Goal: Task Accomplishment & Management: Use online tool/utility

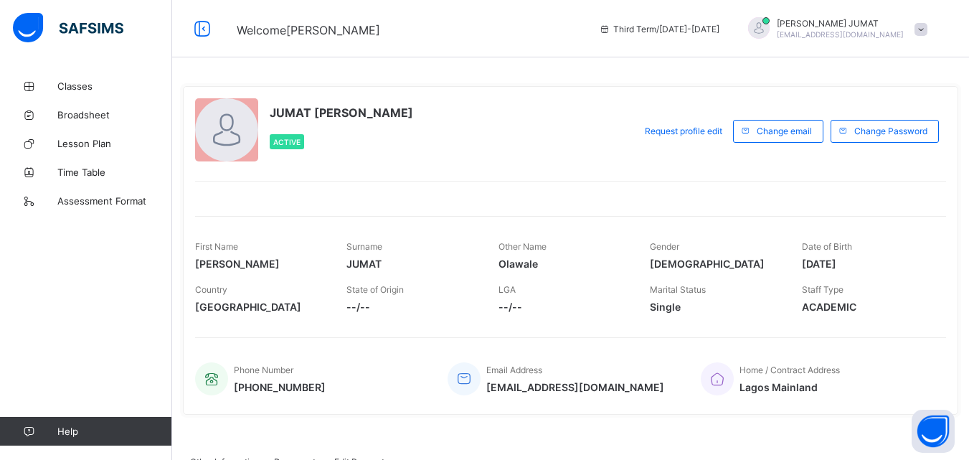
click at [928, 29] on span at bounding box center [921, 29] width 13 height 13
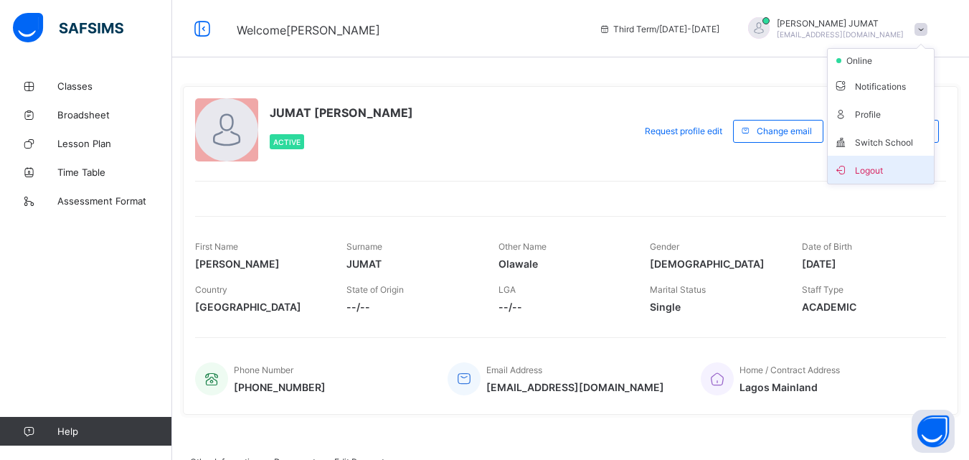
click at [879, 166] on span "Logout" at bounding box center [881, 169] width 95 height 17
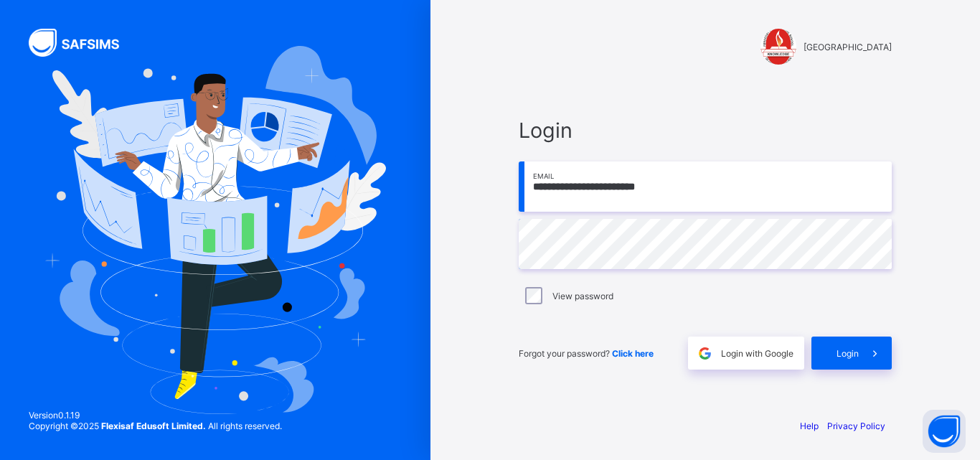
click at [694, 189] on input "**********" at bounding box center [705, 186] width 373 height 50
type input "**********"
click at [738, 364] on div "Login with Google" at bounding box center [746, 353] width 116 height 33
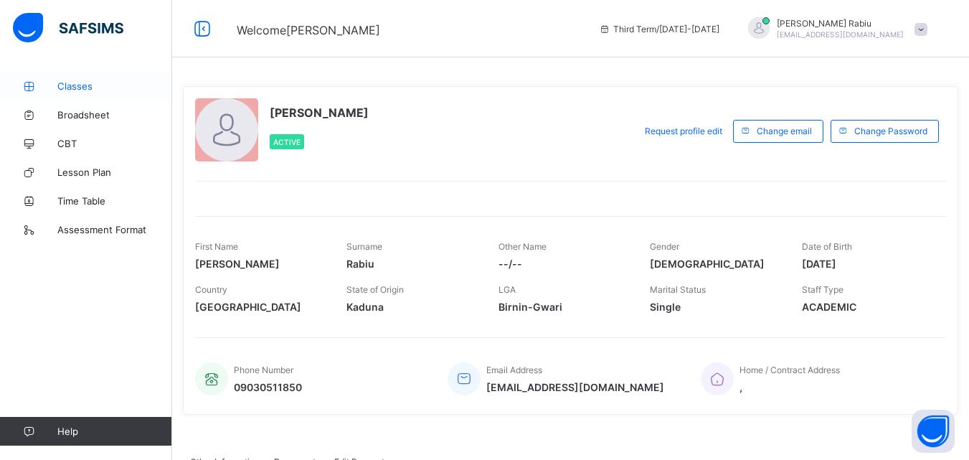
click at [79, 84] on span "Classes" at bounding box center [114, 85] width 115 height 11
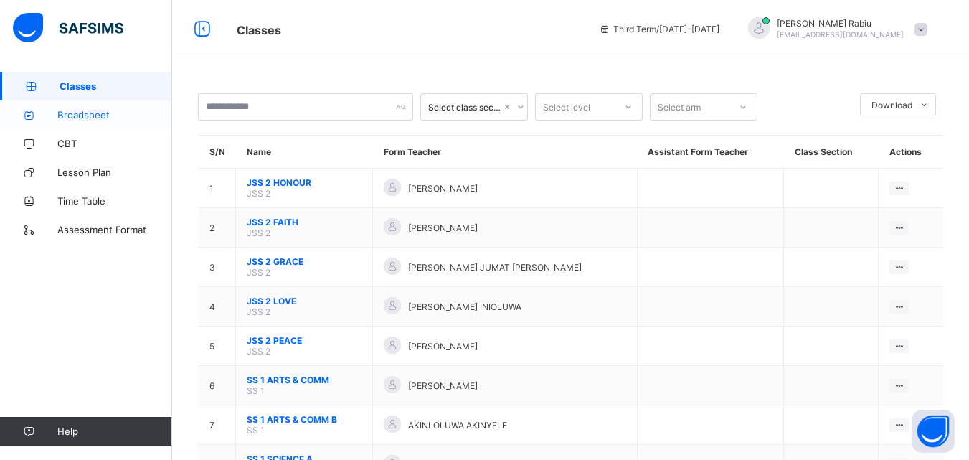
click at [69, 111] on span "Broadsheet" at bounding box center [114, 114] width 115 height 11
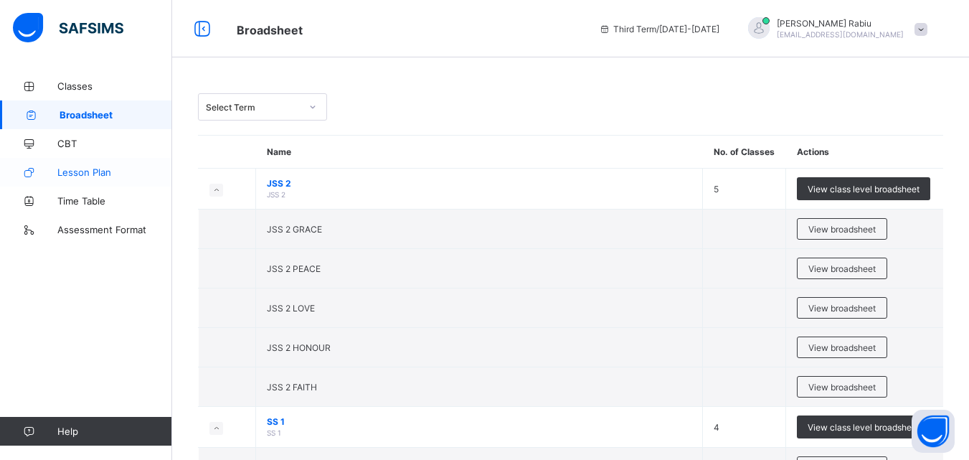
click at [78, 173] on span "Lesson Plan" at bounding box center [114, 171] width 115 height 11
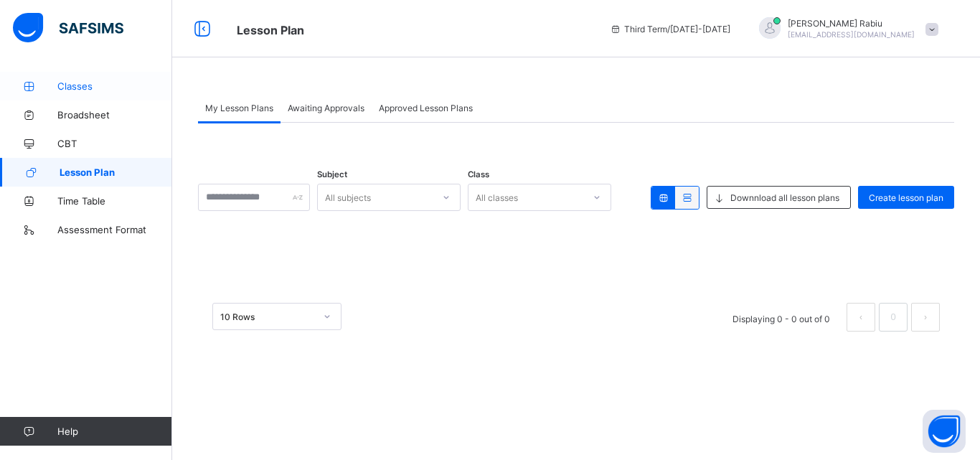
click at [77, 81] on span "Classes" at bounding box center [114, 85] width 115 height 11
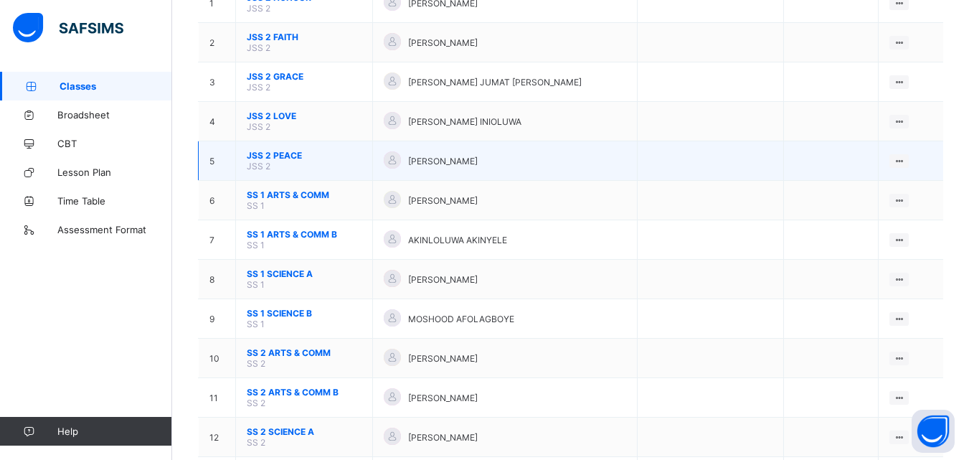
scroll to position [258, 0]
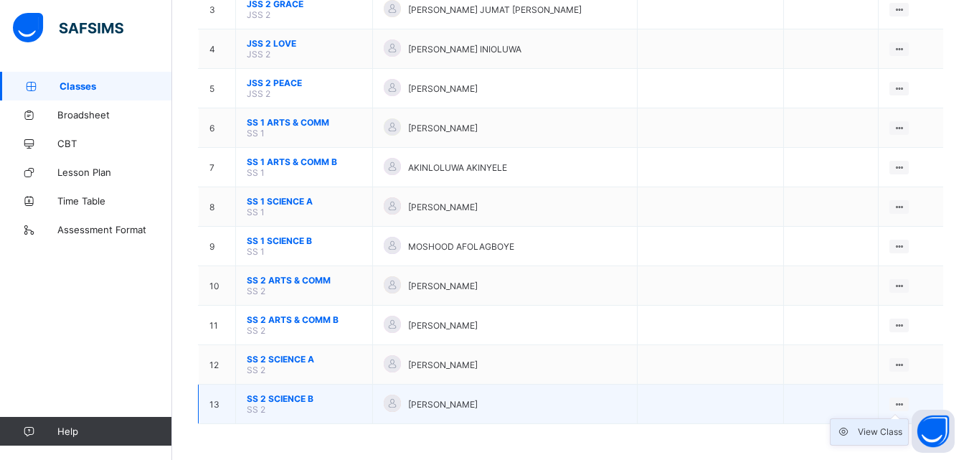
click at [870, 430] on div "View Class" at bounding box center [880, 432] width 44 height 14
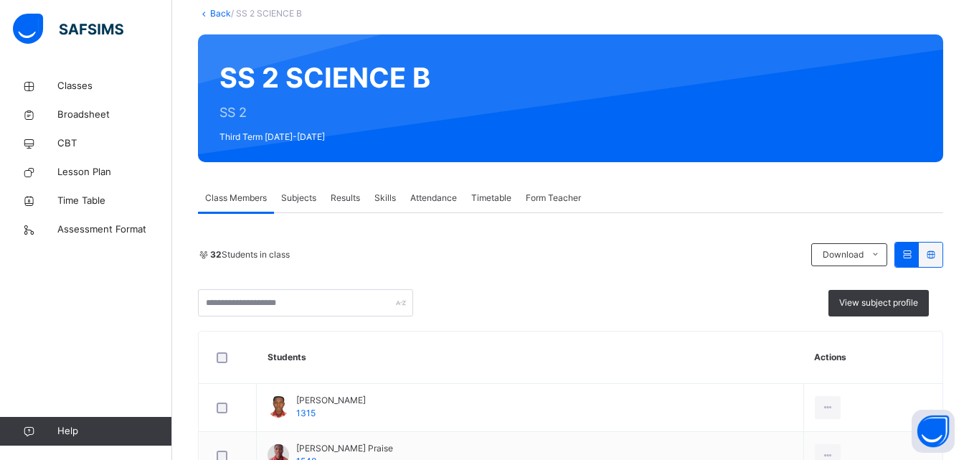
scroll to position [115, 0]
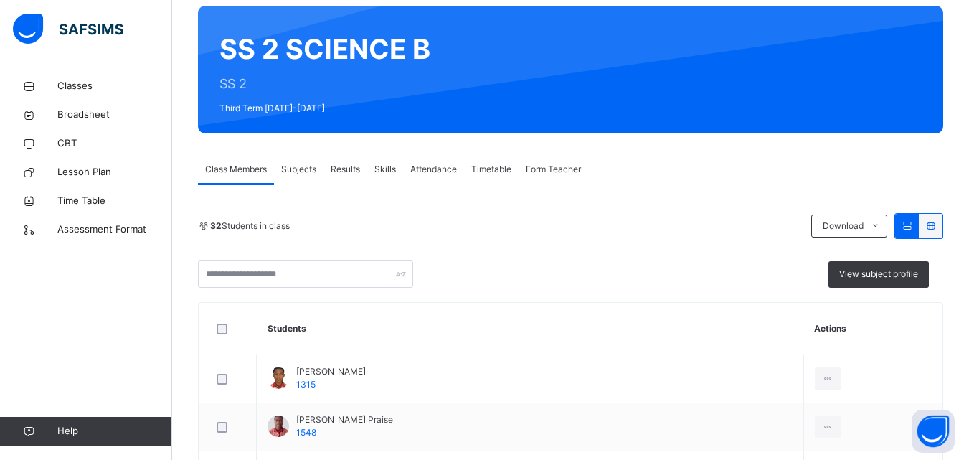
click at [387, 172] on span "Skills" at bounding box center [386, 169] width 22 height 13
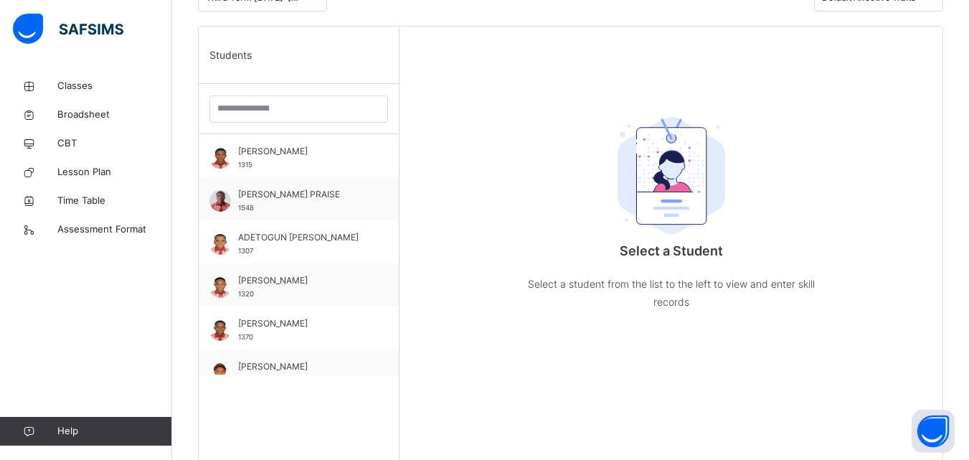
scroll to position [344, 0]
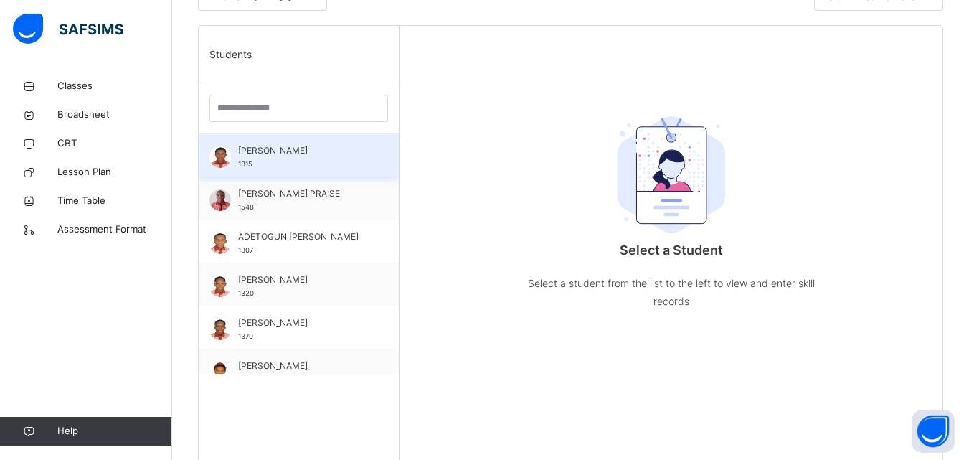
click at [256, 148] on span "ABRAHAMS VINNING" at bounding box center [302, 150] width 128 height 13
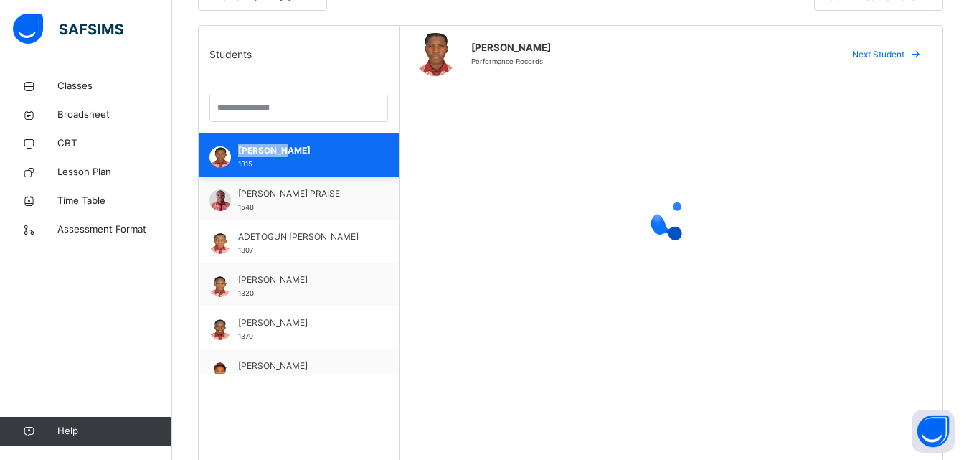
click at [256, 148] on span "ABRAHAMS VINNING" at bounding box center [302, 150] width 128 height 13
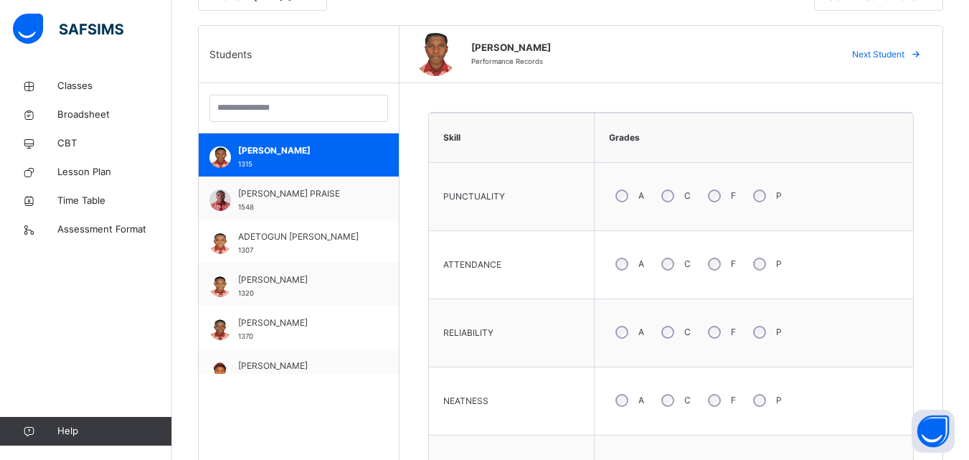
click at [534, 402] on div "NEATNESS" at bounding box center [511, 401] width 151 height 53
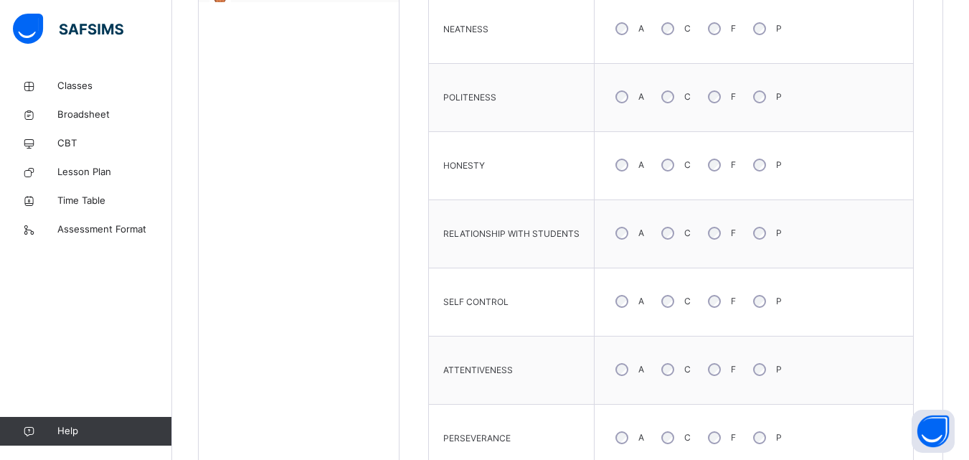
scroll to position [718, 0]
click at [862, 291] on div "A C F P" at bounding box center [754, 300] width 304 height 52
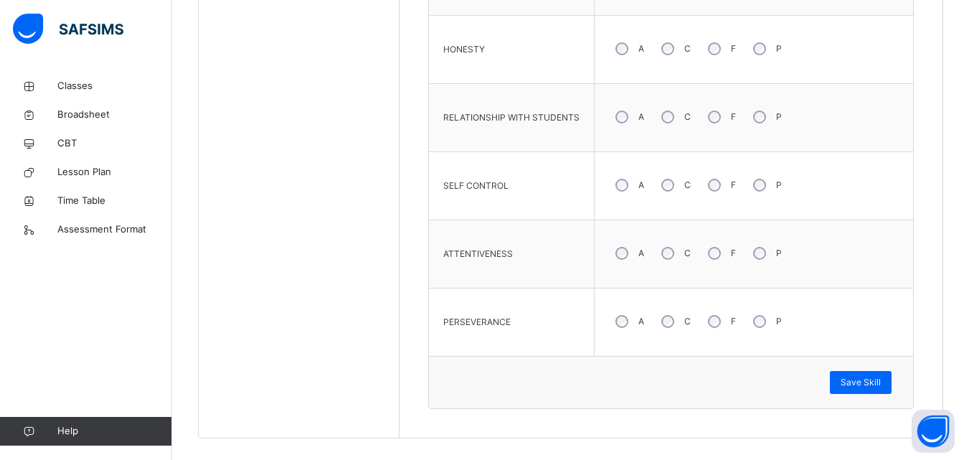
scroll to position [847, 0]
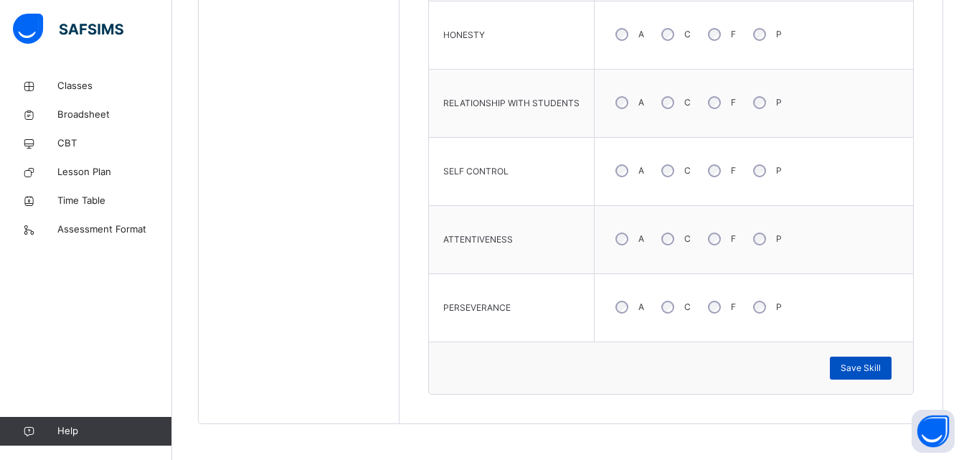
click at [866, 370] on span "Save Skill" at bounding box center [861, 368] width 40 height 13
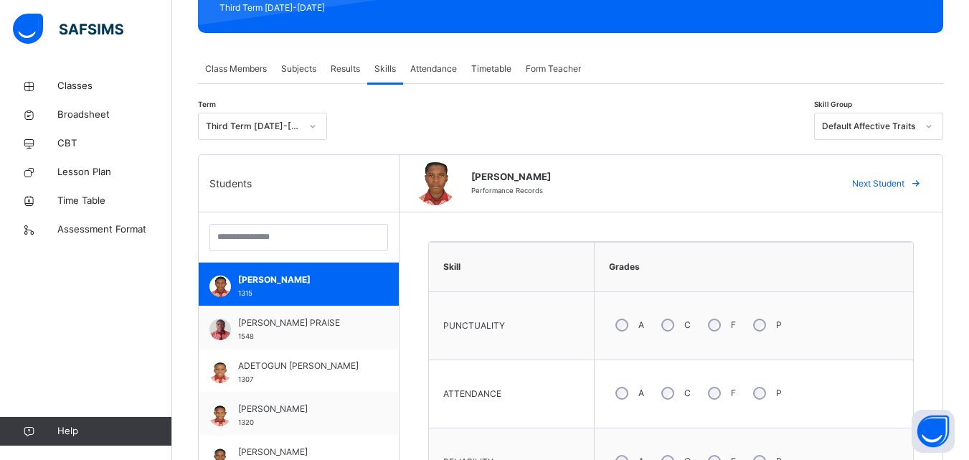
scroll to position [244, 0]
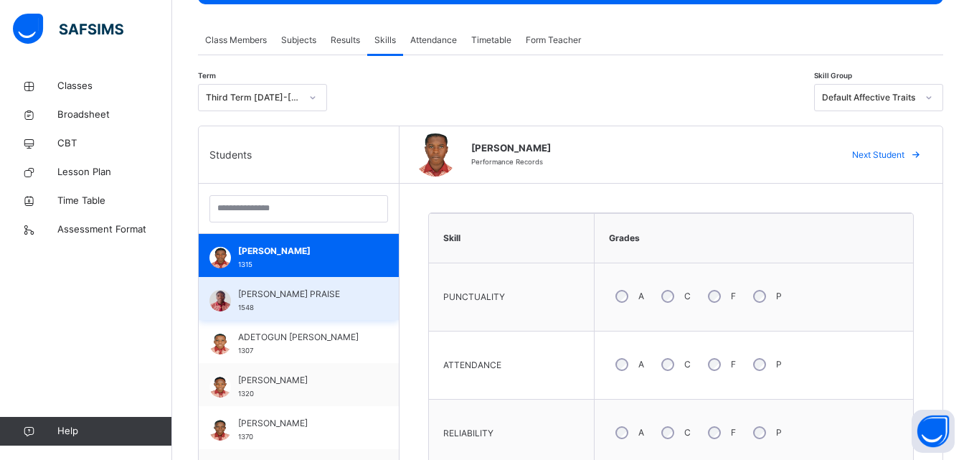
click at [330, 293] on span "ADESANYA ADEOBA PRAISE" at bounding box center [302, 294] width 128 height 13
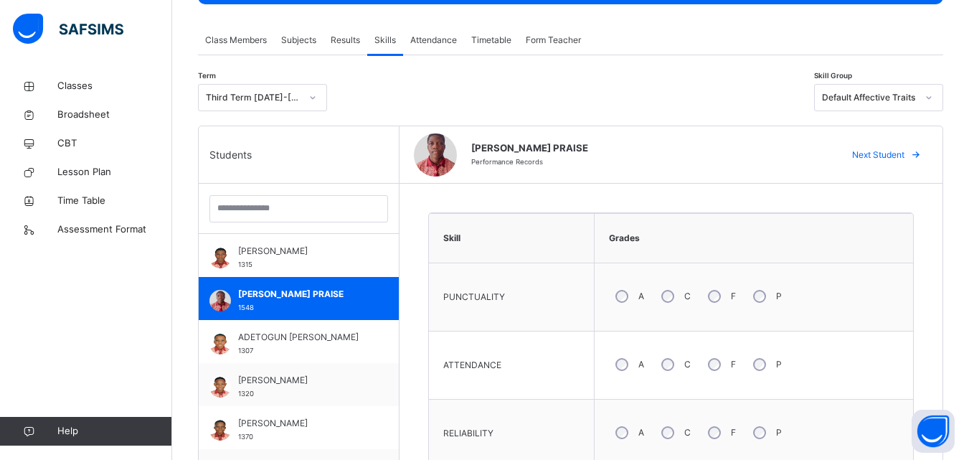
click at [810, 376] on div "A C F P" at bounding box center [754, 365] width 304 height 52
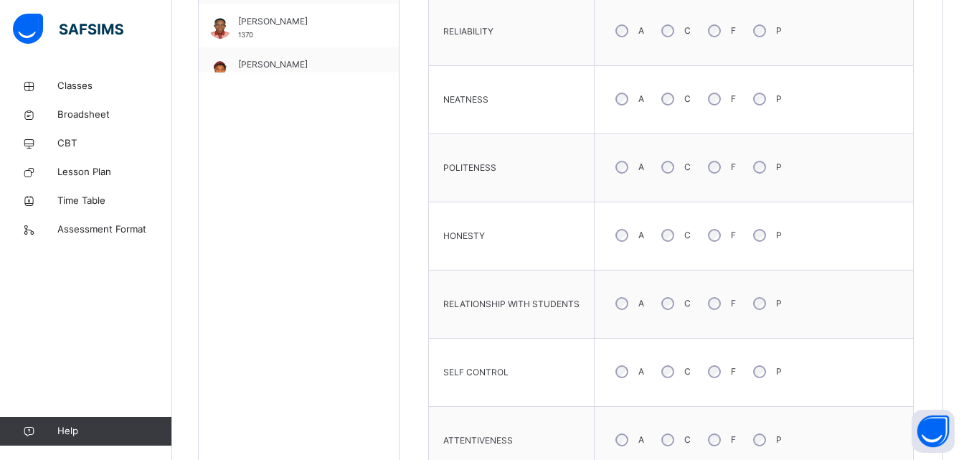
scroll to position [675, 0]
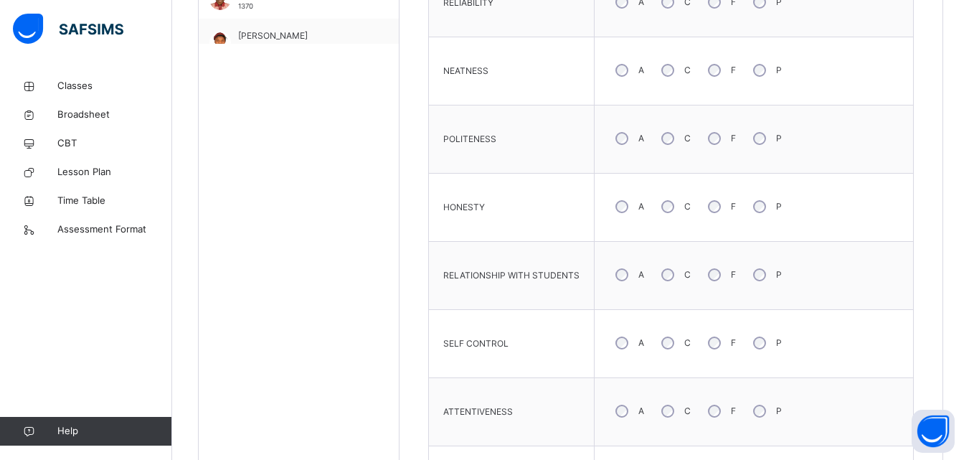
click at [621, 77] on div "A" at bounding box center [628, 70] width 39 height 30
click at [842, 306] on td "A C F P" at bounding box center [754, 276] width 319 height 68
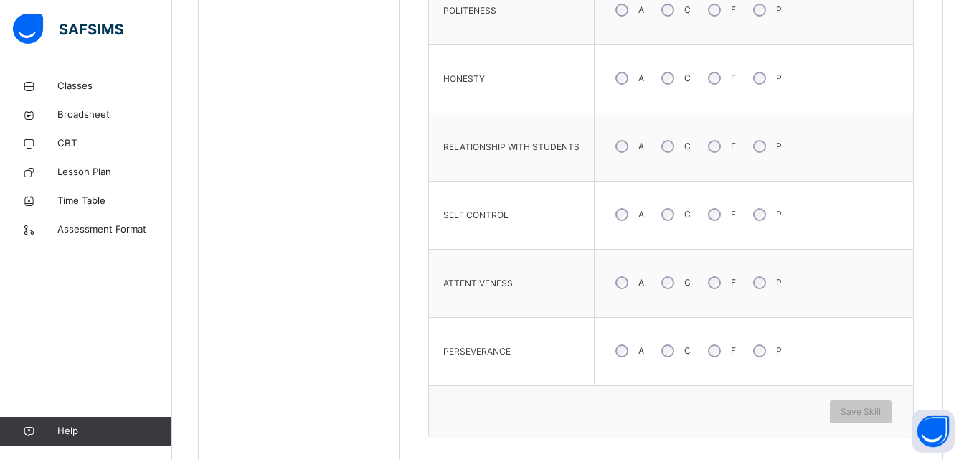
scroll to position [847, 0]
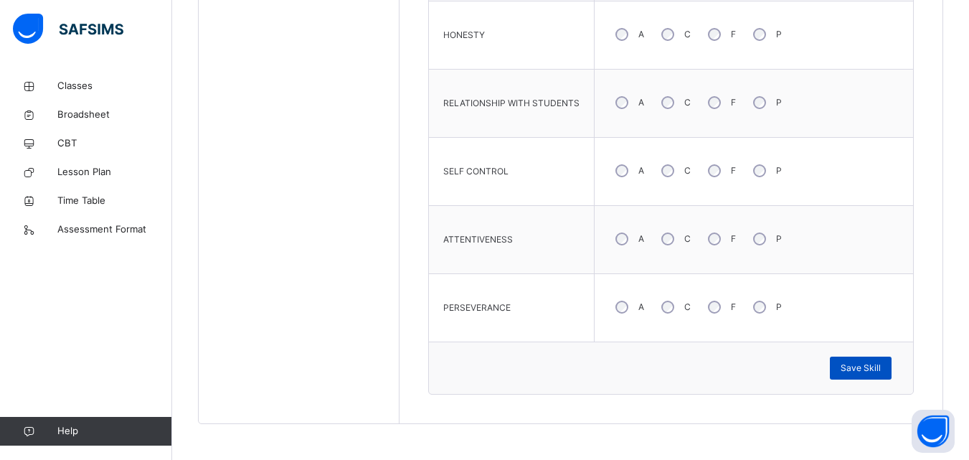
click at [871, 366] on span "Save Skill" at bounding box center [861, 368] width 40 height 13
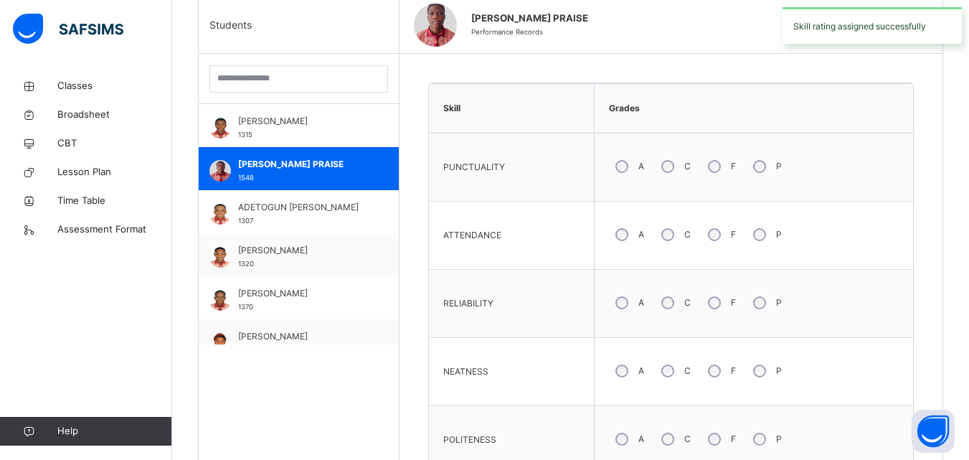
scroll to position [215, 0]
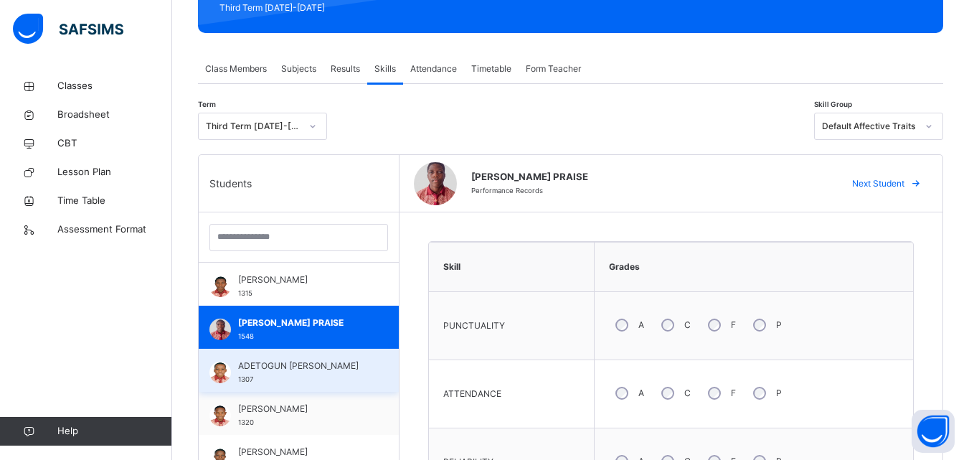
click at [250, 372] on span "ADETOGUN DANIEL ADEYEMI" at bounding box center [302, 366] width 128 height 13
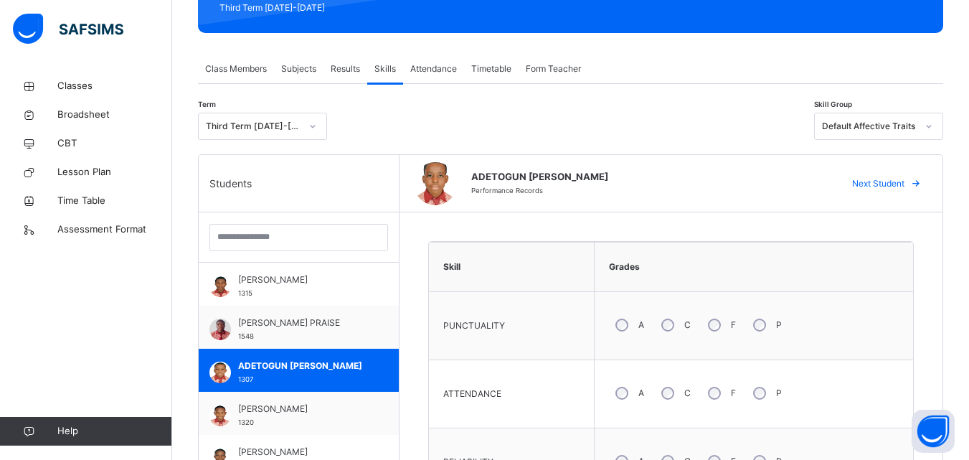
click at [629, 396] on div "A" at bounding box center [628, 393] width 39 height 30
click at [565, 408] on div "ATTENDANCE" at bounding box center [511, 393] width 151 height 53
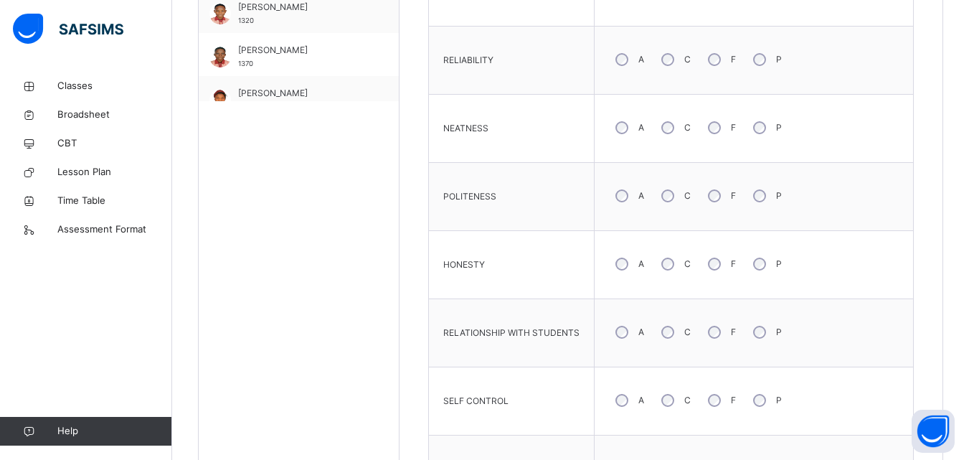
scroll to position [646, 0]
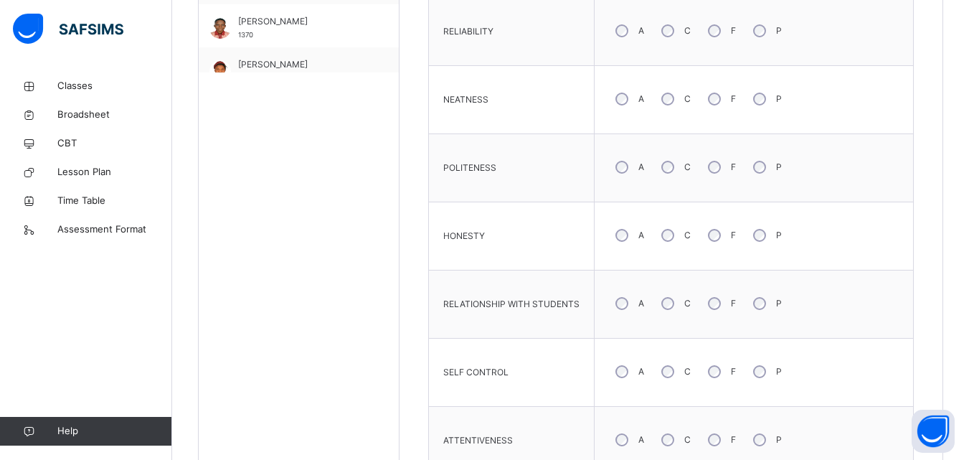
click at [627, 232] on div "A" at bounding box center [628, 235] width 39 height 30
click at [418, 326] on div "Skill Grades PUNCTUALITY A C F P ATTENDANCE A C F P RELIABILITY A C F P NEATNES…" at bounding box center [671, 203] width 543 height 842
click at [502, 410] on td "ATTENTIVENESS" at bounding box center [512, 441] width 166 height 68
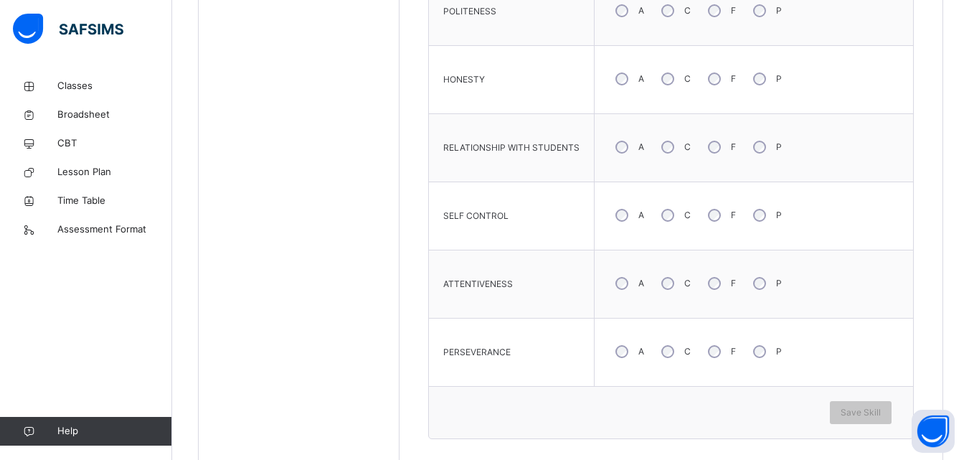
scroll to position [818, 0]
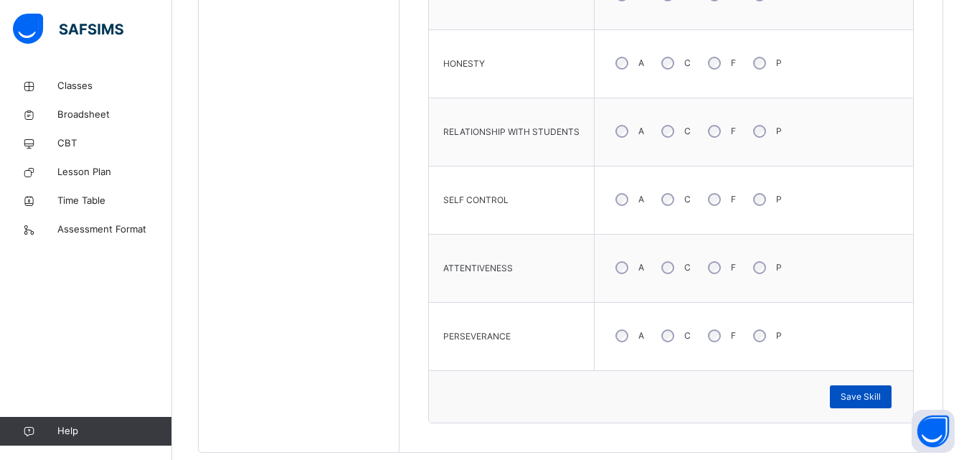
click at [877, 400] on span "Save Skill" at bounding box center [861, 396] width 40 height 13
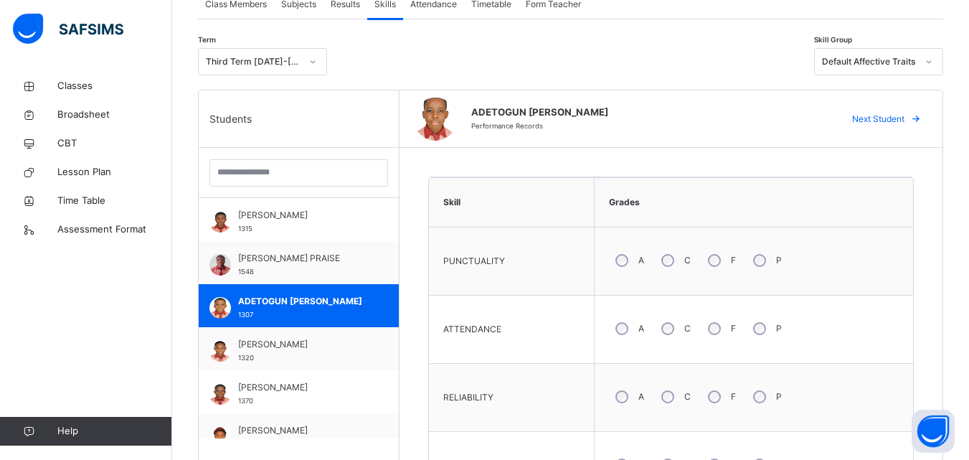
scroll to position [273, 0]
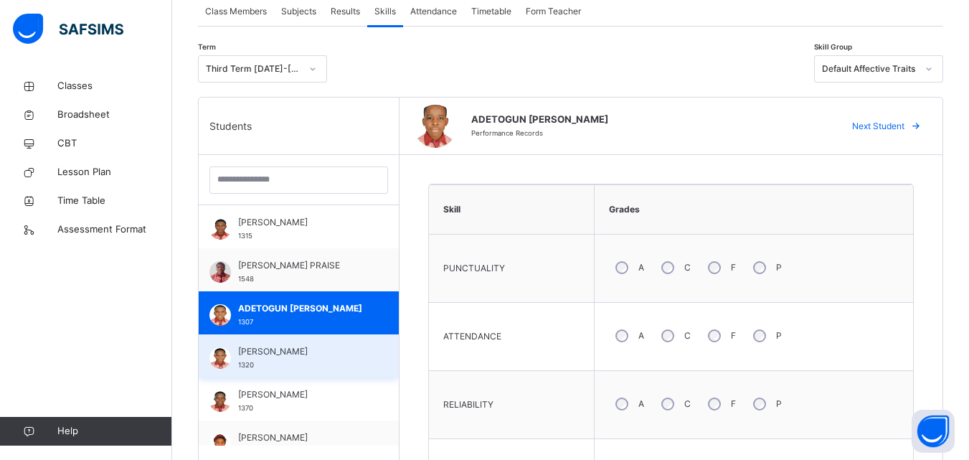
click at [264, 360] on div "ADEYEMI OLUWAFEMI 1320" at bounding box center [302, 358] width 128 height 26
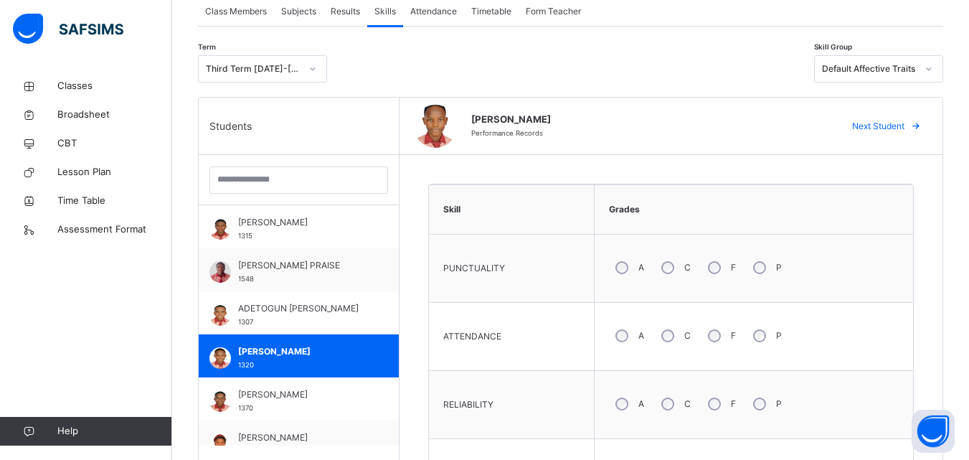
click at [616, 274] on div "A" at bounding box center [628, 268] width 39 height 30
click at [518, 391] on div "RELIABILITY" at bounding box center [511, 404] width 151 height 53
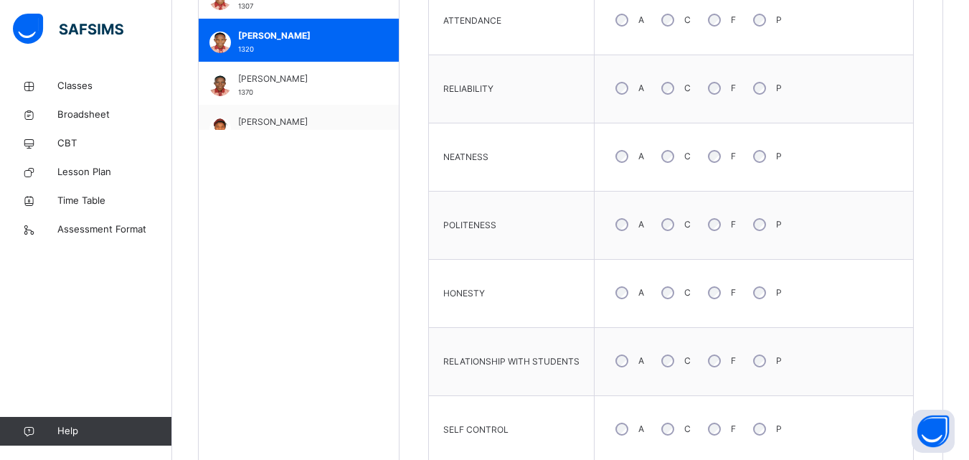
scroll to position [617, 0]
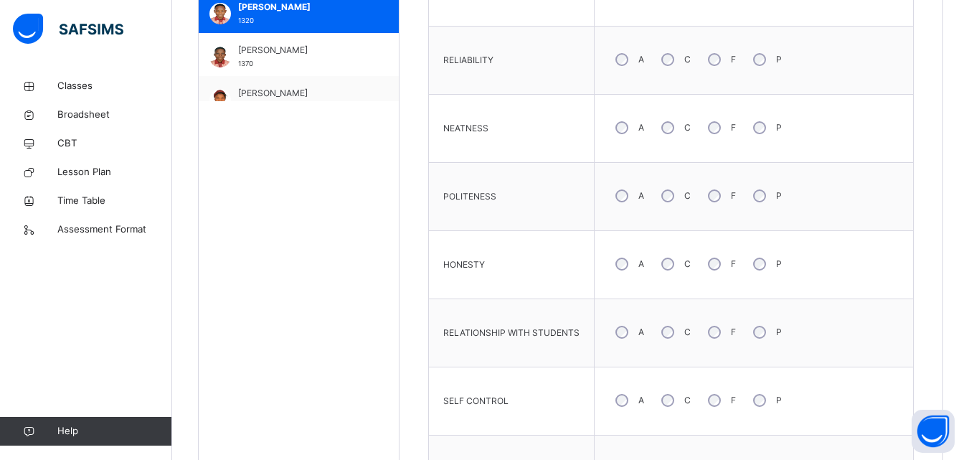
click at [625, 202] on div "A" at bounding box center [628, 196] width 39 height 30
click at [624, 271] on div "A" at bounding box center [628, 264] width 39 height 30
click at [631, 330] on div "A" at bounding box center [628, 332] width 39 height 30
click at [846, 353] on div "A C F P" at bounding box center [754, 332] width 304 height 52
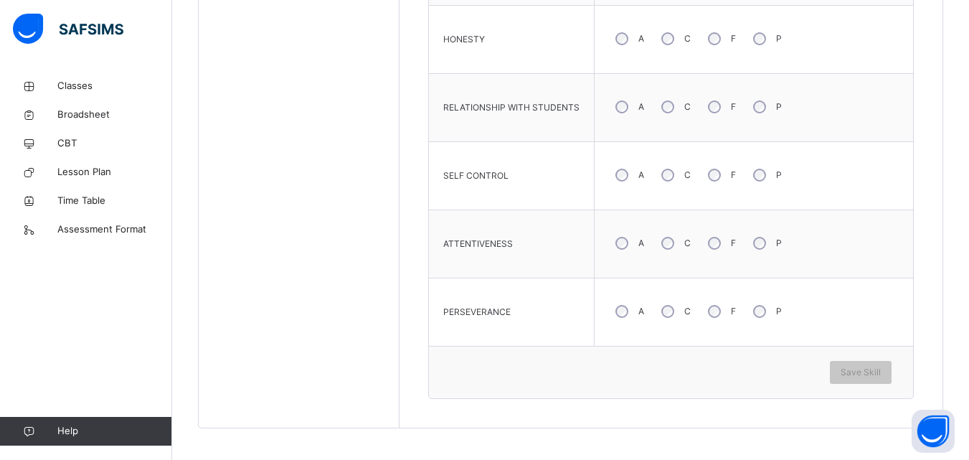
scroll to position [847, 0]
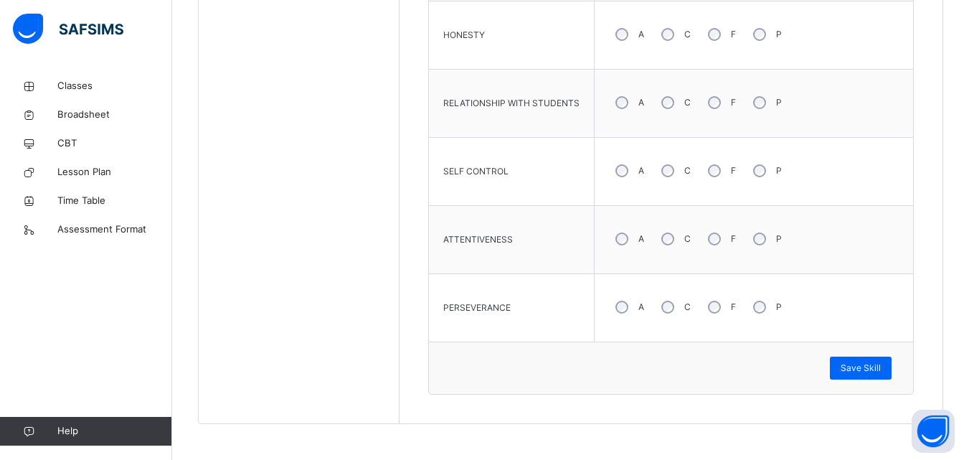
click at [550, 177] on div "SELF CONTROL" at bounding box center [511, 171] width 151 height 53
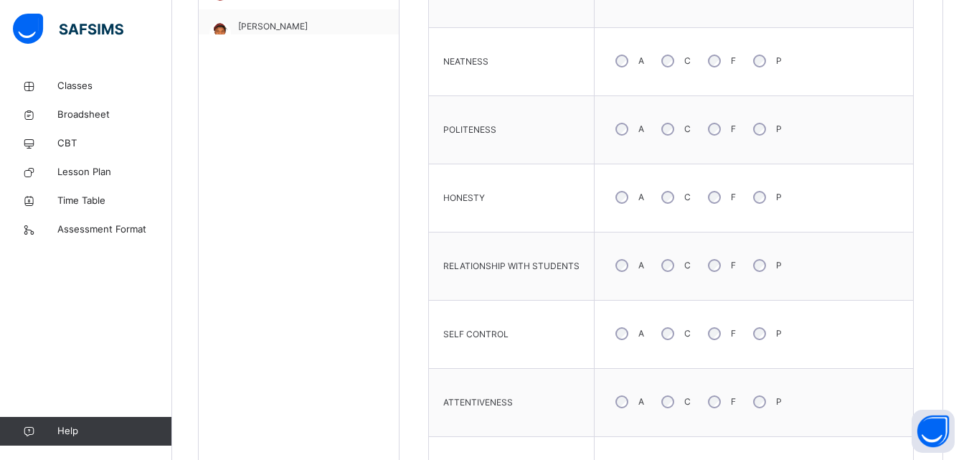
scroll to position [675, 0]
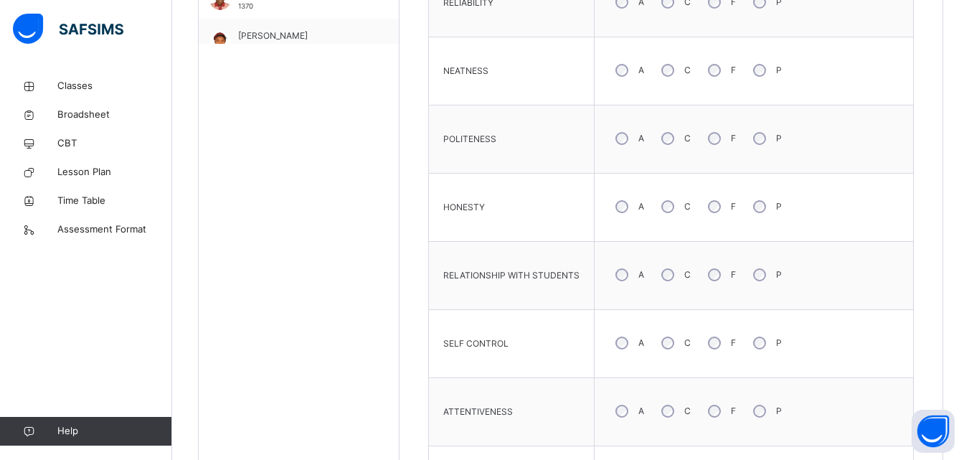
click at [859, 268] on div "A C F P" at bounding box center [754, 275] width 304 height 52
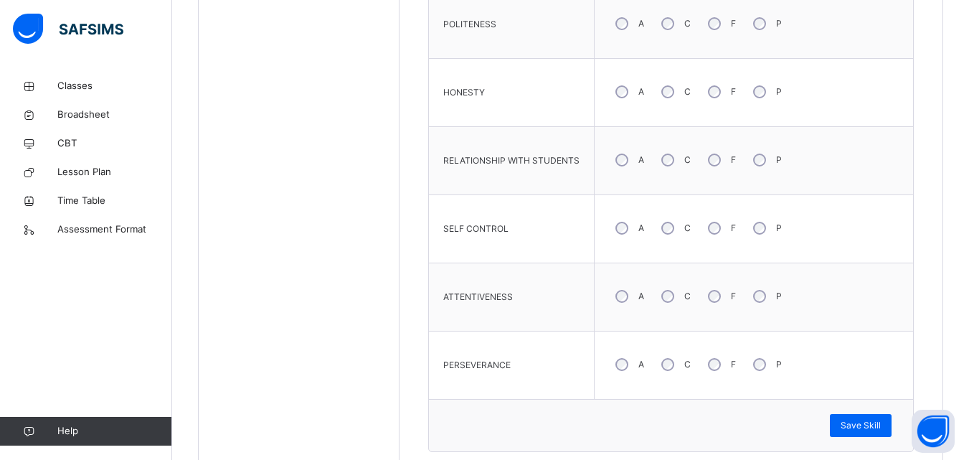
scroll to position [818, 0]
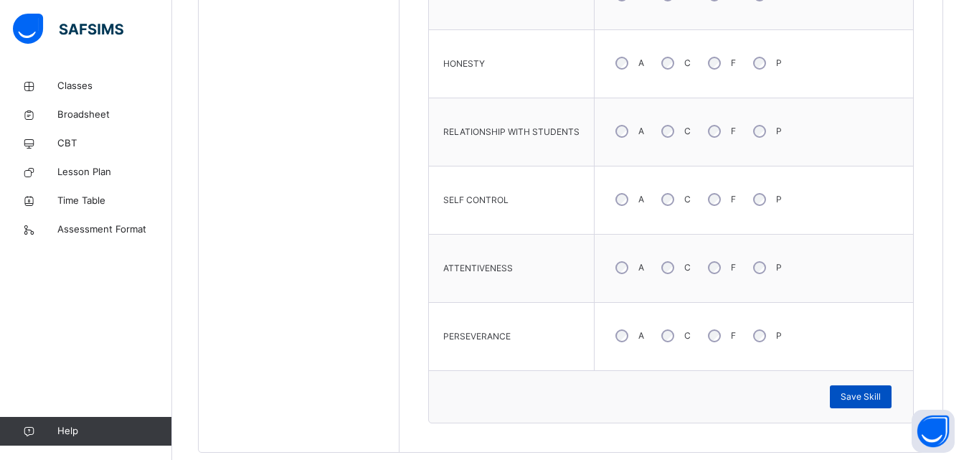
click at [881, 394] on span "Save Skill" at bounding box center [861, 396] width 40 height 13
click at [476, 86] on div "HONESTY" at bounding box center [511, 63] width 151 height 53
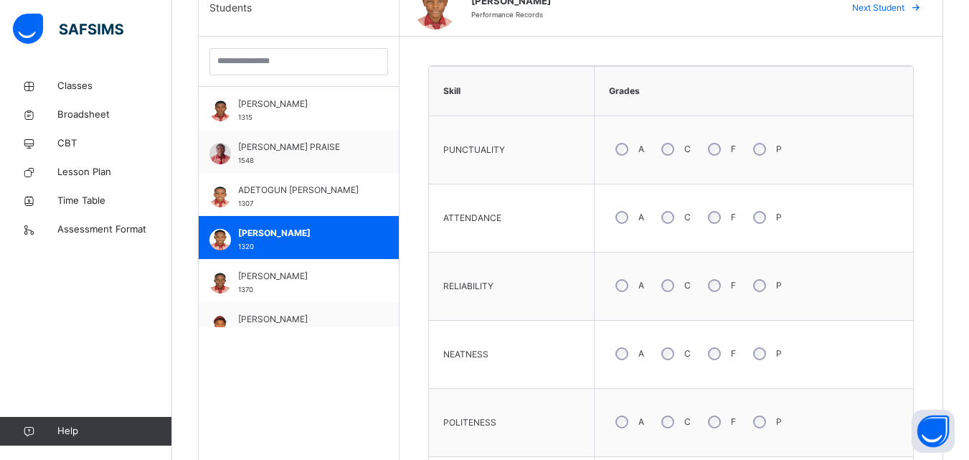
scroll to position [330, 0]
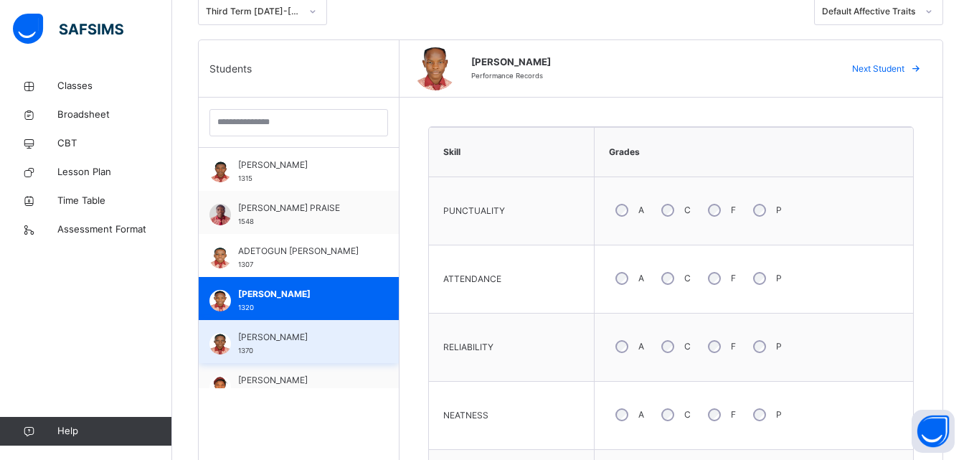
click at [287, 342] on span "AKINBUWA TEMILOLUWA" at bounding box center [302, 337] width 128 height 13
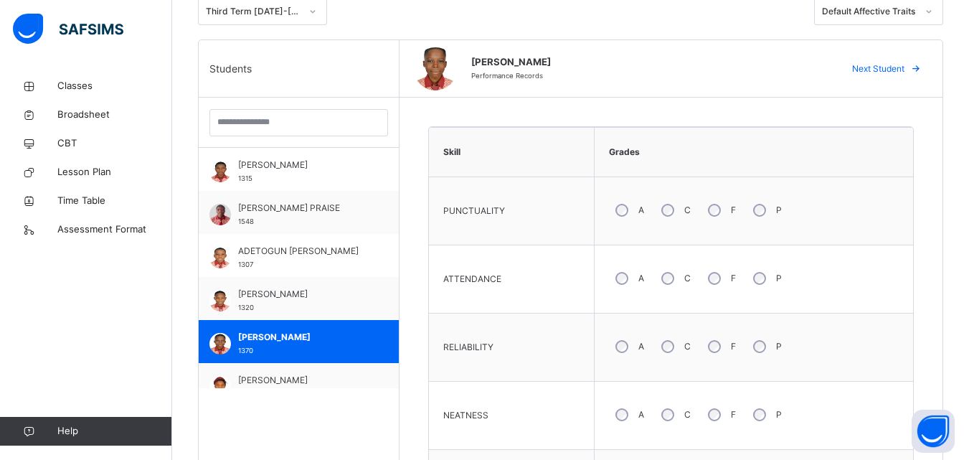
click at [522, 386] on td "NEATNESS" at bounding box center [512, 416] width 166 height 68
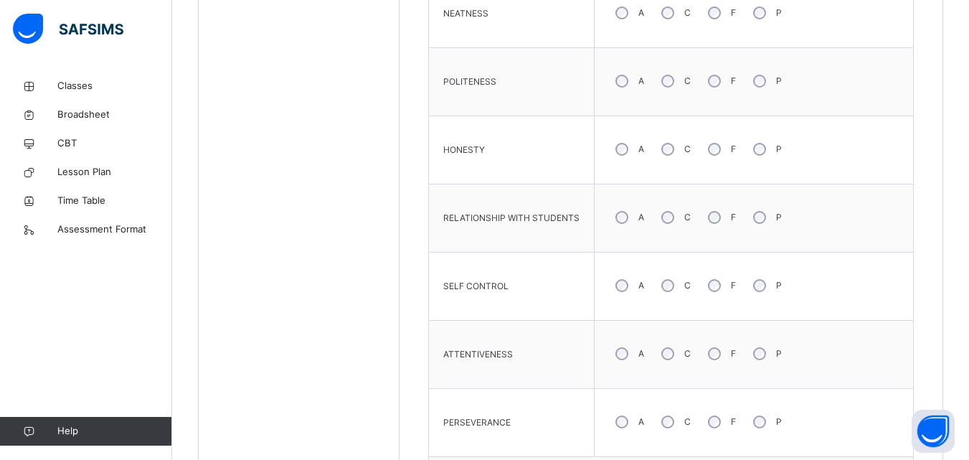
scroll to position [761, 0]
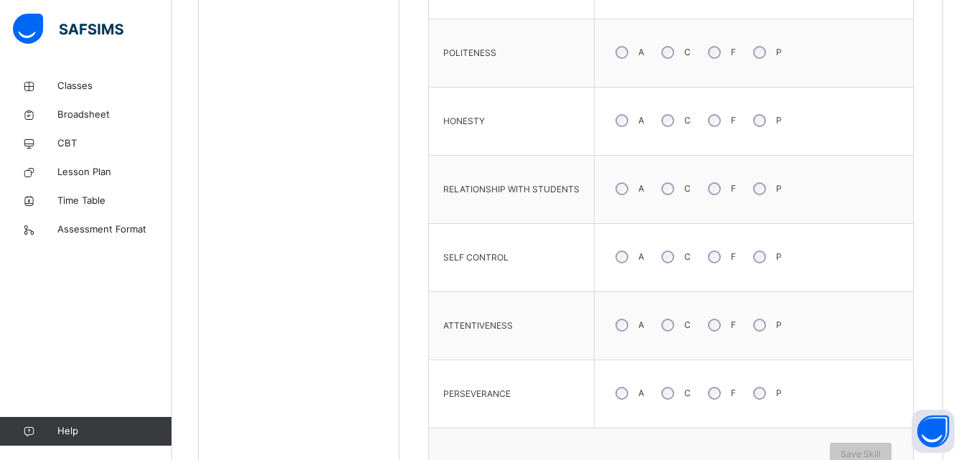
click at [620, 62] on div "A" at bounding box center [628, 52] width 39 height 30
click at [615, 136] on div "A C F P" at bounding box center [754, 121] width 304 height 52
click at [875, 450] on span "Save Skill" at bounding box center [861, 454] width 40 height 13
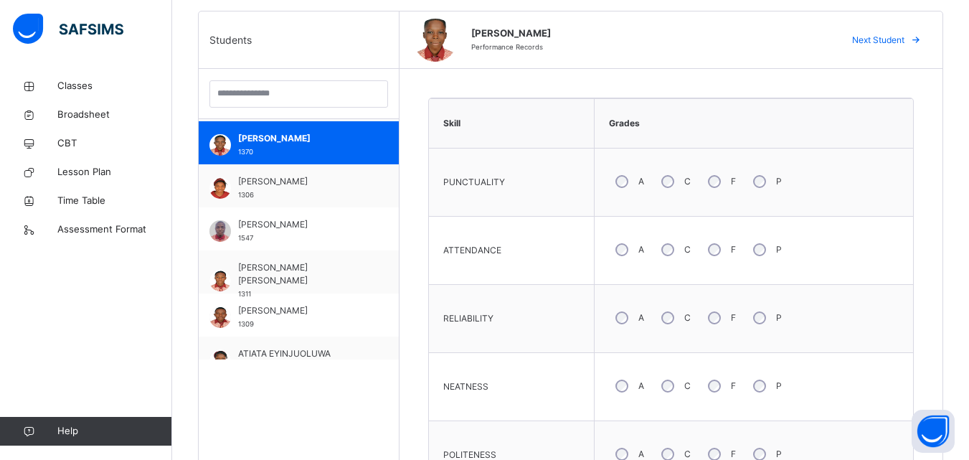
scroll to position [172, 0]
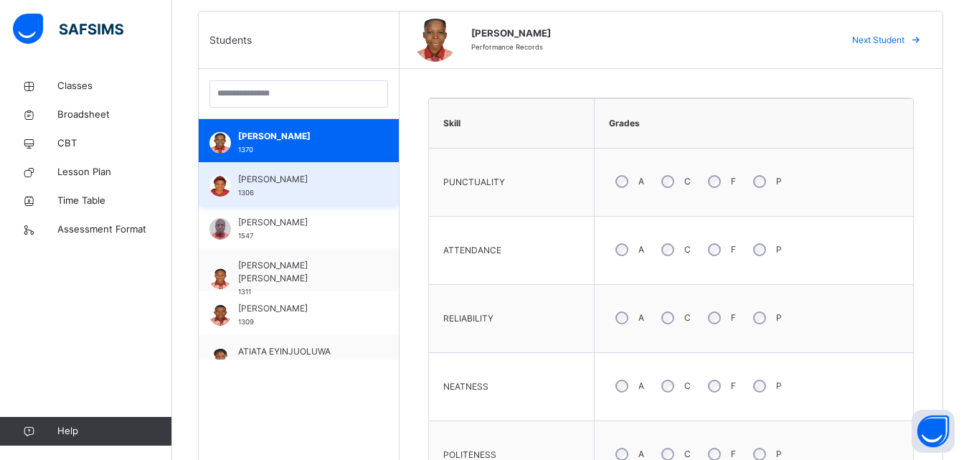
click at [306, 179] on span "ALABA MOBOLAJI" at bounding box center [302, 179] width 128 height 13
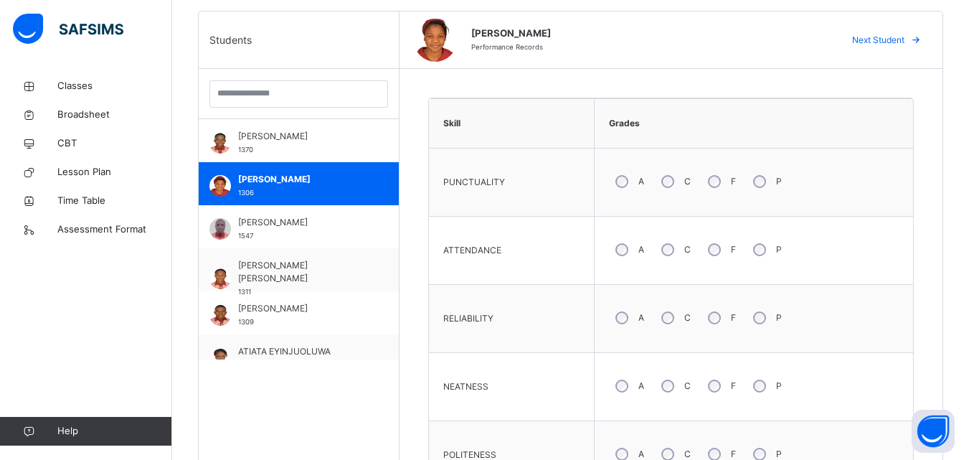
click at [568, 385] on div "NEATNESS" at bounding box center [511, 386] width 151 height 53
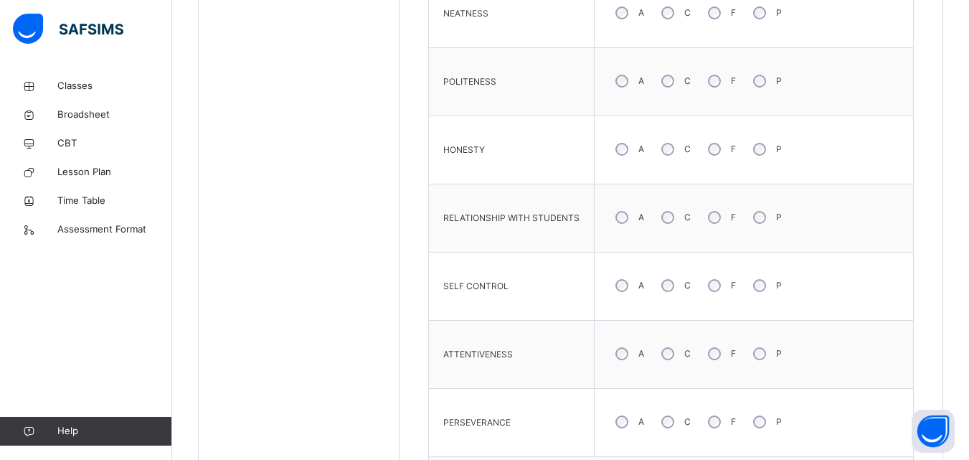
scroll to position [761, 0]
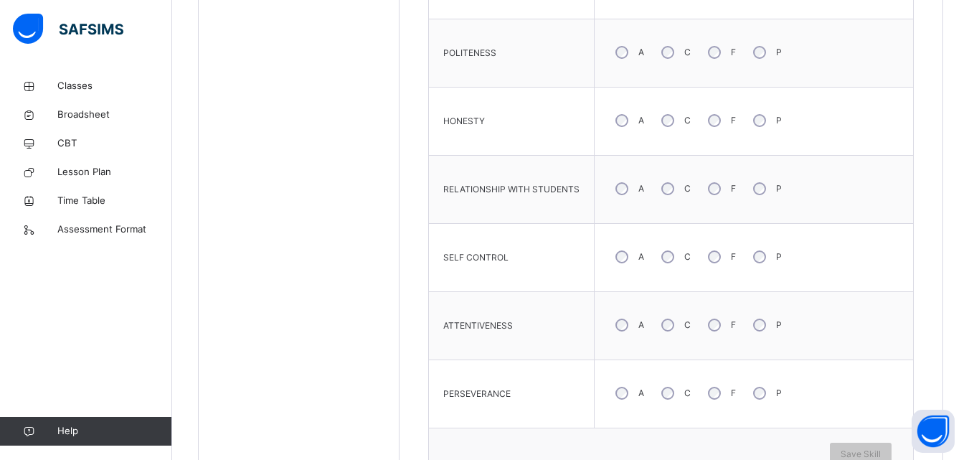
click at [626, 48] on div "A" at bounding box center [628, 52] width 39 height 30
click at [862, 447] on div "Save Skill" at bounding box center [861, 454] width 62 height 23
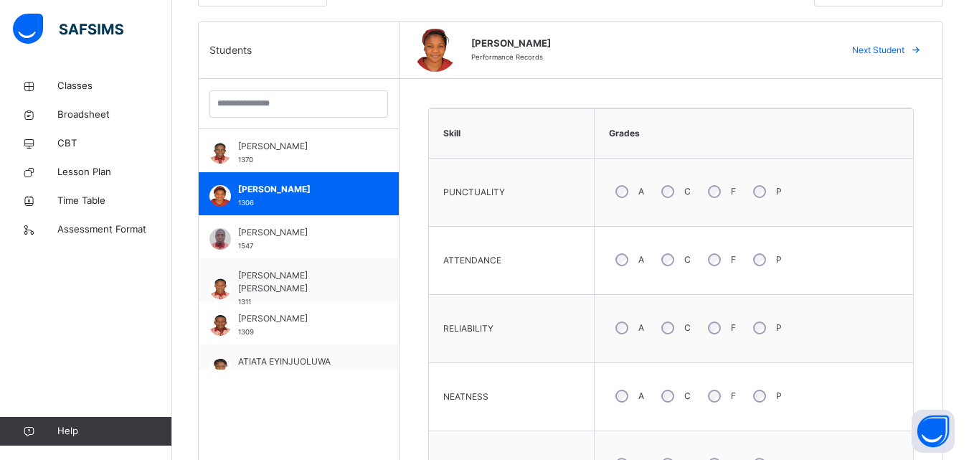
scroll to position [330, 0]
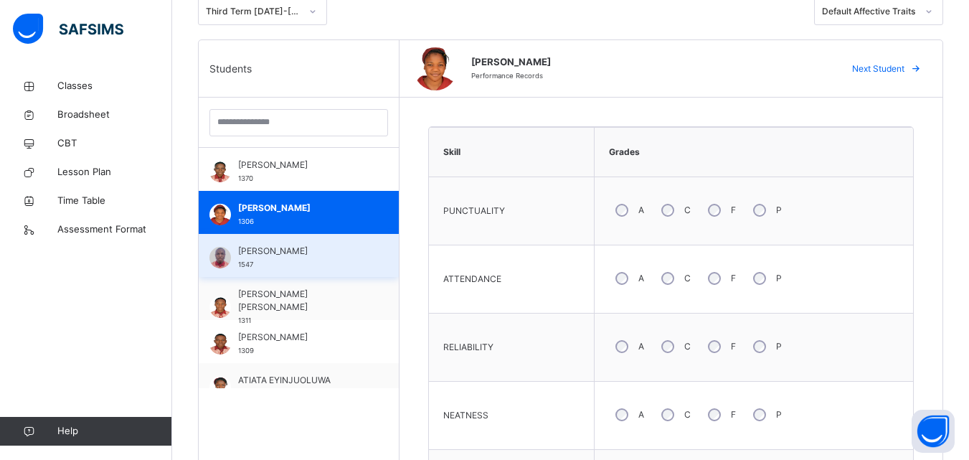
click at [323, 254] on span "AMINU AYOMIDE" at bounding box center [302, 251] width 128 height 13
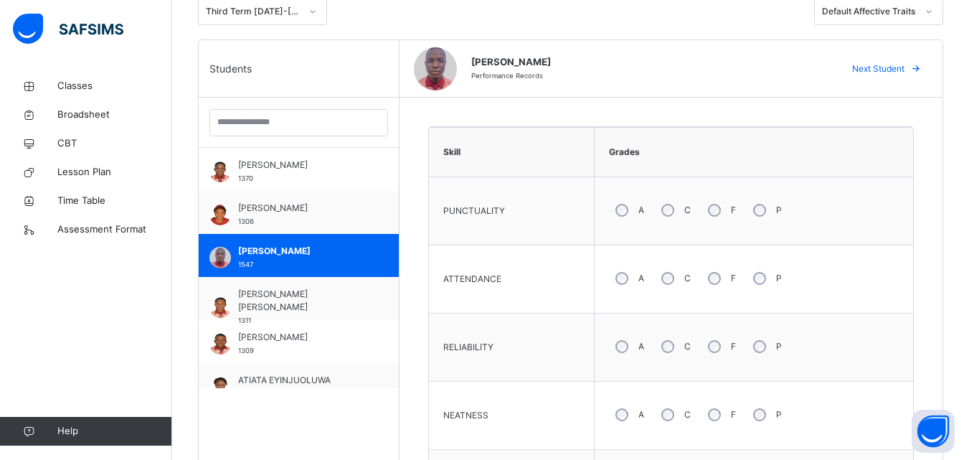
click at [526, 360] on div "RELIABILITY" at bounding box center [511, 347] width 151 height 53
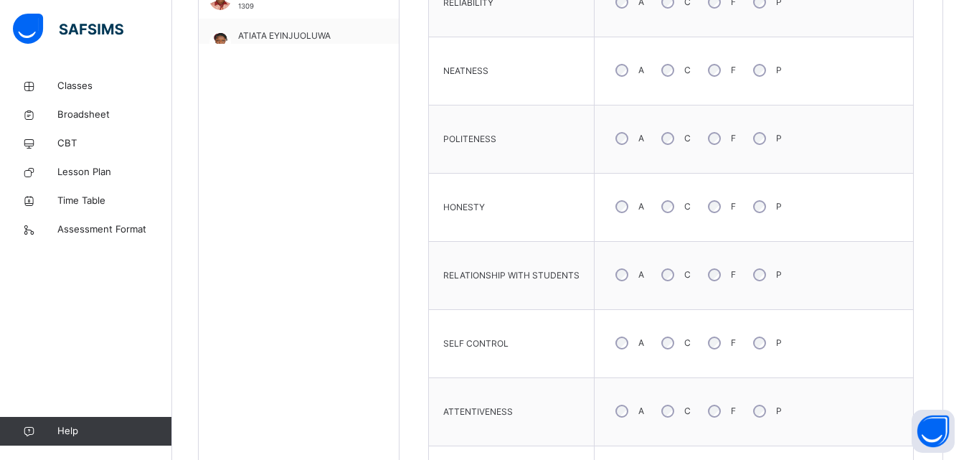
scroll to position [703, 0]
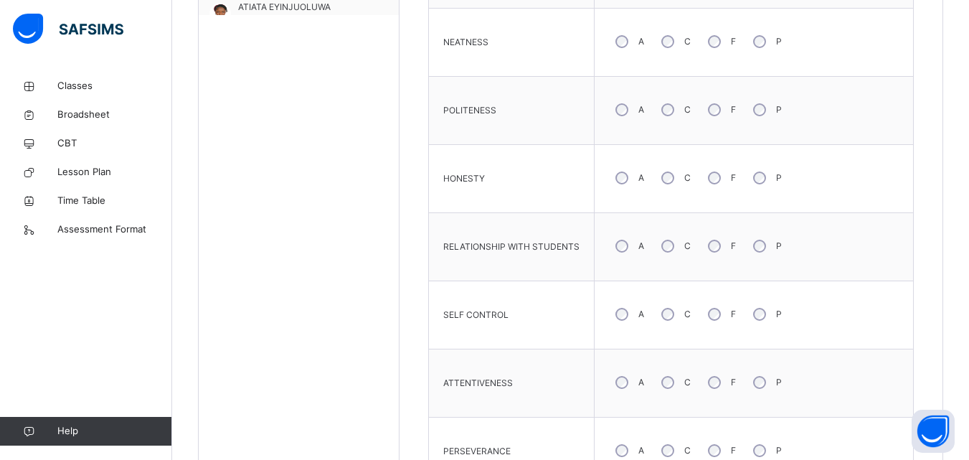
click at [502, 316] on span "SELF CONTROL" at bounding box center [475, 315] width 65 height 13
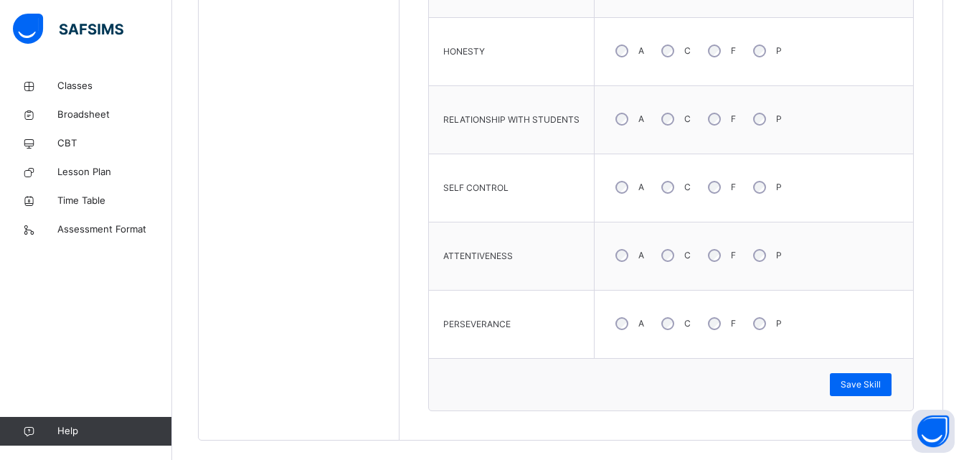
scroll to position [847, 0]
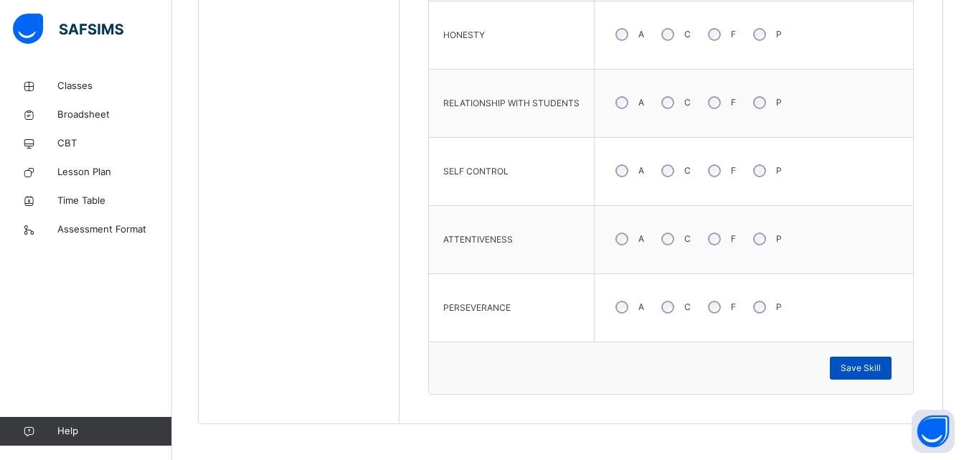
click at [866, 365] on span "Save Skill" at bounding box center [861, 368] width 40 height 13
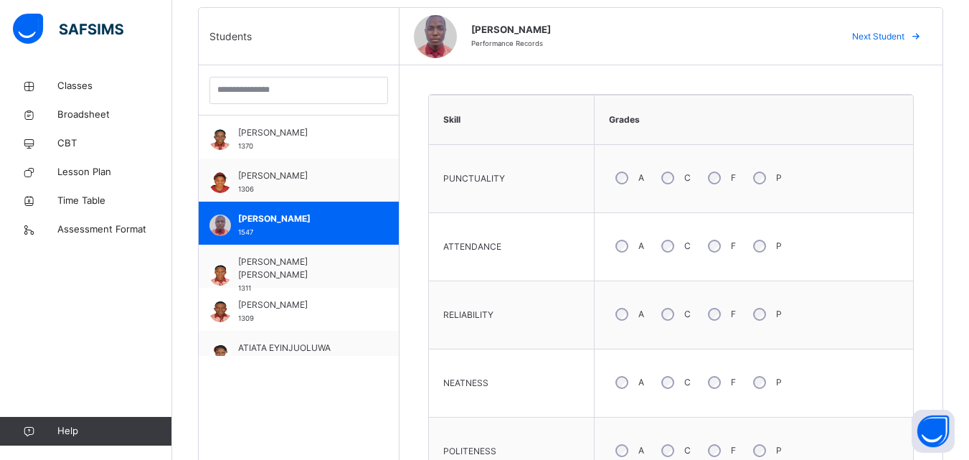
scroll to position [359, 0]
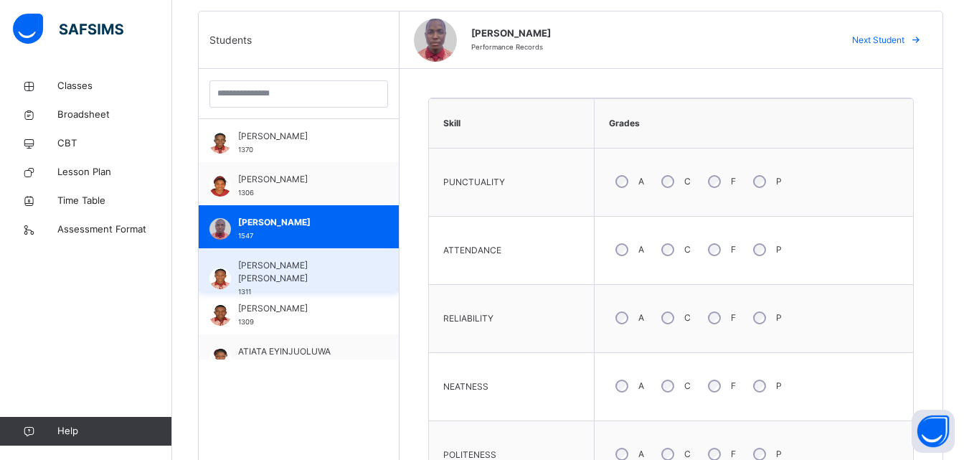
click at [273, 265] on span "ANI IFEANYICHUKWU UCHECHUKWU J." at bounding box center [302, 272] width 128 height 26
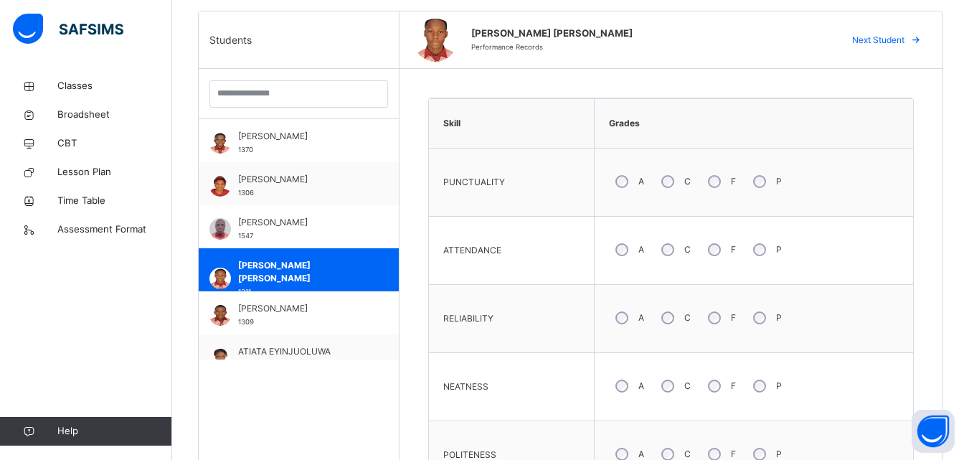
click at [619, 243] on div "A" at bounding box center [628, 250] width 39 height 30
click at [548, 383] on div "NEATNESS" at bounding box center [511, 386] width 151 height 53
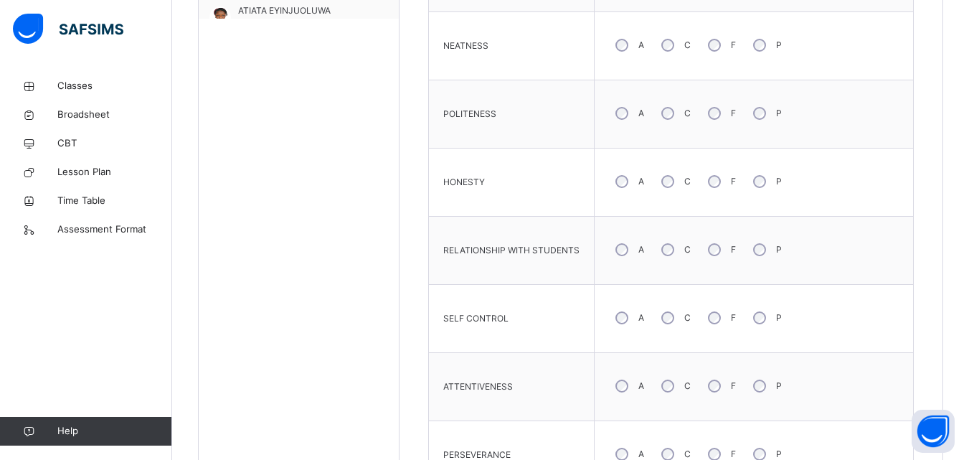
scroll to position [703, 0]
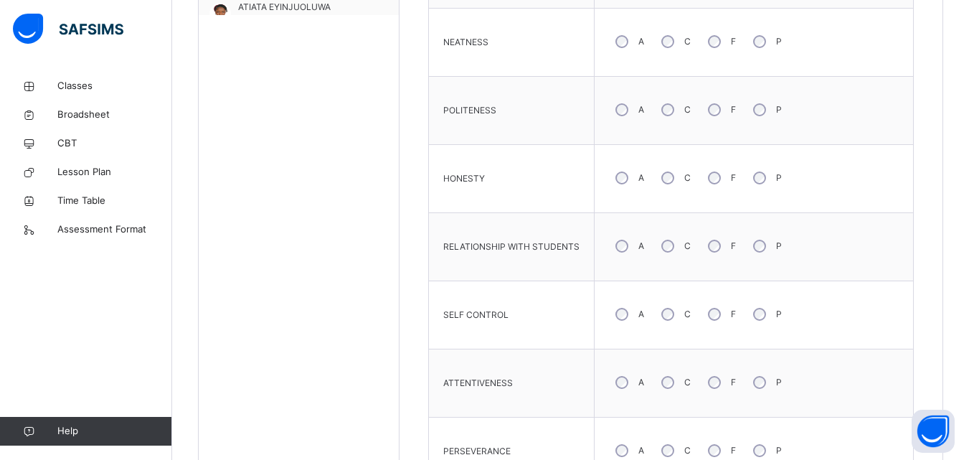
click at [522, 347] on td "SELF CONTROL" at bounding box center [512, 315] width 166 height 68
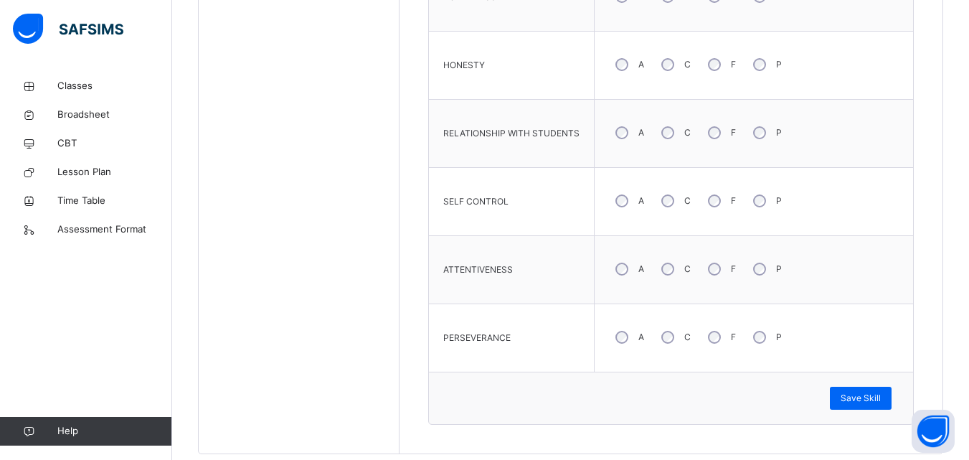
scroll to position [818, 0]
click at [871, 398] on span "Save Skill" at bounding box center [861, 396] width 40 height 13
click at [867, 394] on span "Save Skill" at bounding box center [861, 396] width 40 height 13
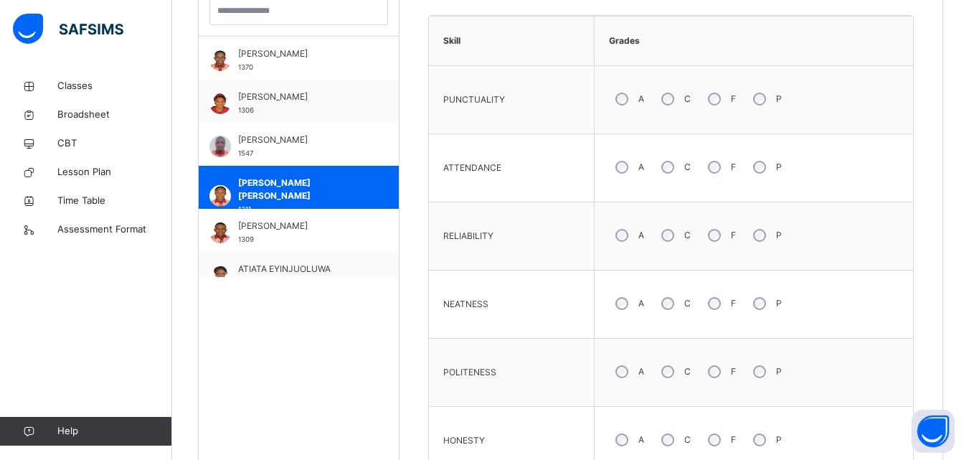
scroll to position [445, 0]
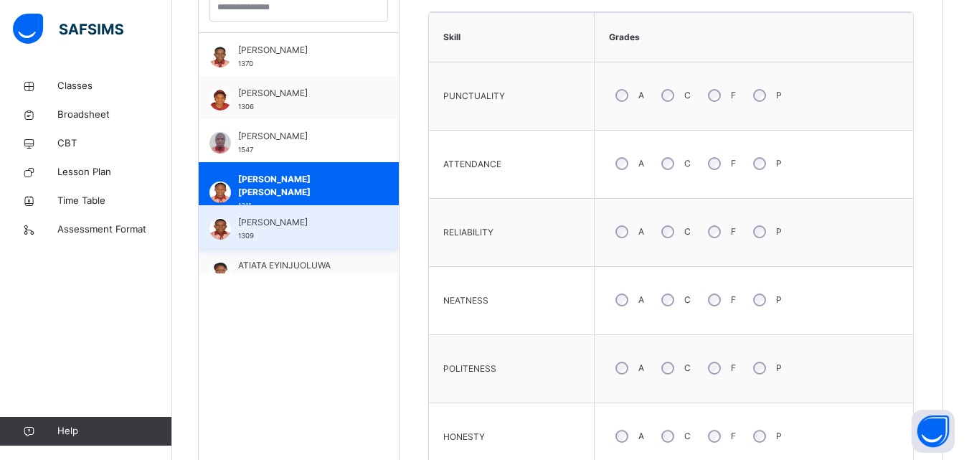
click at [289, 222] on span "ANI VICTOR" at bounding box center [302, 222] width 128 height 13
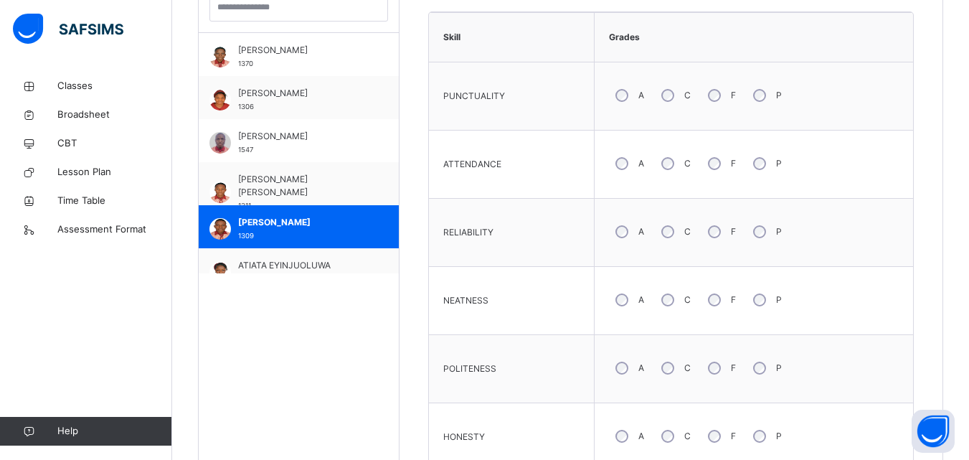
click at [520, 410] on div "HONESTY" at bounding box center [511, 436] width 151 height 53
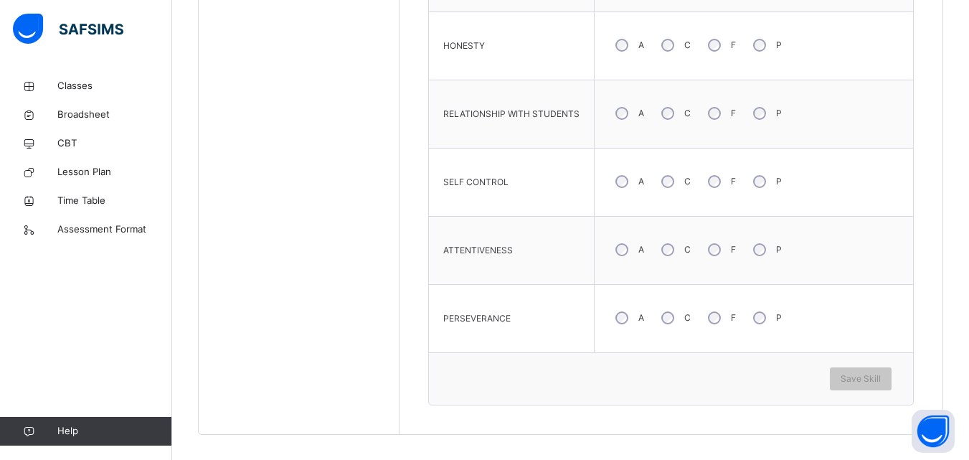
scroll to position [847, 0]
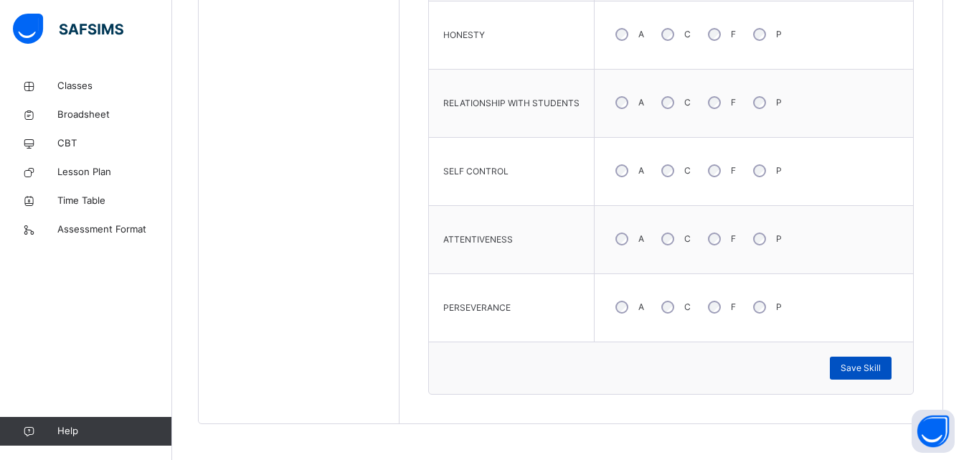
click at [866, 366] on span "Save Skill" at bounding box center [861, 368] width 40 height 13
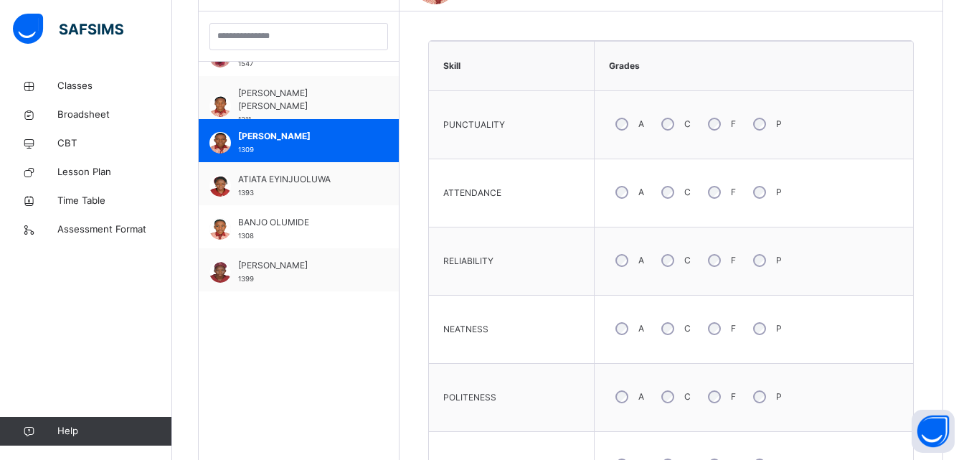
scroll to position [316, 0]
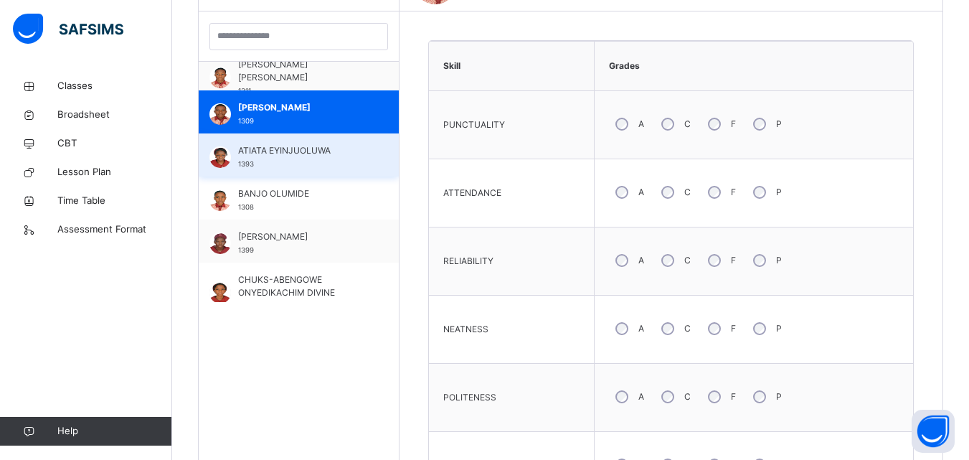
click at [304, 164] on div "ATIATA EYINJUOLUWA 1393" at bounding box center [302, 157] width 128 height 26
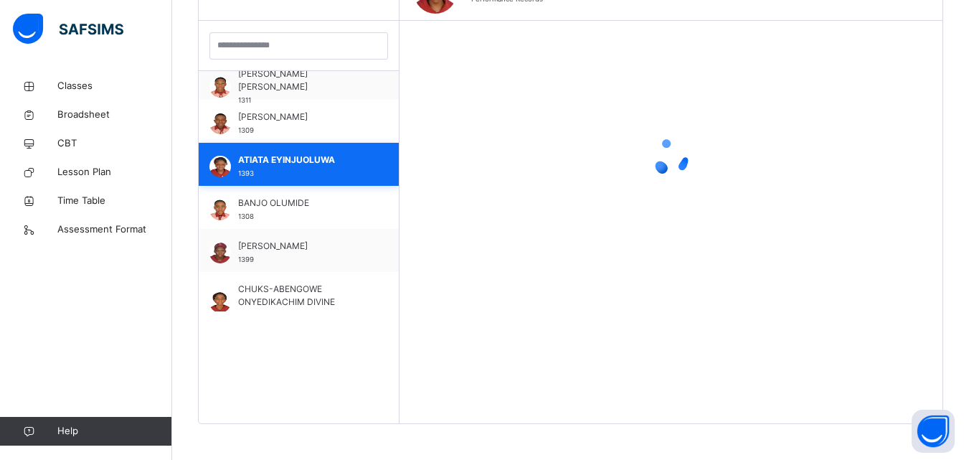
scroll to position [416, 0]
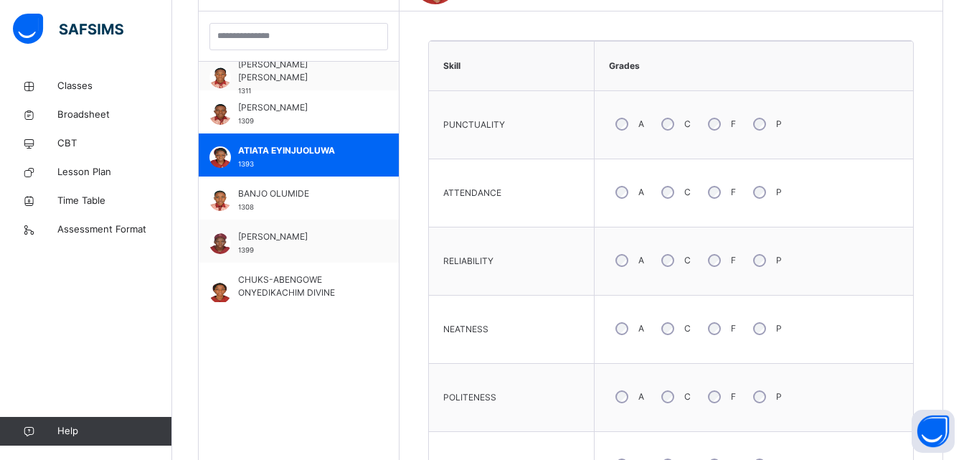
click at [578, 388] on div "POLITENESS" at bounding box center [511, 397] width 151 height 53
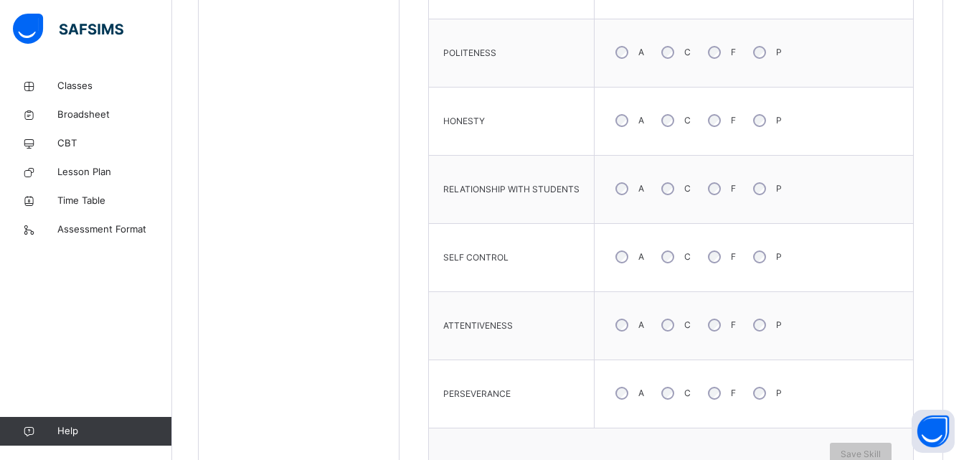
scroll to position [789, 0]
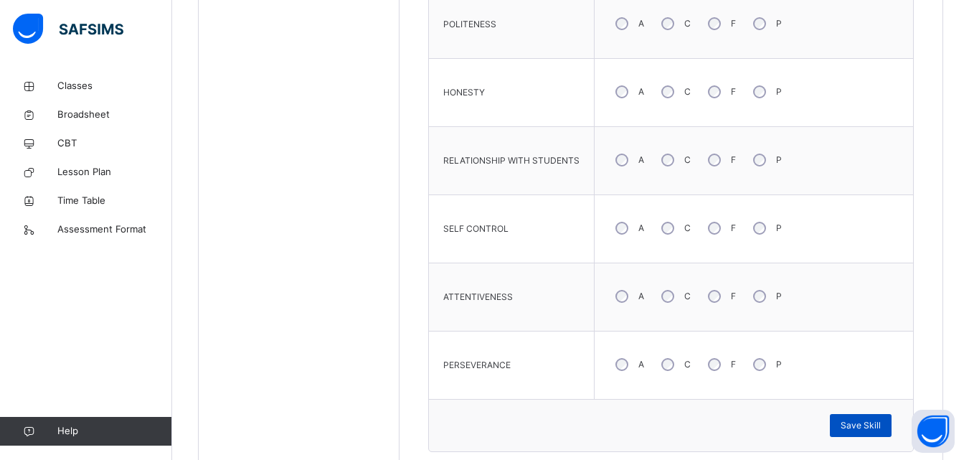
click at [865, 428] on span "Save Skill" at bounding box center [861, 425] width 40 height 13
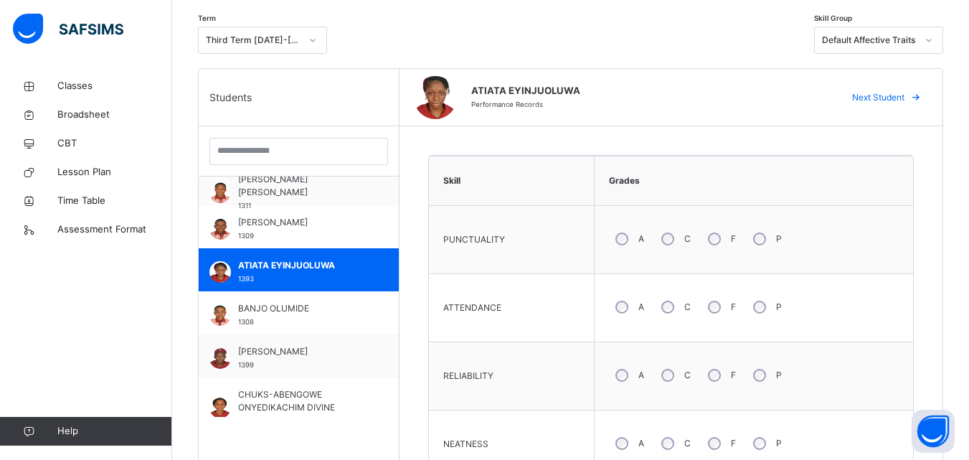
scroll to position [330, 0]
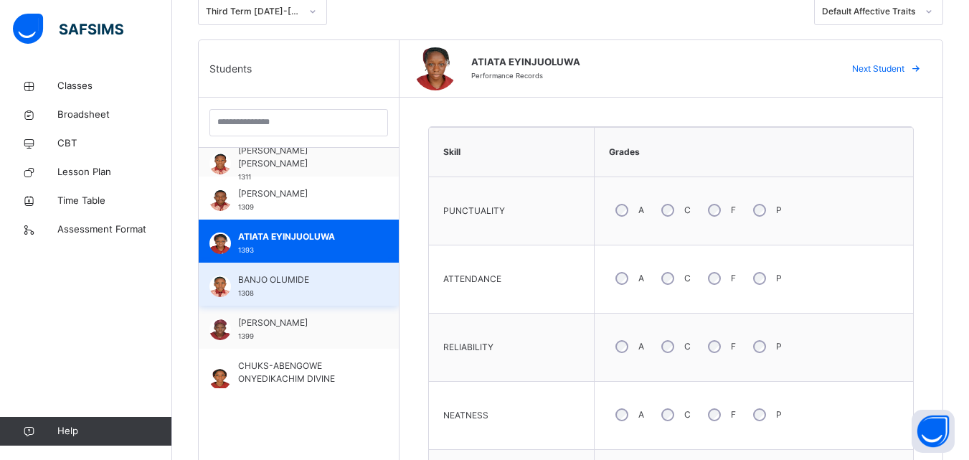
click at [286, 283] on span "BANJO OLUMIDE" at bounding box center [302, 279] width 128 height 13
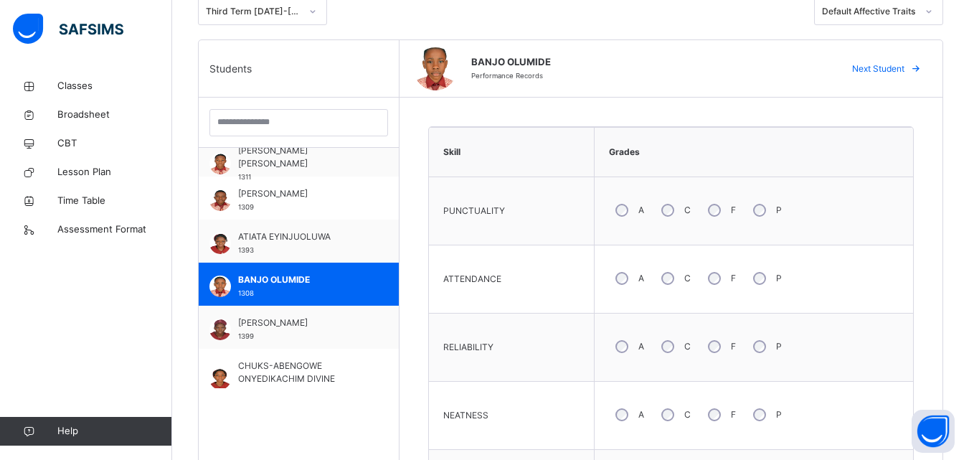
click at [468, 377] on td "RELIABILITY" at bounding box center [512, 348] width 166 height 68
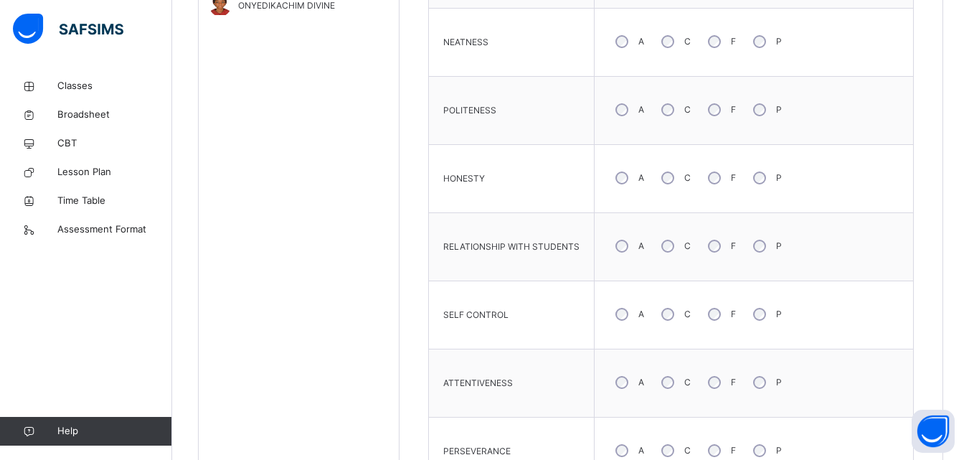
scroll to position [732, 0]
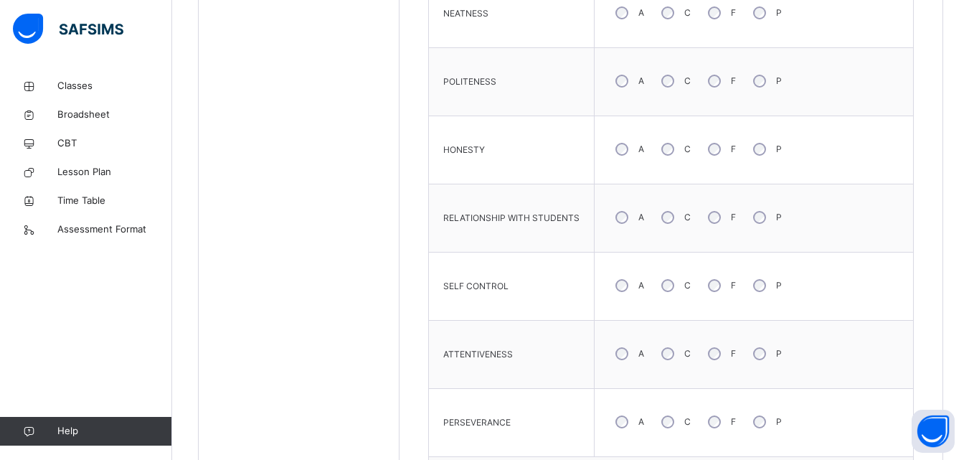
click at [449, 393] on td "PERSEVERANCE" at bounding box center [512, 423] width 166 height 68
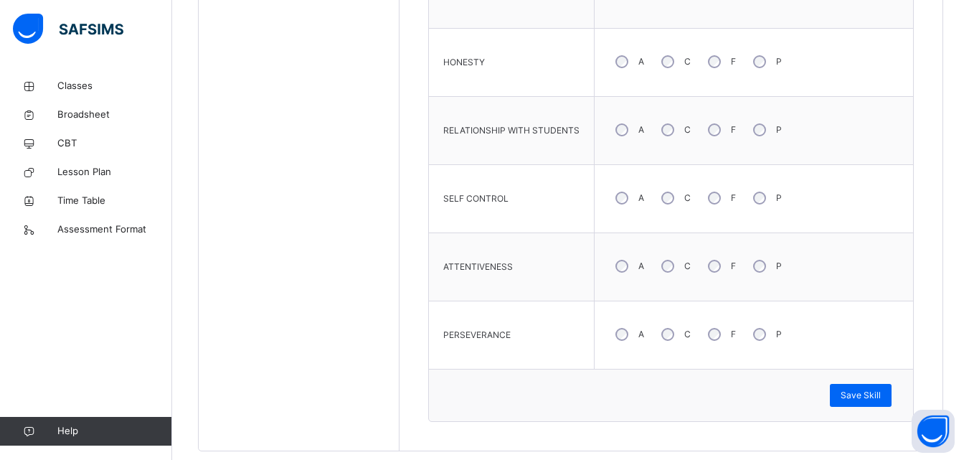
scroll to position [847, 0]
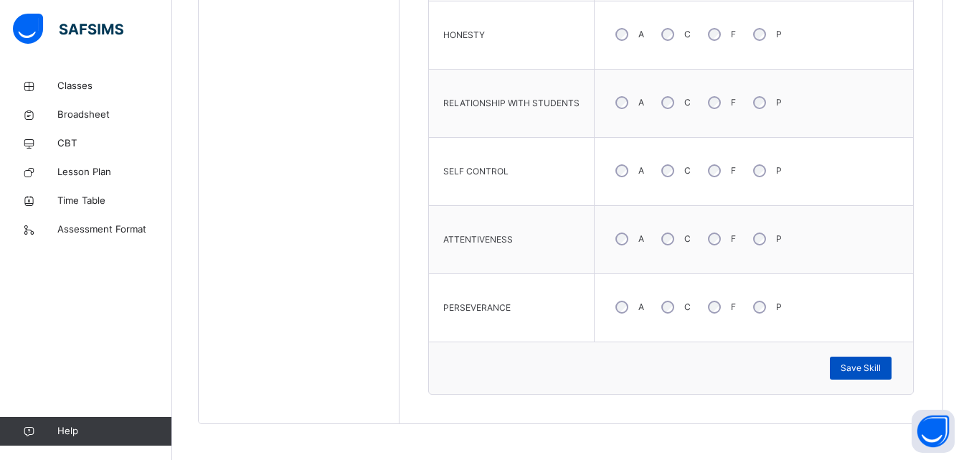
click at [865, 368] on span "Save Skill" at bounding box center [861, 368] width 40 height 13
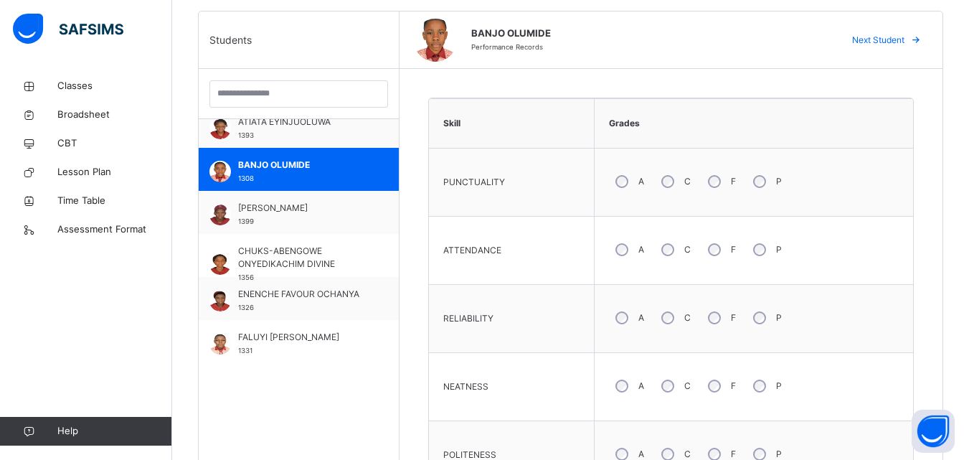
scroll to position [431, 0]
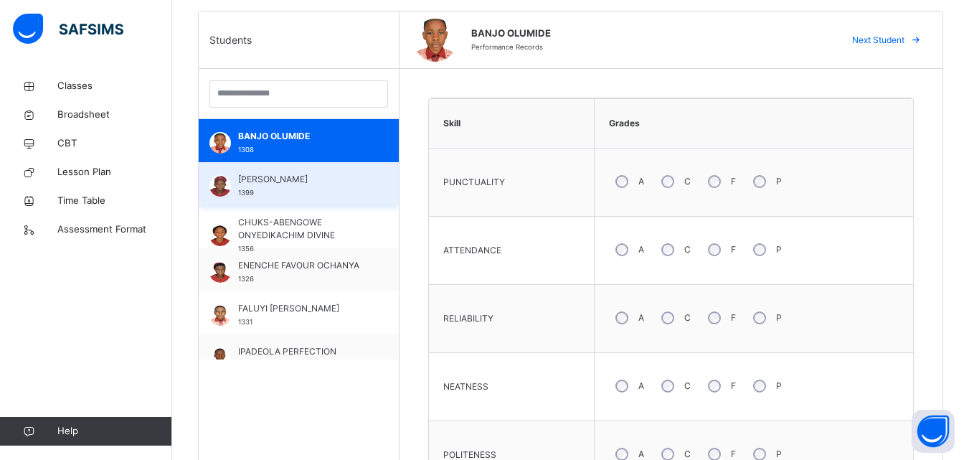
click at [297, 189] on div "BELLO BOLANLE 1399" at bounding box center [302, 186] width 128 height 26
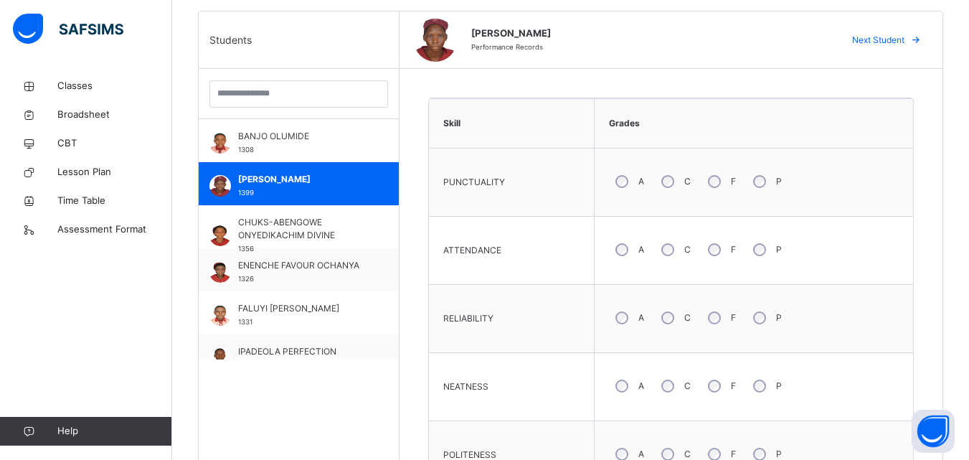
click at [555, 390] on div "NEATNESS" at bounding box center [511, 386] width 151 height 53
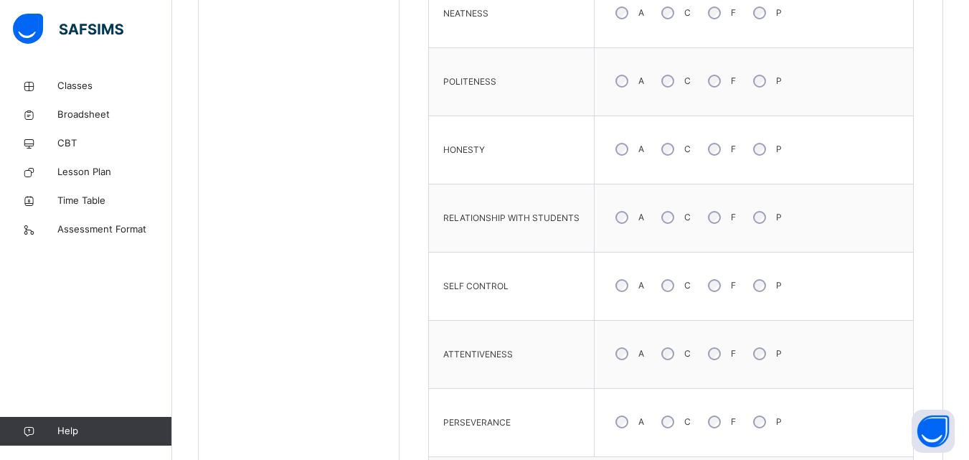
scroll to position [761, 0]
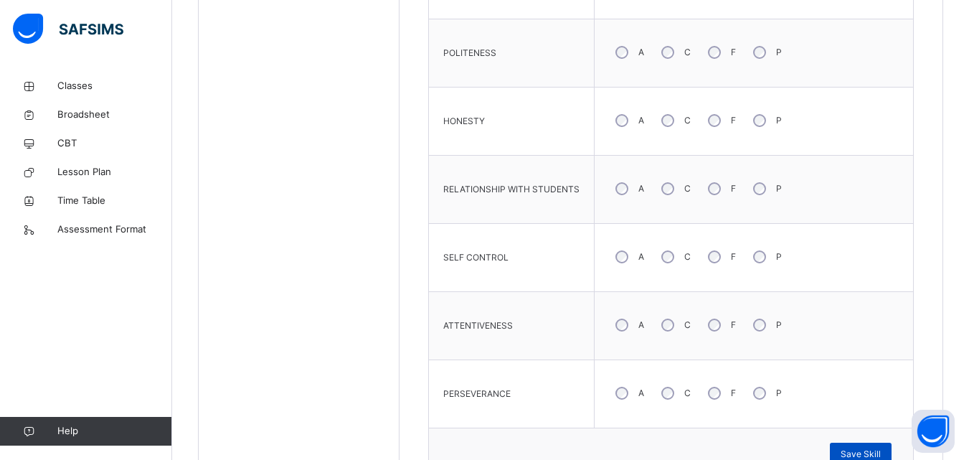
click at [862, 448] on span "Save Skill" at bounding box center [861, 454] width 40 height 13
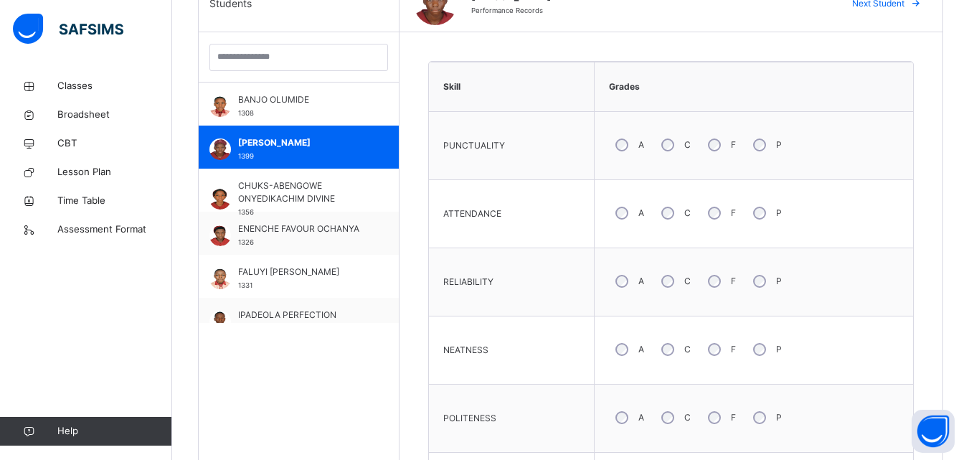
scroll to position [387, 0]
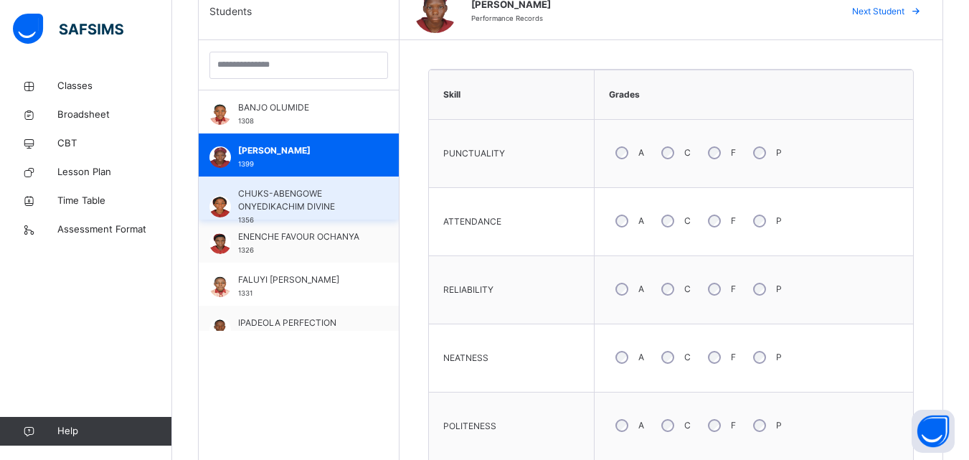
click at [298, 197] on span "CHUKS-ABENGOWE ONYEDIKACHIM DIVINE" at bounding box center [302, 200] width 128 height 26
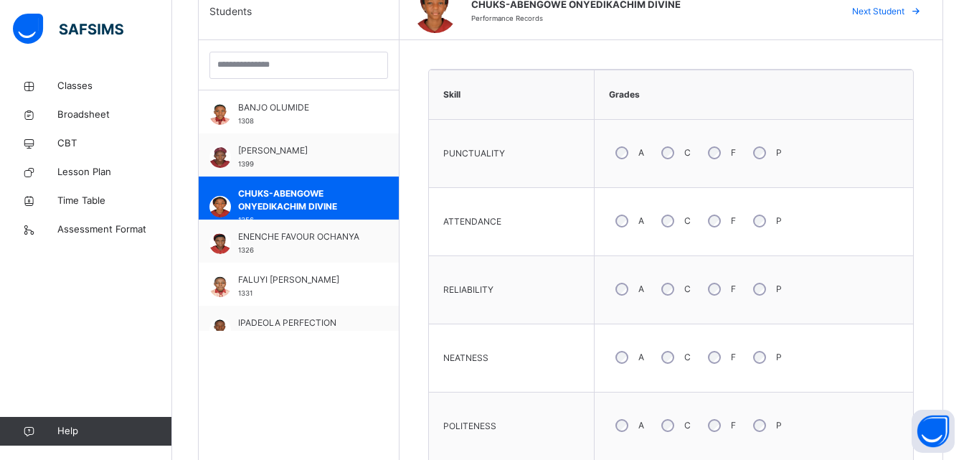
click at [492, 380] on div "NEATNESS" at bounding box center [511, 358] width 151 height 53
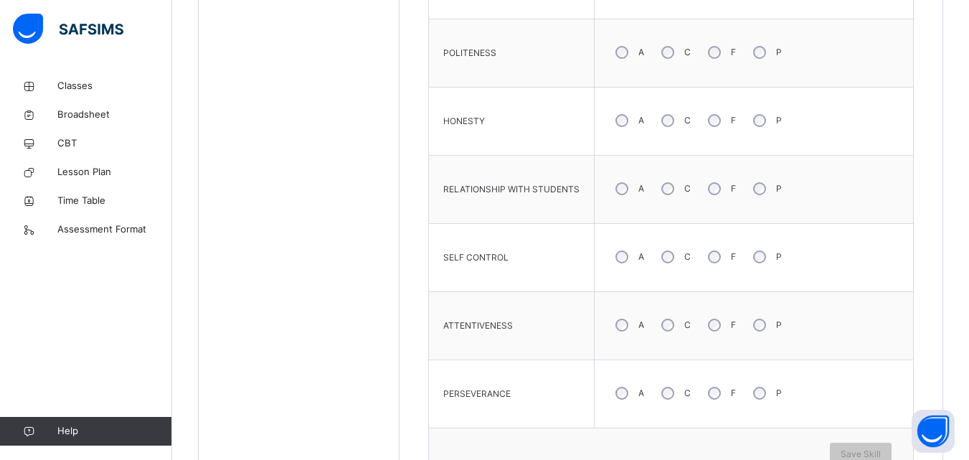
scroll to position [789, 0]
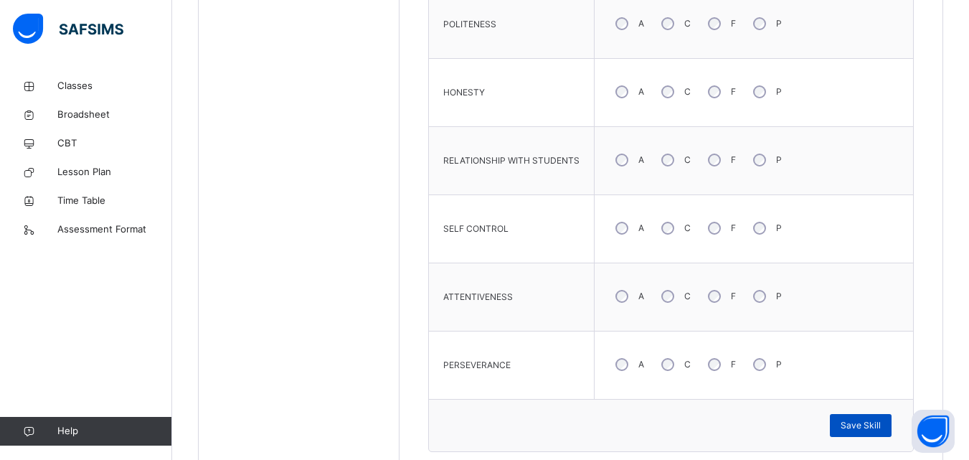
click at [863, 420] on span "Save Skill" at bounding box center [861, 425] width 40 height 13
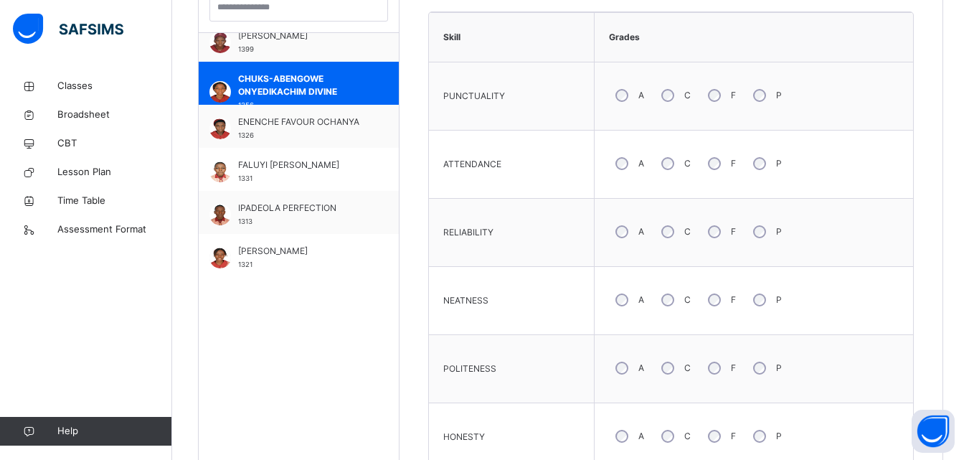
scroll to position [517, 0]
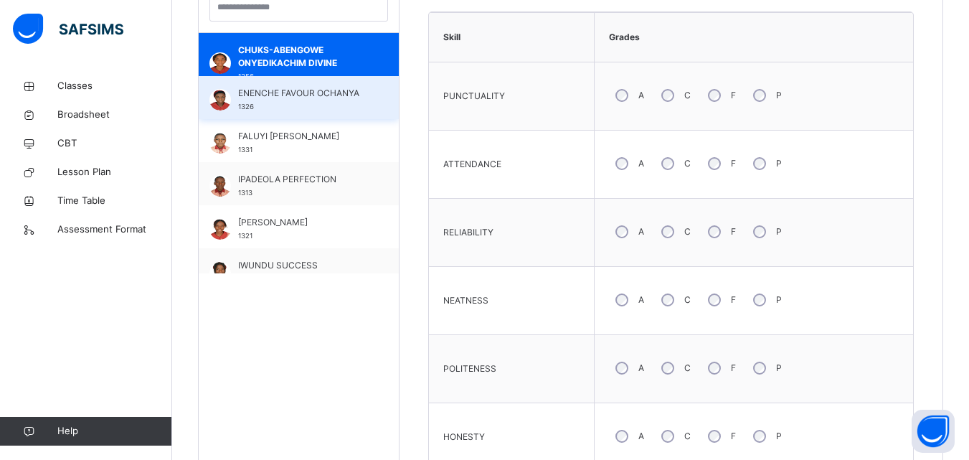
click at [282, 95] on span "ENENCHE FAVOUR OCHANYA" at bounding box center [302, 93] width 128 height 13
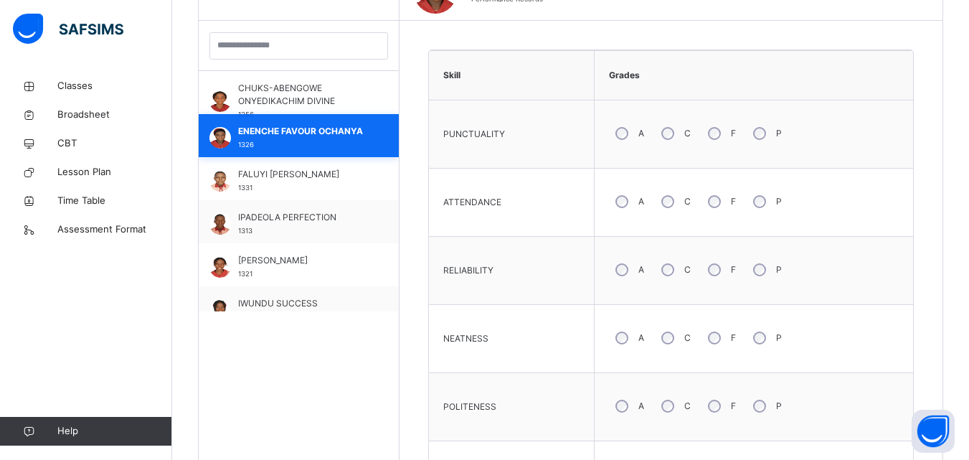
scroll to position [445, 0]
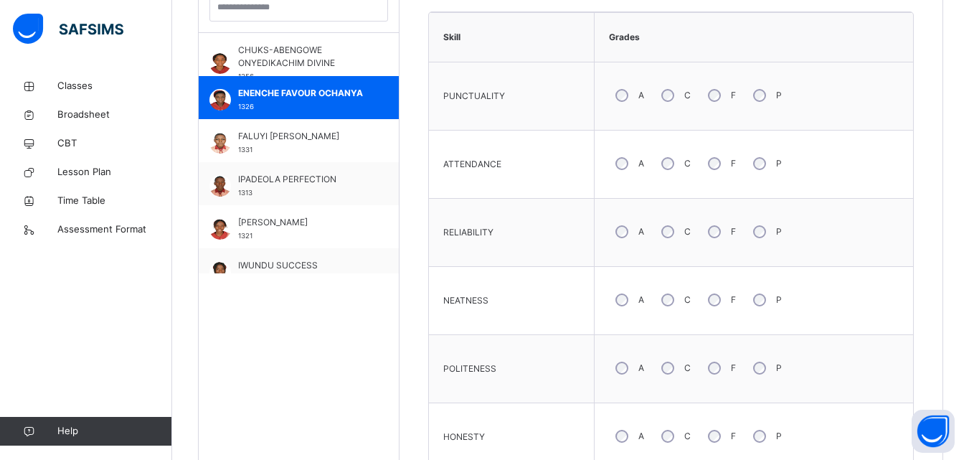
click at [519, 372] on div "POLITENESS" at bounding box center [511, 368] width 151 height 53
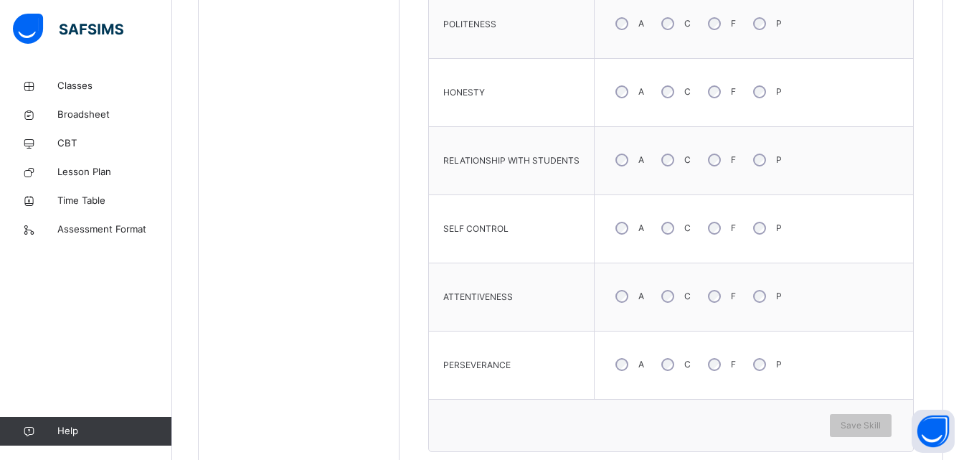
scroll to position [818, 0]
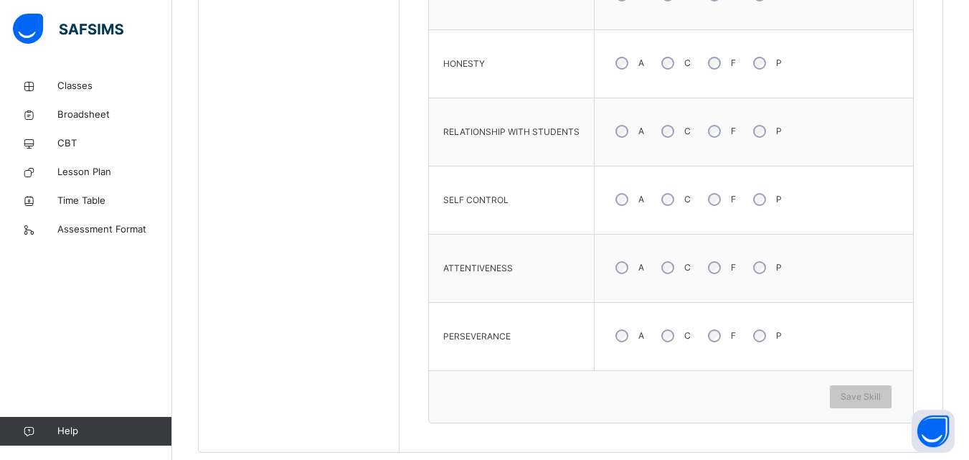
click at [618, 275] on div "A" at bounding box center [628, 268] width 39 height 30
click at [860, 393] on span "Save Skill" at bounding box center [861, 396] width 40 height 13
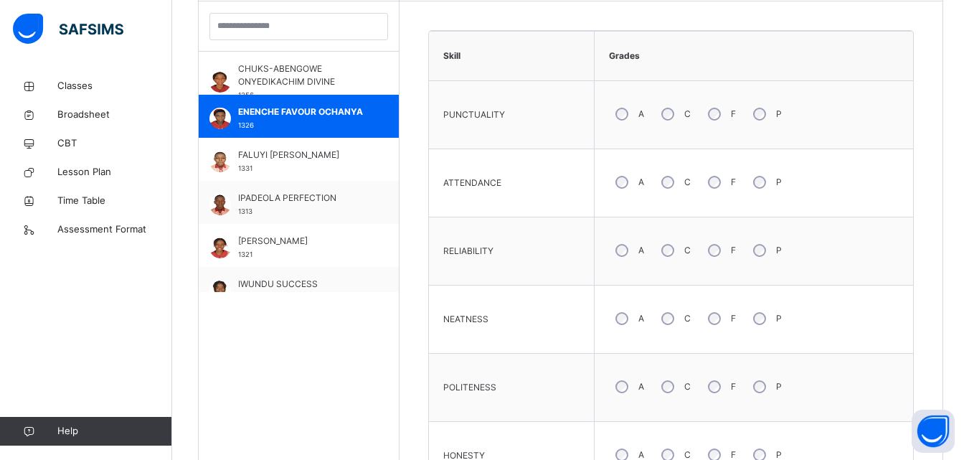
scroll to position [416, 0]
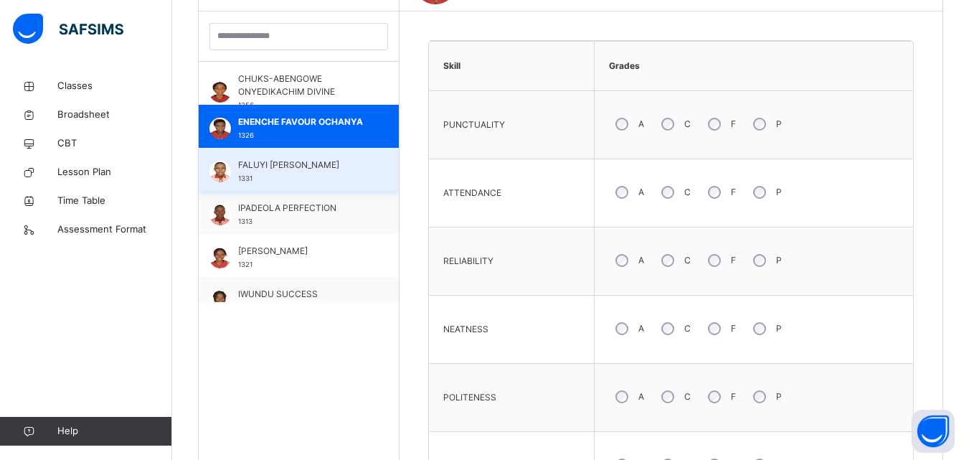
click at [304, 166] on span "FALUYI DAVID" at bounding box center [302, 165] width 128 height 13
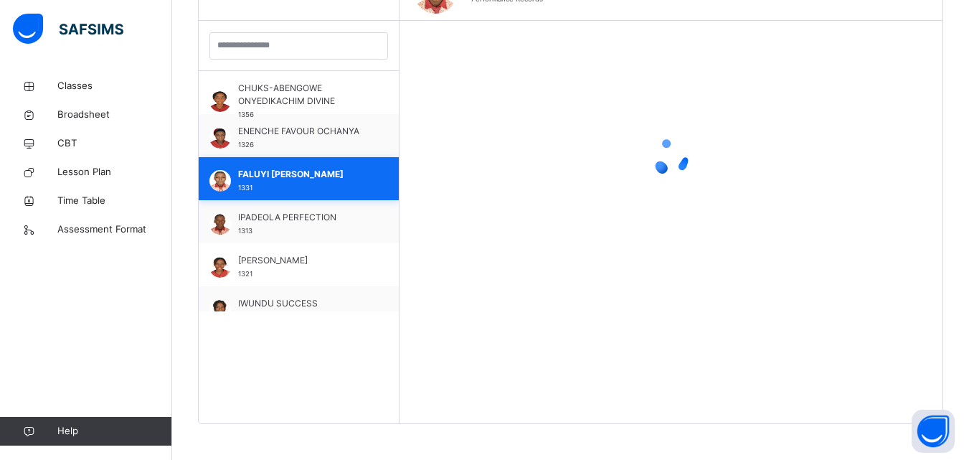
scroll to position [407, 0]
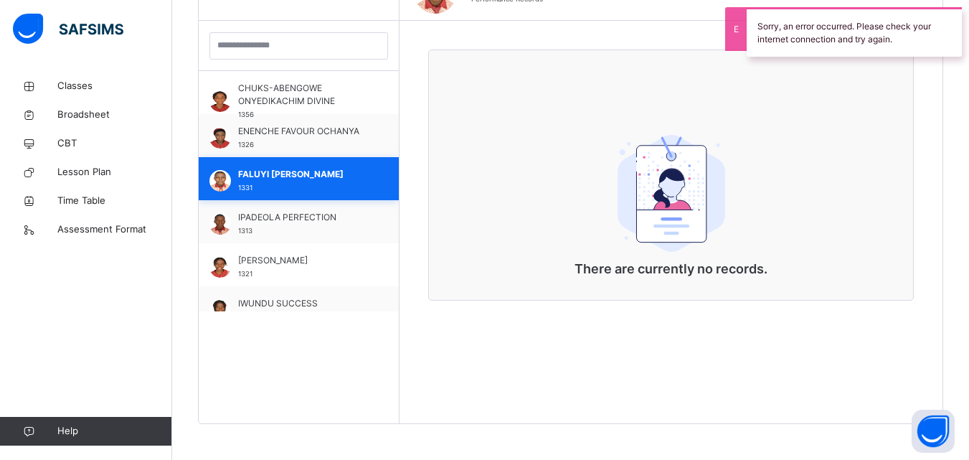
click at [254, 174] on span "FALUYI DAVID" at bounding box center [302, 174] width 128 height 13
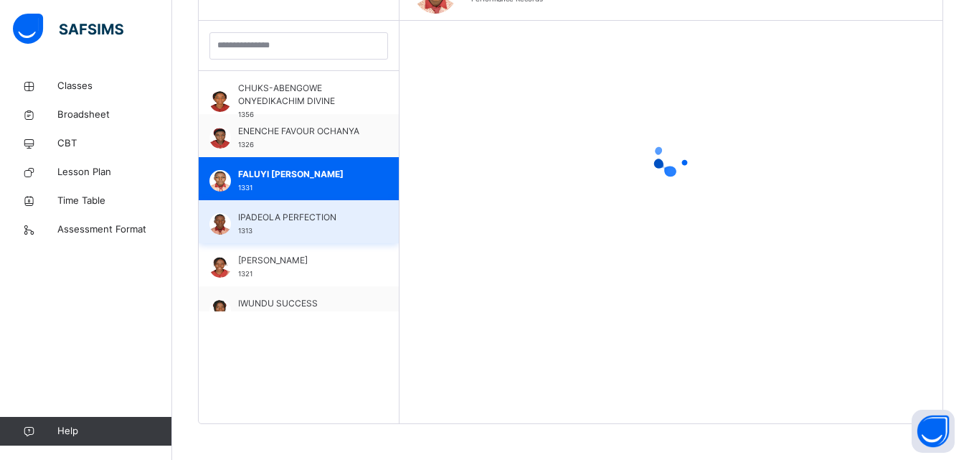
click at [258, 219] on span "IPADEOLA PERFECTION" at bounding box center [302, 217] width 128 height 13
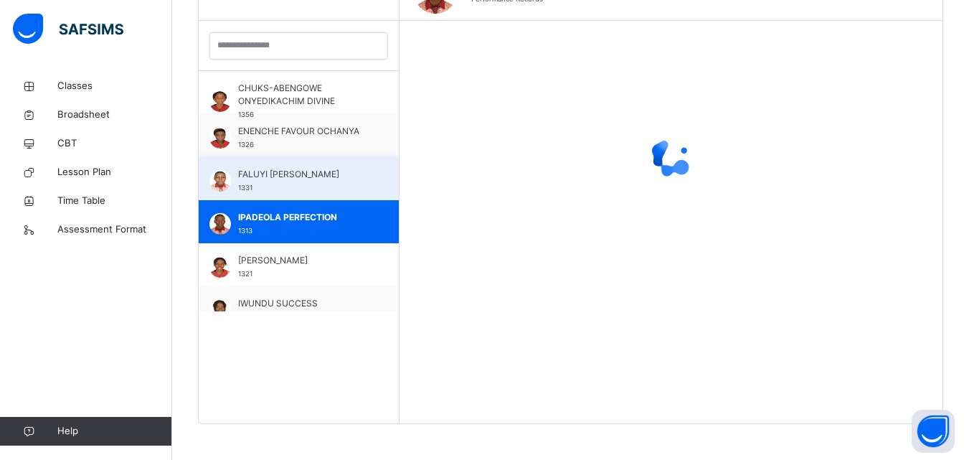
click at [291, 183] on div "FALUYI DAVID 1331" at bounding box center [302, 181] width 128 height 26
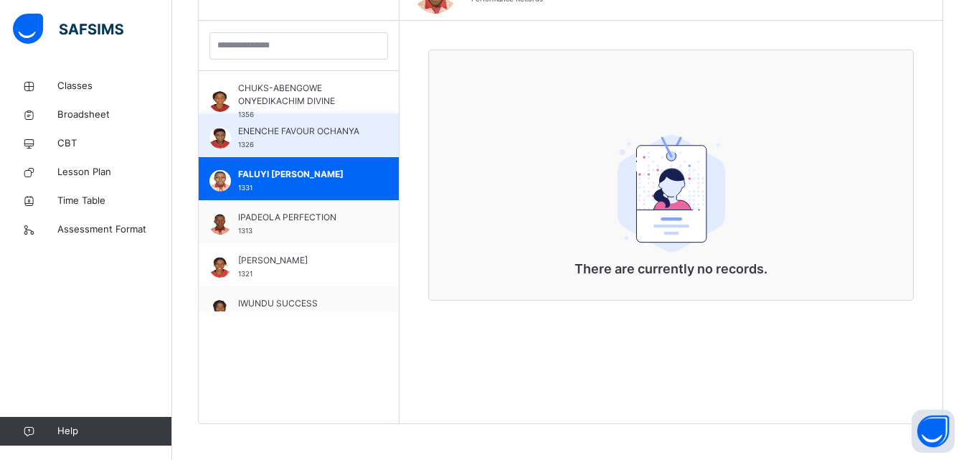
click at [336, 130] on span "ENENCHE FAVOUR OCHANYA" at bounding box center [302, 131] width 128 height 13
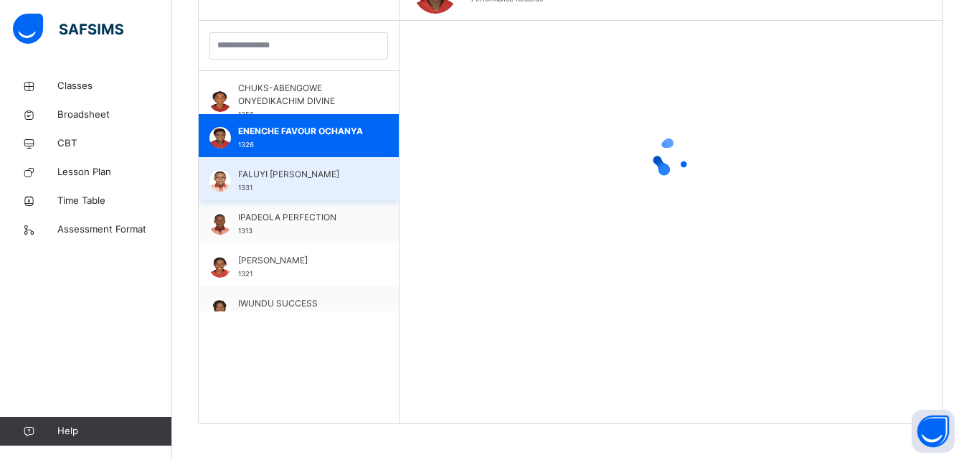
click at [335, 174] on span "FALUYI DAVID" at bounding box center [302, 174] width 128 height 13
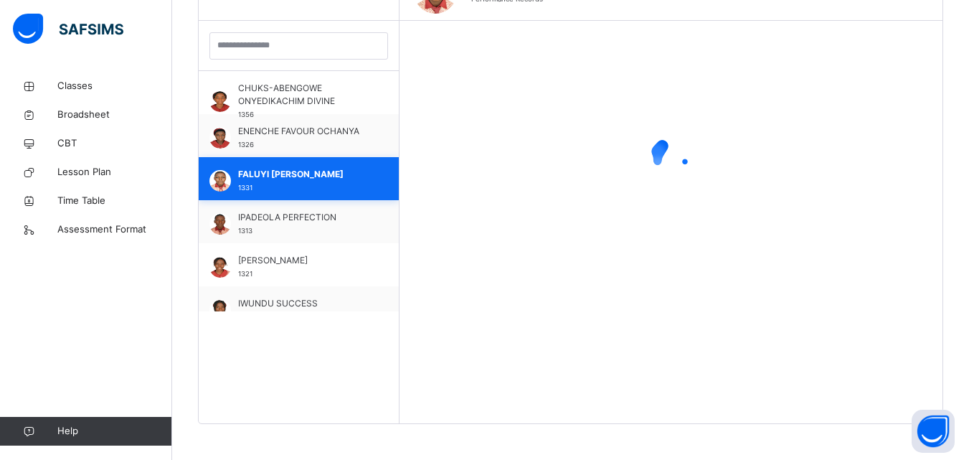
scroll to position [416, 0]
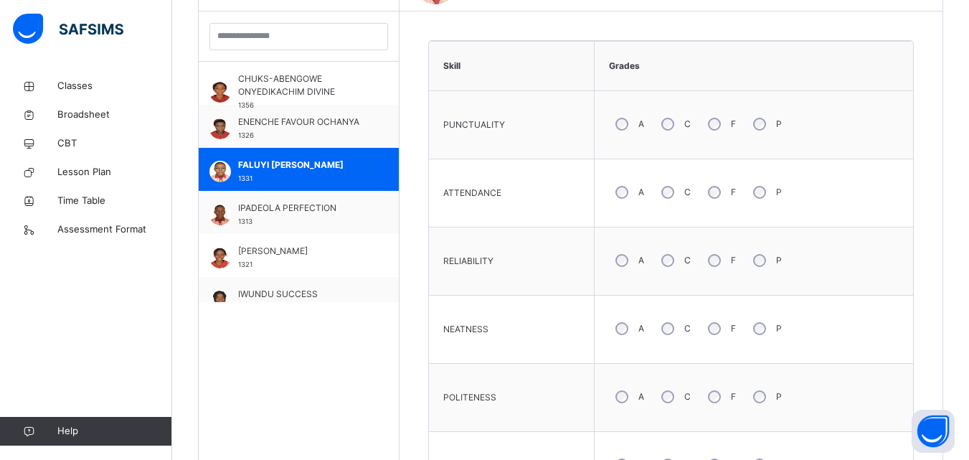
click at [464, 307] on div "NEATNESS" at bounding box center [511, 329] width 151 height 53
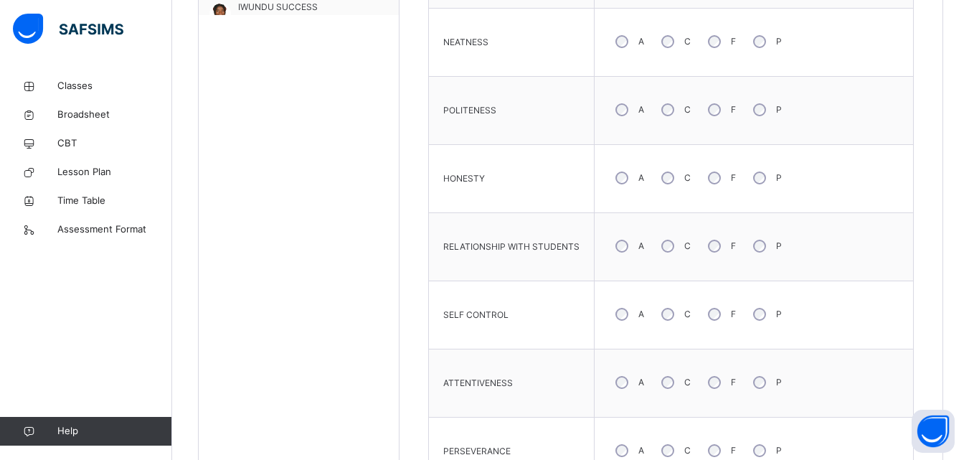
scroll to position [732, 0]
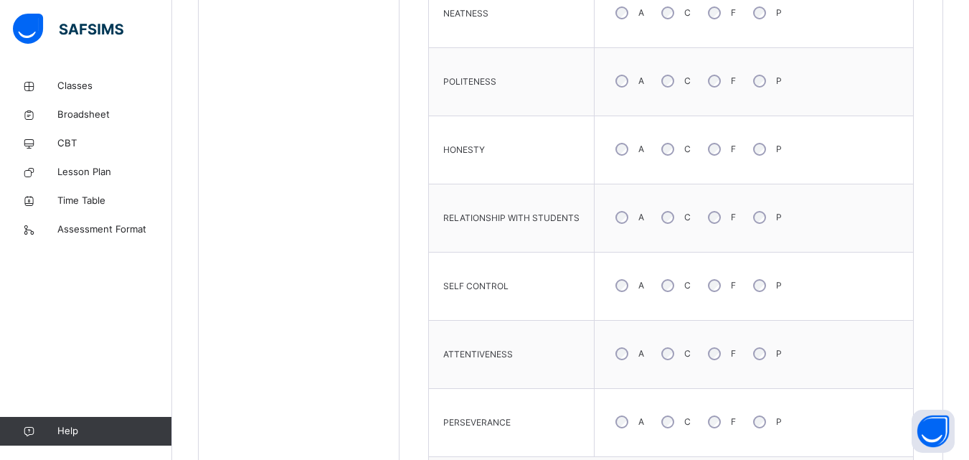
click at [525, 430] on div "PERSEVERANCE" at bounding box center [511, 422] width 151 height 53
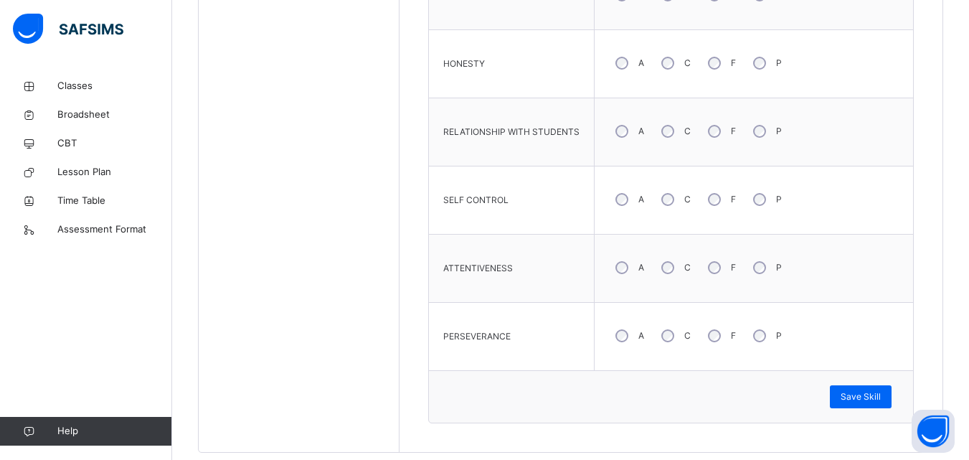
scroll to position [847, 0]
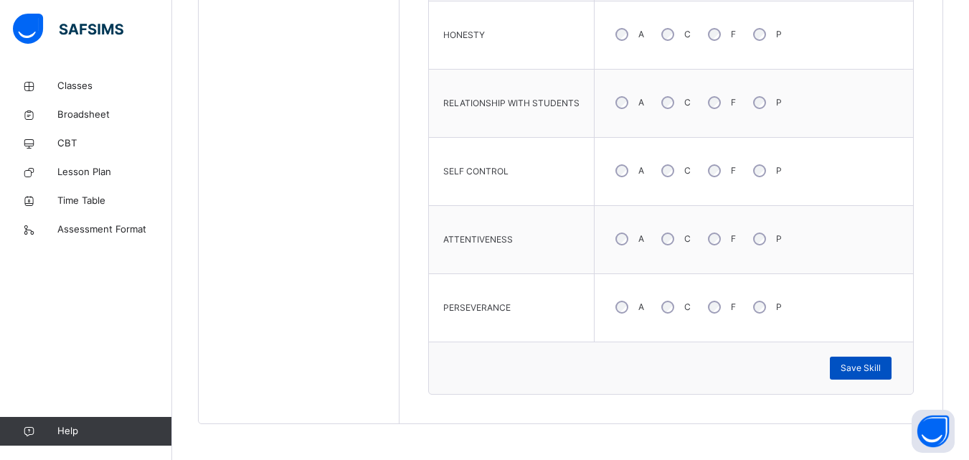
click at [868, 370] on span "Save Skill" at bounding box center [861, 368] width 40 height 13
click at [868, 370] on div "Save Skill" at bounding box center [861, 368] width 62 height 23
click at [865, 364] on div "Save Skill" at bounding box center [861, 368] width 62 height 23
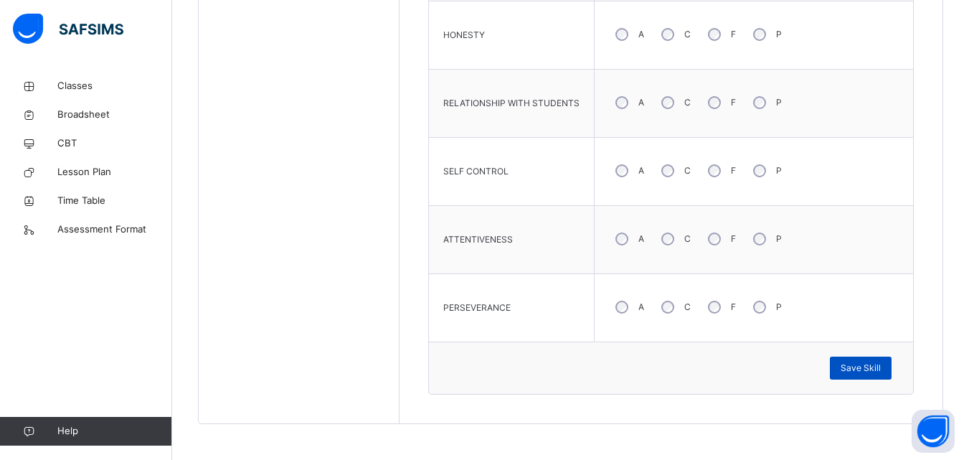
click at [865, 366] on span "Save Skill" at bounding box center [861, 368] width 40 height 13
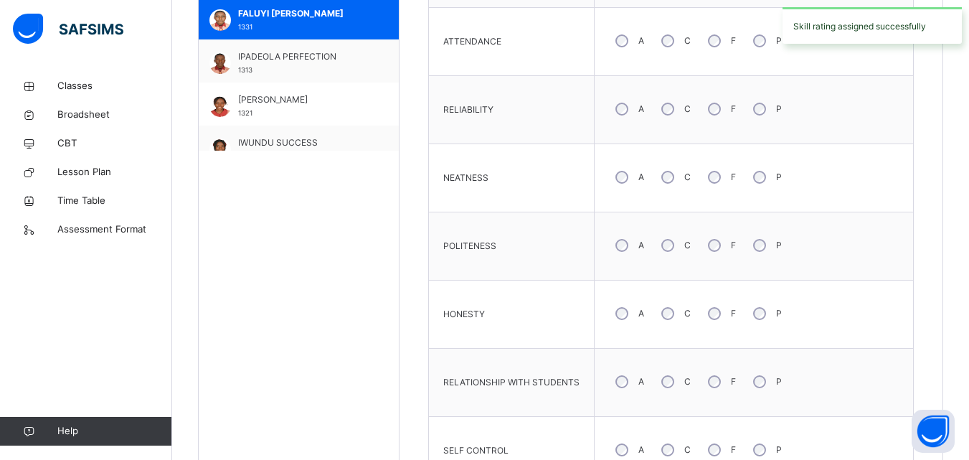
scroll to position [560, 0]
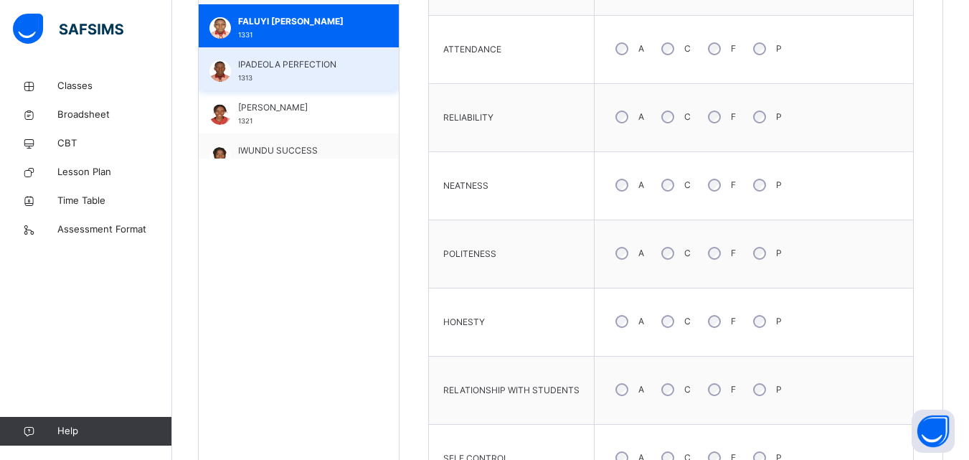
click at [300, 75] on div "IPADEOLA PERFECTION 1313" at bounding box center [302, 71] width 128 height 26
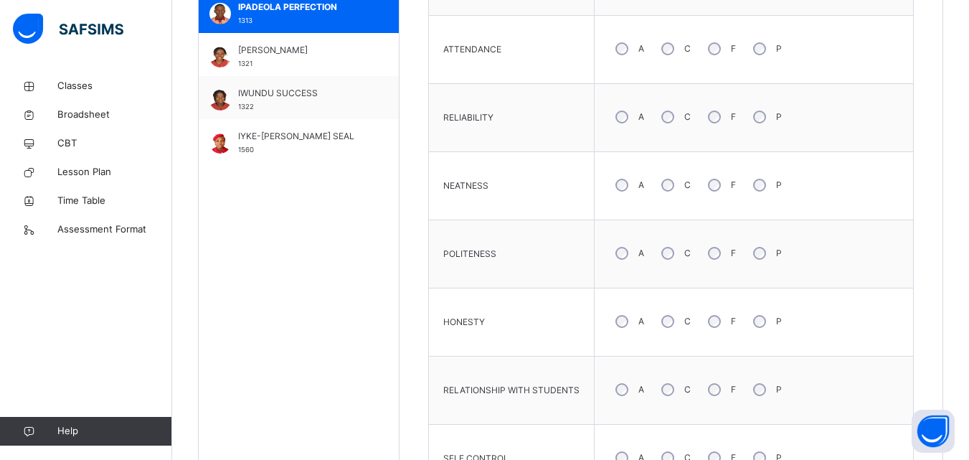
scroll to position [564, 0]
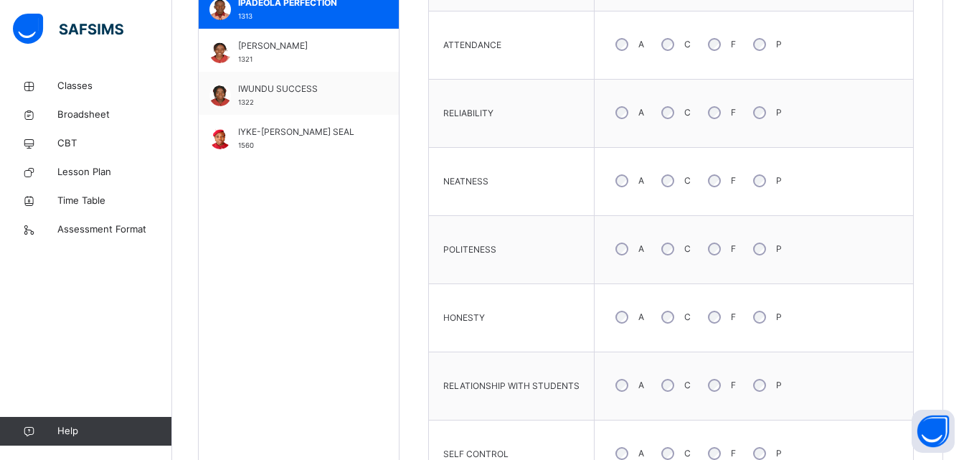
click at [521, 256] on div "POLITENESS" at bounding box center [511, 249] width 151 height 53
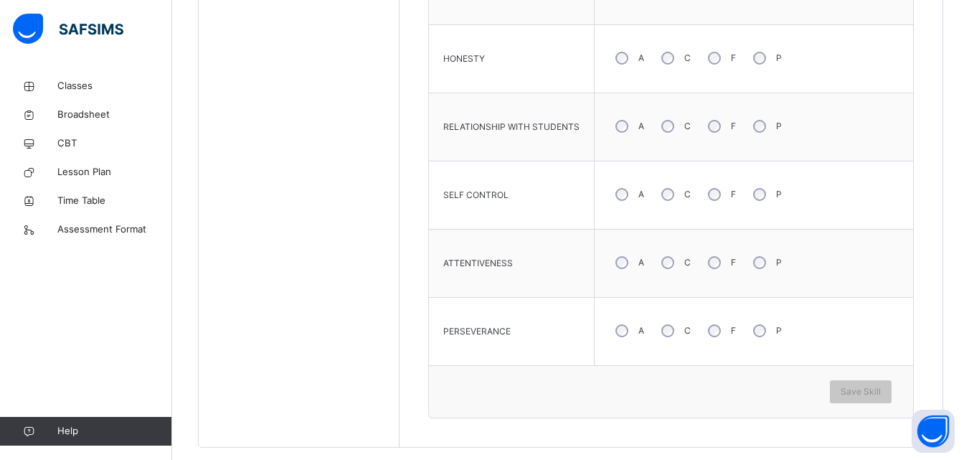
scroll to position [847, 0]
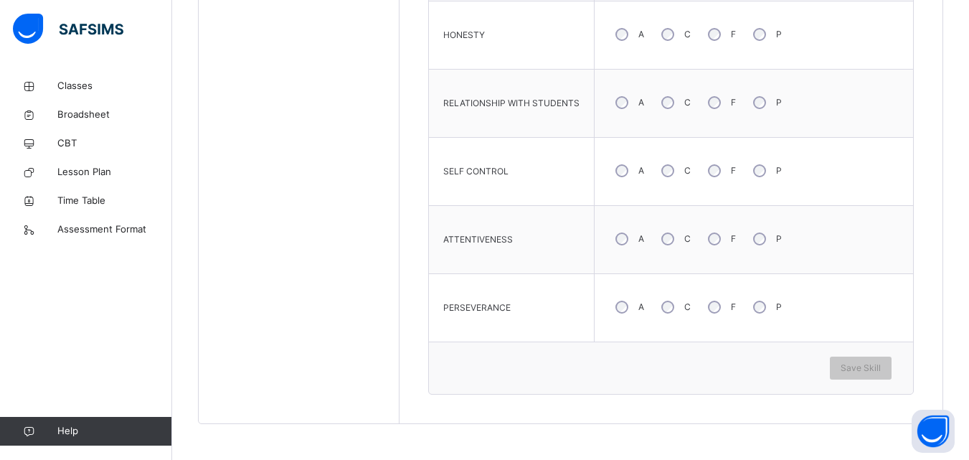
click at [545, 60] on div "HONESTY" at bounding box center [511, 35] width 151 height 53
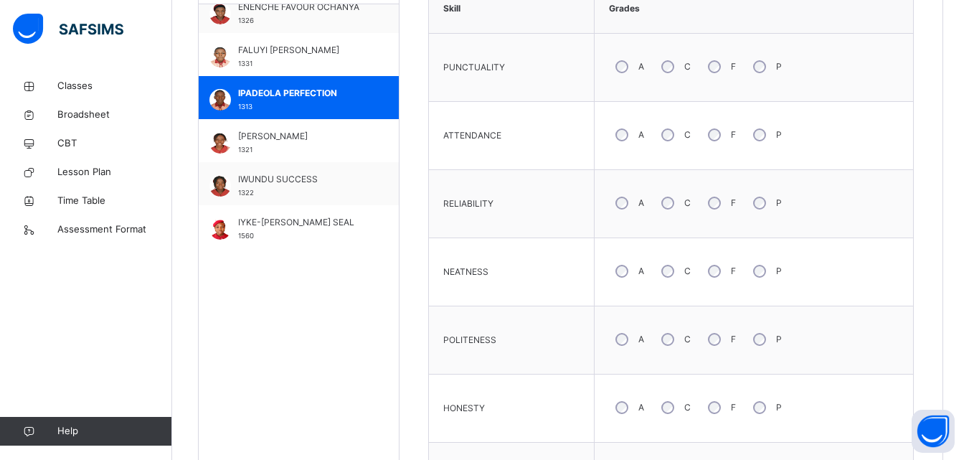
scroll to position [445, 0]
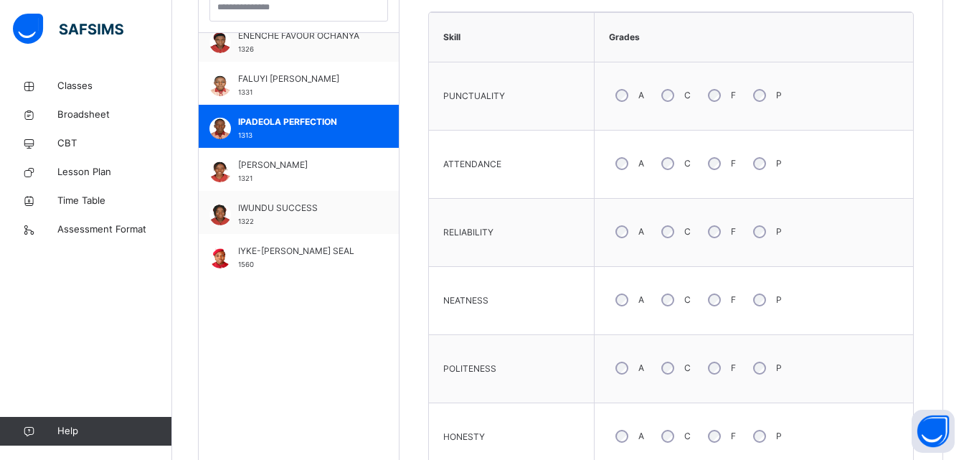
click at [537, 232] on div "RELIABILITY" at bounding box center [511, 232] width 151 height 53
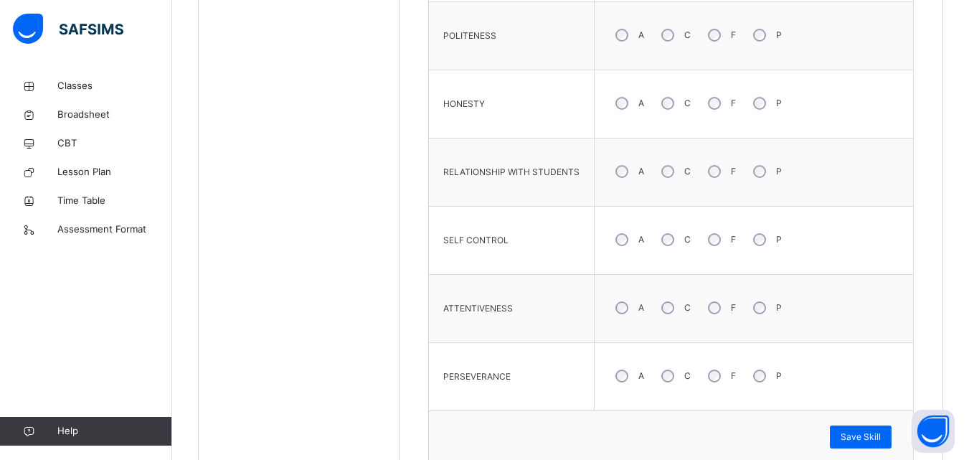
scroll to position [847, 0]
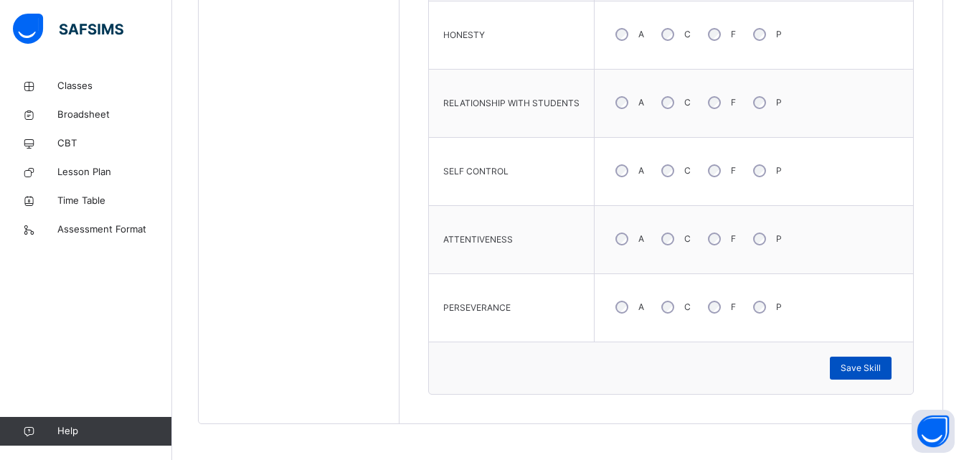
click at [870, 372] on span "Save Skill" at bounding box center [861, 368] width 40 height 13
click at [868, 363] on span "Save Skill" at bounding box center [861, 368] width 40 height 13
click at [653, 395] on div "Skill Grades PUNCTUALITY A C F P ATTENDANCE A C F P RELIABILITY A C F P NEATNES…" at bounding box center [671, 2] width 543 height 842
click at [874, 367] on span "Save Skill" at bounding box center [861, 368] width 40 height 13
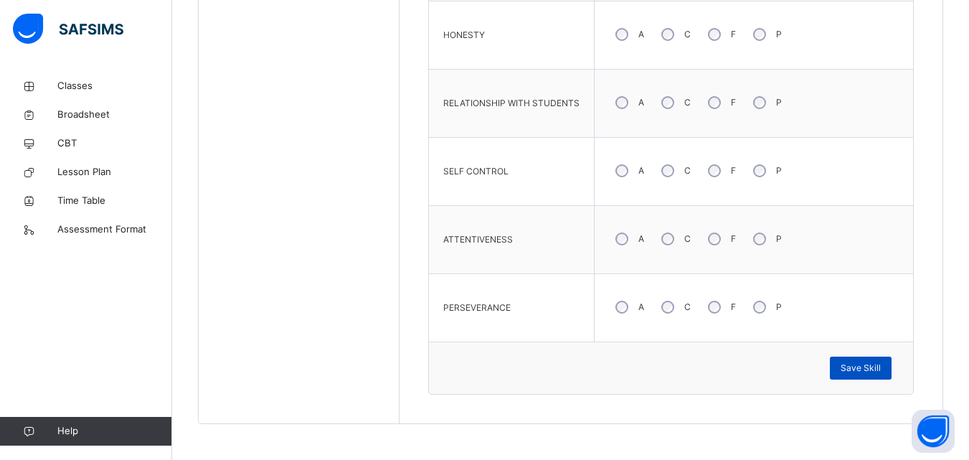
click at [874, 367] on span "Save Skill" at bounding box center [861, 368] width 40 height 13
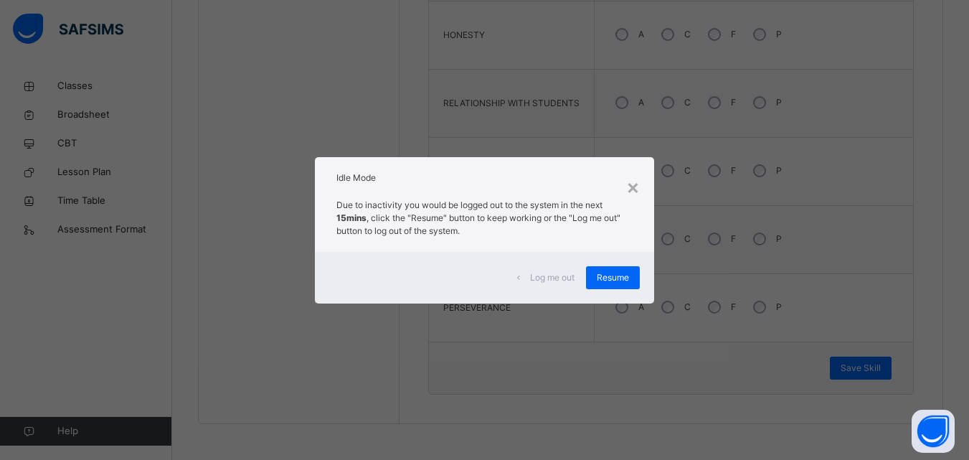
click at [613, 85] on div "× Idle Mode Due to inactivity you would be logged out to the system in the next…" at bounding box center [484, 230] width 969 height 460
click at [612, 281] on span "Resume" at bounding box center [613, 277] width 32 height 13
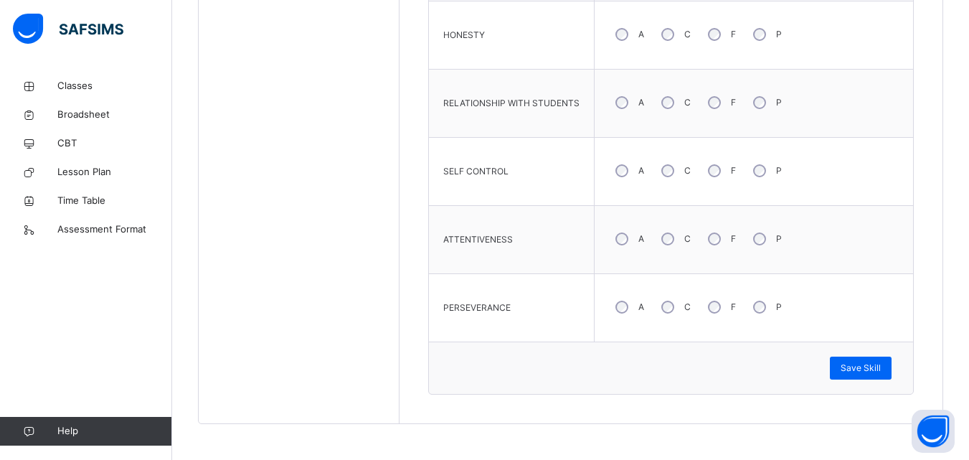
click at [875, 365] on span "Save Skill" at bounding box center [861, 368] width 40 height 13
click at [878, 367] on span "Save Skill" at bounding box center [861, 368] width 40 height 13
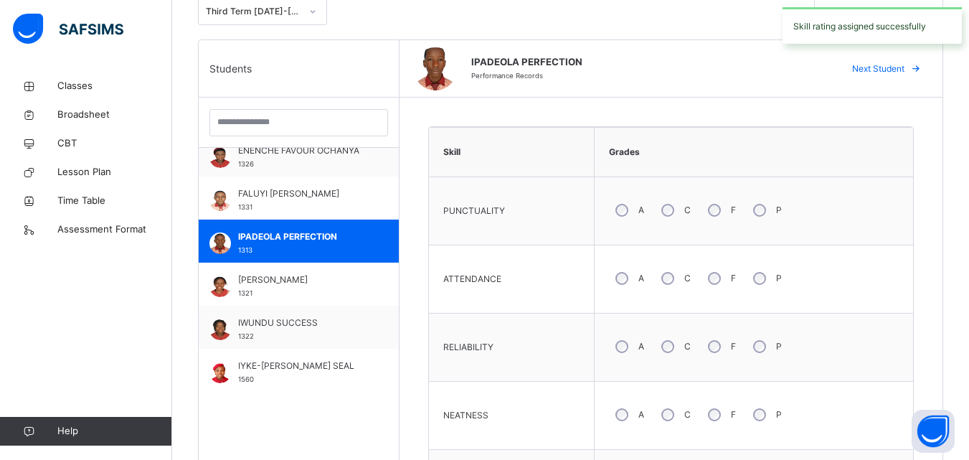
scroll to position [359, 0]
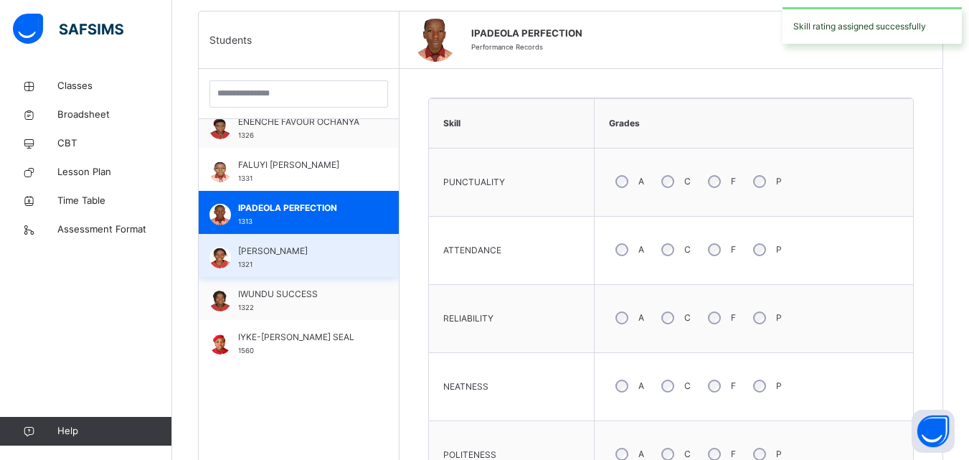
click at [280, 248] on span "IWUJI JESSICA" at bounding box center [302, 251] width 128 height 13
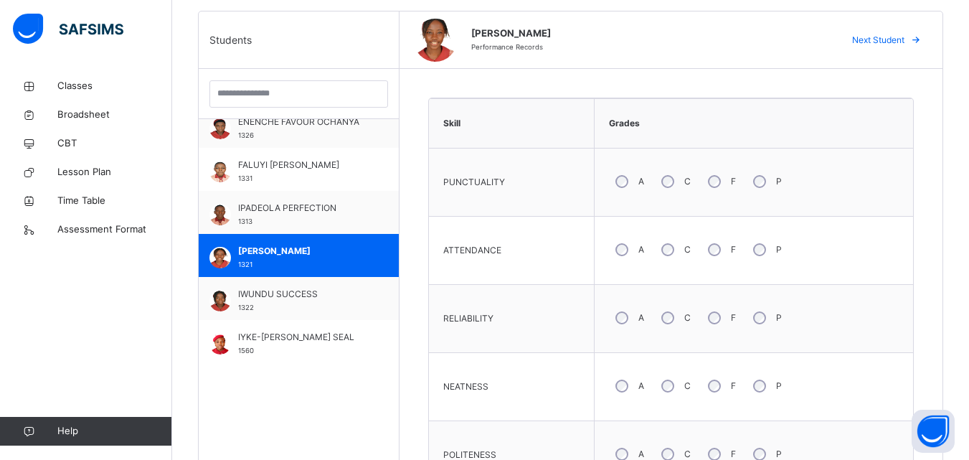
click at [613, 319] on div "A" at bounding box center [628, 318] width 39 height 30
click at [537, 376] on div "NEATNESS" at bounding box center [511, 386] width 151 height 53
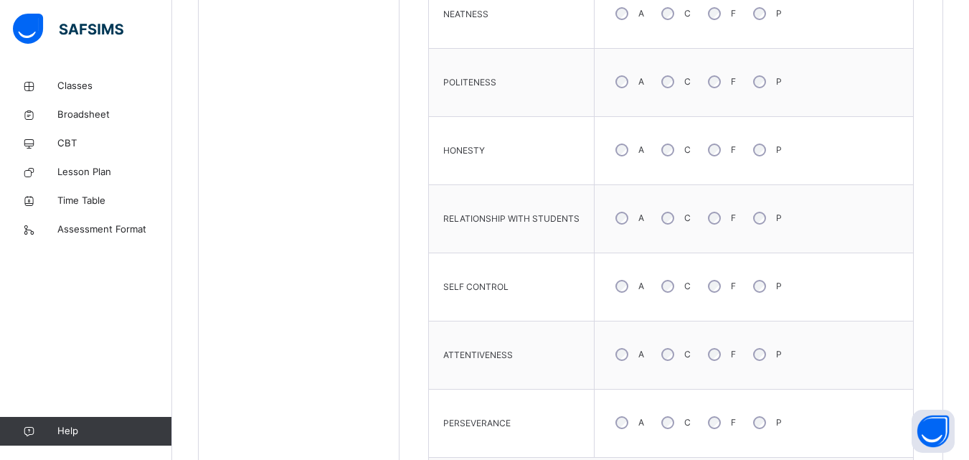
scroll to position [732, 0]
click at [489, 360] on span "ATTENTIVENESS" at bounding box center [478, 354] width 70 height 13
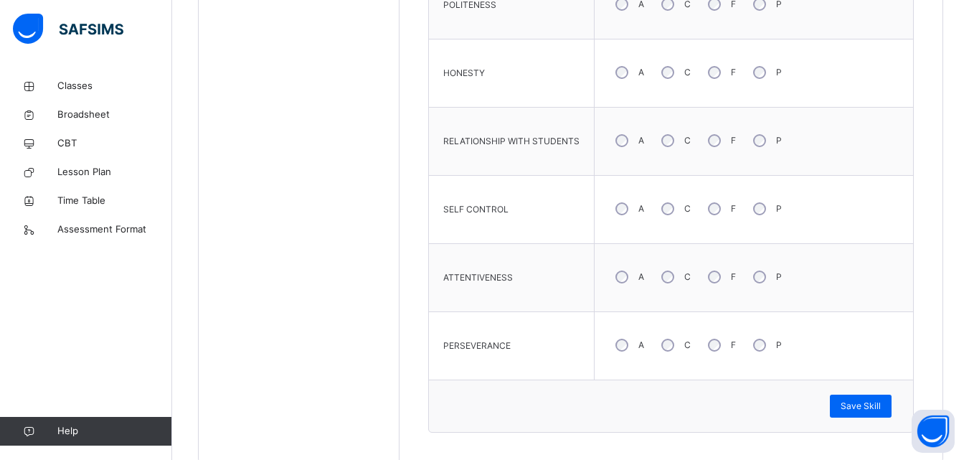
scroll to position [818, 0]
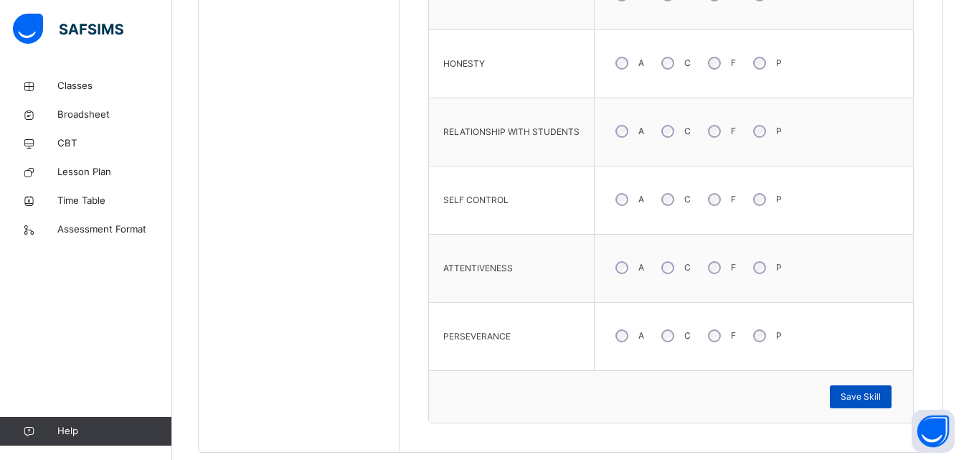
click at [863, 396] on span "Save Skill" at bounding box center [861, 396] width 40 height 13
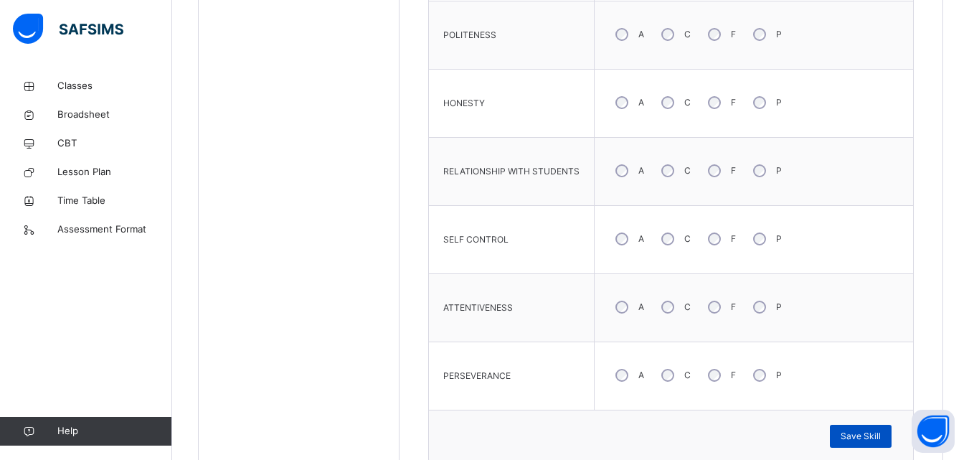
scroll to position [789, 0]
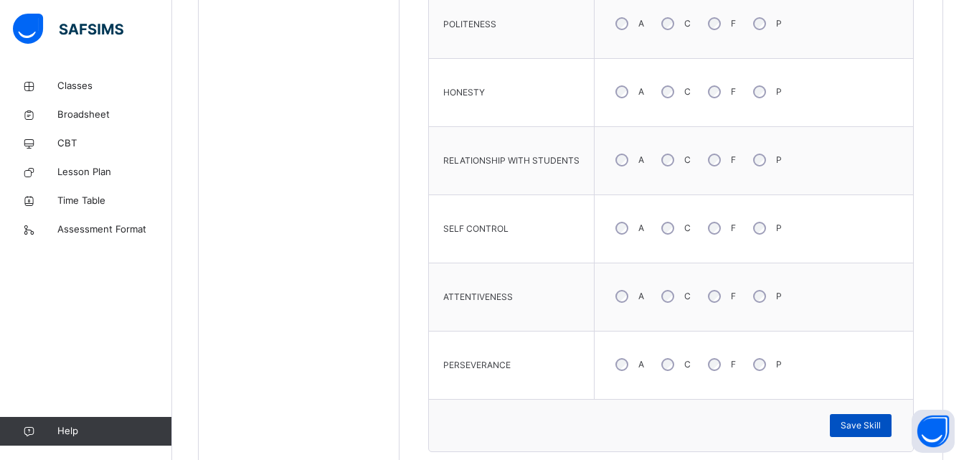
click at [874, 425] on span "Save Skill" at bounding box center [861, 425] width 40 height 13
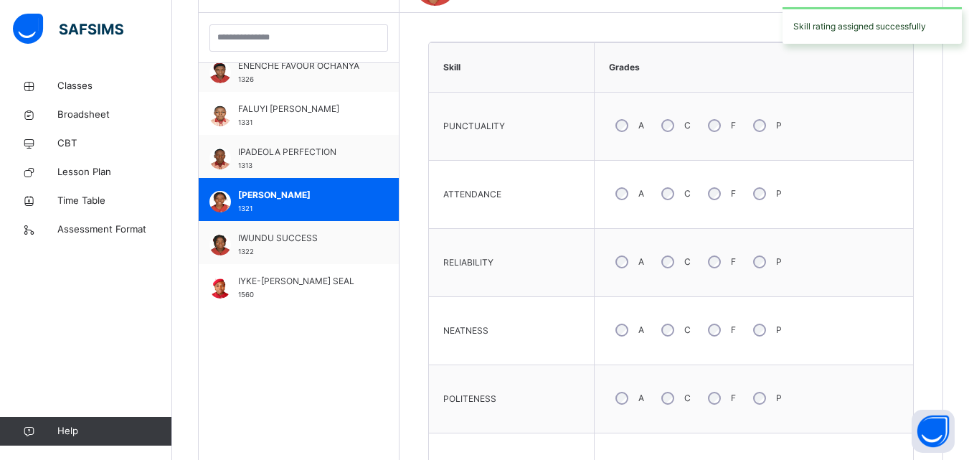
scroll to position [416, 0]
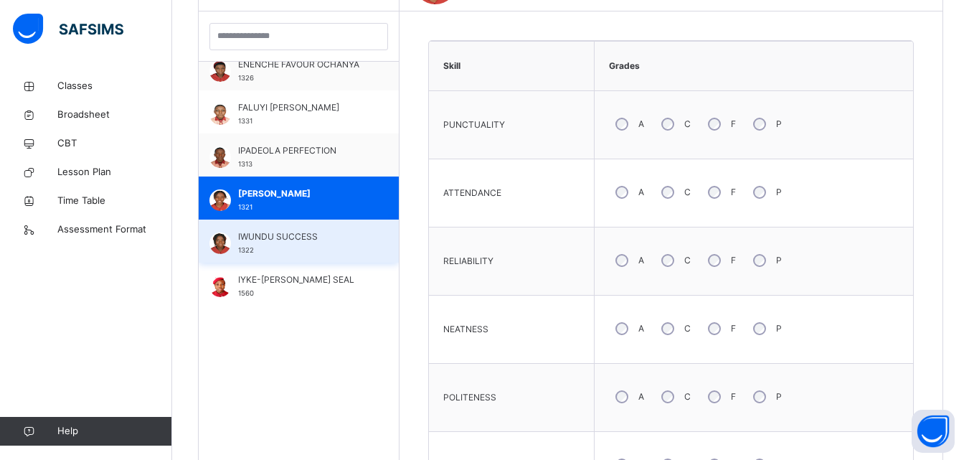
click at [299, 241] on span "IWUNDU SUCCESS" at bounding box center [302, 236] width 128 height 13
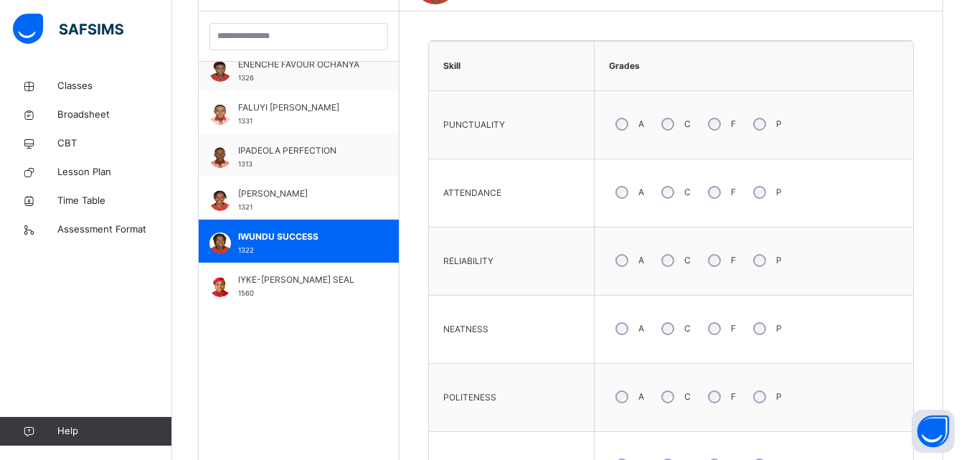
click at [522, 392] on div "POLITENESS" at bounding box center [511, 397] width 151 height 53
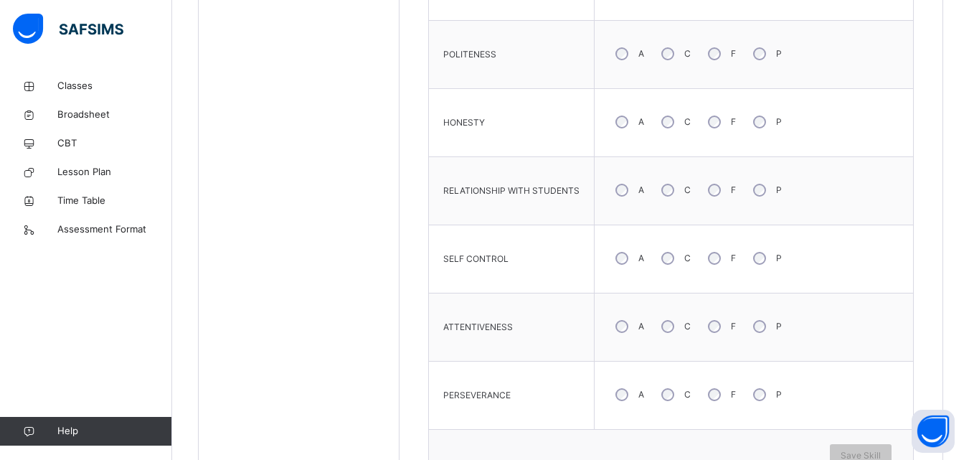
scroll to position [761, 0]
click at [865, 451] on span "Save Skill" at bounding box center [861, 454] width 40 height 13
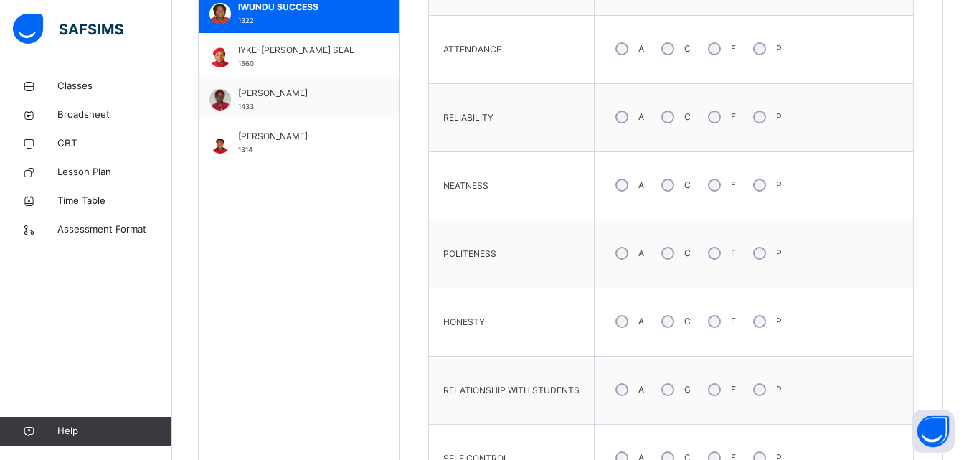
scroll to position [689, 0]
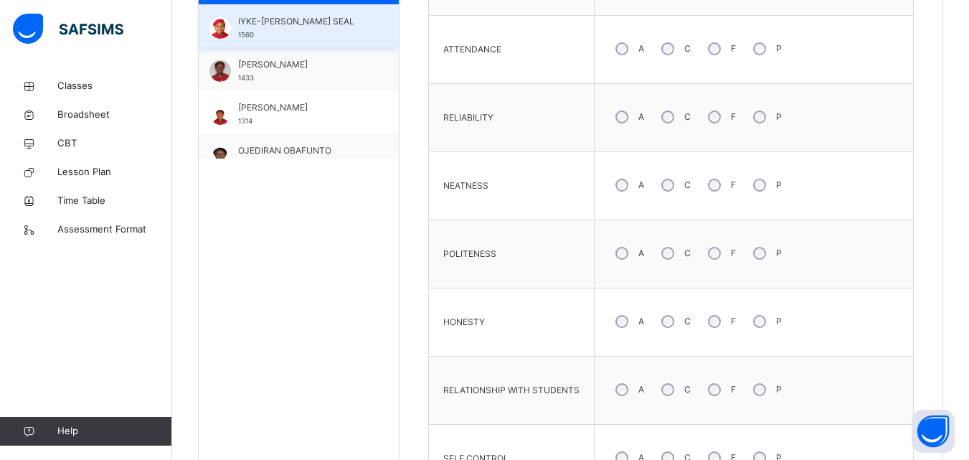
click at [283, 24] on span "IYKE-OKAFOR SEAL" at bounding box center [302, 21] width 128 height 13
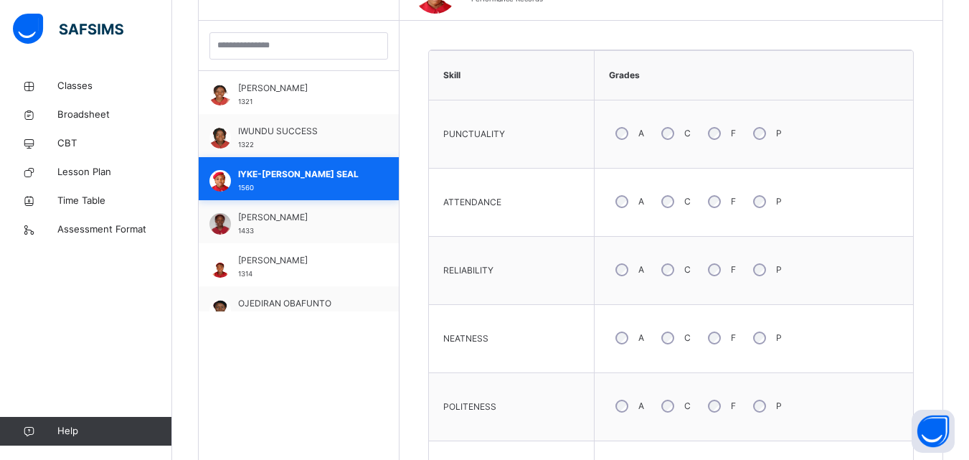
scroll to position [560, 0]
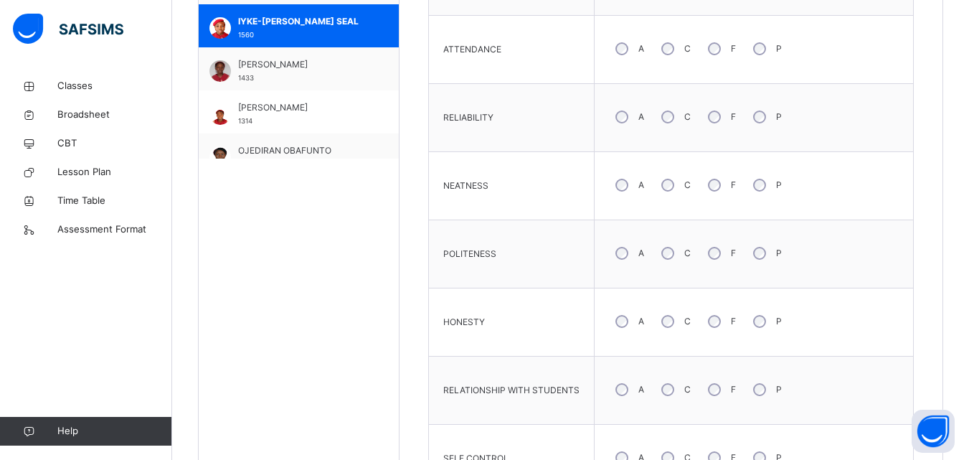
click at [621, 260] on div "A" at bounding box center [628, 253] width 39 height 30
click at [514, 221] on td "POLITENESS" at bounding box center [512, 254] width 166 height 68
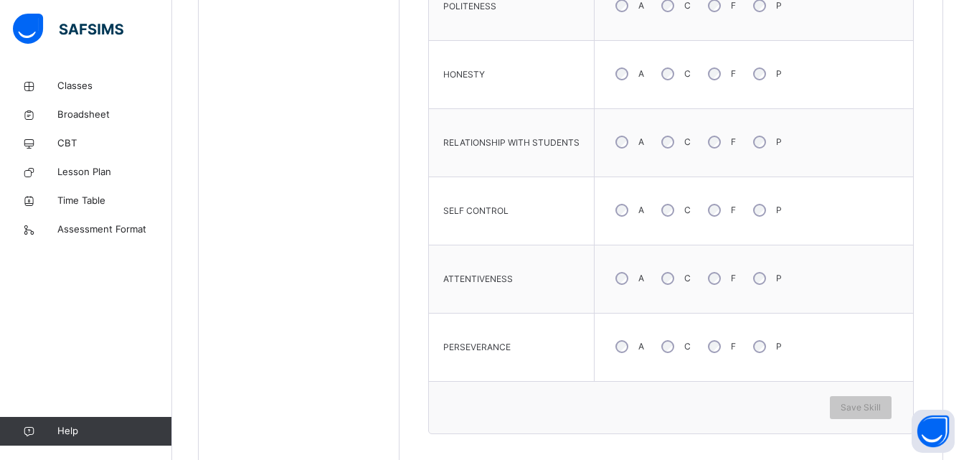
scroll to position [847, 0]
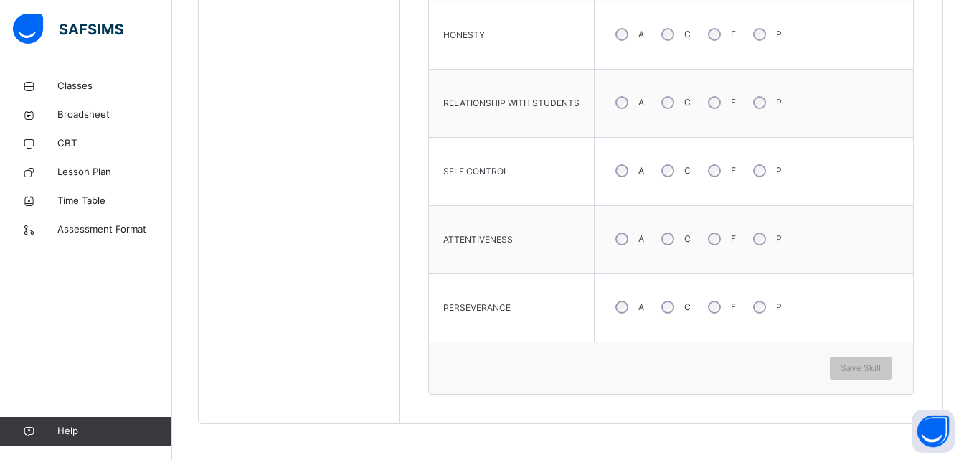
click at [471, 245] on span "ATTENTIVENESS" at bounding box center [478, 239] width 70 height 13
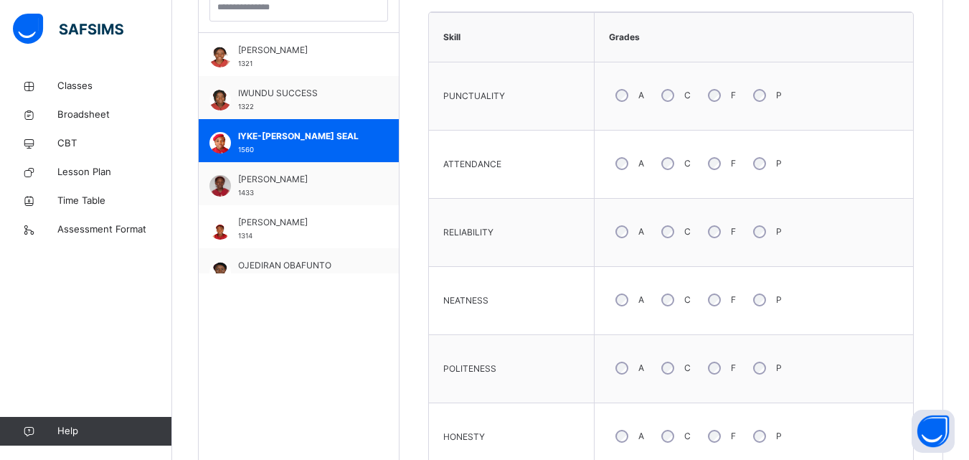
scroll to position [416, 0]
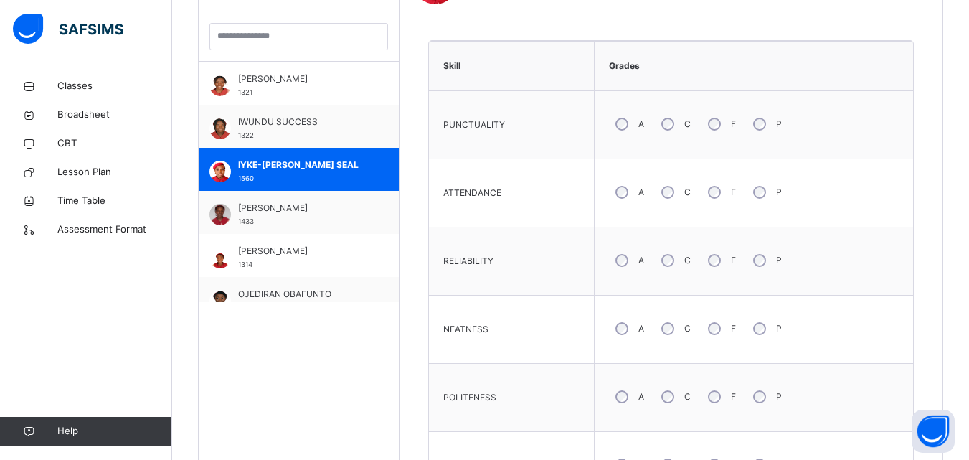
click at [531, 234] on td "RELIABILITY" at bounding box center [512, 261] width 166 height 68
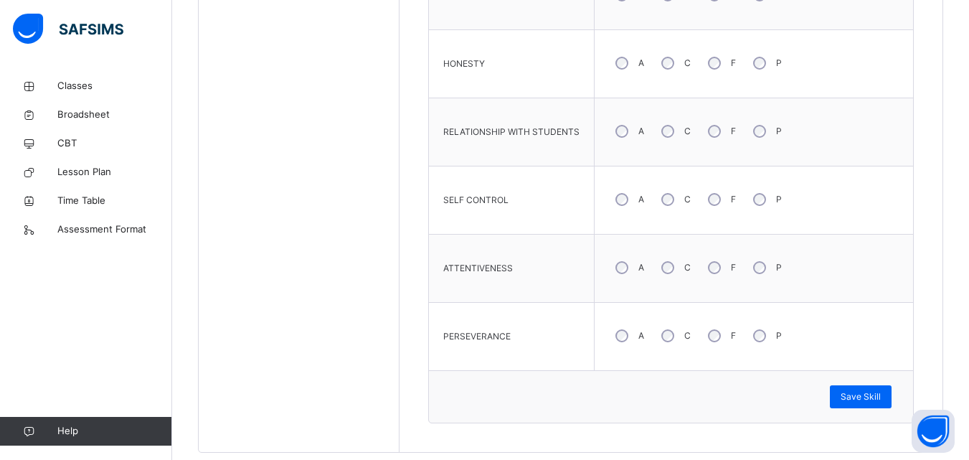
scroll to position [847, 0]
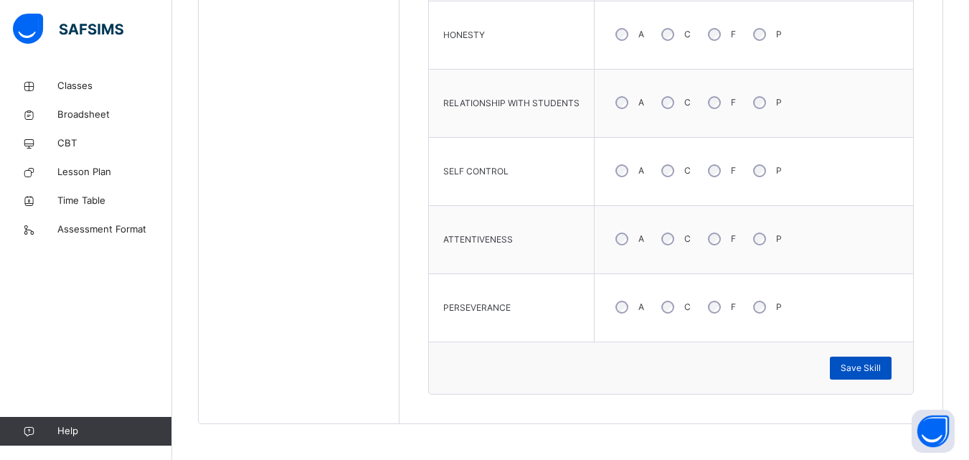
click at [861, 367] on span "Save Skill" at bounding box center [861, 368] width 40 height 13
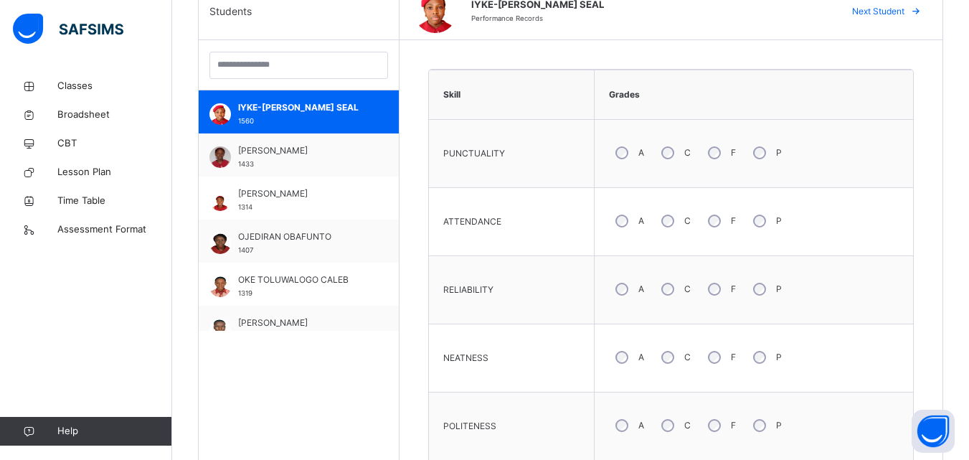
scroll to position [804, 0]
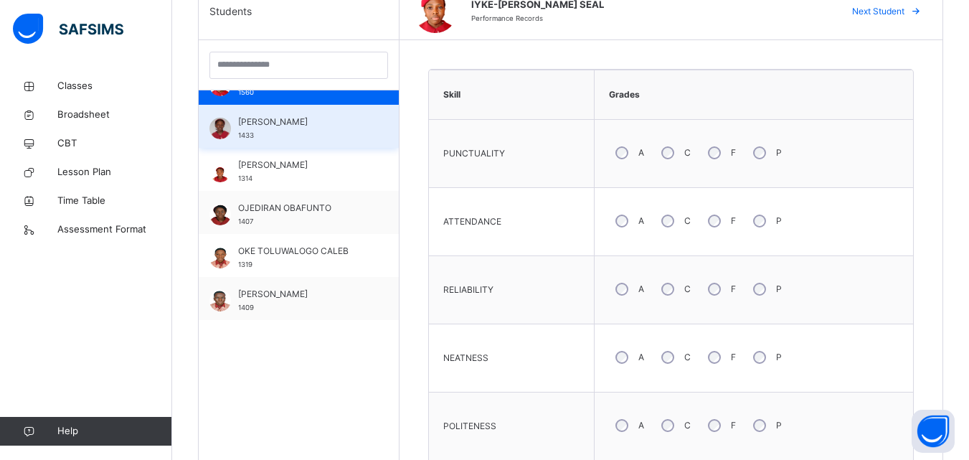
click at [293, 128] on div "KOMOLAFE OLAMIDE 1433" at bounding box center [302, 129] width 128 height 26
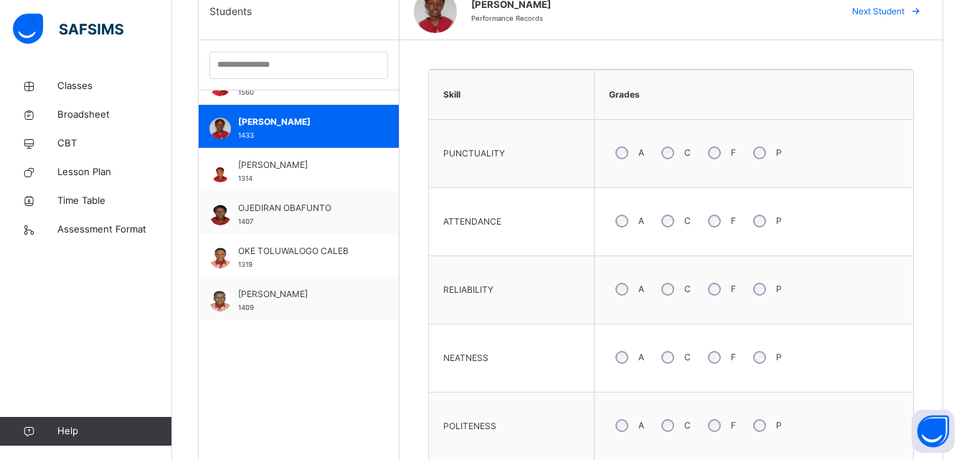
click at [518, 334] on div "NEATNESS" at bounding box center [511, 358] width 151 height 53
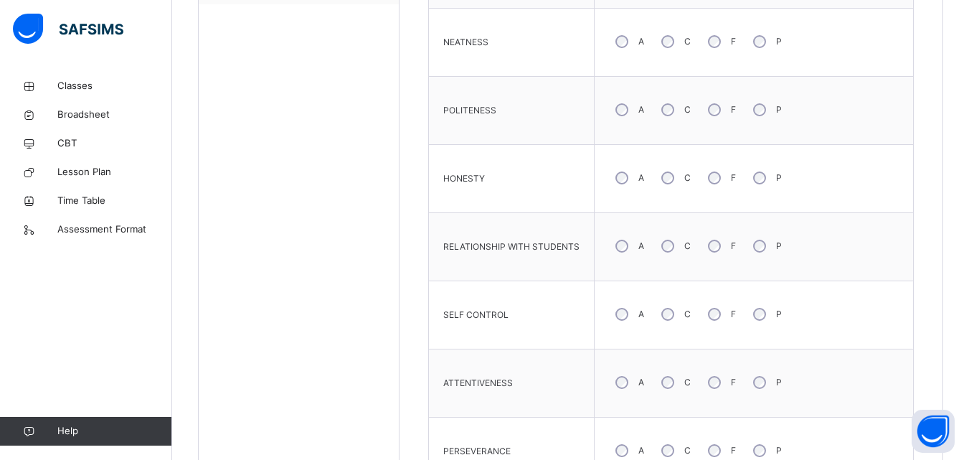
scroll to position [732, 0]
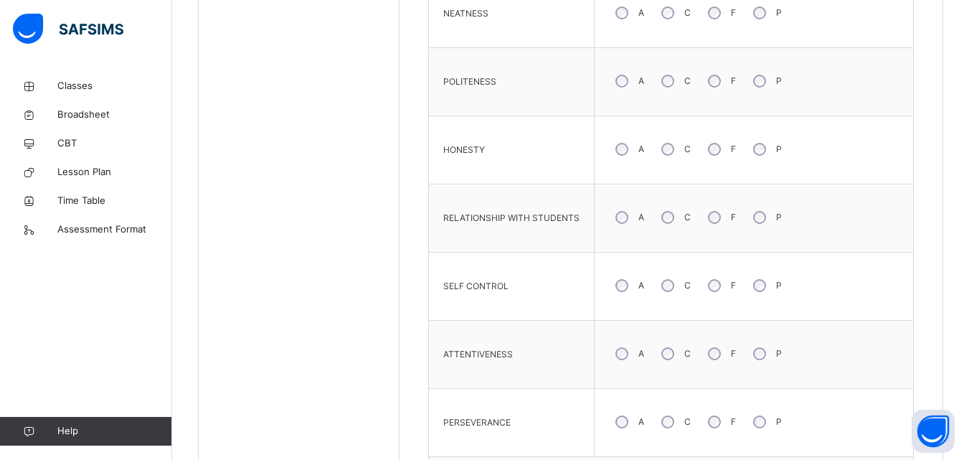
click at [537, 387] on td "ATTENTIVENESS" at bounding box center [512, 355] width 166 height 68
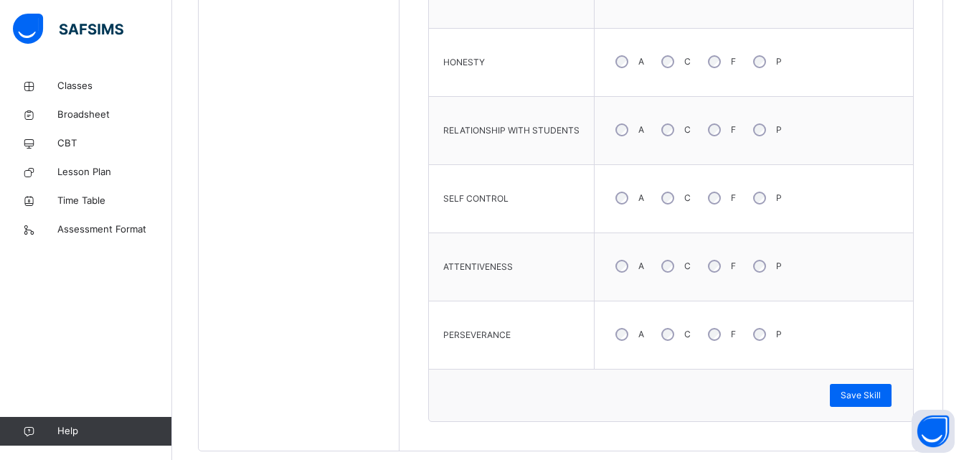
scroll to position [847, 0]
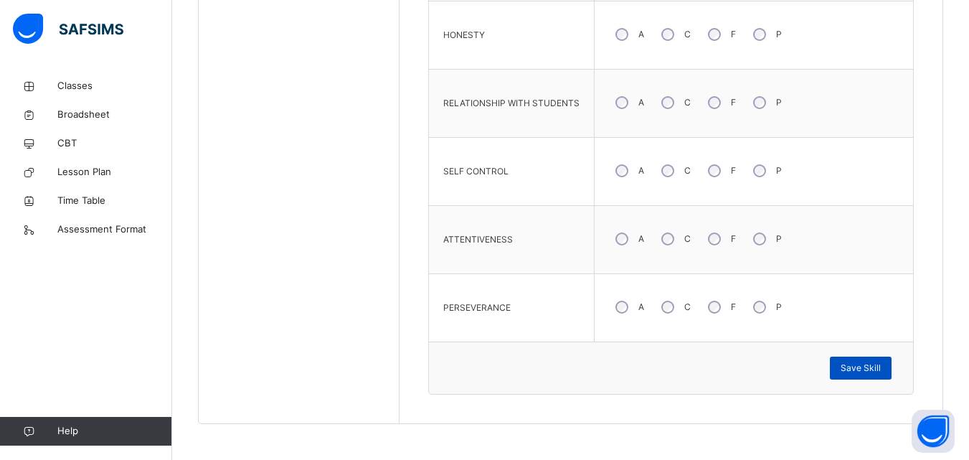
click at [873, 365] on span "Save Skill" at bounding box center [861, 368] width 40 height 13
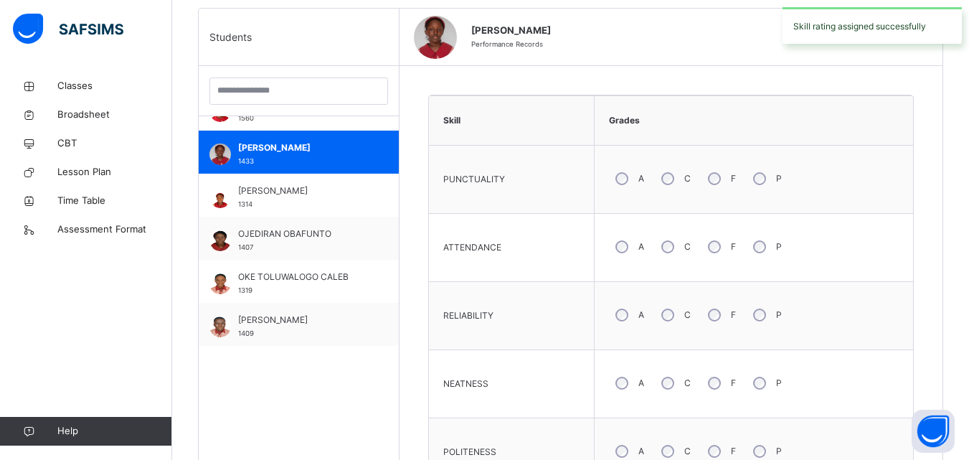
scroll to position [359, 0]
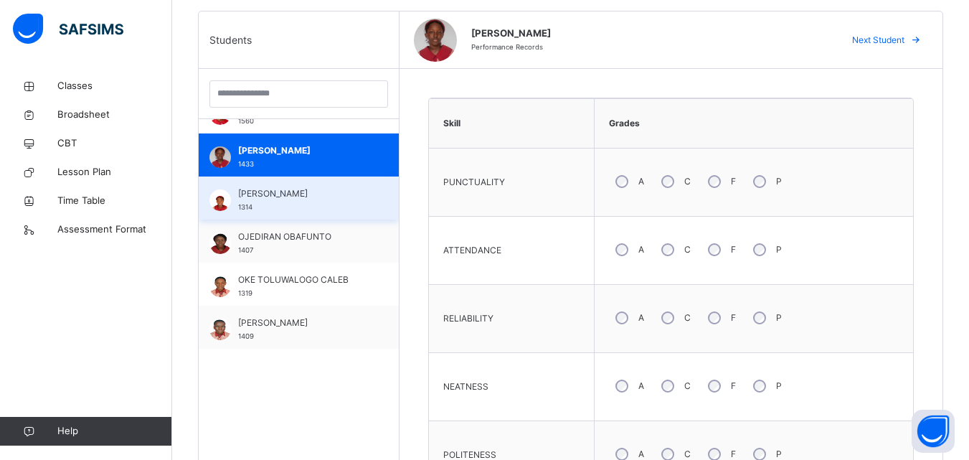
click at [306, 197] on span "OGECHUKWU DANIELLA" at bounding box center [302, 193] width 128 height 13
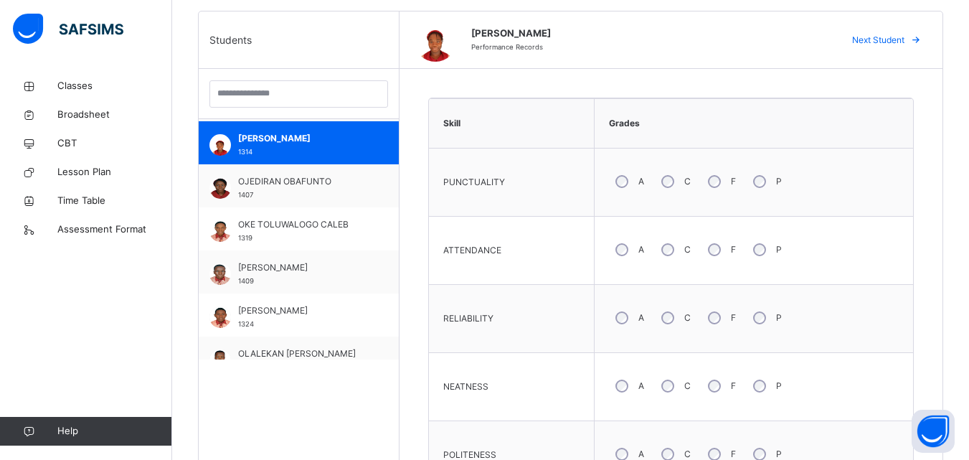
scroll to position [861, 0]
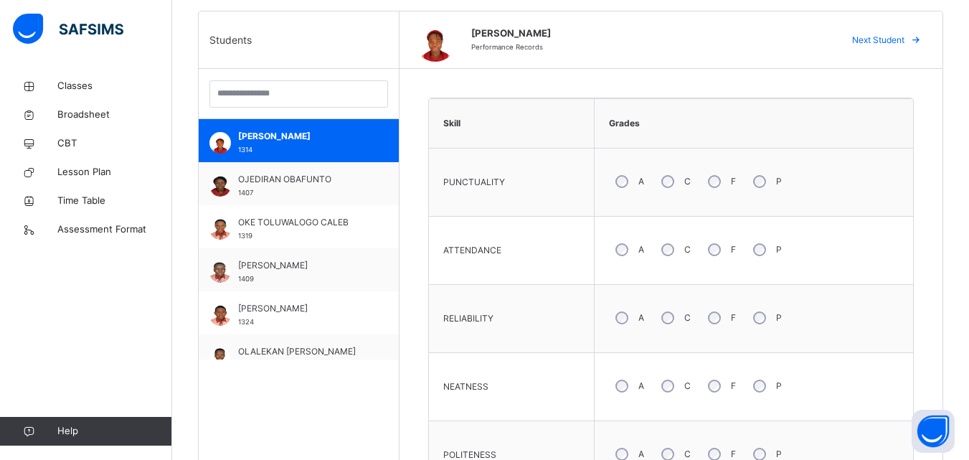
click at [528, 416] on td "NEATNESS" at bounding box center [512, 387] width 166 height 68
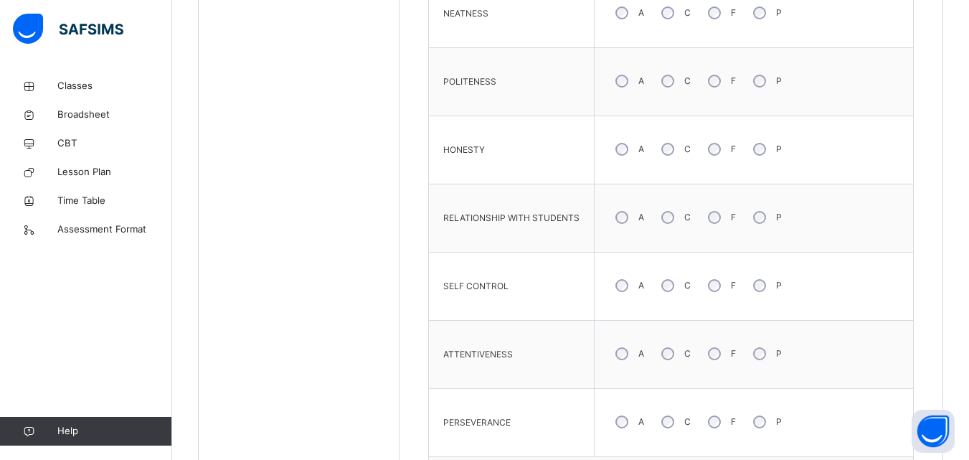
scroll to position [761, 0]
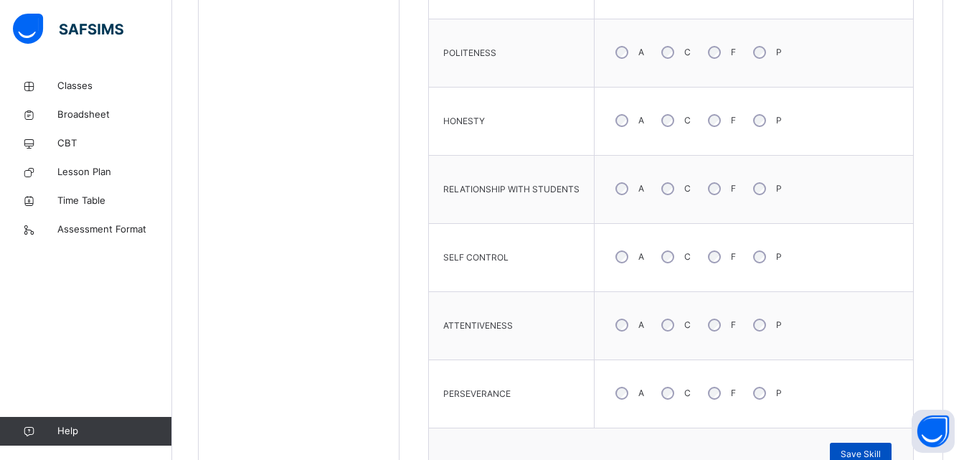
click at [881, 448] on span "Save Skill" at bounding box center [861, 454] width 40 height 13
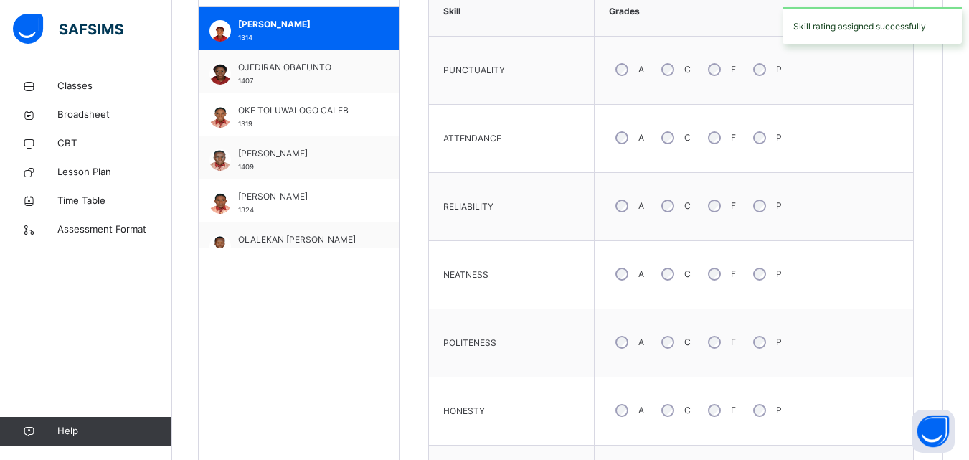
scroll to position [416, 0]
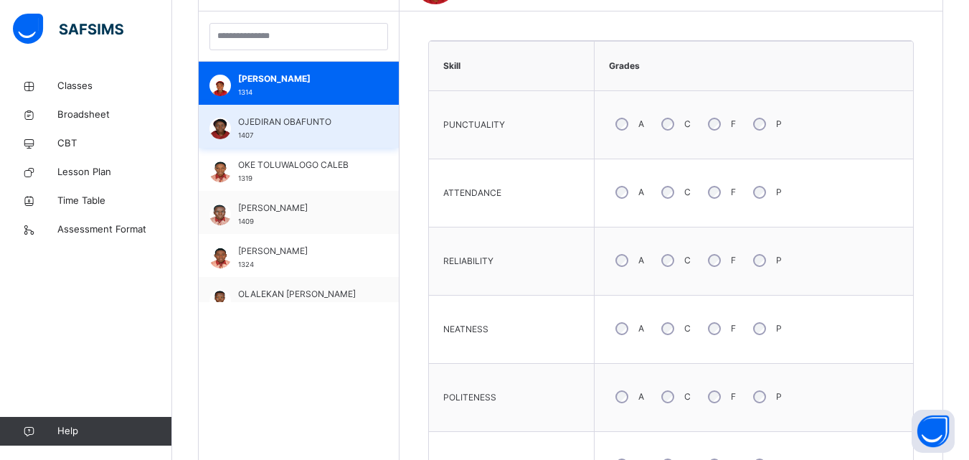
click at [268, 123] on span "OJEDIRAN OBAFUNTO" at bounding box center [302, 122] width 128 height 13
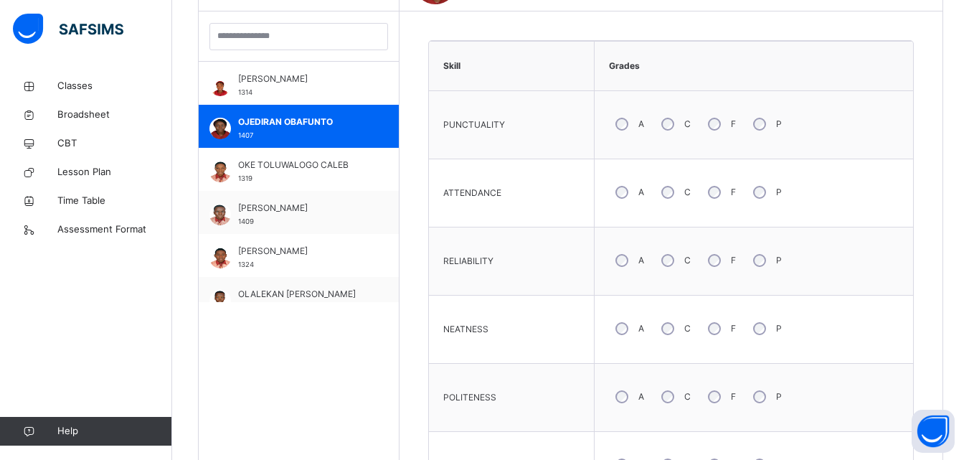
click at [531, 372] on div "POLITENESS" at bounding box center [511, 397] width 151 height 53
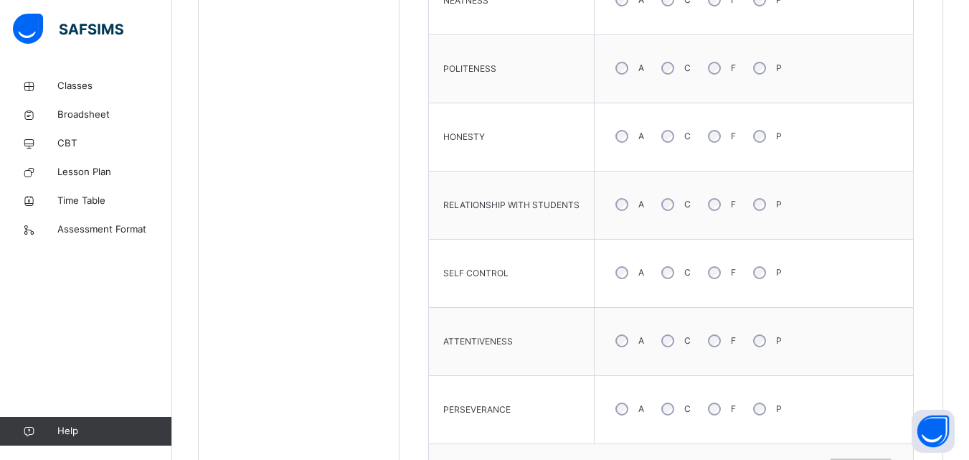
scroll to position [789, 0]
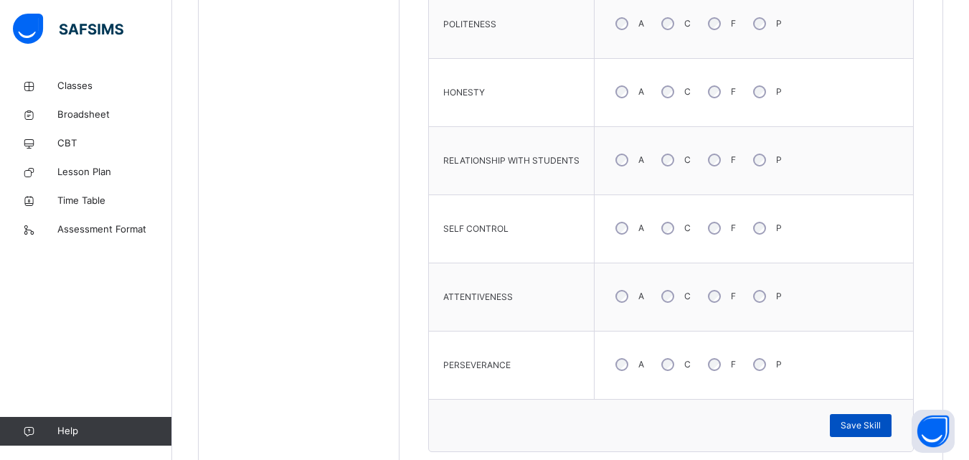
click at [857, 423] on span "Save Skill" at bounding box center [861, 425] width 40 height 13
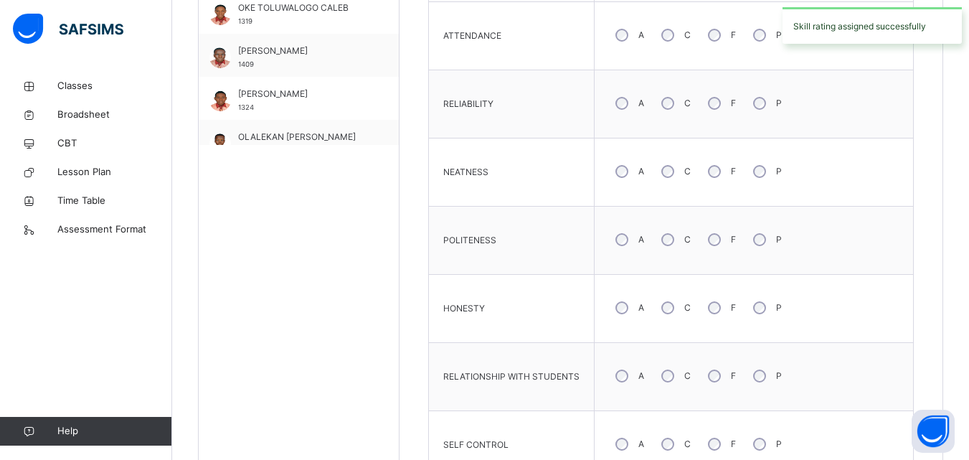
scroll to position [416, 0]
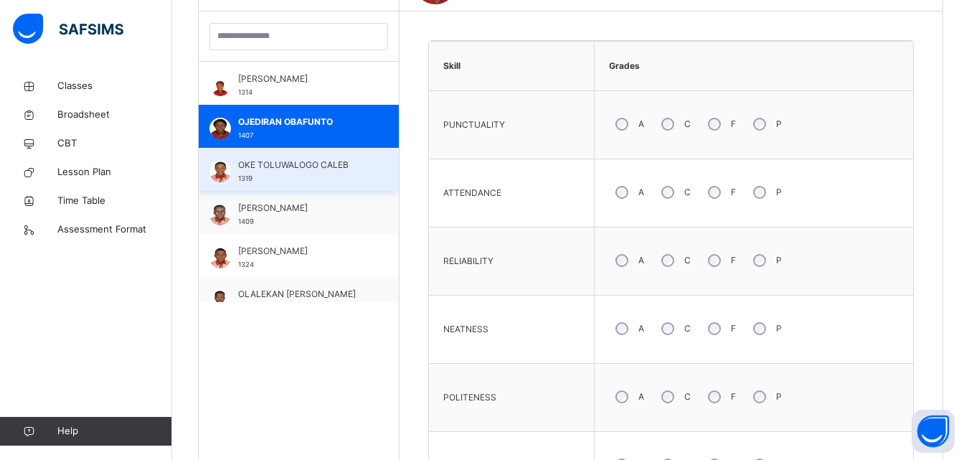
click at [301, 164] on span "OKE TOLUWALOGO CALEB" at bounding box center [302, 165] width 128 height 13
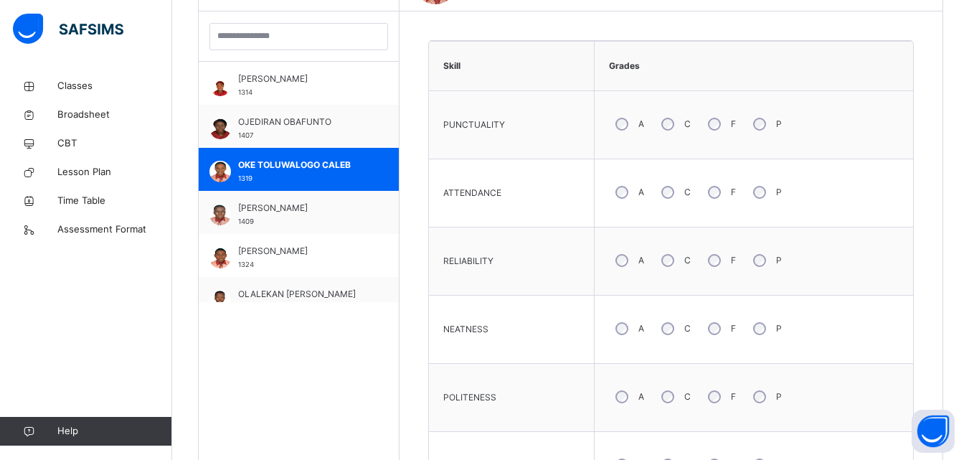
click at [509, 373] on div "POLITENESS" at bounding box center [511, 397] width 151 height 53
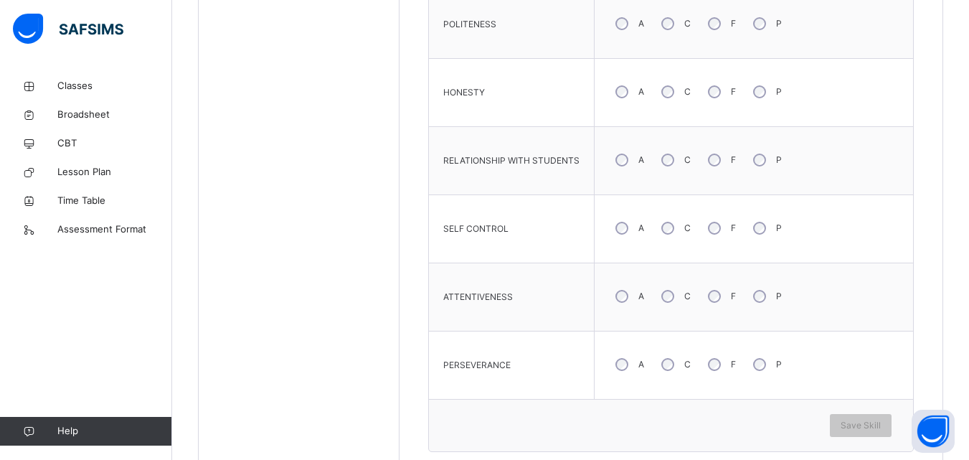
scroll to position [818, 0]
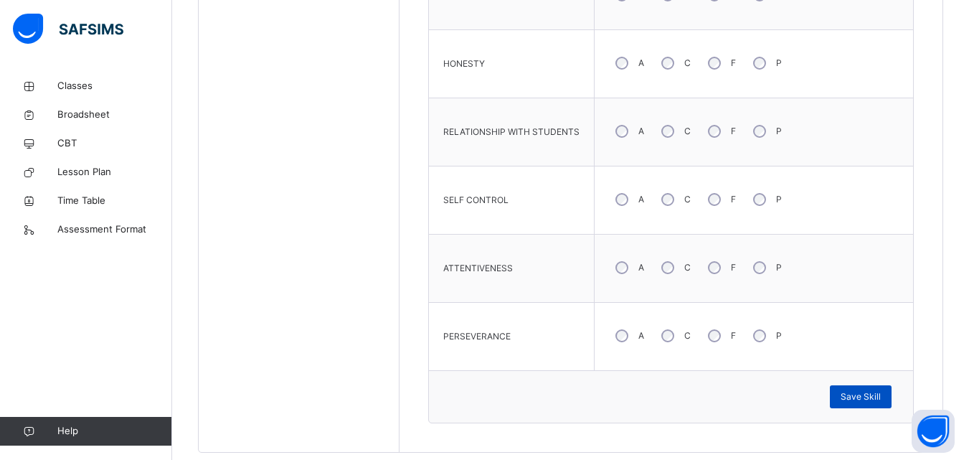
click at [857, 400] on span "Save Skill" at bounding box center [861, 396] width 40 height 13
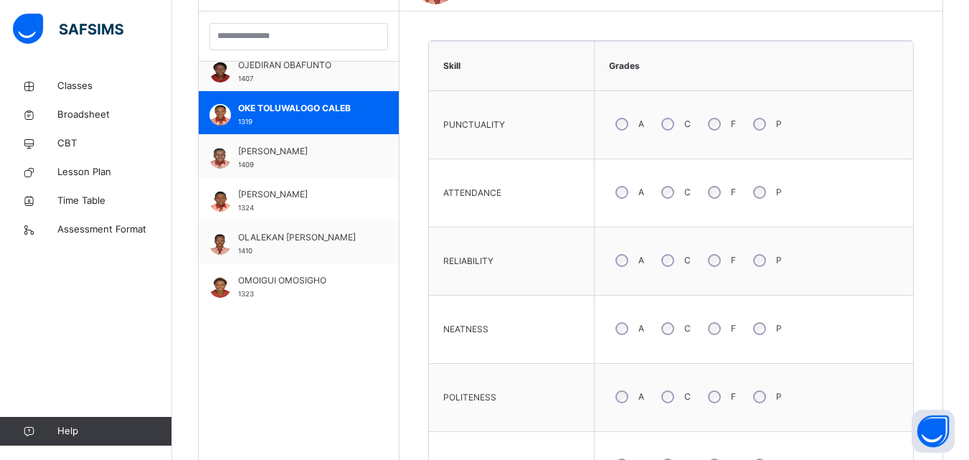
scroll to position [947, 0]
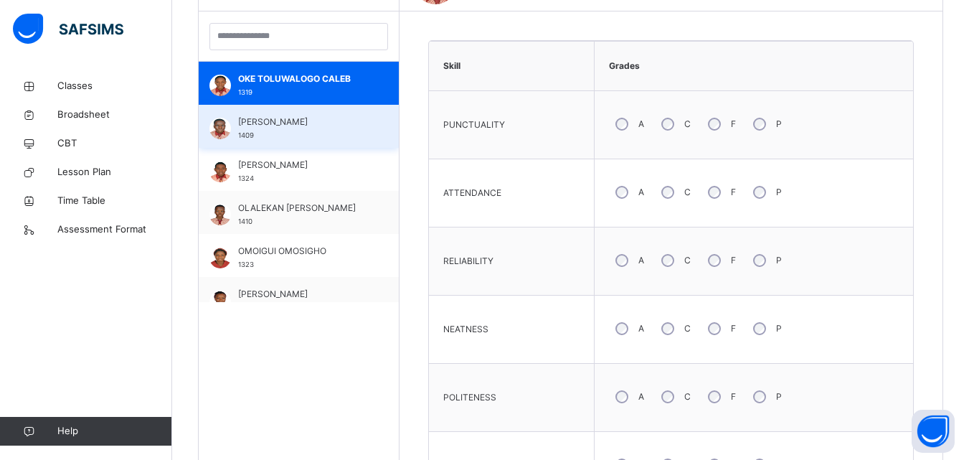
click at [290, 129] on div "OKELOLA ENIOLA 1409" at bounding box center [302, 129] width 128 height 26
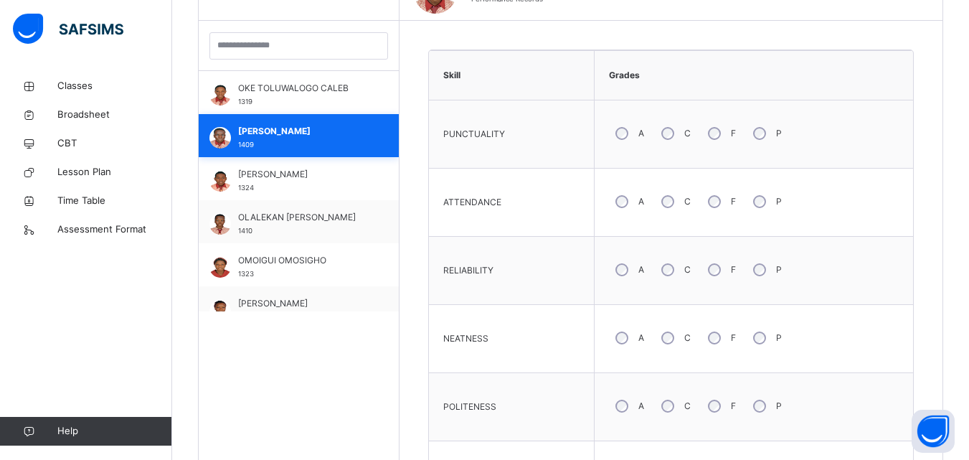
scroll to position [416, 0]
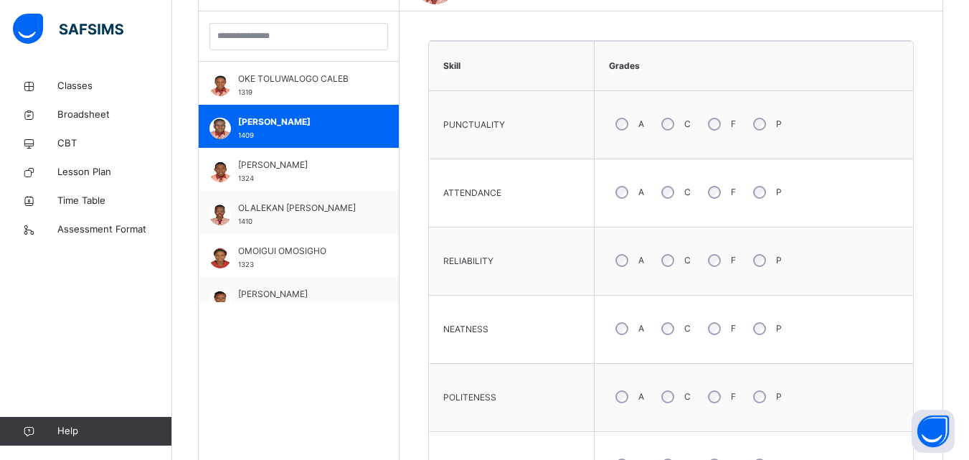
click at [512, 320] on div "NEATNESS" at bounding box center [511, 329] width 151 height 53
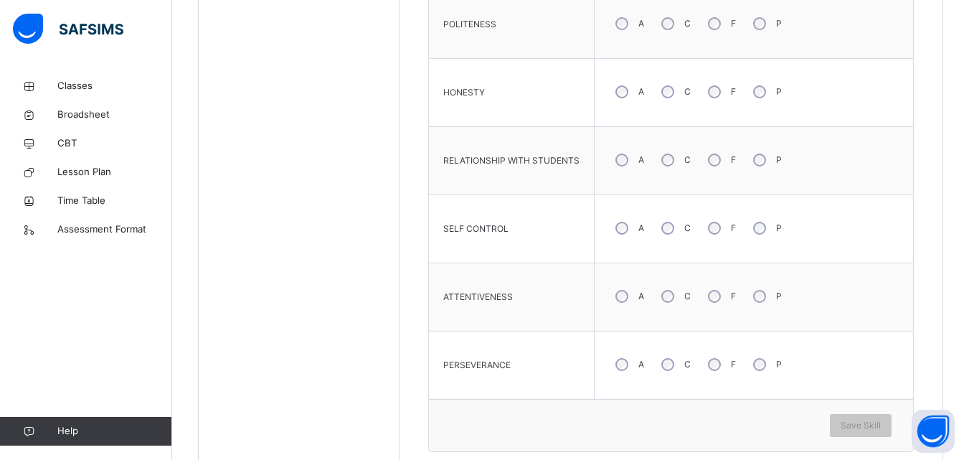
scroll to position [818, 0]
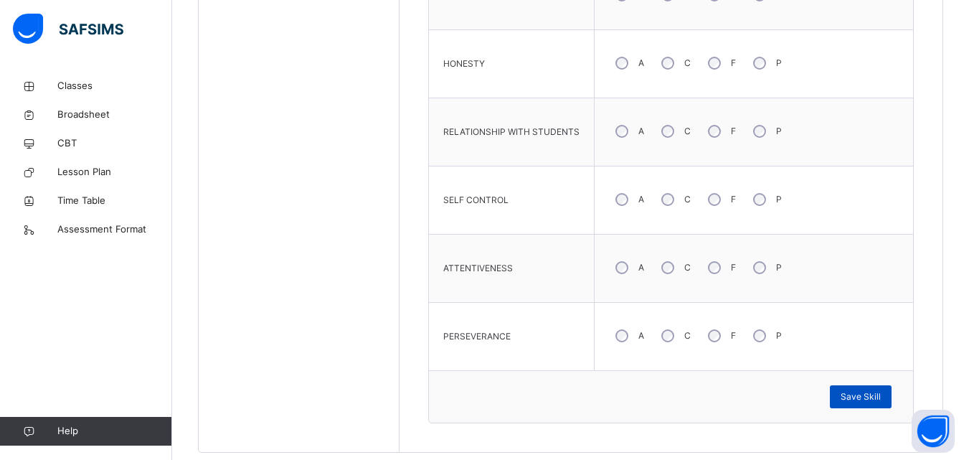
click at [870, 397] on span "Save Skill" at bounding box center [861, 396] width 40 height 13
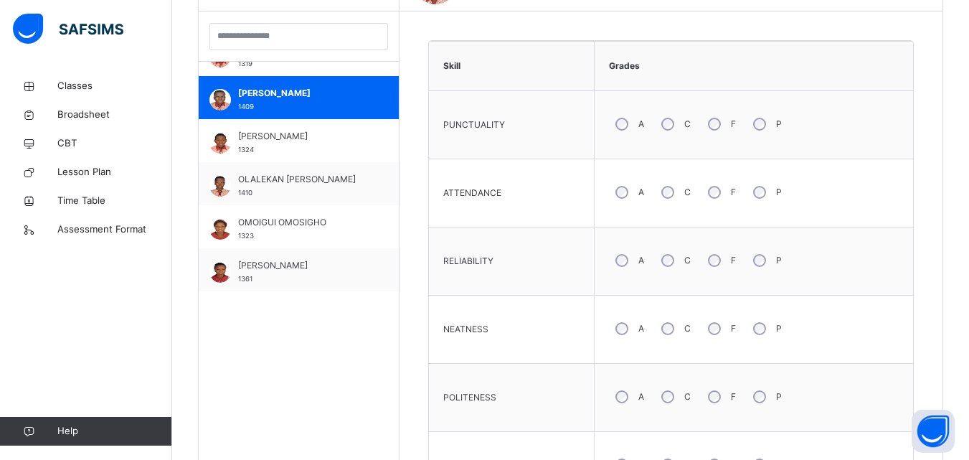
scroll to position [1005, 0]
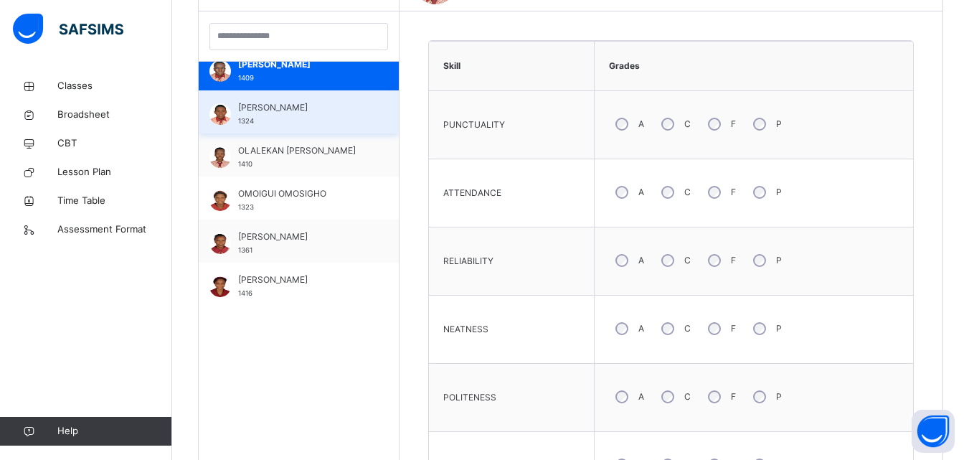
click at [288, 121] on div "OKPARA CHIMAOBI 1324" at bounding box center [302, 114] width 128 height 26
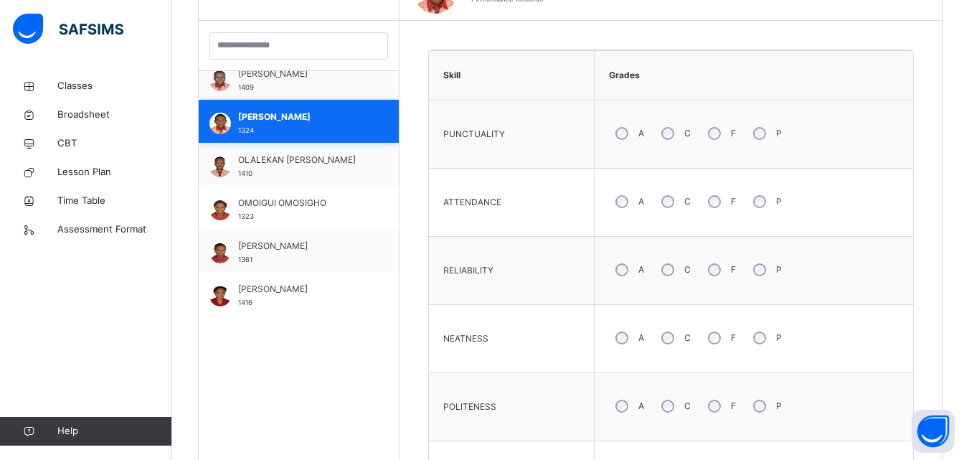
scroll to position [416, 0]
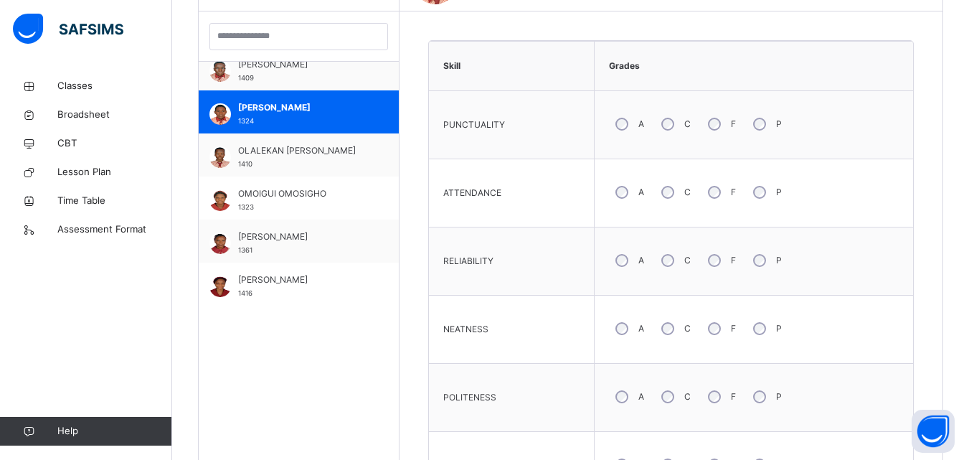
click at [464, 272] on div "RELIABILITY" at bounding box center [511, 261] width 151 height 53
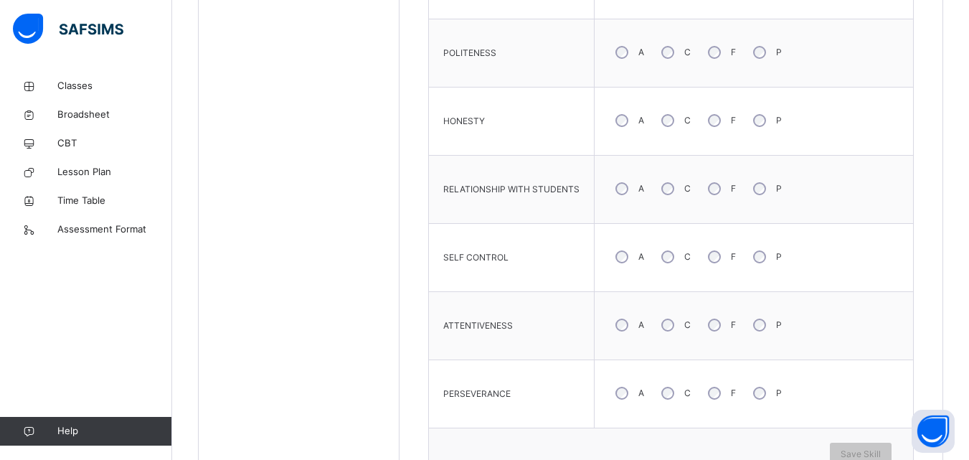
scroll to position [789, 0]
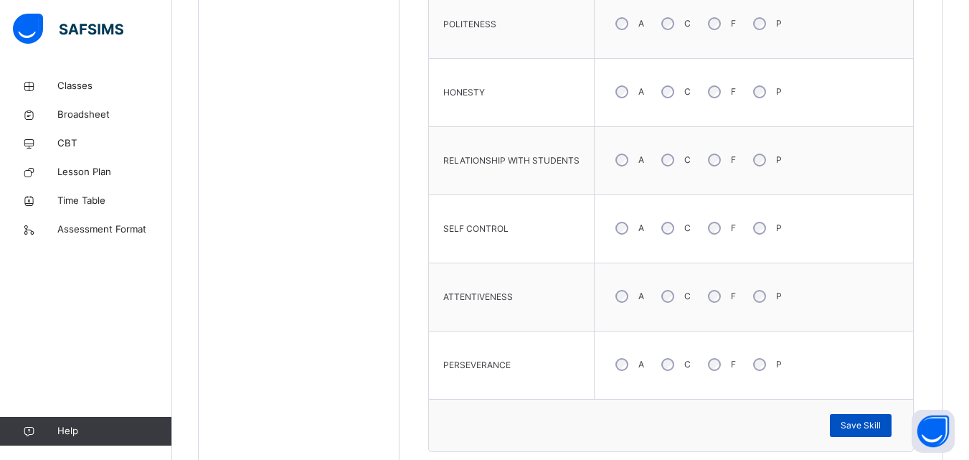
click at [864, 423] on span "Save Skill" at bounding box center [861, 425] width 40 height 13
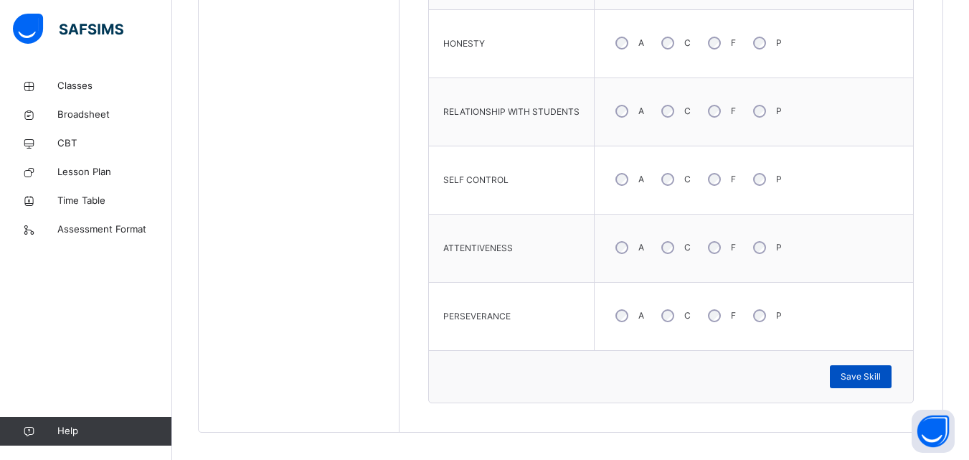
scroll to position [847, 0]
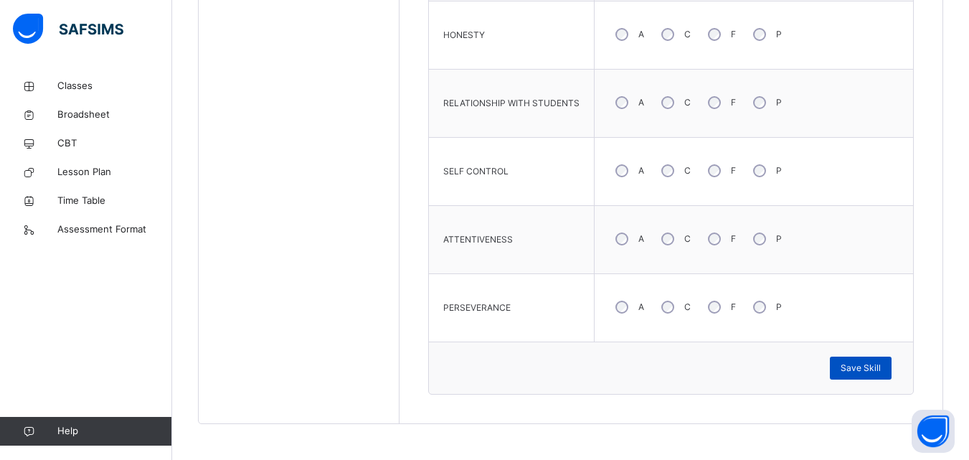
click at [866, 366] on span "Save Skill" at bounding box center [861, 368] width 40 height 13
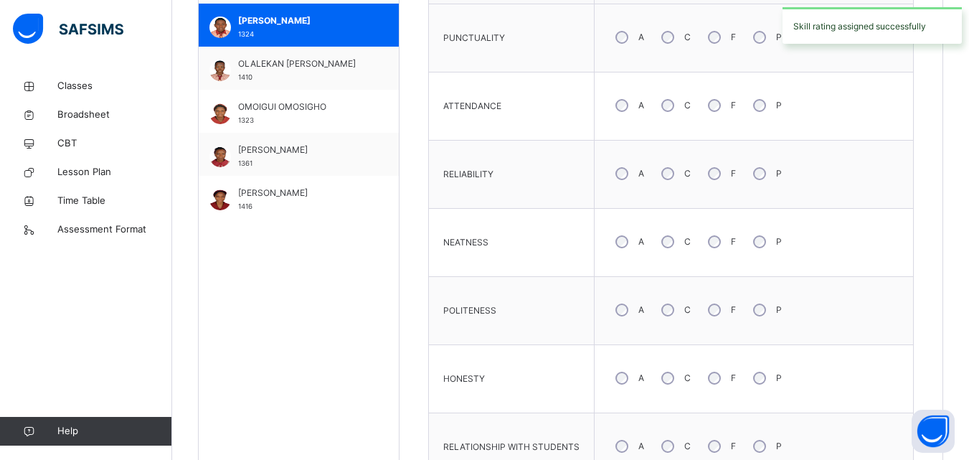
scroll to position [445, 0]
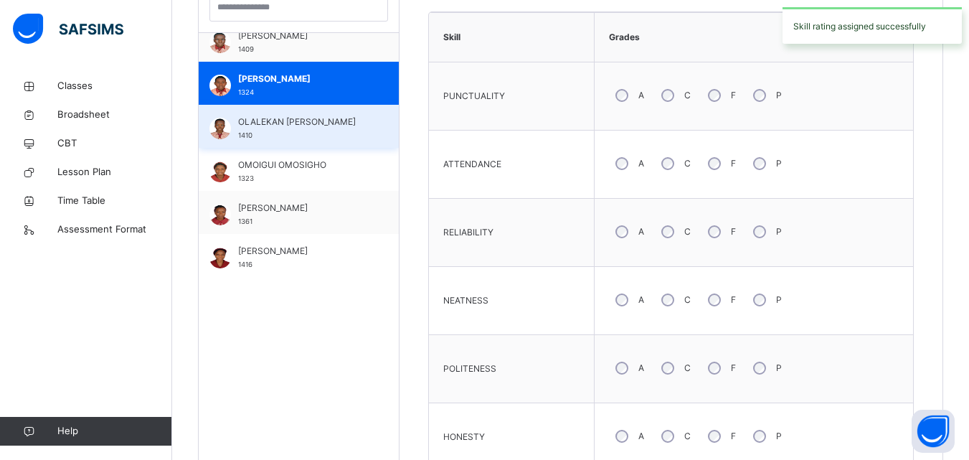
click at [300, 128] on span "OLALEKAN KAYODE SAMUEL" at bounding box center [302, 122] width 128 height 13
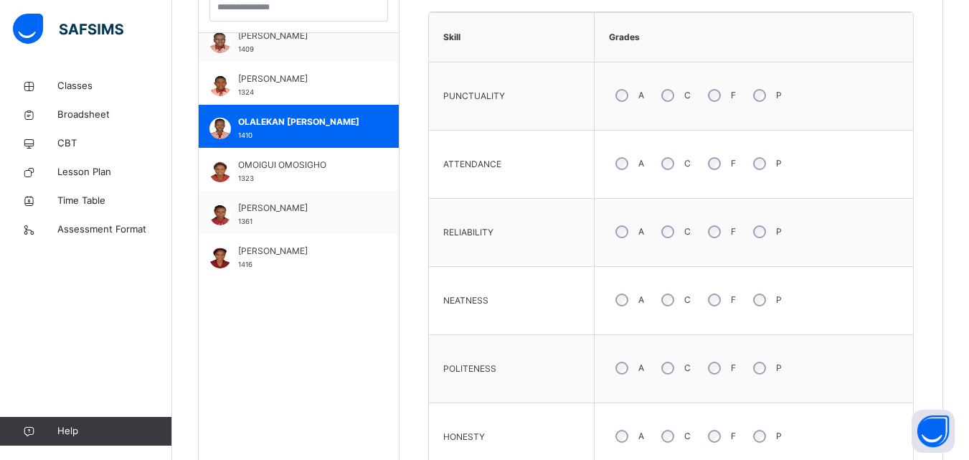
click at [529, 347] on div "POLITENESS" at bounding box center [511, 368] width 151 height 53
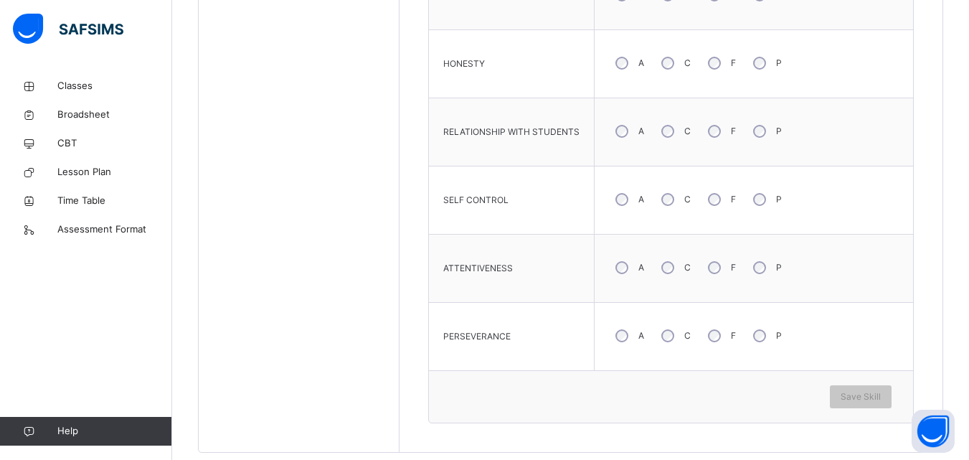
scroll to position [847, 0]
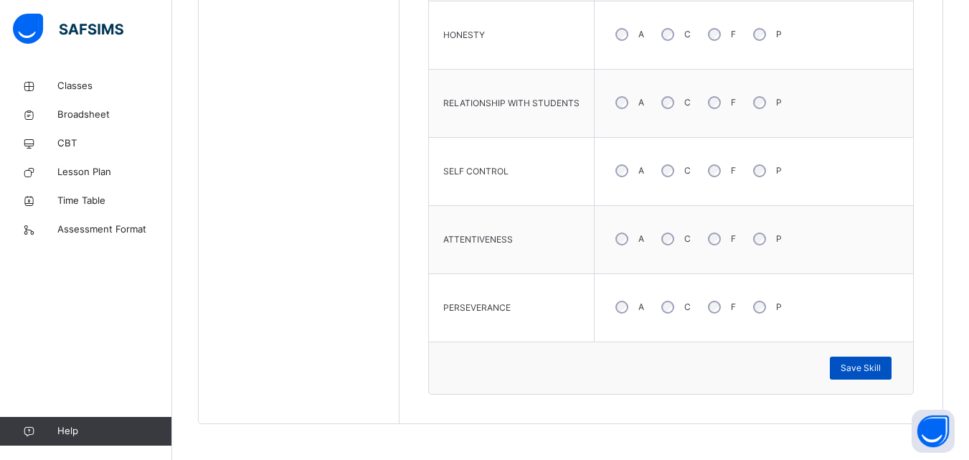
click at [855, 365] on span "Save Skill" at bounding box center [861, 368] width 40 height 13
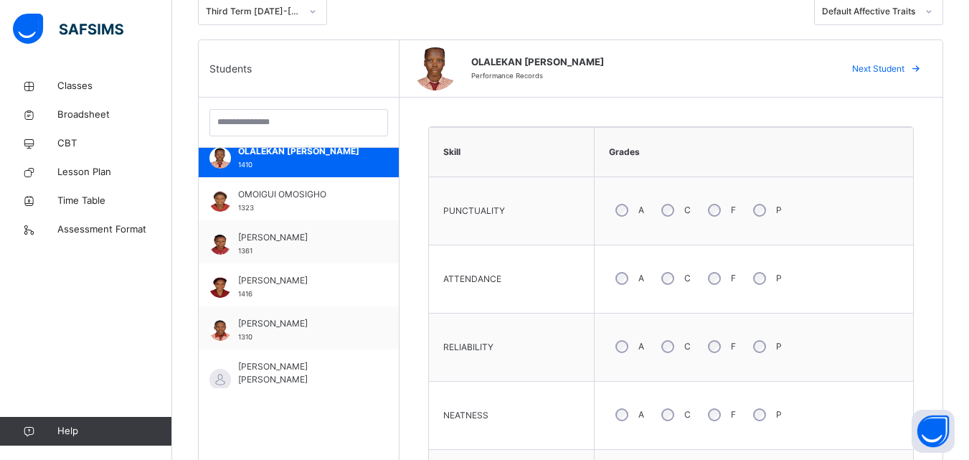
scroll to position [1091, 0]
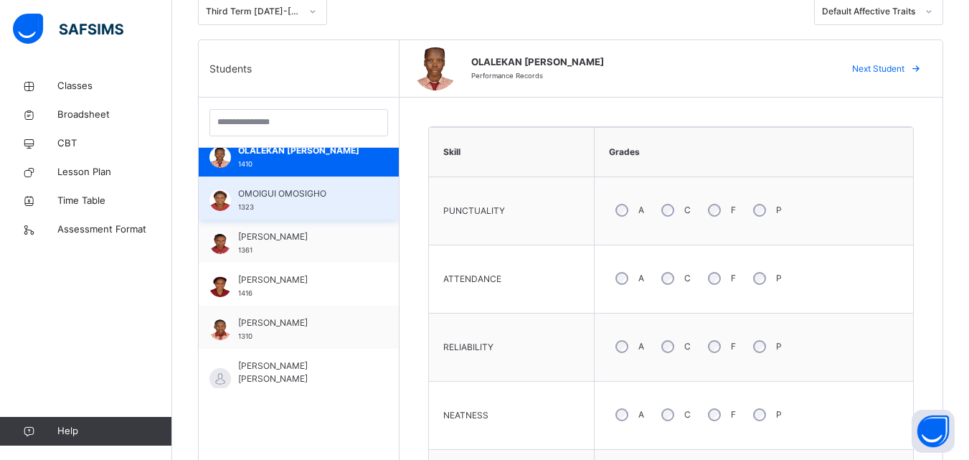
click at [283, 205] on div "OMOIGUI OMOSIGHO 1323" at bounding box center [302, 200] width 128 height 26
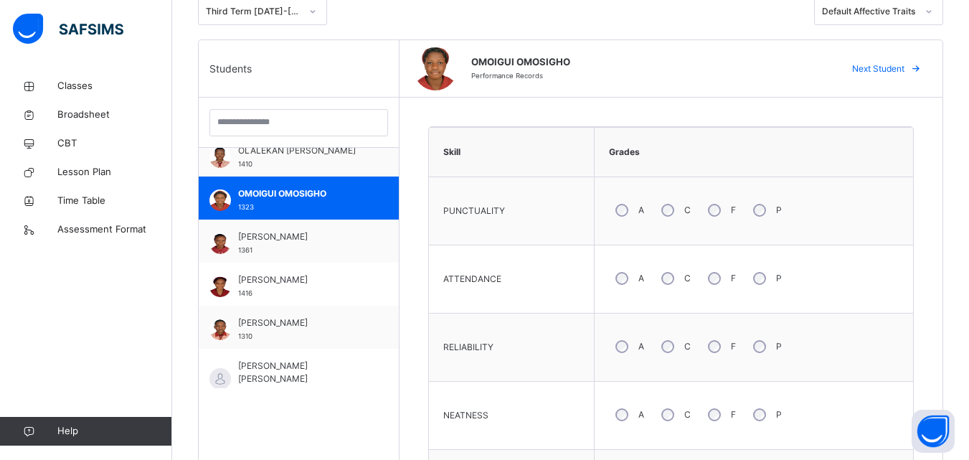
click at [497, 362] on div "RELIABILITY" at bounding box center [511, 347] width 151 height 53
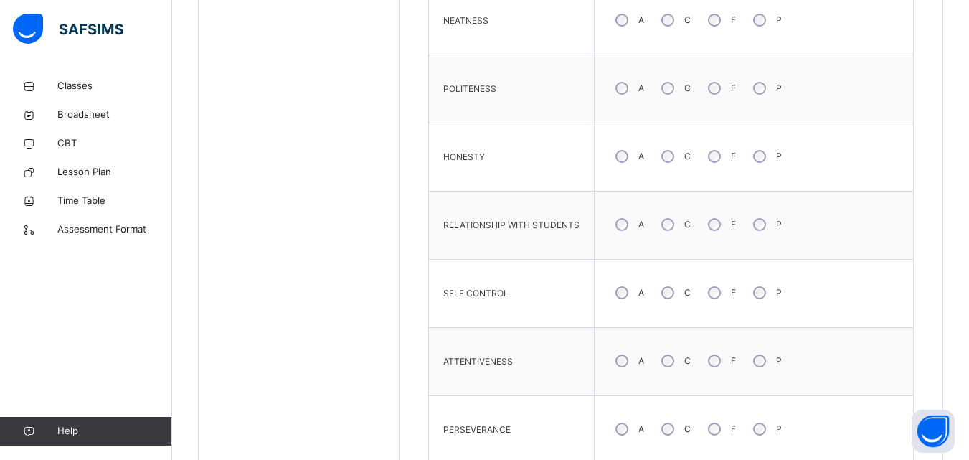
scroll to position [732, 0]
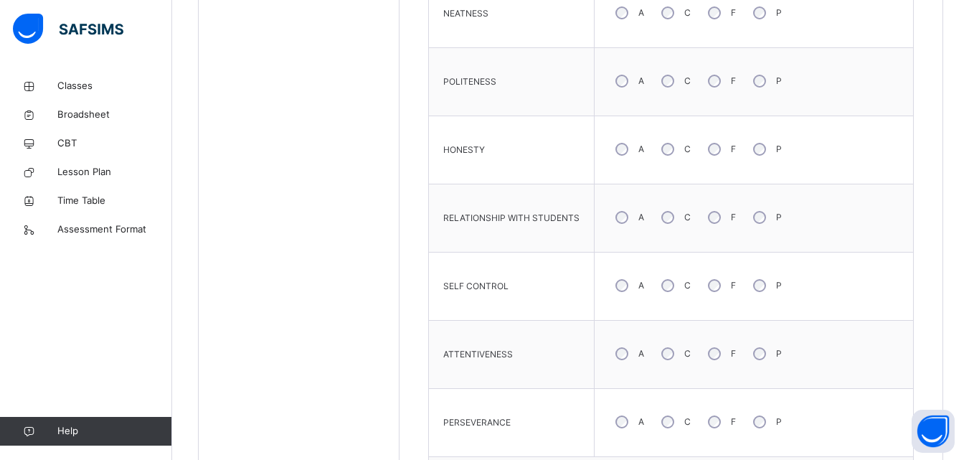
click at [525, 411] on div "PERSEVERANCE" at bounding box center [511, 422] width 151 height 53
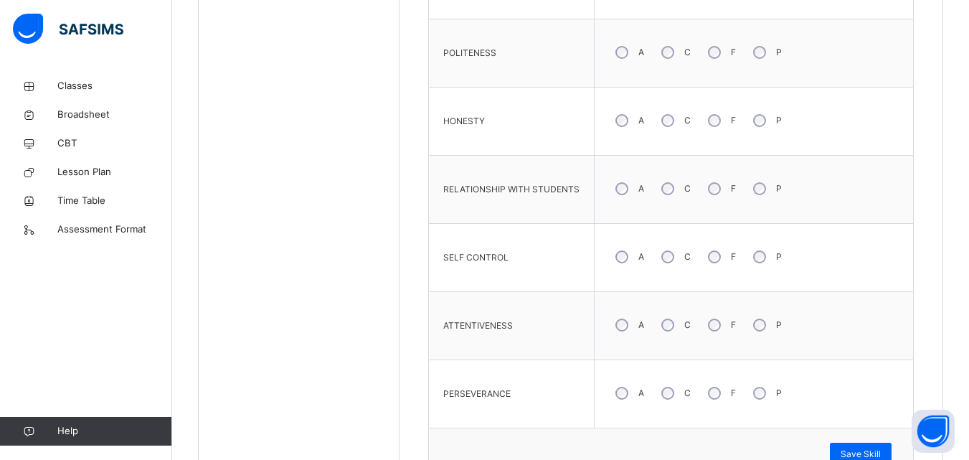
scroll to position [847, 0]
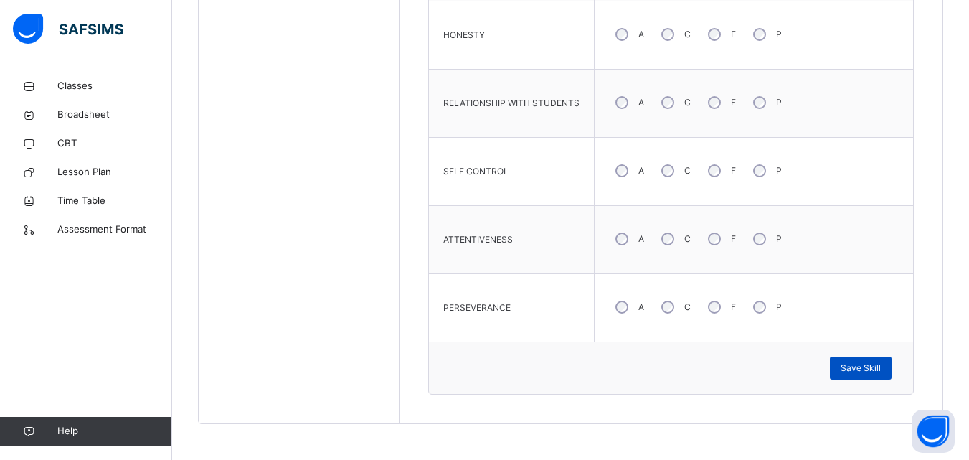
click at [866, 364] on span "Save Skill" at bounding box center [861, 368] width 40 height 13
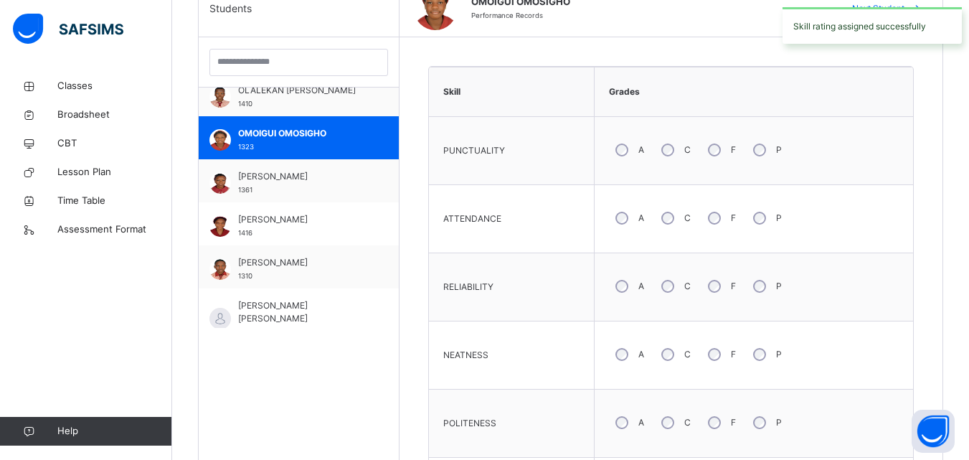
scroll to position [387, 0]
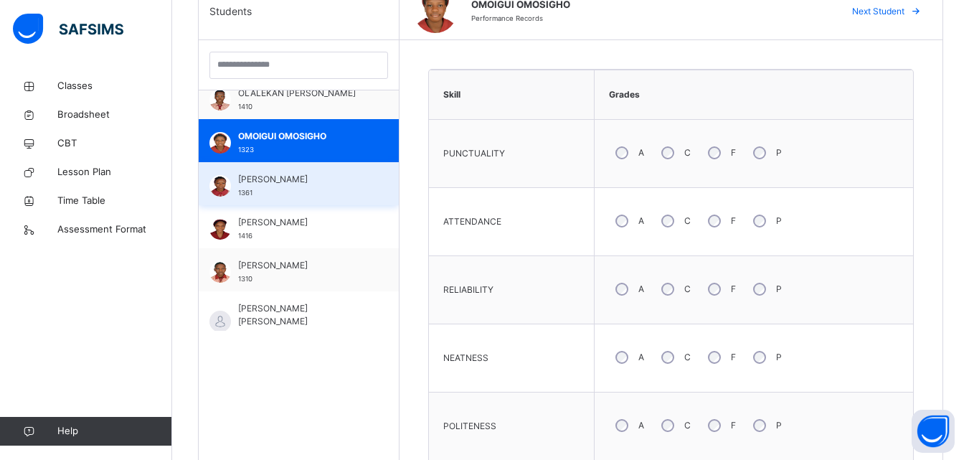
click at [266, 187] on div "ONITIRI PRISCILLA 1361" at bounding box center [302, 186] width 128 height 26
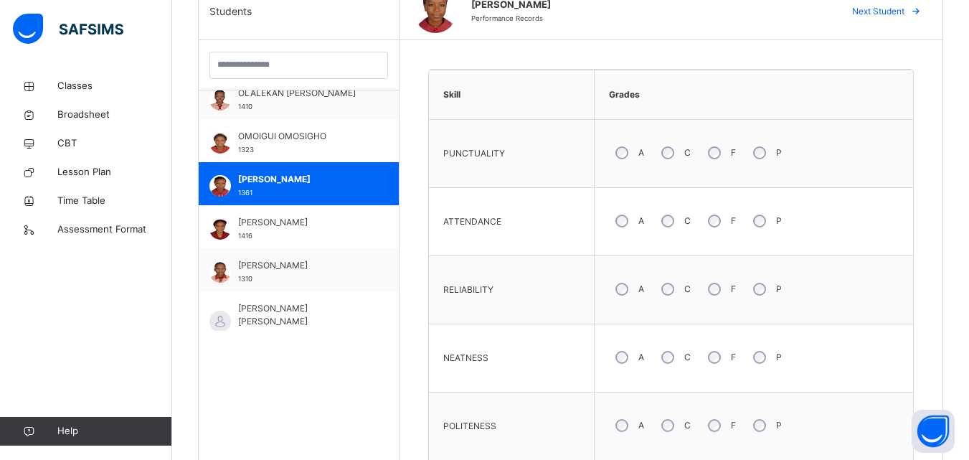
click at [522, 302] on div "RELIABILITY" at bounding box center [511, 289] width 151 height 53
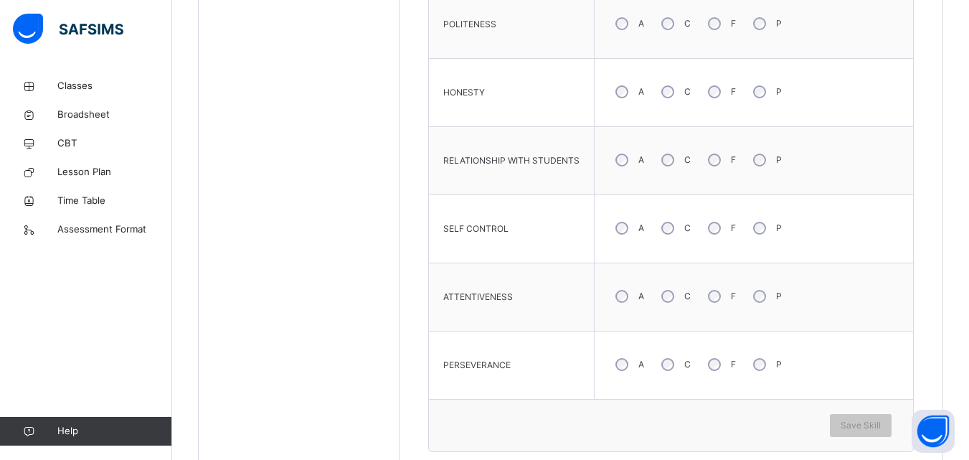
scroll to position [818, 0]
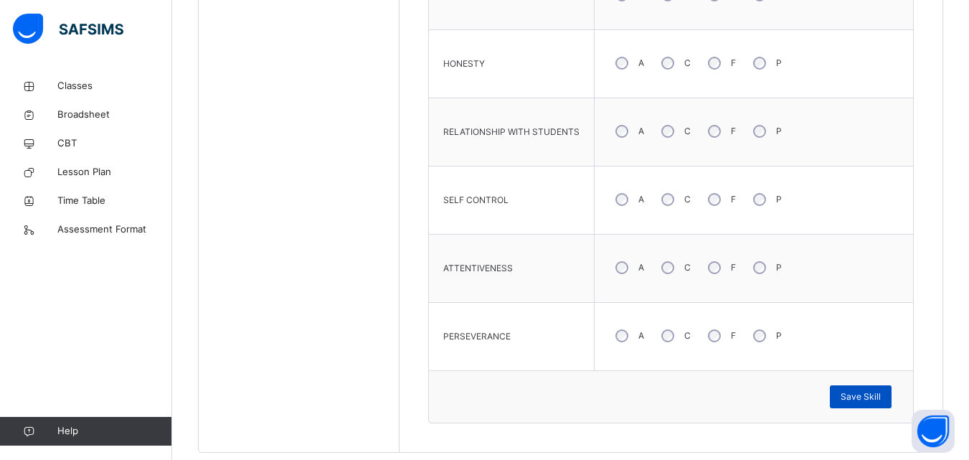
click at [872, 390] on span "Save Skill" at bounding box center [861, 396] width 40 height 13
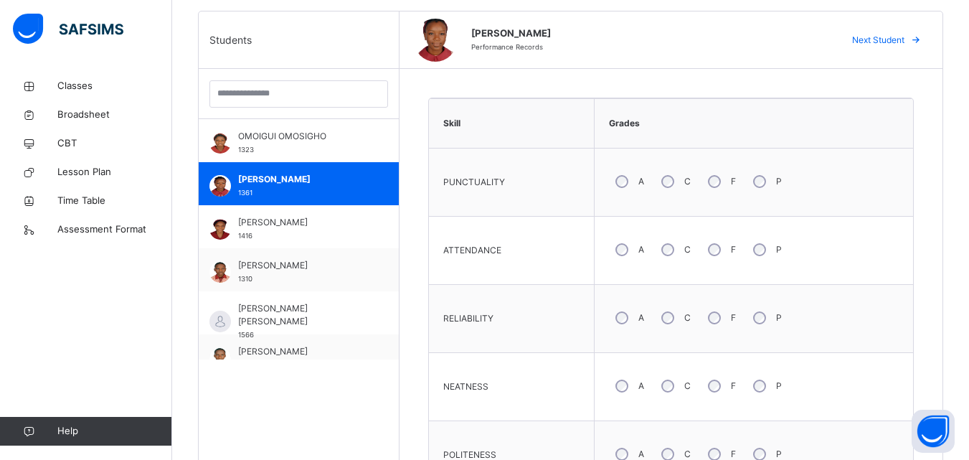
scroll to position [1144, 0]
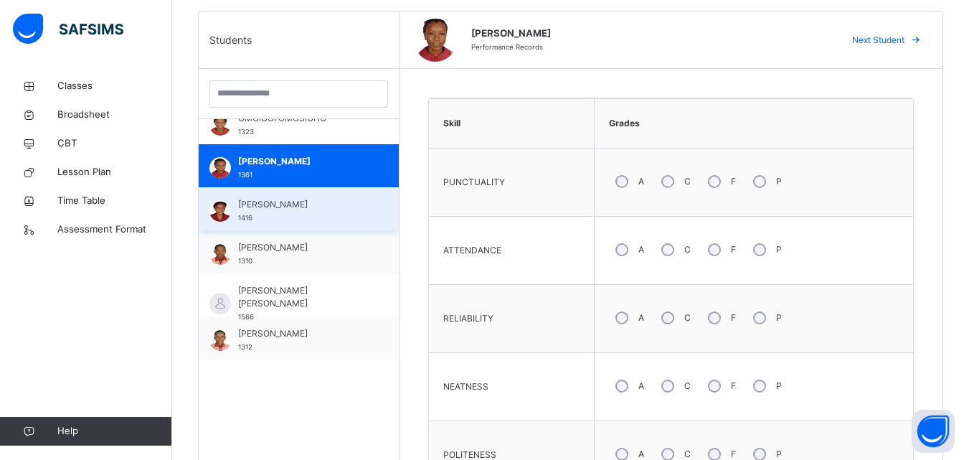
click at [291, 209] on div "OYEDELE ISABELLA 1416" at bounding box center [302, 211] width 128 height 26
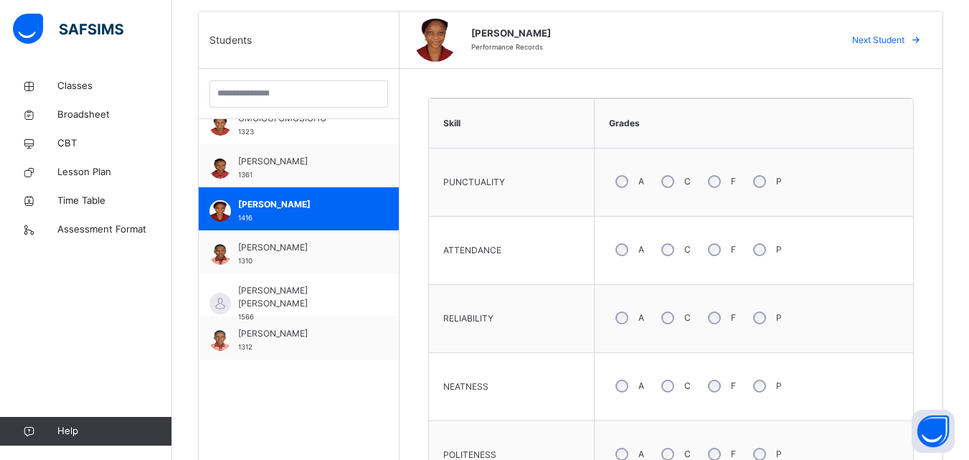
click at [527, 362] on div "NEATNESS" at bounding box center [511, 386] width 151 height 53
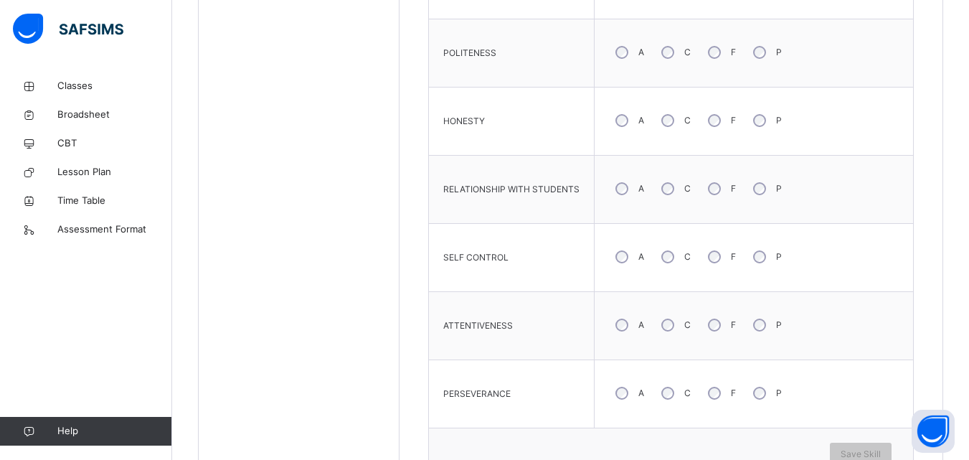
scroll to position [789, 0]
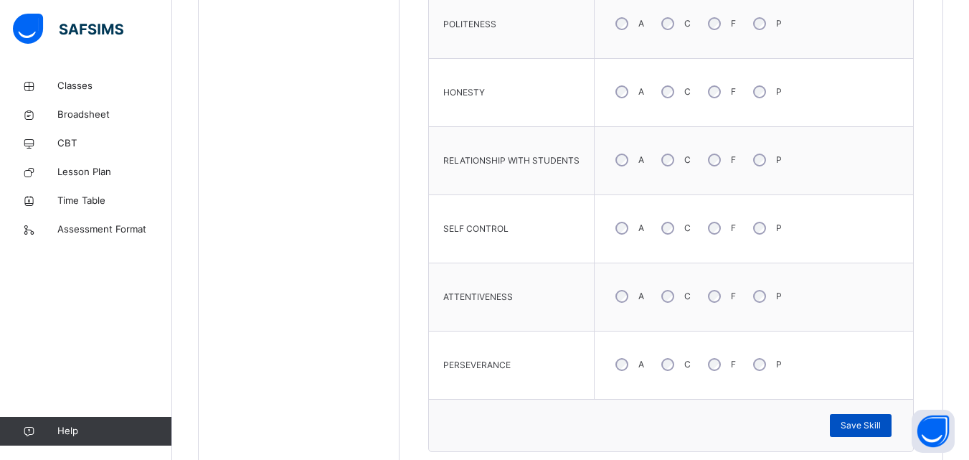
click at [868, 422] on span "Save Skill" at bounding box center [861, 425] width 40 height 13
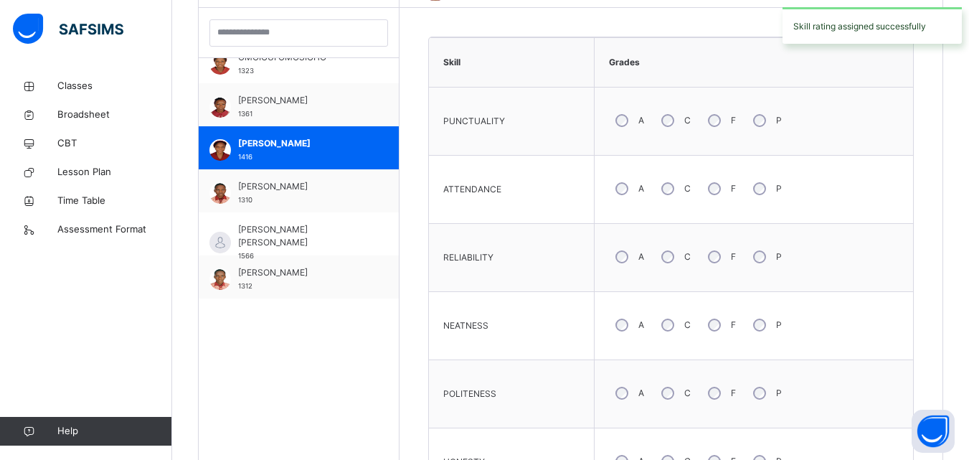
scroll to position [416, 0]
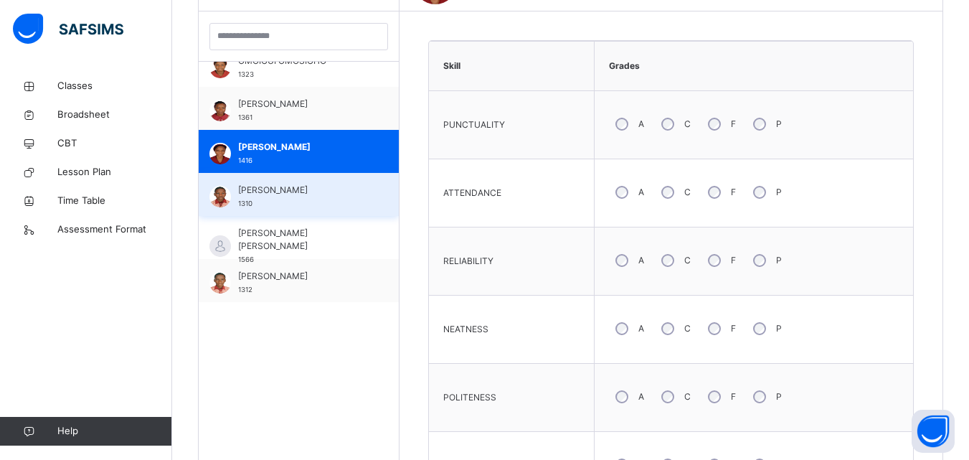
click at [291, 194] on span "OYEDOKUN ABRAHAM OLUWAPELUMI" at bounding box center [302, 190] width 128 height 13
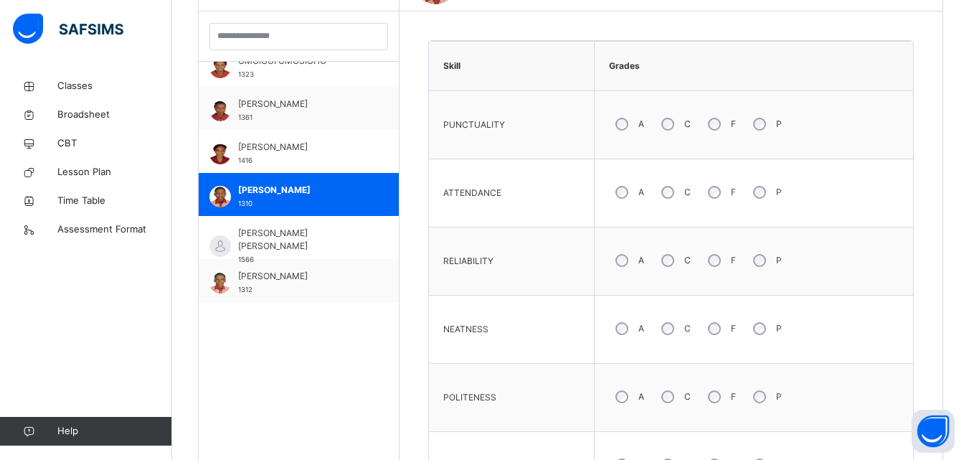
click at [535, 370] on td "POLITENESS" at bounding box center [512, 398] width 166 height 68
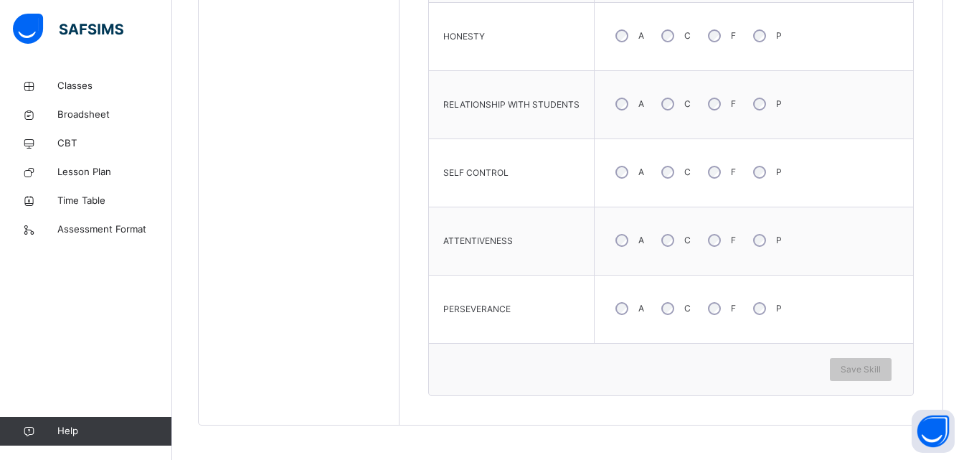
scroll to position [847, 0]
click at [855, 370] on span "Save Skill" at bounding box center [861, 368] width 40 height 13
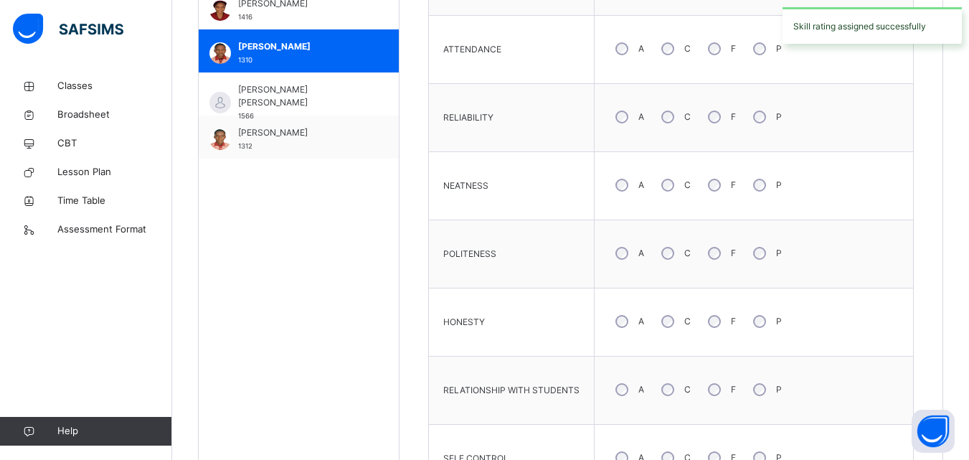
scroll to position [531, 0]
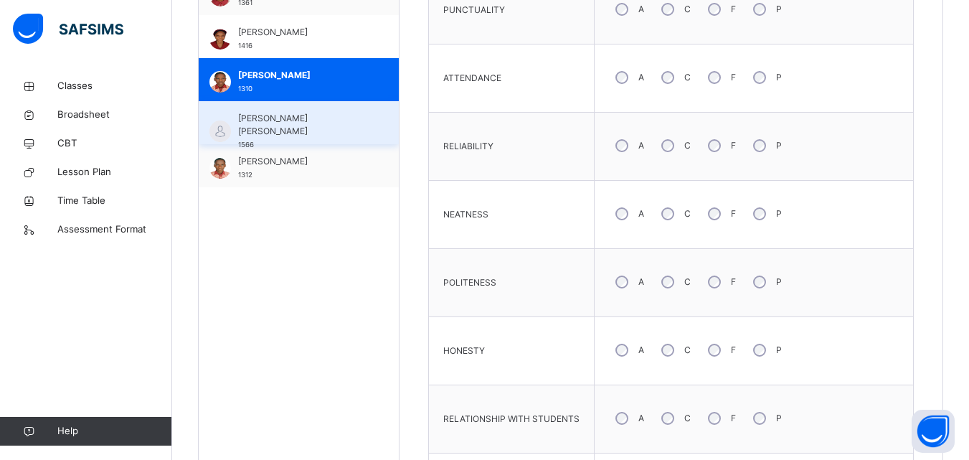
click at [316, 112] on span "OYENIRAN MOYINOLUWA DEBORAH" at bounding box center [302, 125] width 128 height 26
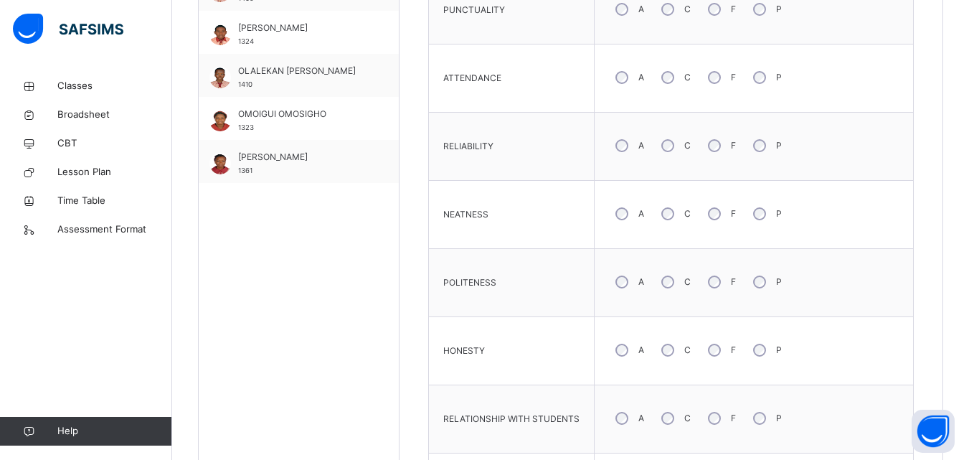
scroll to position [943, 0]
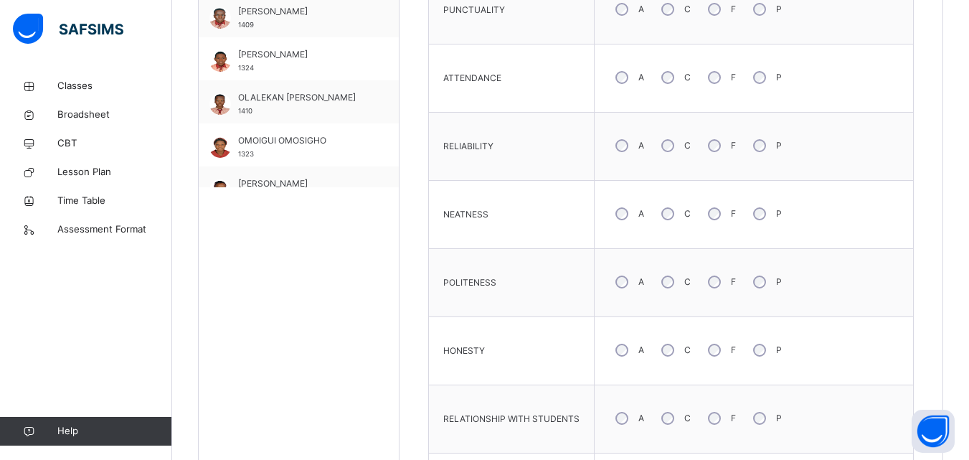
click at [523, 45] on td "ATTENDANCE" at bounding box center [512, 78] width 166 height 68
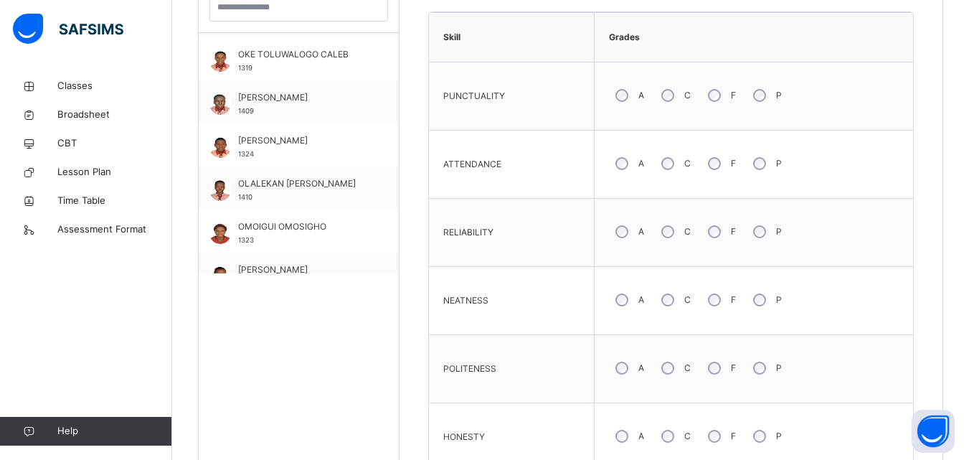
scroll to position [416, 0]
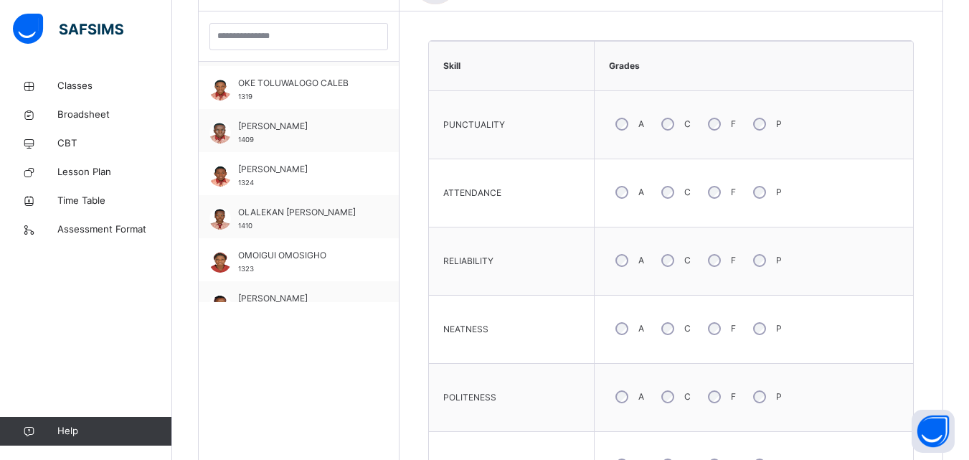
click at [534, 377] on div "POLITENESS" at bounding box center [511, 397] width 151 height 53
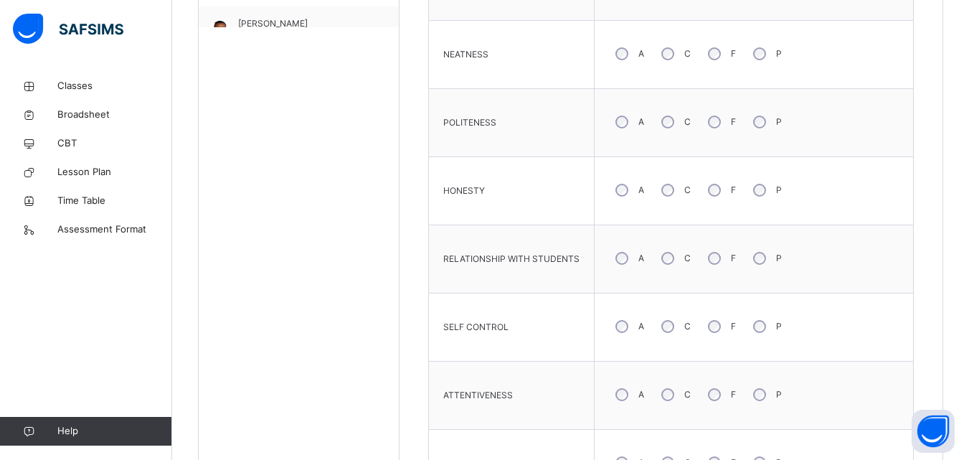
scroll to position [761, 0]
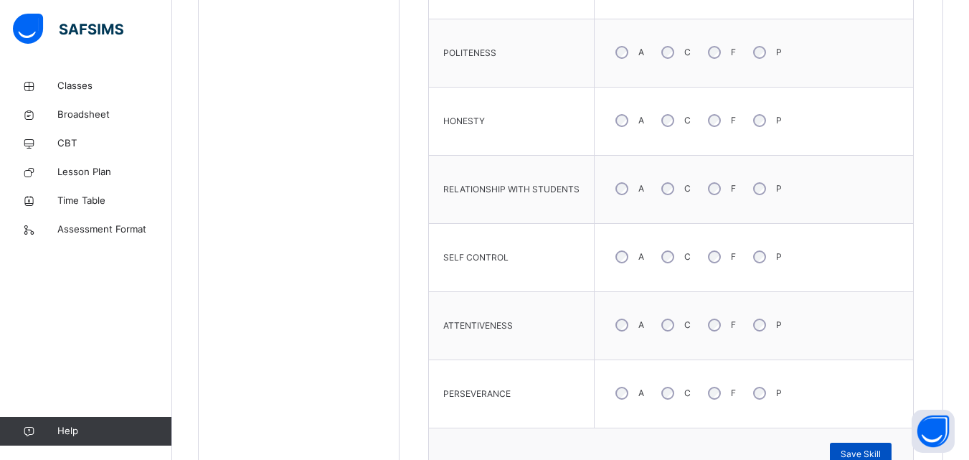
click at [868, 452] on span "Save Skill" at bounding box center [861, 454] width 40 height 13
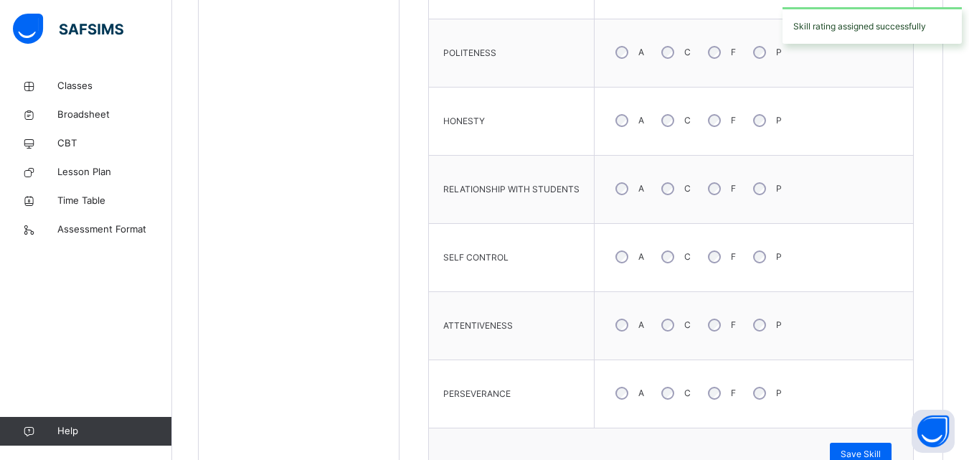
click at [520, 74] on div "POLITENESS" at bounding box center [511, 53] width 151 height 53
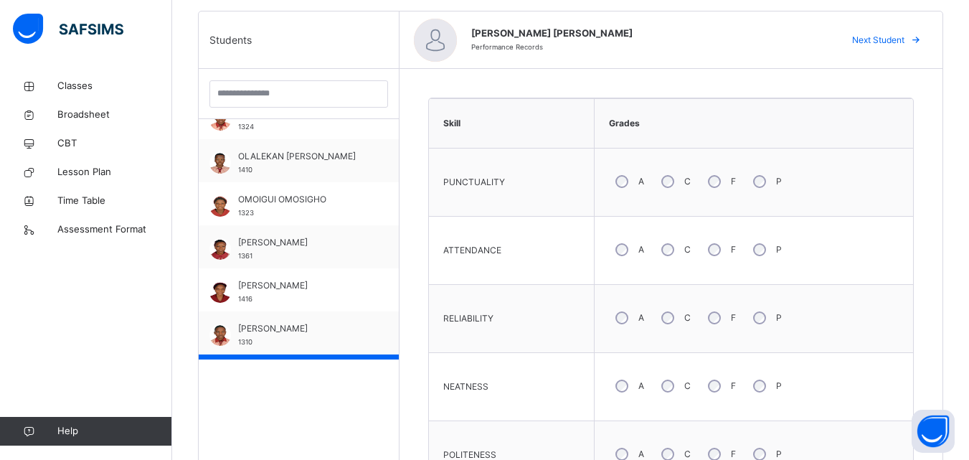
scroll to position [1144, 0]
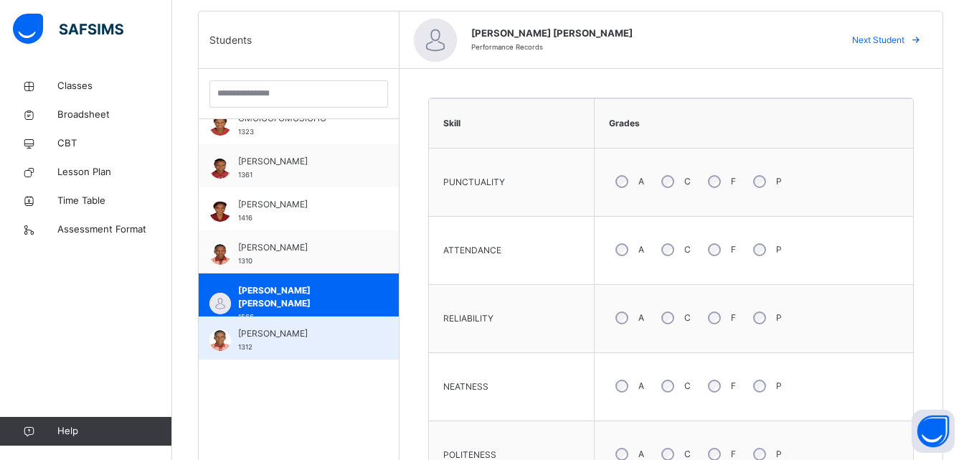
click at [245, 337] on span "TAIWO ABDUL-BASIT ADEKOLA" at bounding box center [302, 333] width 128 height 13
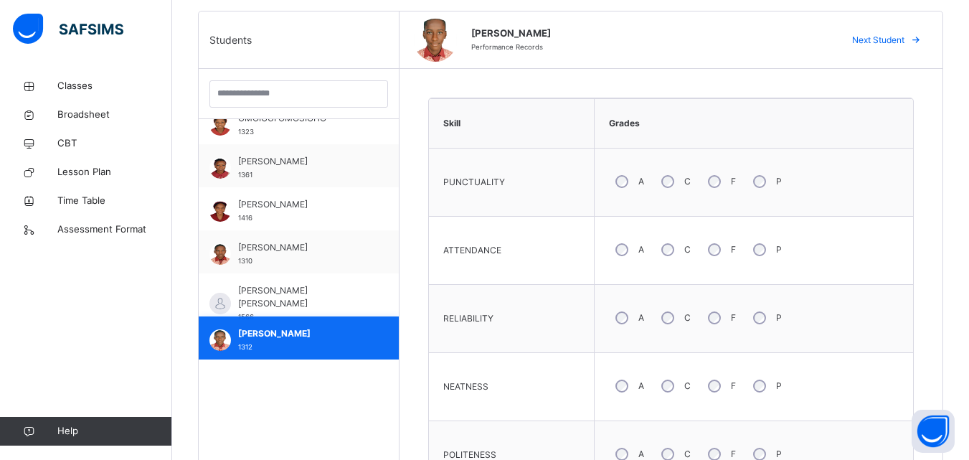
drag, startPoint x: 253, startPoint y: 336, endPoint x: 326, endPoint y: 325, distance: 74.0
click at [326, 327] on span "TAIWO ABDUL-BASIT ADEKOLA" at bounding box center [302, 333] width 128 height 13
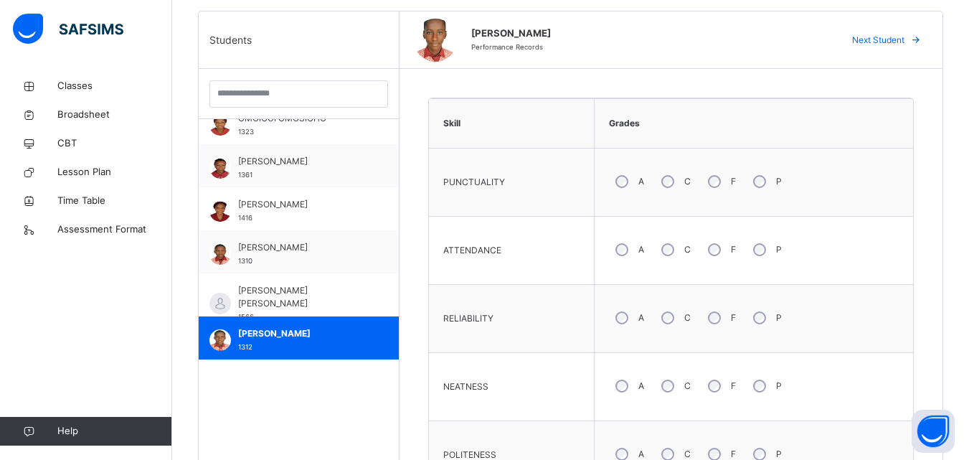
click at [567, 394] on div "NEATNESS" at bounding box center [511, 386] width 151 height 53
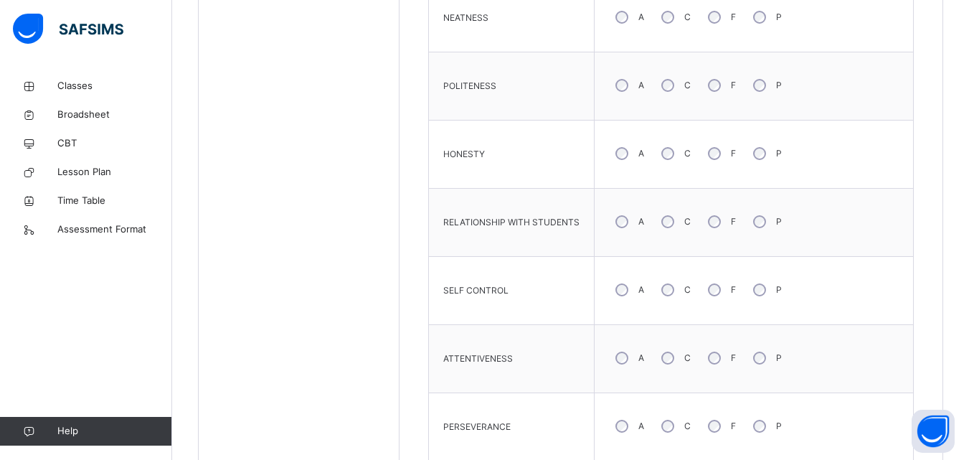
scroll to position [732, 0]
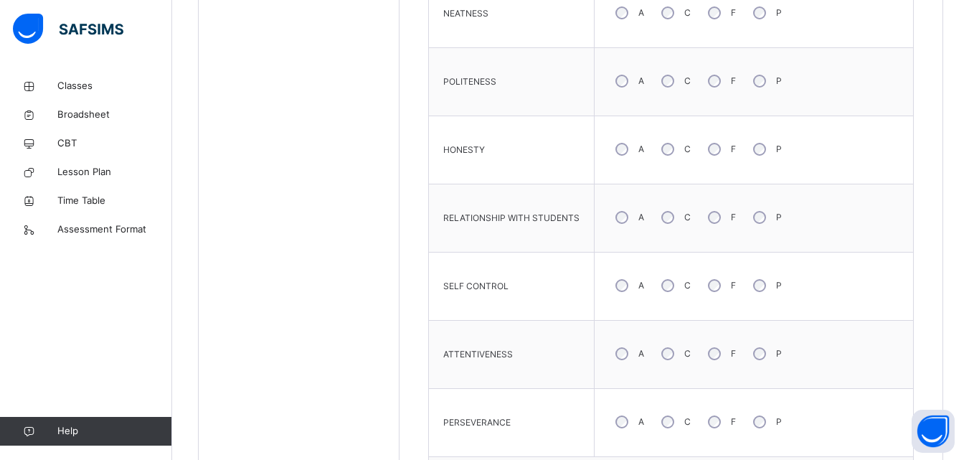
click at [535, 406] on div "PERSEVERANCE" at bounding box center [511, 422] width 151 height 53
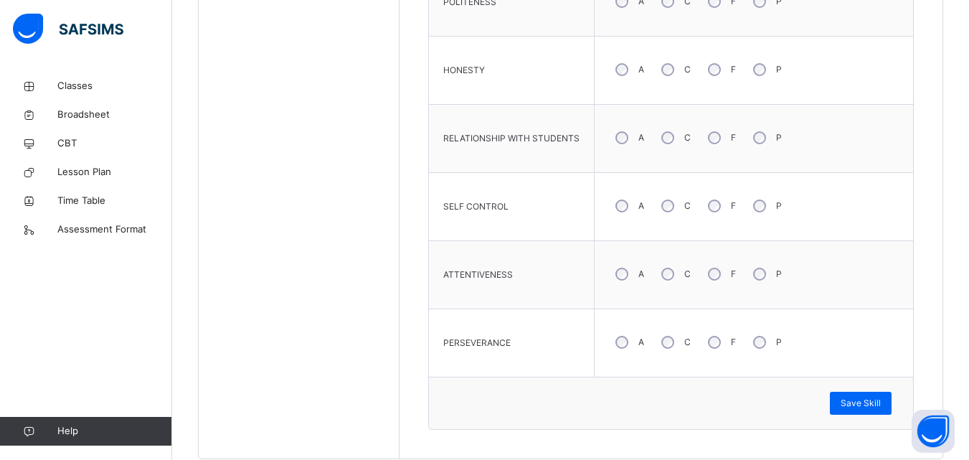
scroll to position [847, 0]
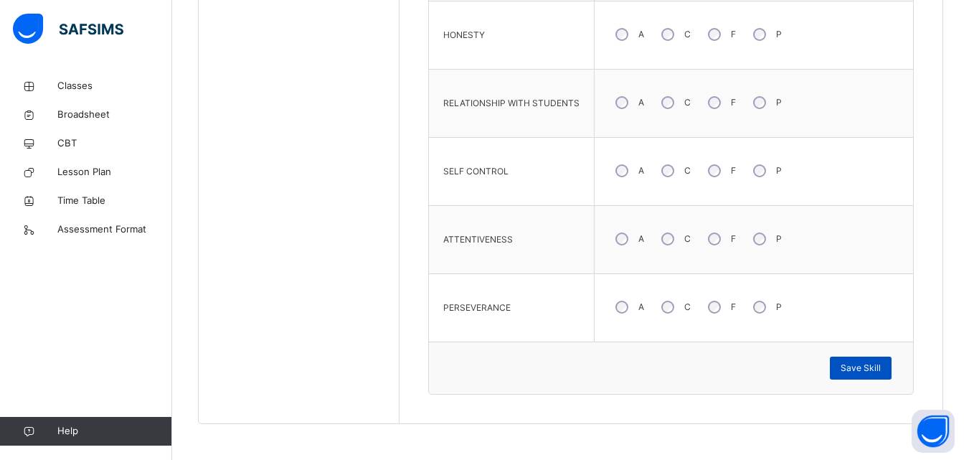
click at [862, 366] on span "Save Skill" at bounding box center [861, 368] width 40 height 13
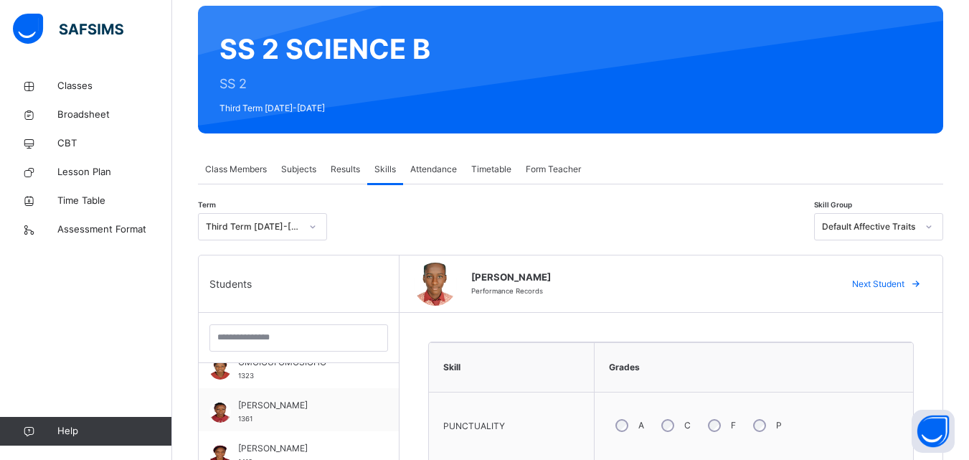
scroll to position [144, 0]
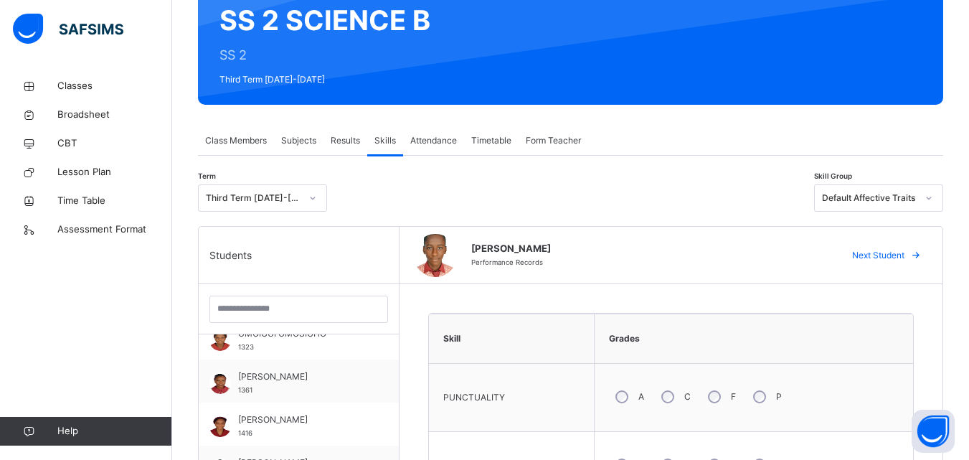
click at [932, 198] on icon at bounding box center [929, 198] width 5 height 3
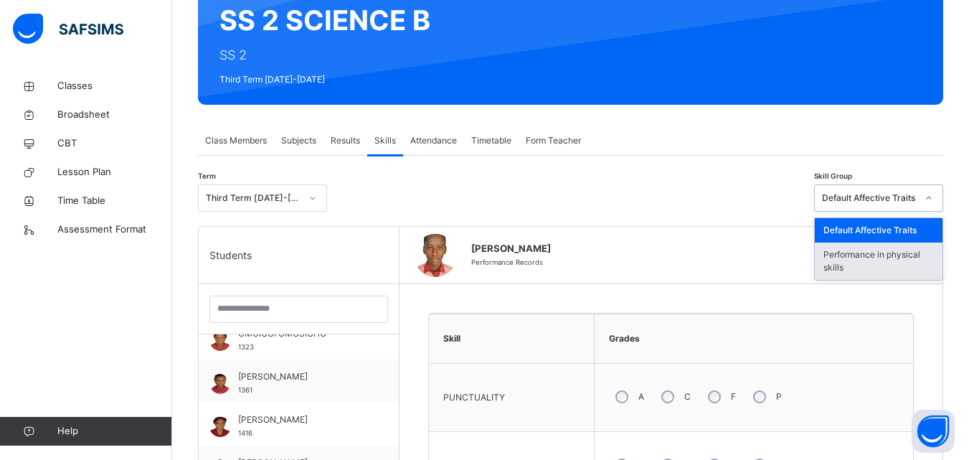
click at [880, 257] on div "Performance in physical skills" at bounding box center [879, 261] width 128 height 37
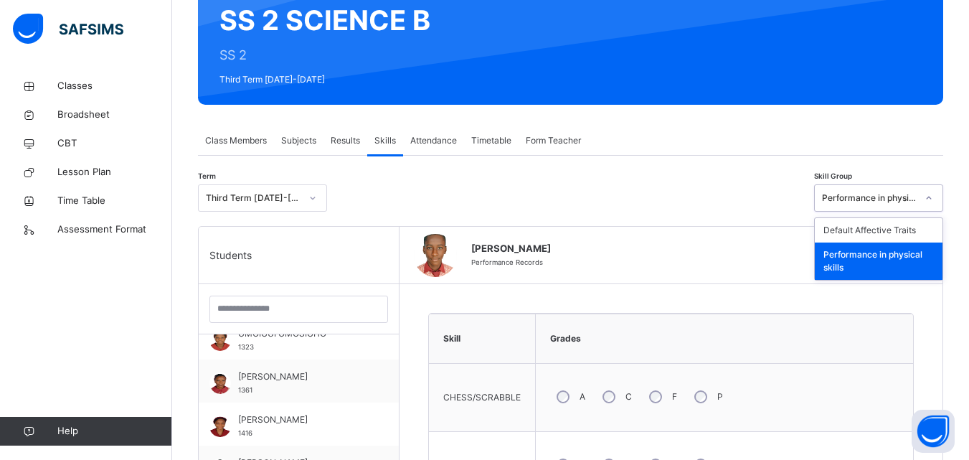
click at [878, 260] on div "Performance in physical skills" at bounding box center [879, 261] width 128 height 37
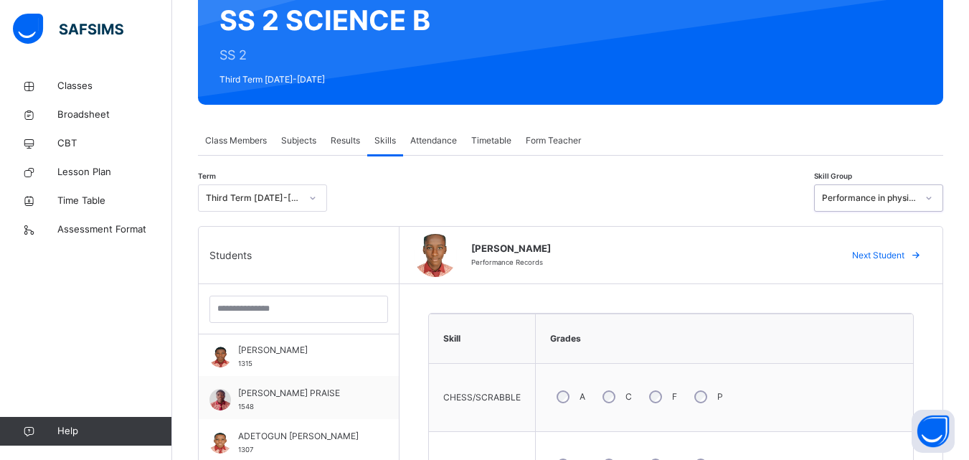
scroll to position [0, 0]
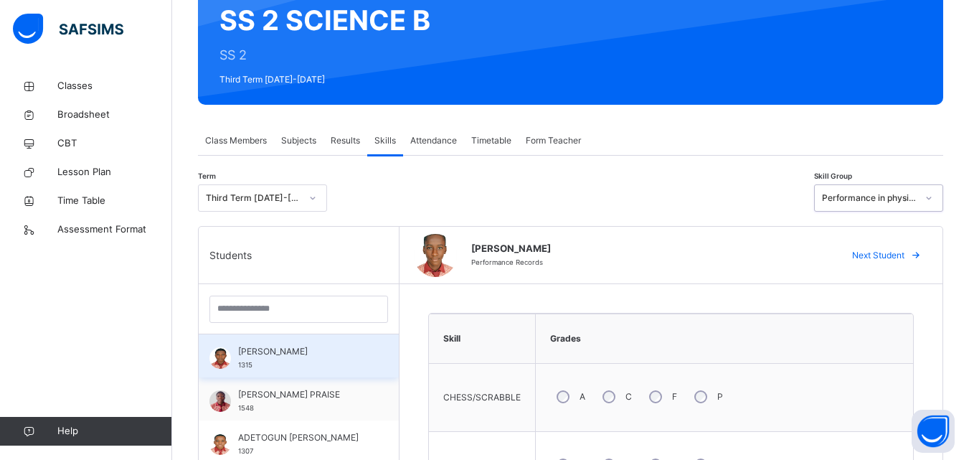
click at [299, 360] on div "ABRAHAMS VINNING 1315" at bounding box center [302, 358] width 128 height 26
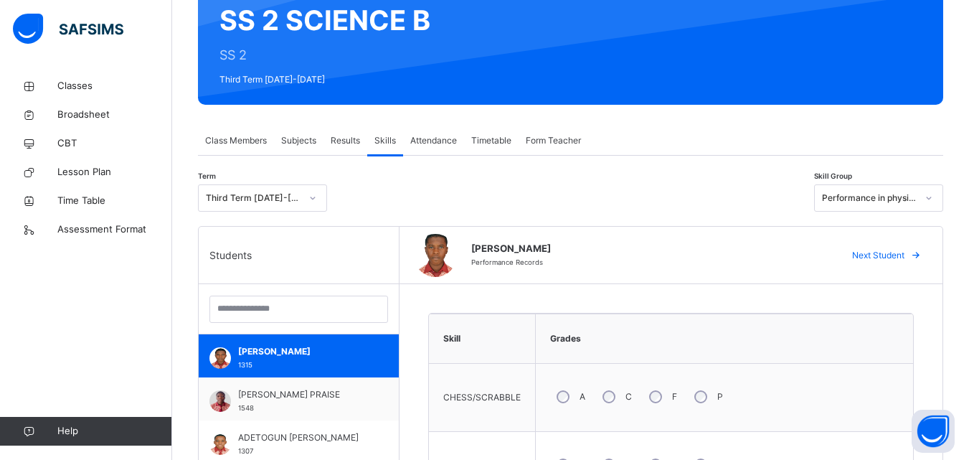
click at [468, 343] on div "Skill" at bounding box center [482, 338] width 92 height 34
click at [742, 337] on div "Grades" at bounding box center [724, 338] width 363 height 34
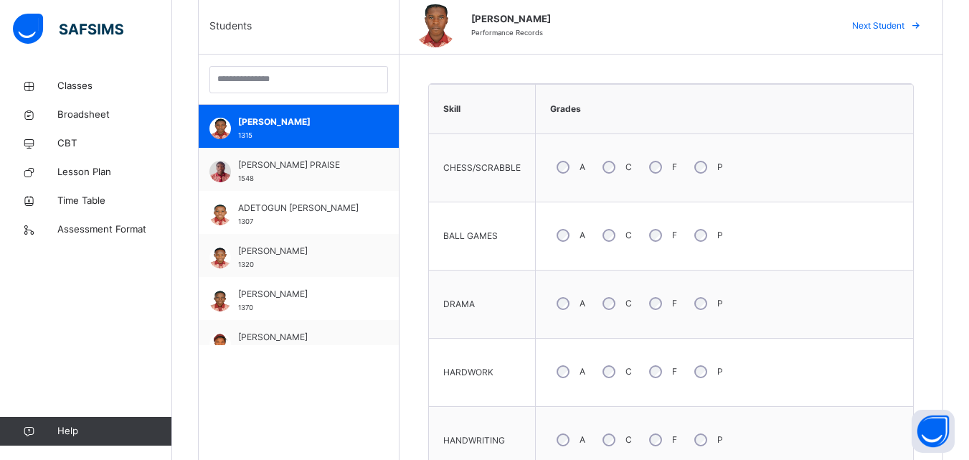
scroll to position [402, 0]
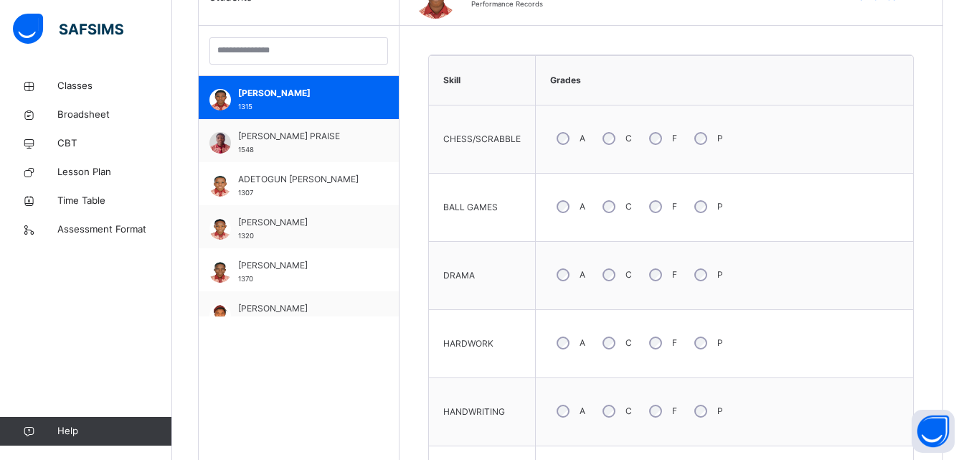
click at [499, 359] on div "HARDWORK" at bounding box center [482, 343] width 92 height 53
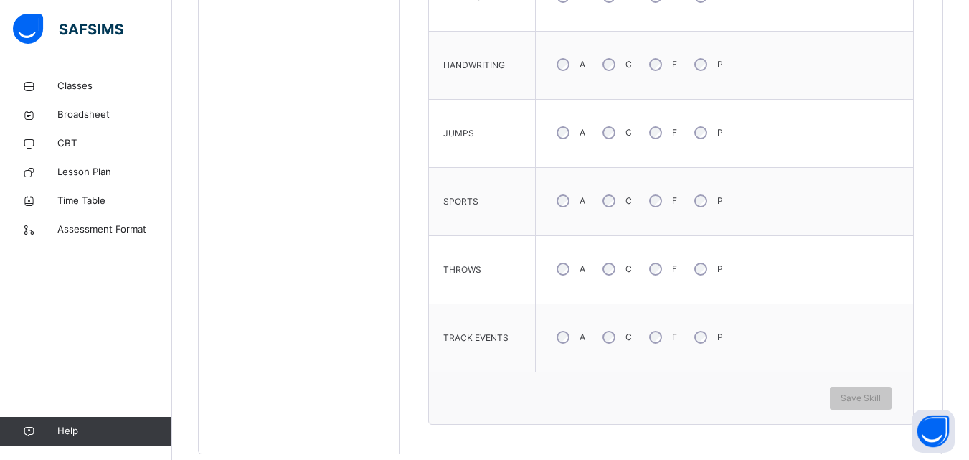
scroll to position [775, 0]
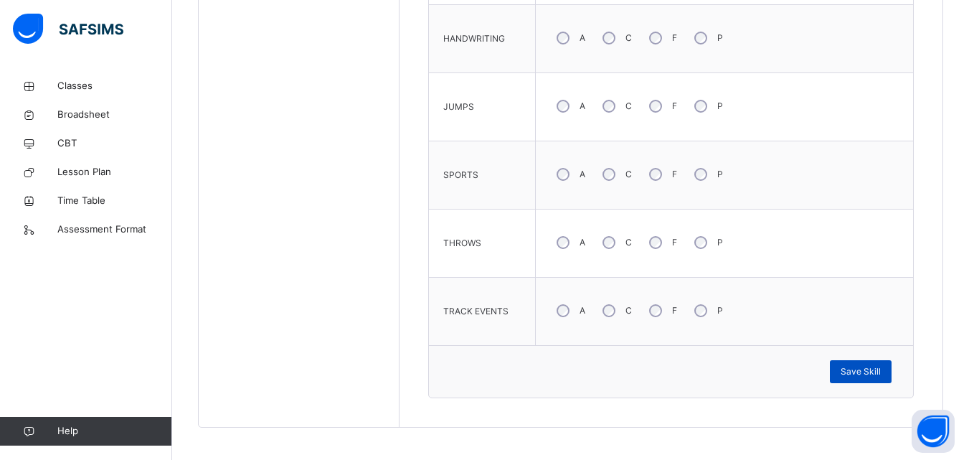
click at [865, 367] on span "Save Skill" at bounding box center [861, 371] width 40 height 13
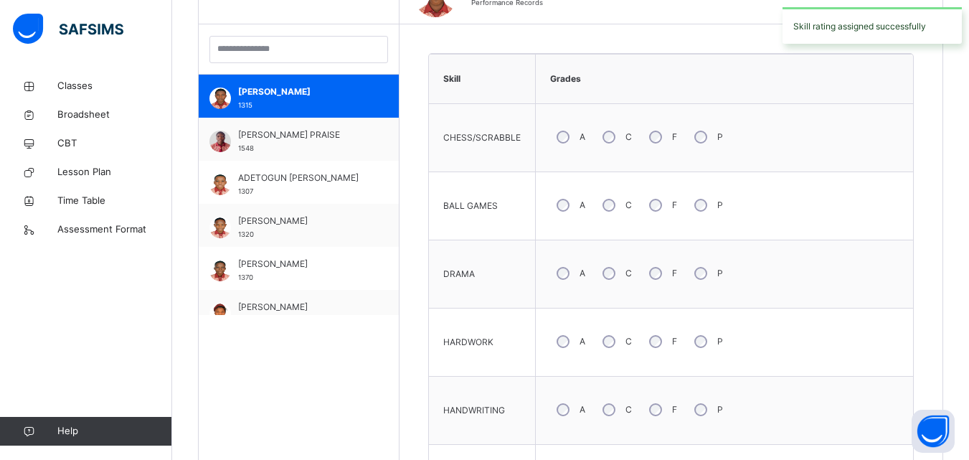
scroll to position [402, 0]
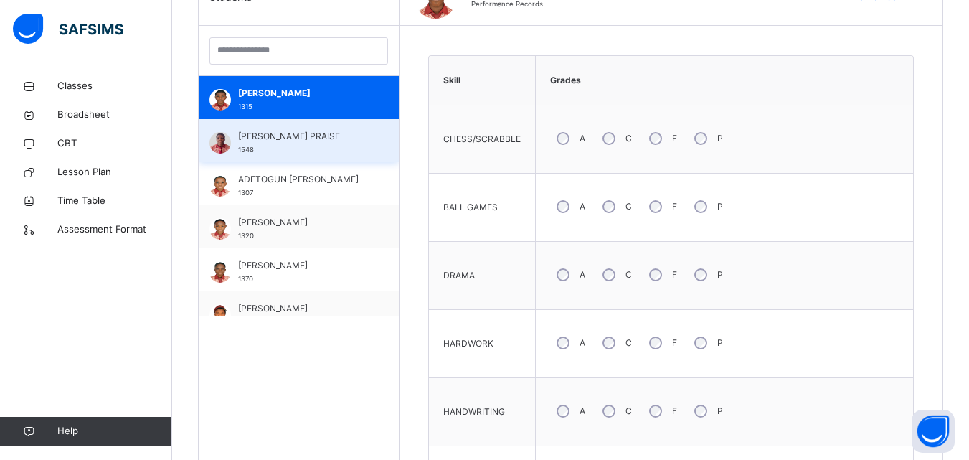
click at [280, 136] on span "ADESANYA ADEOBA PRAISE" at bounding box center [302, 136] width 128 height 13
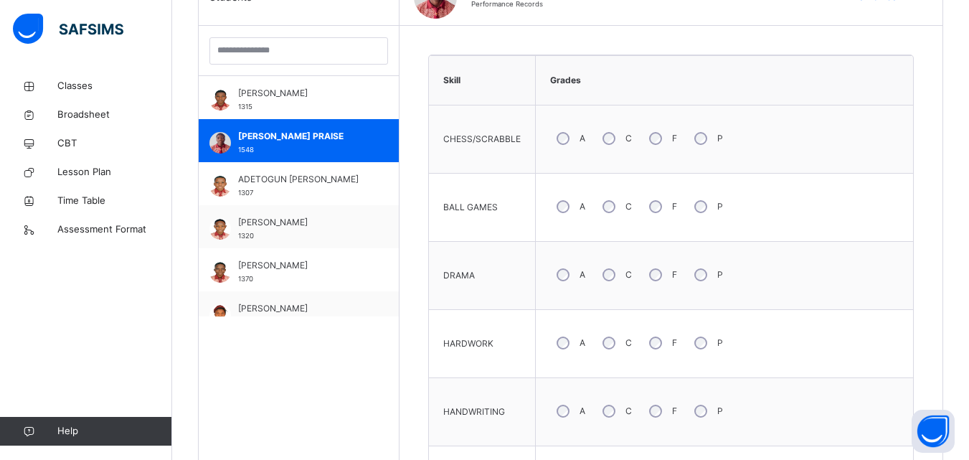
click at [487, 385] on td "HANDWRITING" at bounding box center [482, 412] width 107 height 68
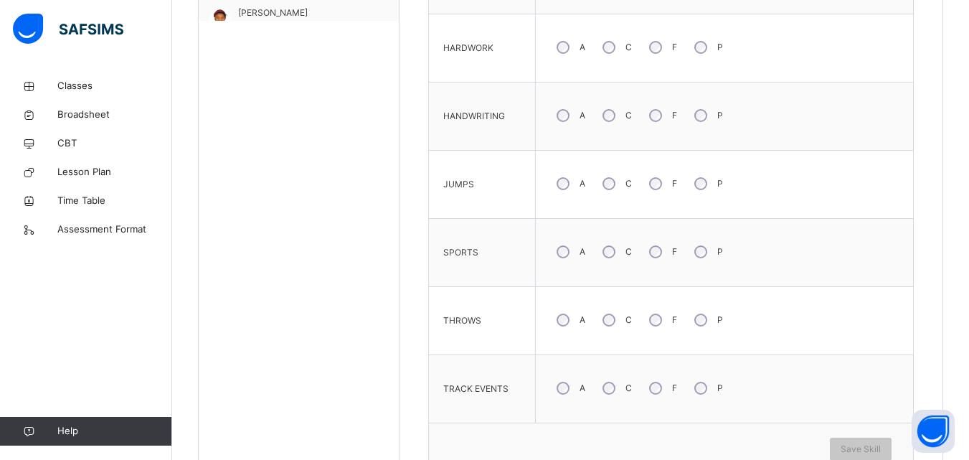
scroll to position [746, 0]
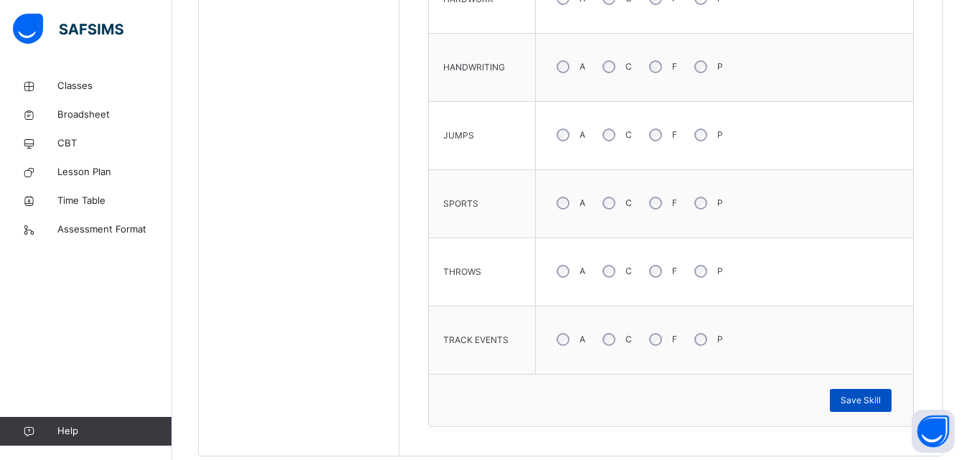
click at [864, 401] on span "Save Skill" at bounding box center [861, 400] width 40 height 13
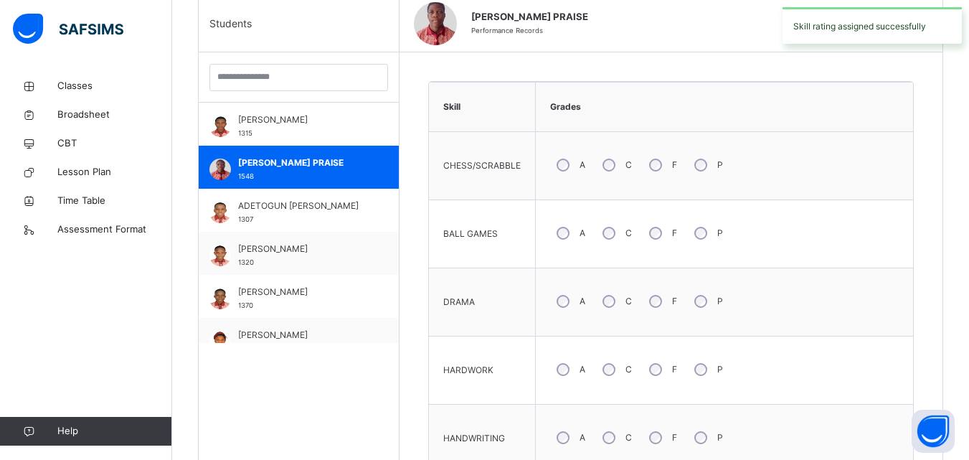
scroll to position [373, 0]
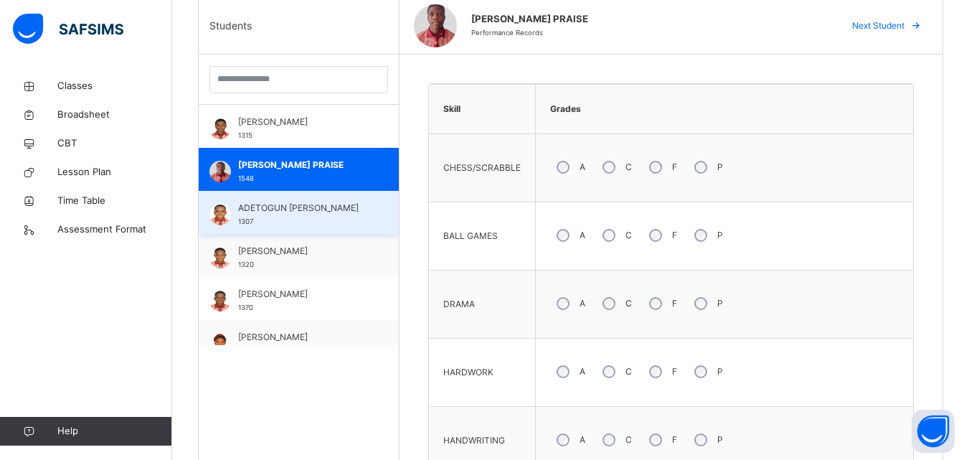
click at [257, 215] on span "ADETOGUN DANIEL ADEYEMI" at bounding box center [302, 208] width 128 height 13
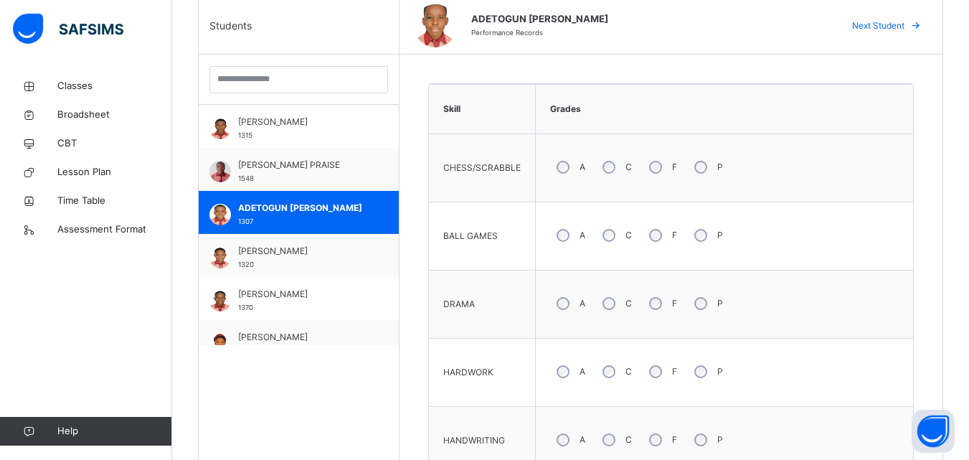
click at [570, 302] on div "A" at bounding box center [569, 303] width 39 height 30
click at [567, 376] on div "A" at bounding box center [569, 372] width 39 height 30
click at [502, 364] on div "HARDWORK" at bounding box center [482, 372] width 92 height 53
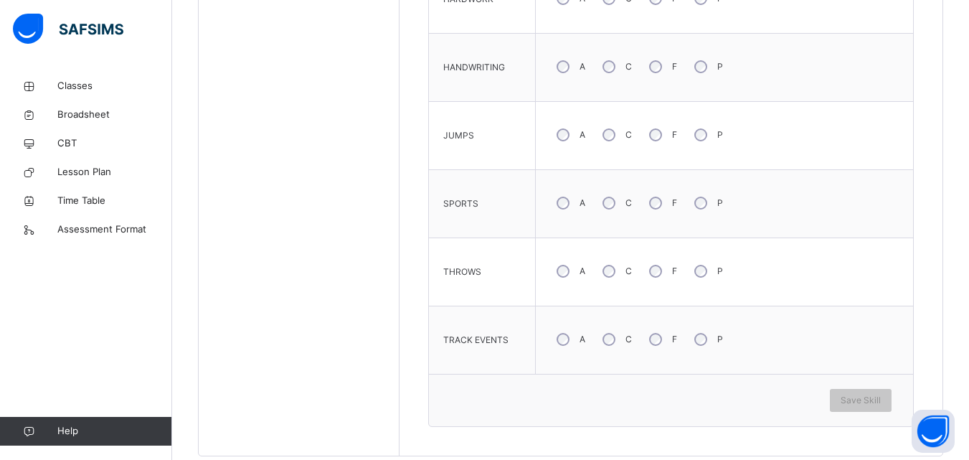
scroll to position [775, 0]
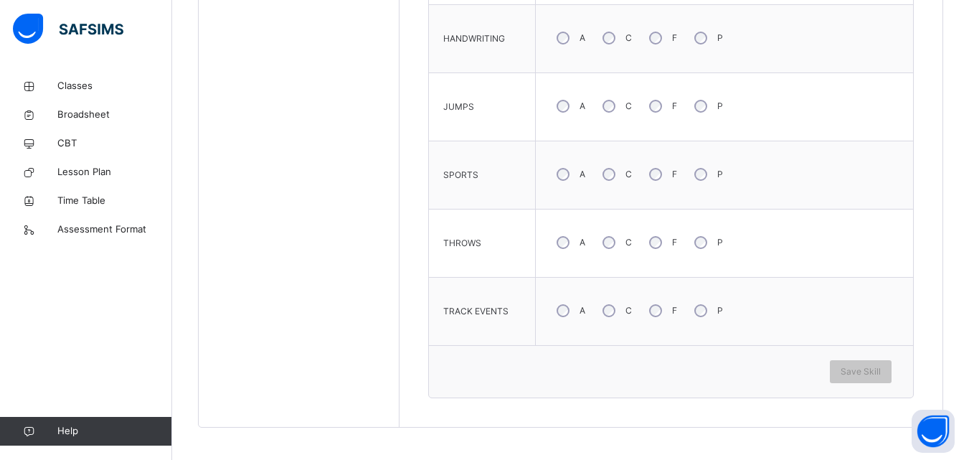
click at [614, 103] on div "C" at bounding box center [615, 106] width 39 height 30
click at [569, 175] on div "A" at bounding box center [569, 174] width 39 height 30
click at [865, 365] on span "Save Skill" at bounding box center [861, 371] width 40 height 13
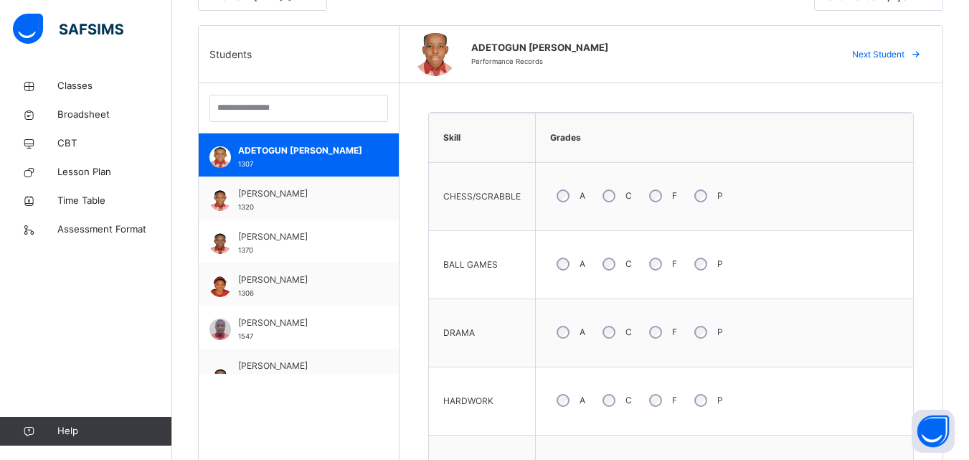
scroll to position [115, 0]
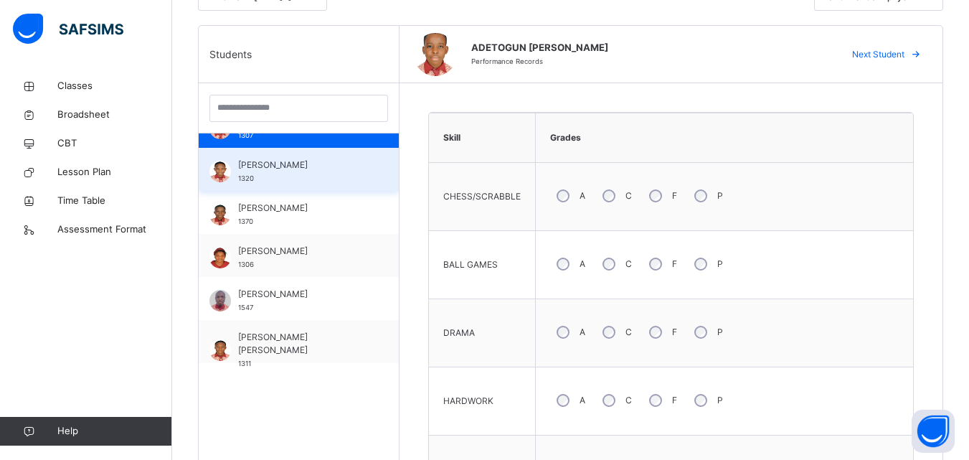
click at [291, 177] on div "ADEYEMI OLUWAFEMI 1320" at bounding box center [302, 172] width 128 height 26
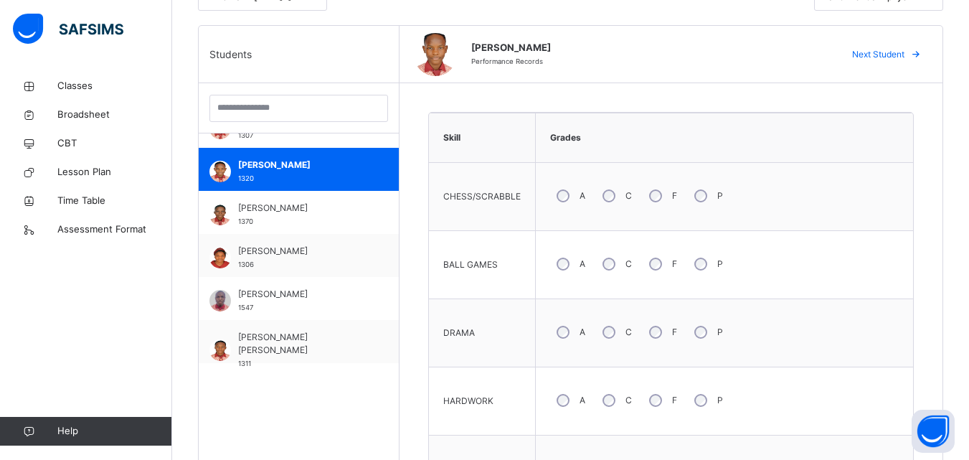
click at [490, 388] on div "HARDWORK" at bounding box center [482, 401] width 92 height 53
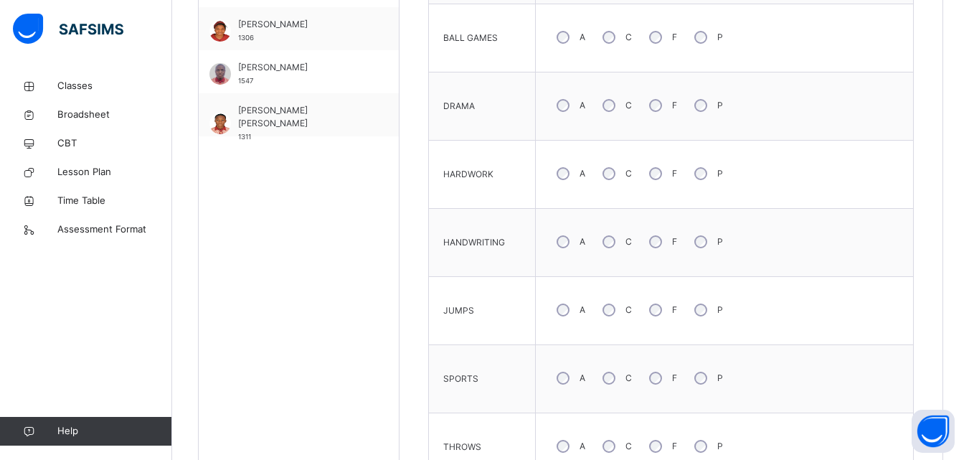
scroll to position [574, 0]
click at [565, 301] on div "A" at bounding box center [569, 307] width 39 height 30
click at [565, 383] on div "A" at bounding box center [569, 375] width 39 height 30
click at [465, 370] on span "SPORTS" at bounding box center [460, 376] width 35 height 13
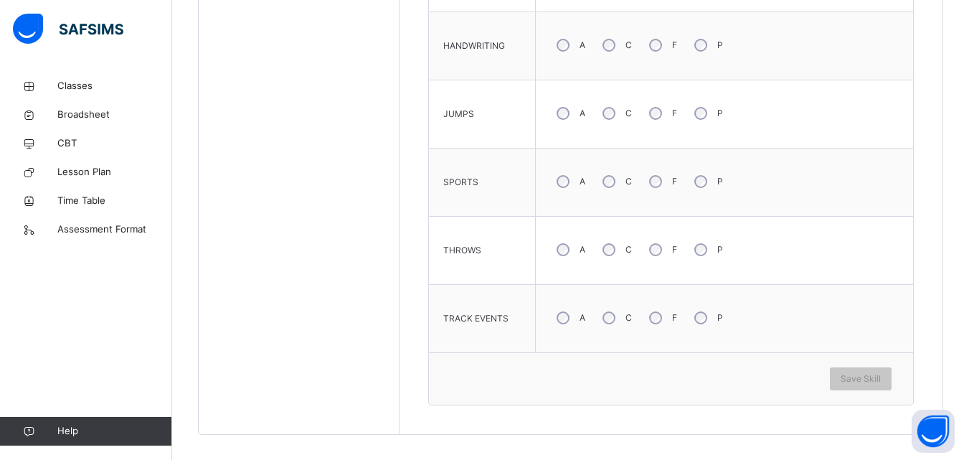
scroll to position [775, 0]
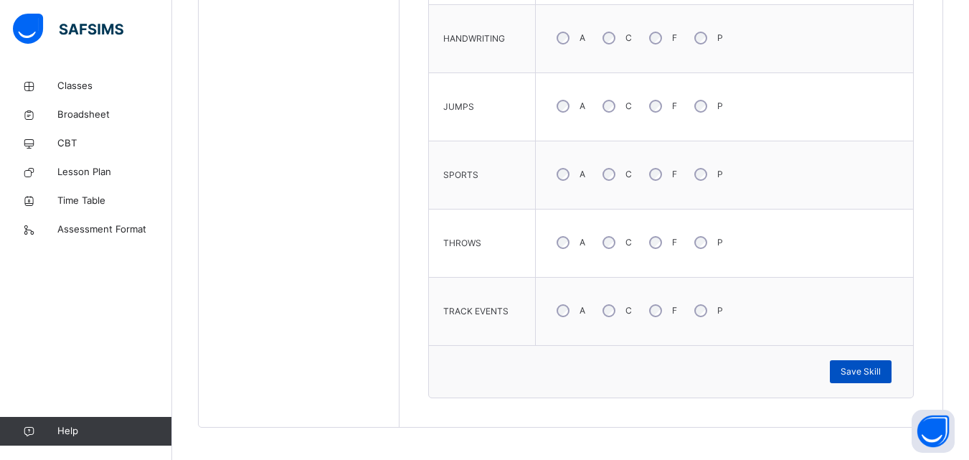
click at [865, 364] on div "Save Skill" at bounding box center [861, 371] width 62 height 23
click at [867, 370] on span "Save Skill" at bounding box center [861, 371] width 40 height 13
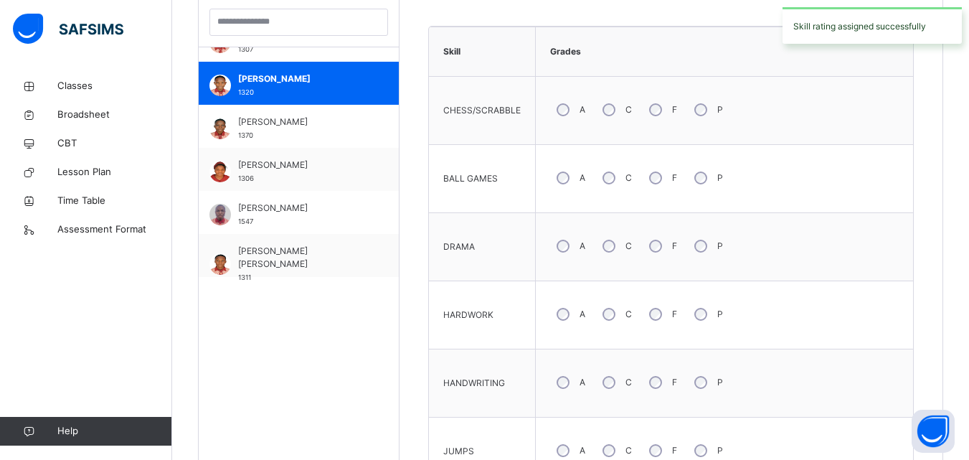
scroll to position [402, 0]
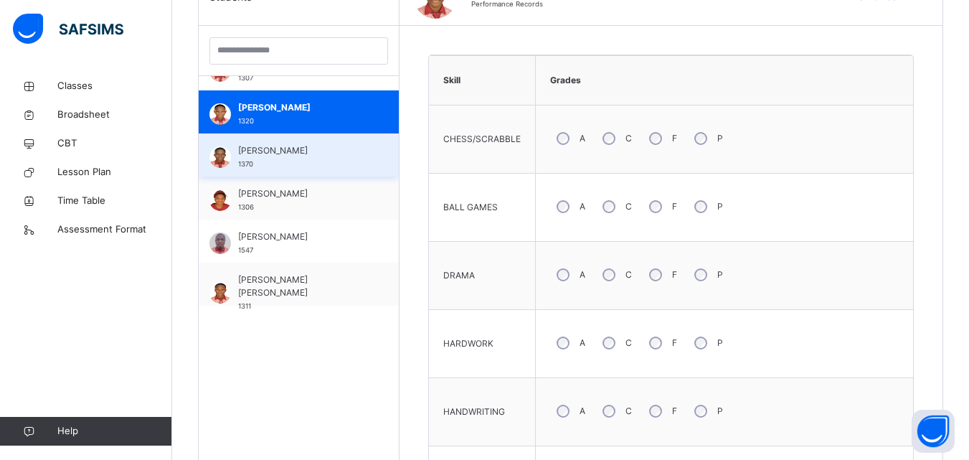
click at [268, 154] on span "AKINBUWA TEMILOLUWA" at bounding box center [302, 150] width 128 height 13
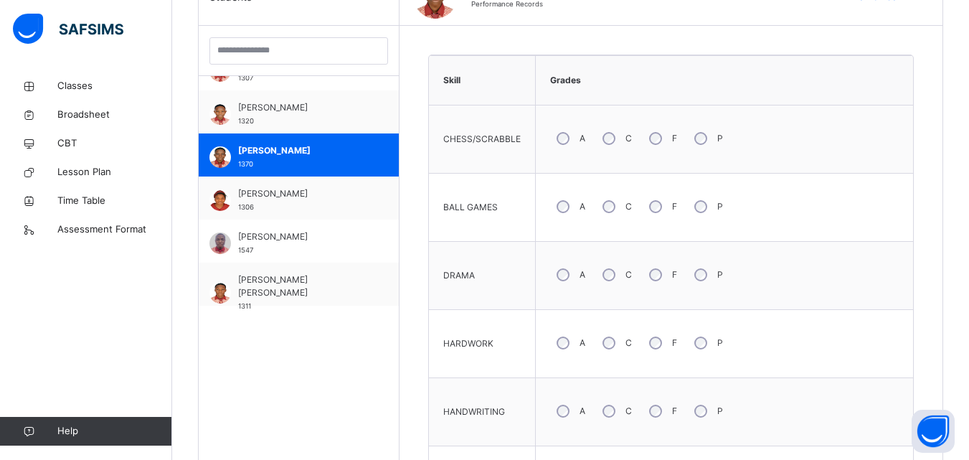
click at [563, 215] on div "A" at bounding box center [569, 207] width 39 height 30
click at [562, 336] on div "A" at bounding box center [569, 343] width 39 height 30
click at [513, 405] on div "HANDWRITING" at bounding box center [482, 411] width 92 height 53
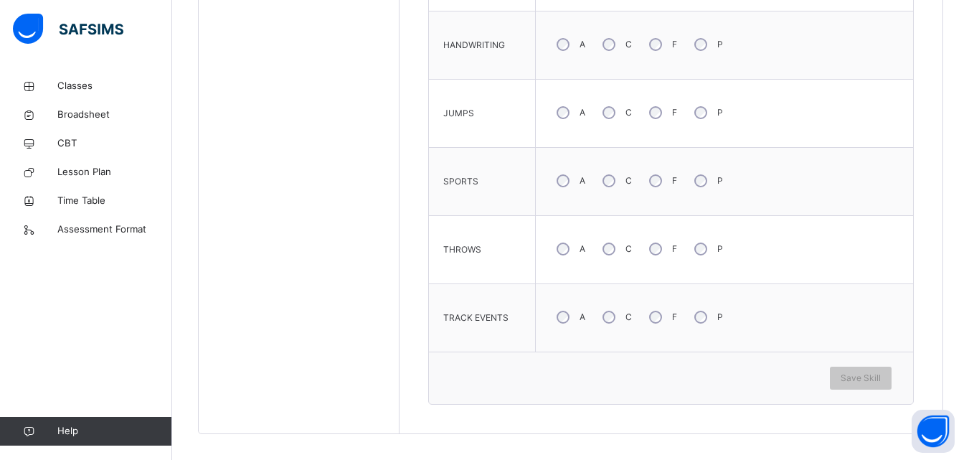
scroll to position [775, 0]
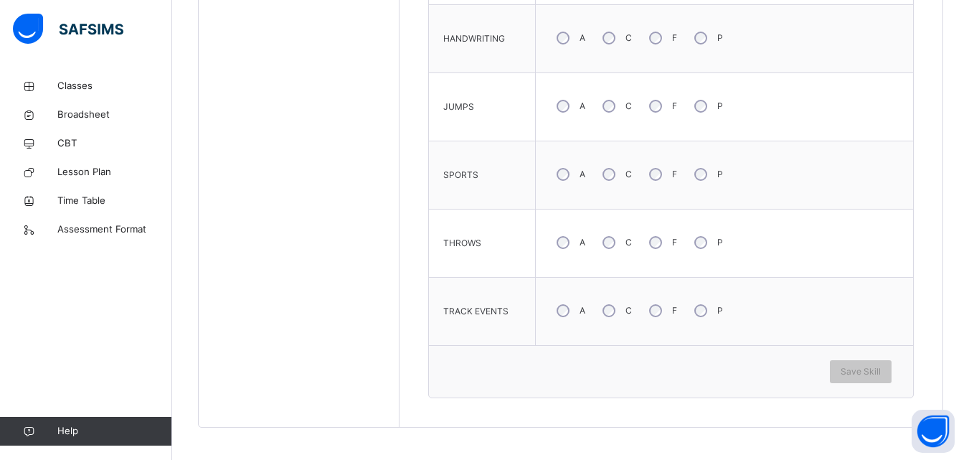
click at [563, 183] on div "A" at bounding box center [569, 174] width 39 height 30
click at [567, 309] on tbody "CHESS/SCRABBLE A C F P BALL GAMES A C F P DRAMA A C F P HARDWORK A C F P HANDWR…" at bounding box center [671, 39] width 484 height 614
click at [812, 371] on div "Skill Grades CHESS/SCRABBLE A C F P BALL GAMES A C F P DRAMA A C F P HARDWORK A…" at bounding box center [671, 39] width 486 height 717
click at [881, 373] on span "Save Skill" at bounding box center [861, 371] width 40 height 13
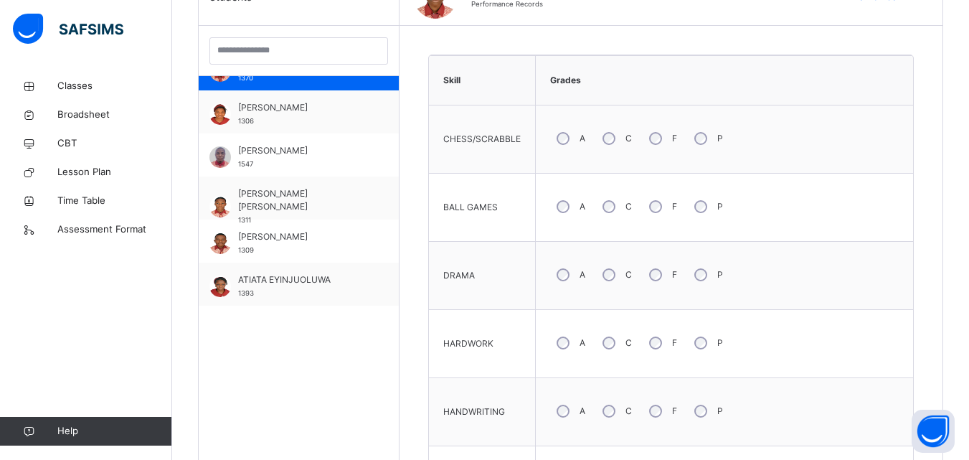
scroll to position [230, 0]
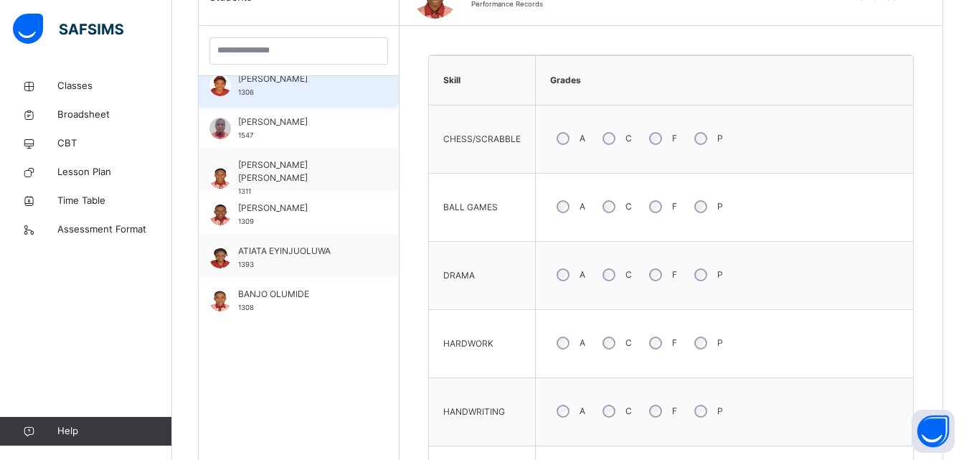
click at [257, 92] on div "ALABA MOBOLAJI 1306" at bounding box center [302, 85] width 128 height 26
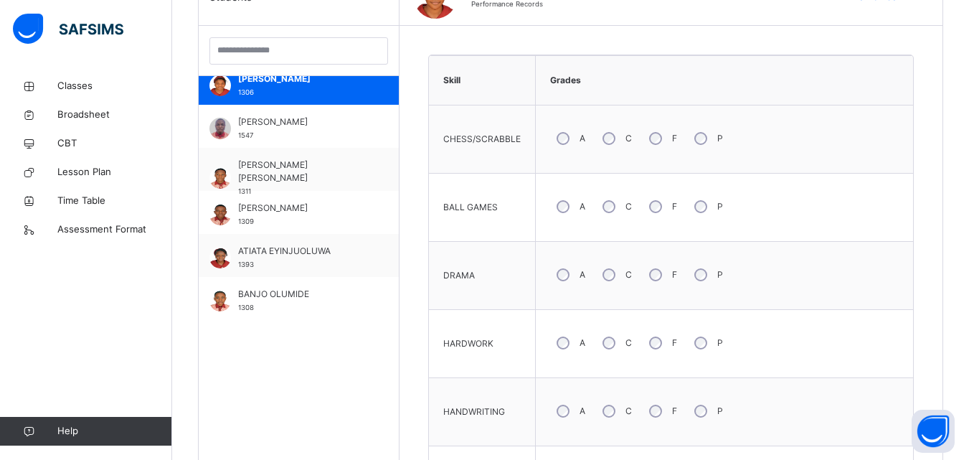
click at [501, 374] on td "HARDWORK" at bounding box center [482, 344] width 107 height 68
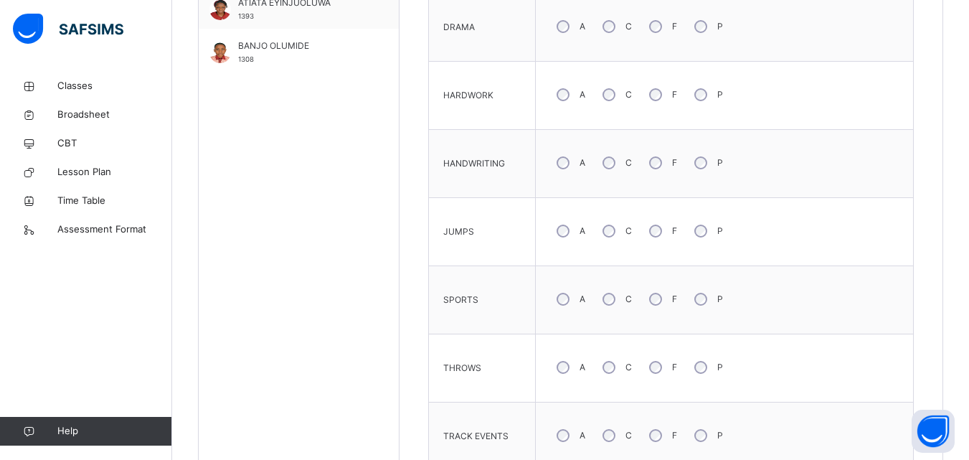
scroll to position [660, 0]
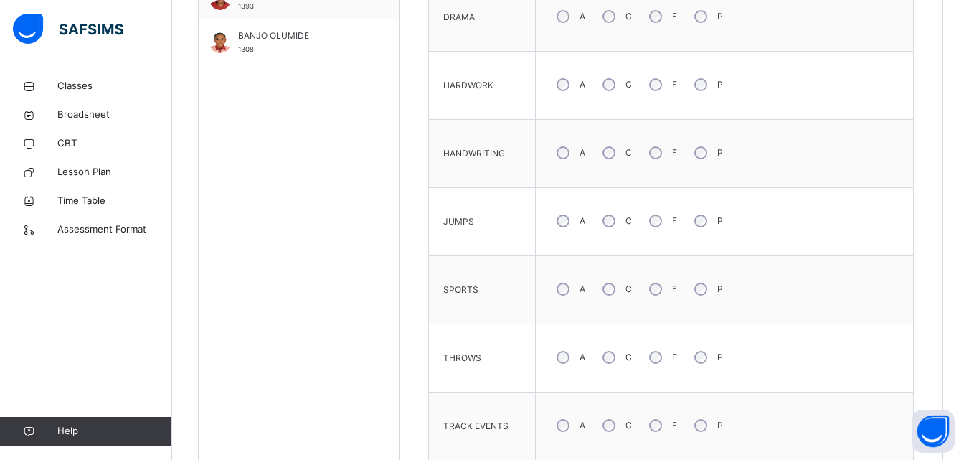
click at [514, 386] on td "THROWS" at bounding box center [482, 358] width 107 height 68
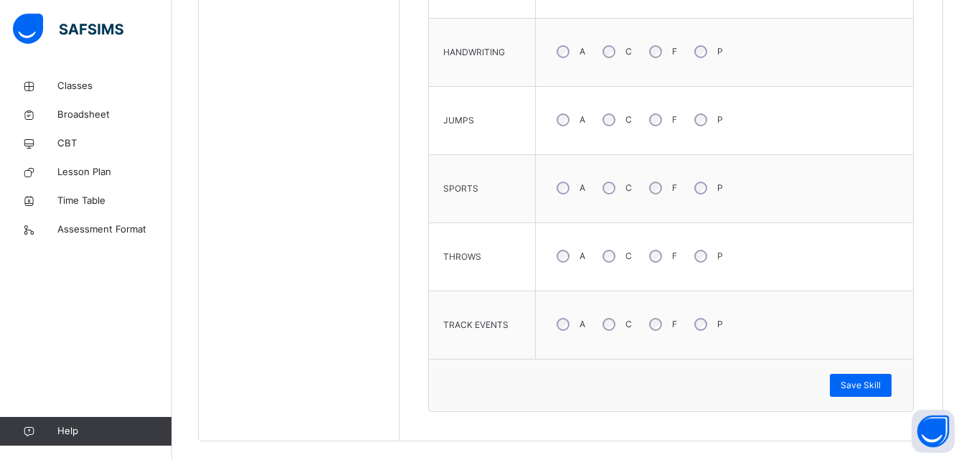
scroll to position [779, 0]
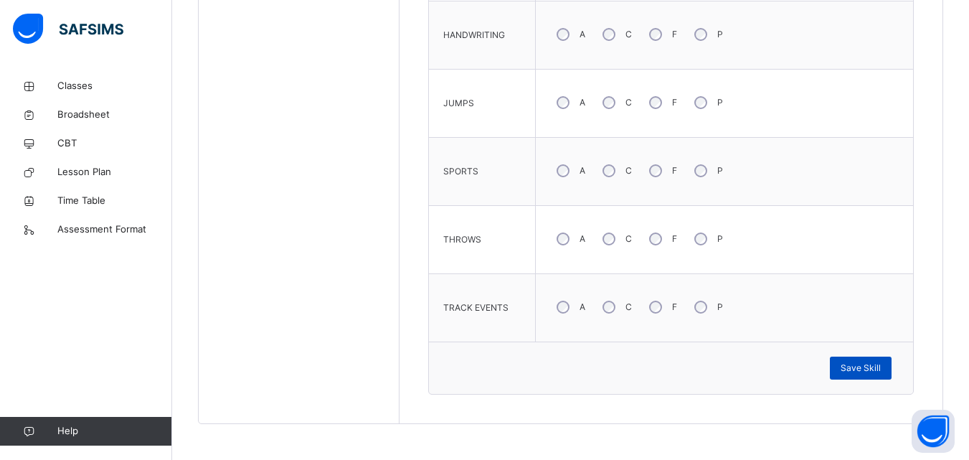
click at [864, 365] on span "Save Skill" at bounding box center [861, 368] width 40 height 13
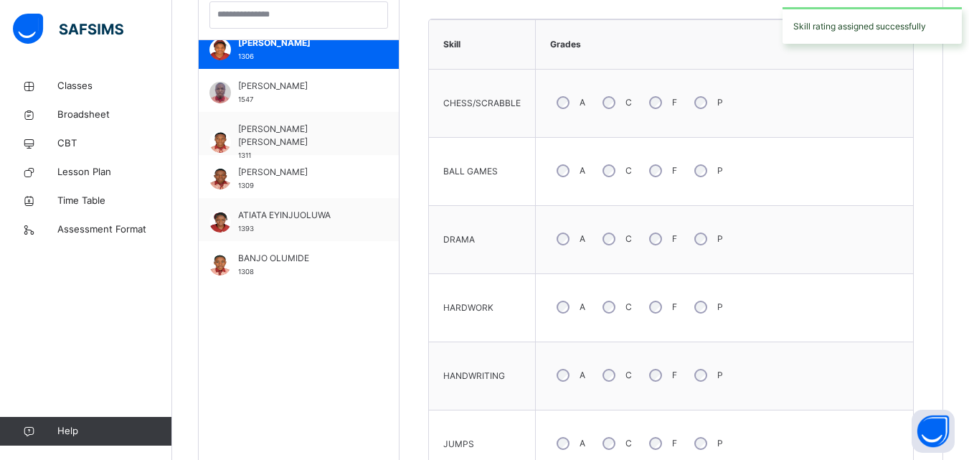
scroll to position [434, 0]
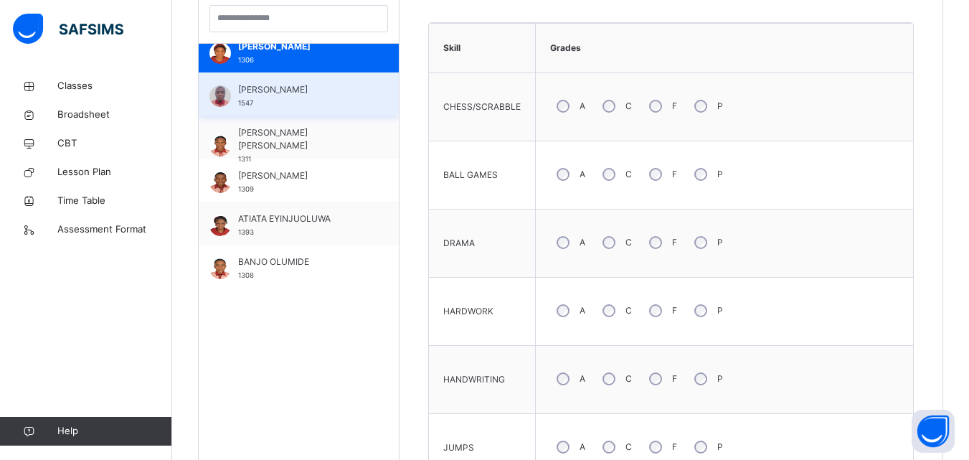
click at [297, 101] on div "AMINU AYOMIDE 1547" at bounding box center [302, 96] width 128 height 26
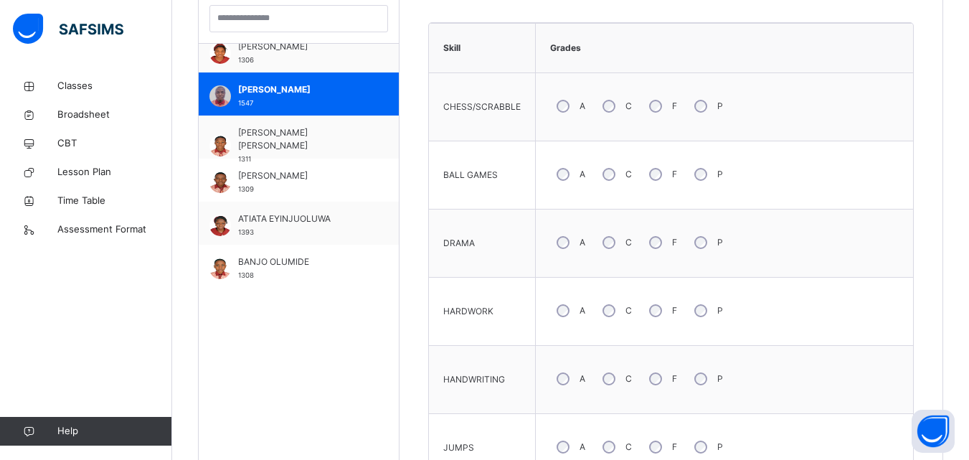
click at [485, 365] on div "HANDWRITING" at bounding box center [482, 379] width 92 height 53
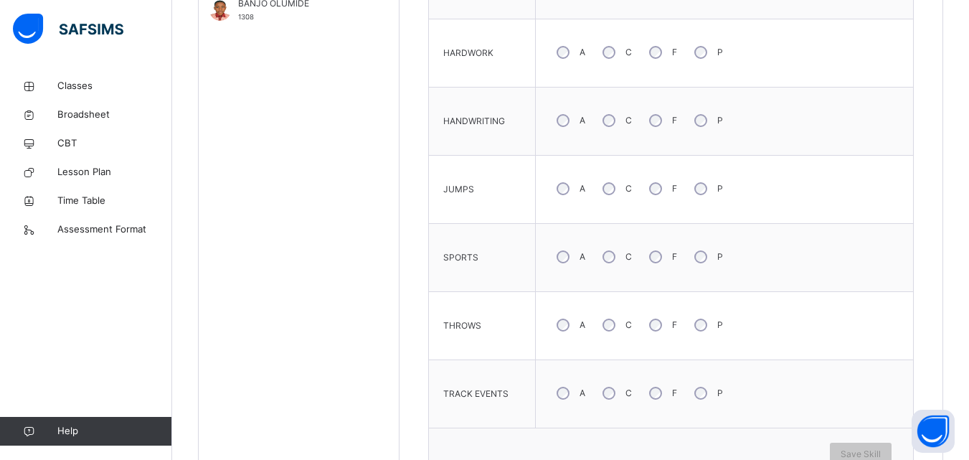
scroll to position [721, 0]
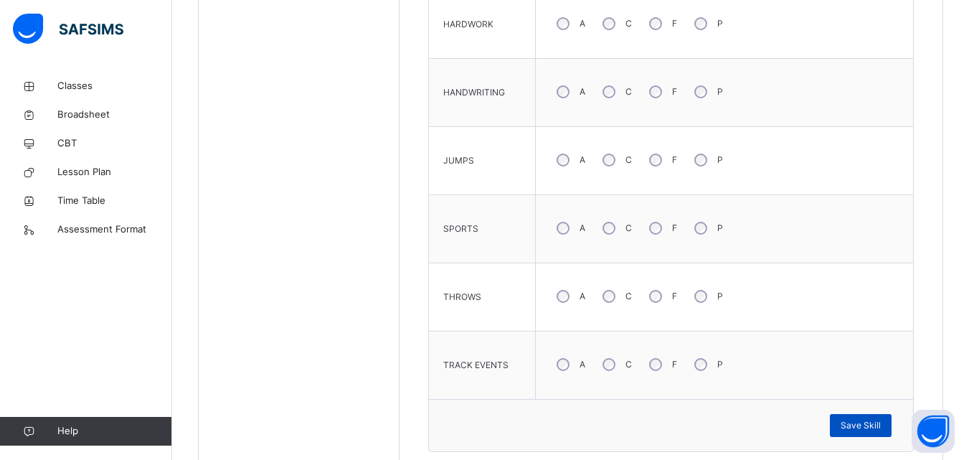
click at [866, 422] on span "Save Skill" at bounding box center [861, 425] width 40 height 13
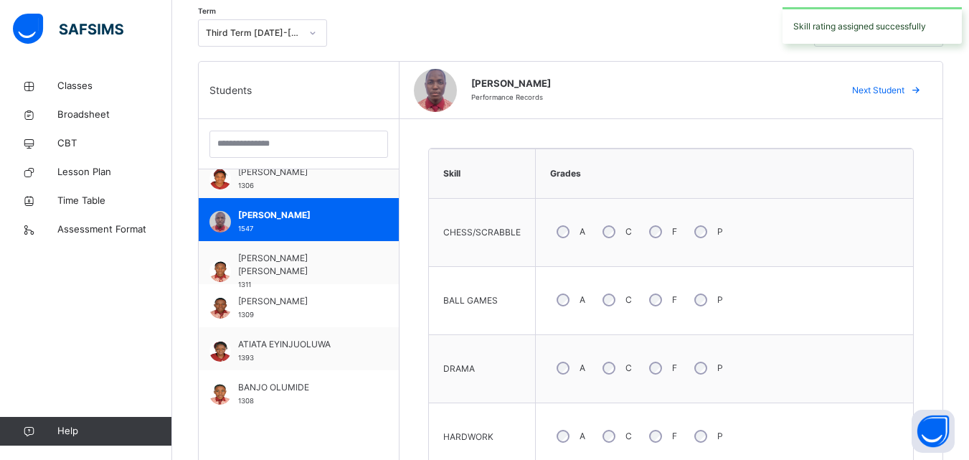
scroll to position [291, 0]
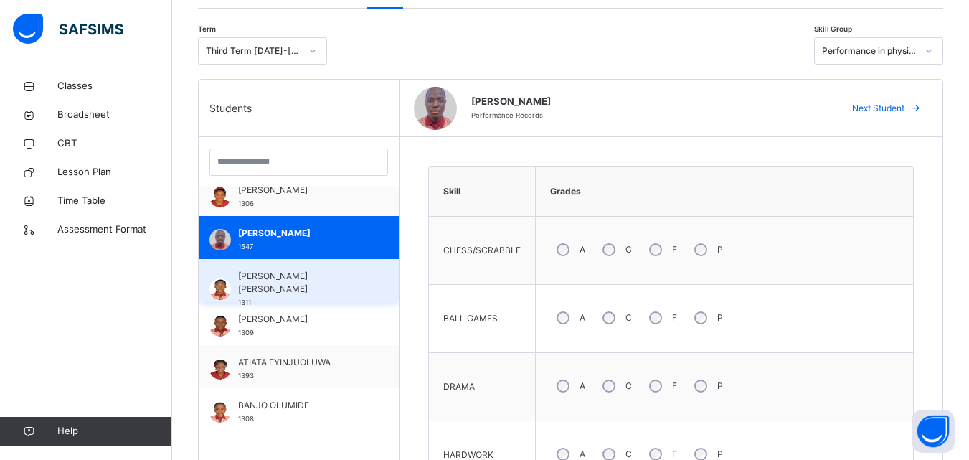
click at [277, 286] on span "ANI IFEANYICHUKWU UCHECHUKWU J." at bounding box center [302, 283] width 128 height 26
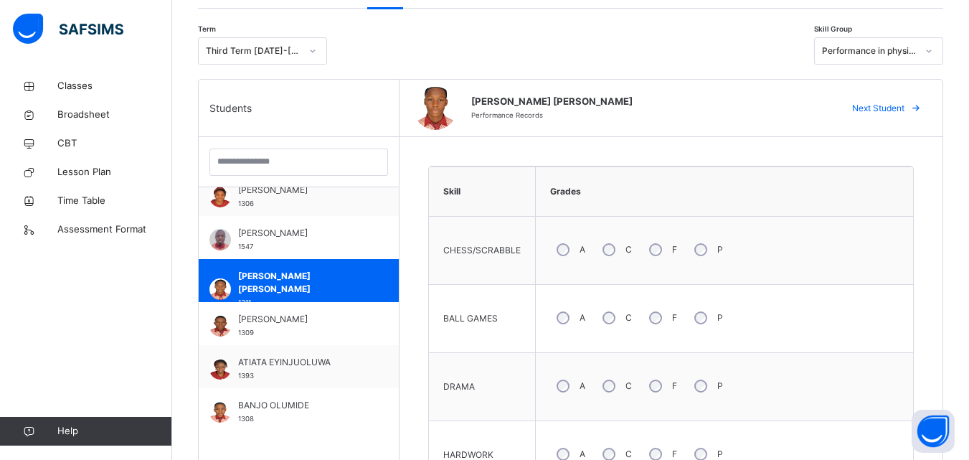
click at [502, 347] on td "BALL GAMES" at bounding box center [482, 319] width 107 height 68
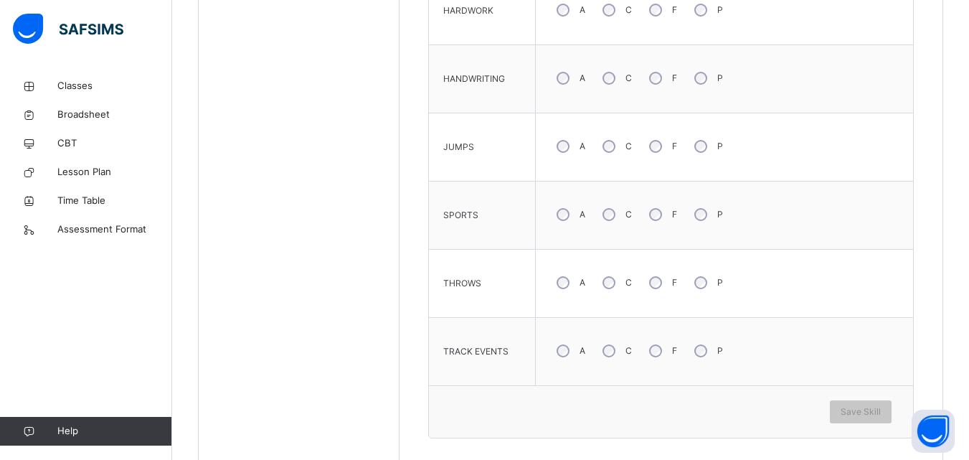
scroll to position [750, 0]
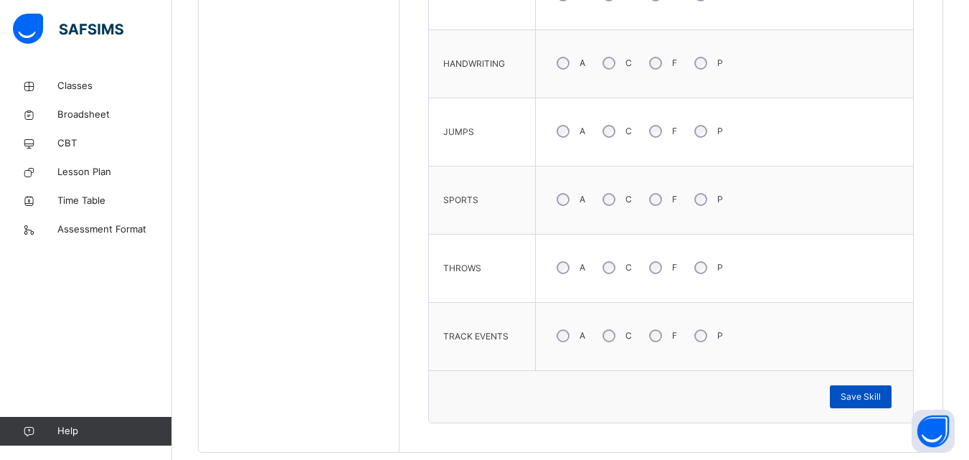
click at [864, 394] on span "Save Skill" at bounding box center [861, 396] width 40 height 13
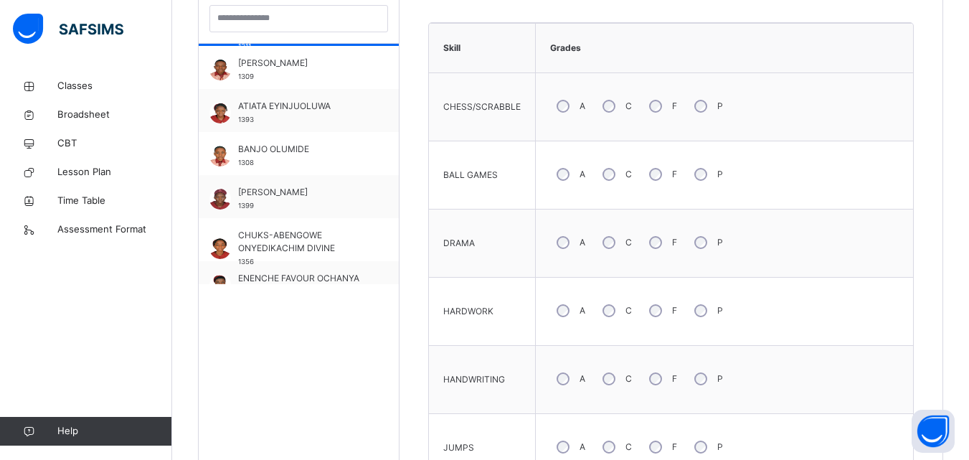
scroll to position [344, 0]
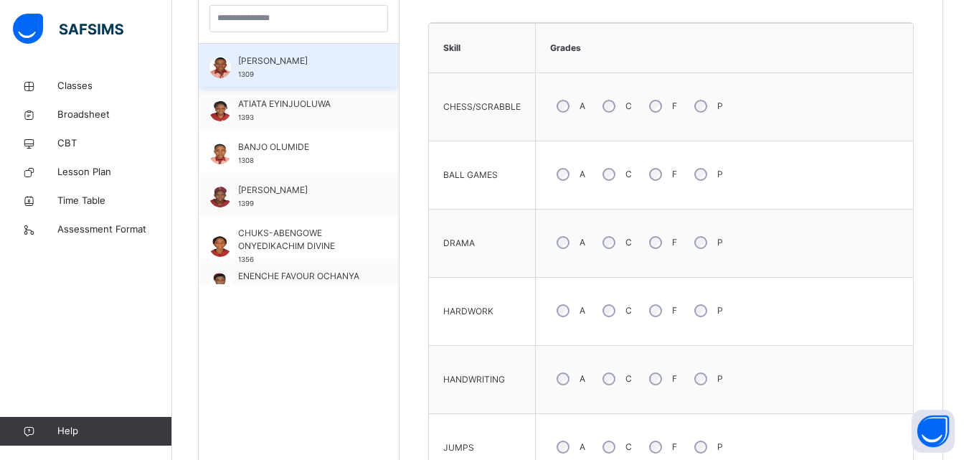
click at [278, 58] on span "ANI VICTOR" at bounding box center [302, 61] width 128 height 13
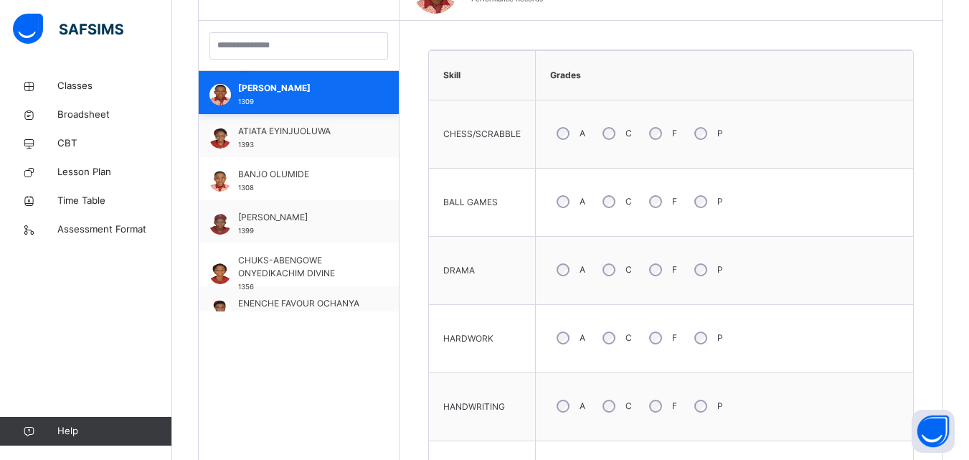
scroll to position [434, 0]
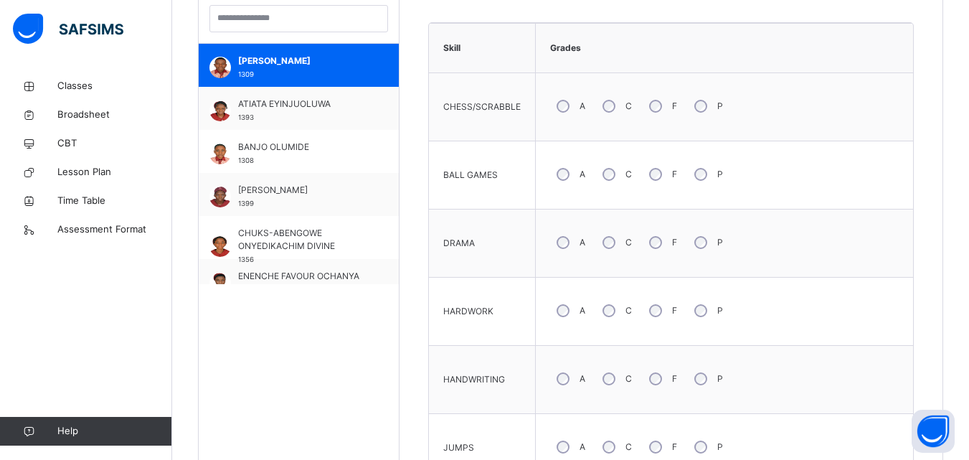
click at [493, 422] on div "JUMPS" at bounding box center [482, 447] width 92 height 53
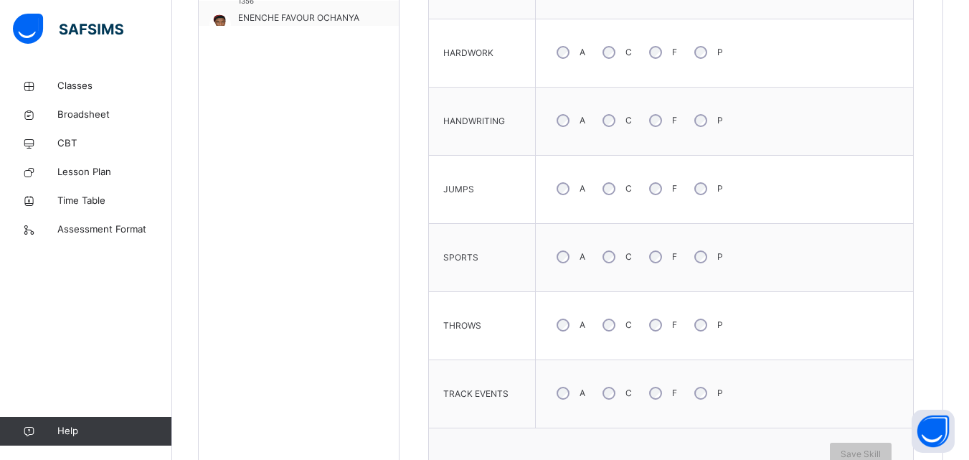
scroll to position [721, 0]
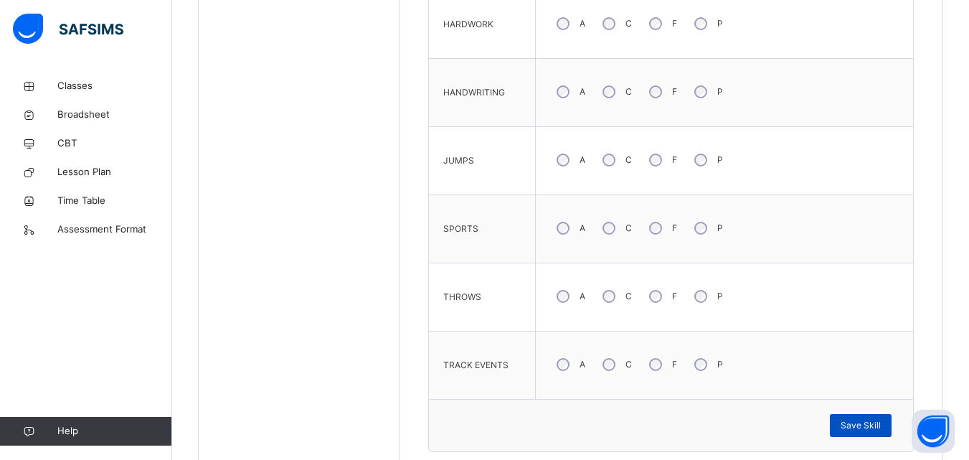
click at [860, 419] on span "Save Skill" at bounding box center [861, 425] width 40 height 13
click at [867, 425] on span "Save Skill" at bounding box center [861, 425] width 40 height 13
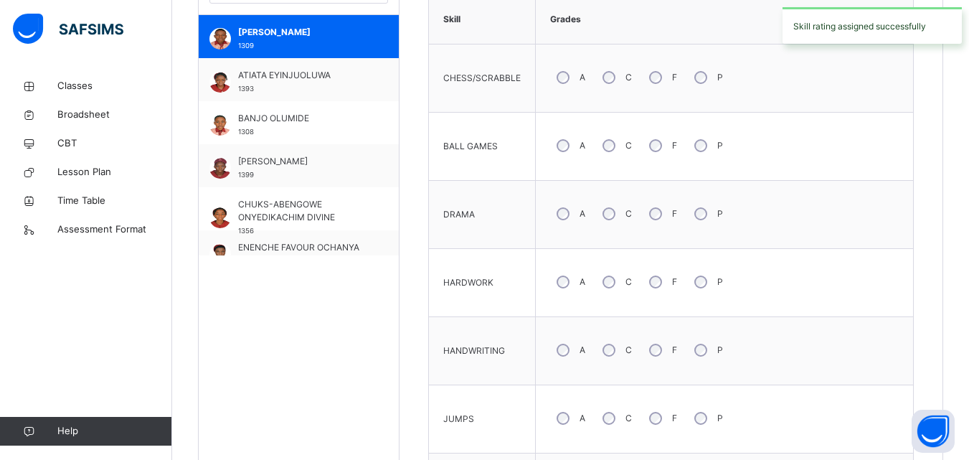
scroll to position [434, 0]
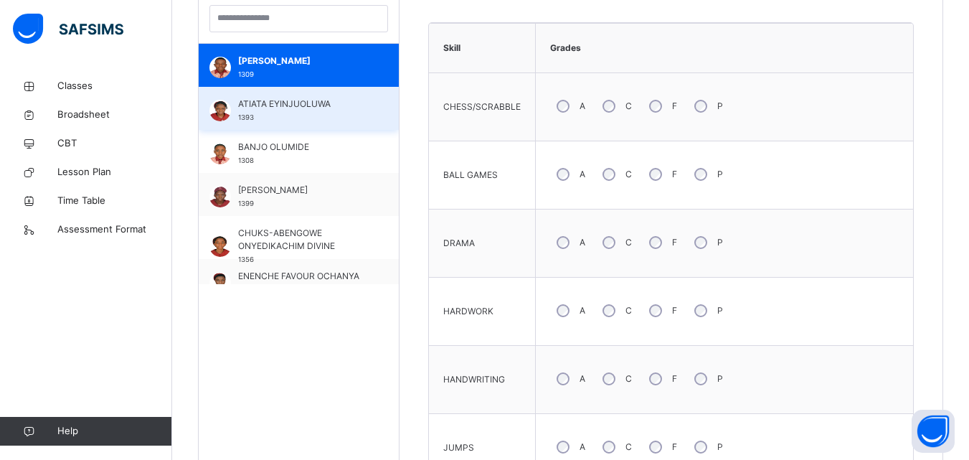
click at [258, 111] on div "ATIATA EYINJUOLUWA 1393" at bounding box center [302, 111] width 128 height 26
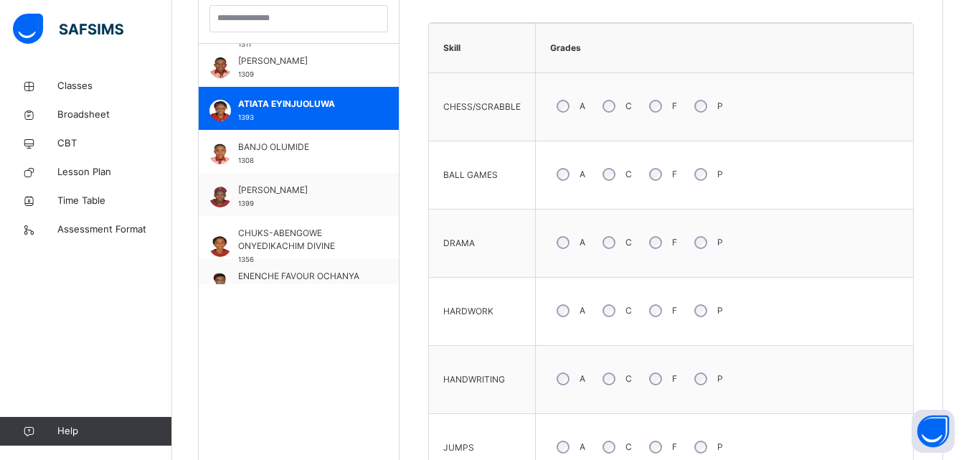
click at [496, 398] on div "HANDWRITING" at bounding box center [482, 379] width 92 height 53
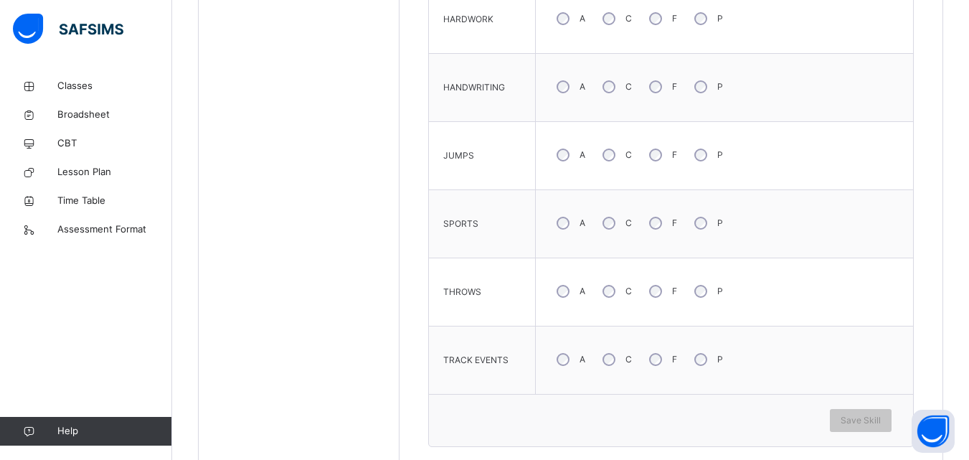
scroll to position [750, 0]
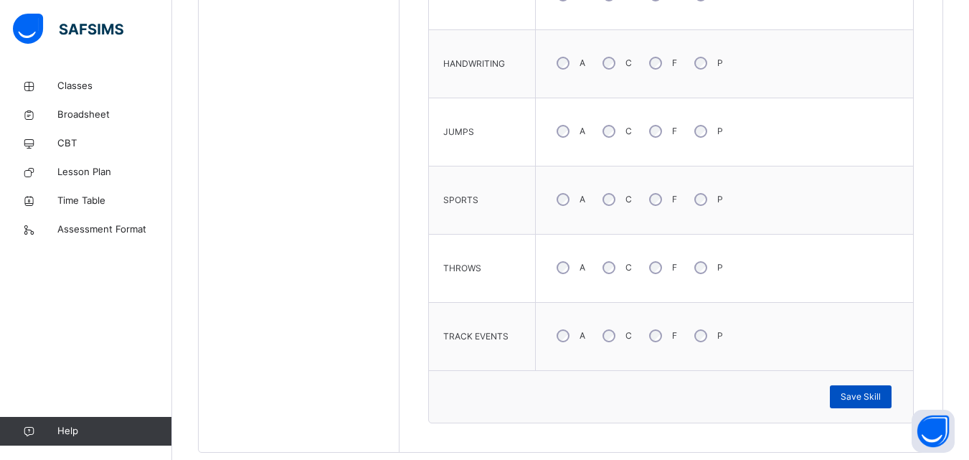
click at [850, 391] on div "Save Skill" at bounding box center [861, 396] width 62 height 23
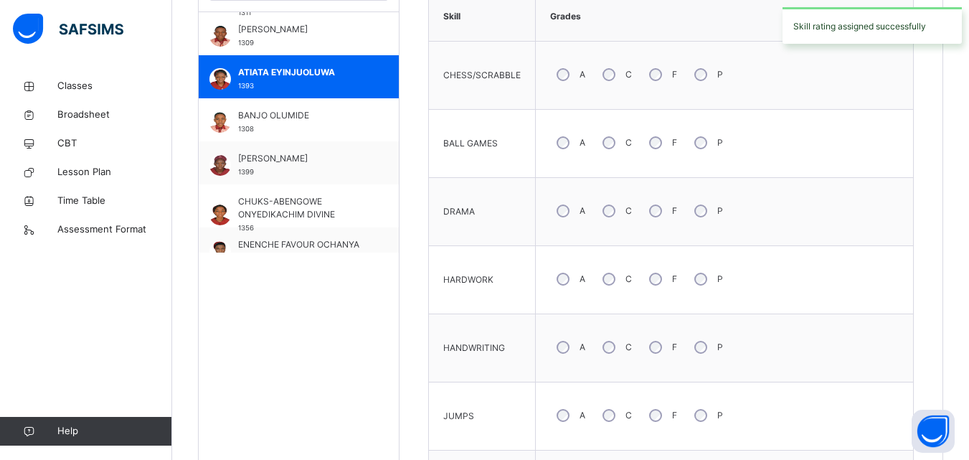
scroll to position [463, 0]
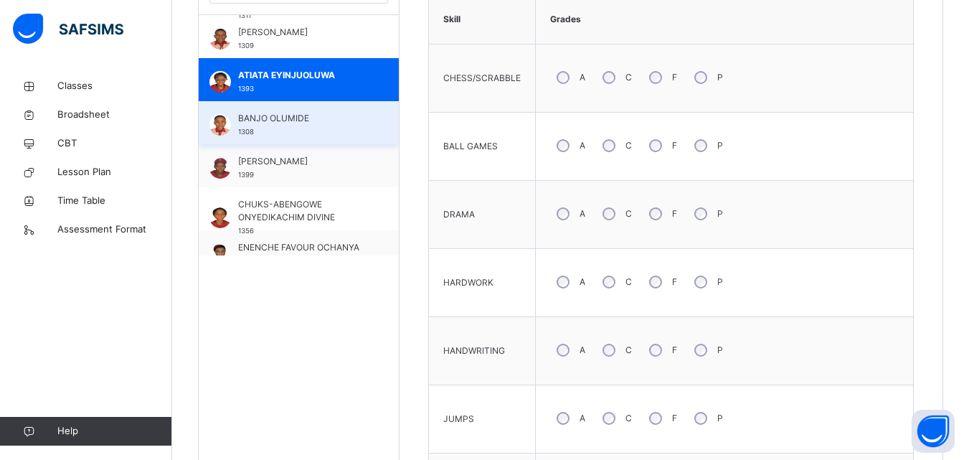
click at [304, 122] on span "BANJO OLUMIDE" at bounding box center [302, 118] width 128 height 13
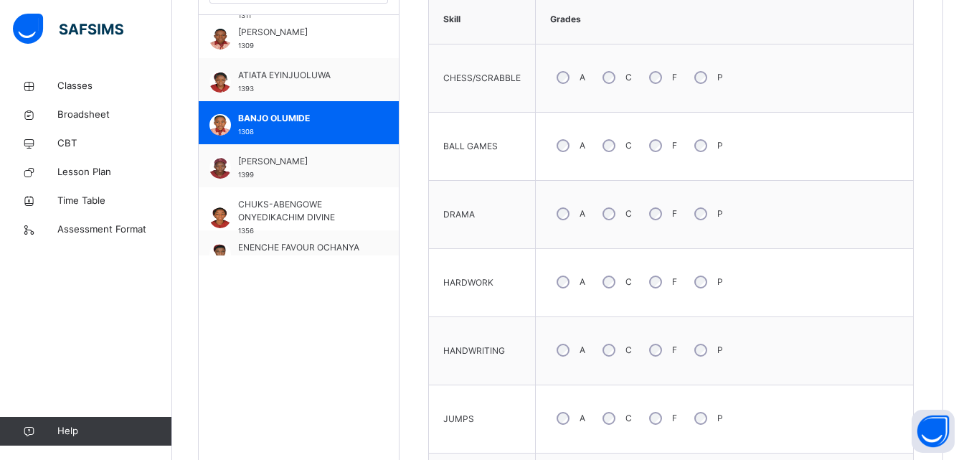
click at [559, 138] on div "A" at bounding box center [569, 146] width 39 height 30
click at [487, 385] on td "JUMPS" at bounding box center [482, 419] width 107 height 68
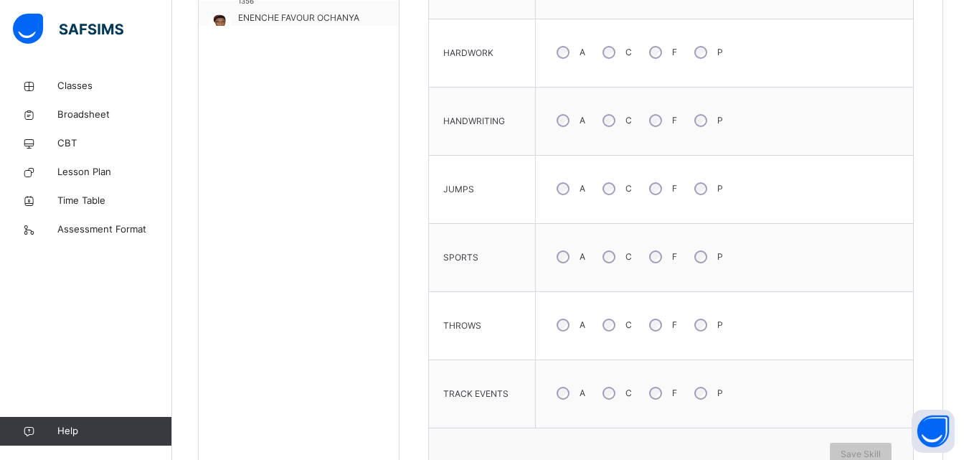
scroll to position [721, 0]
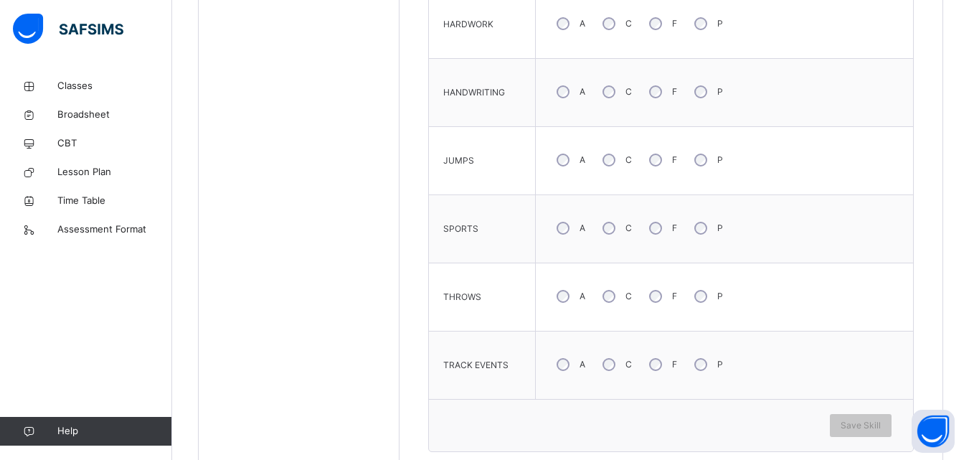
click at [568, 222] on div "A" at bounding box center [569, 228] width 39 height 30
click at [874, 420] on span "Save Skill" at bounding box center [861, 425] width 40 height 13
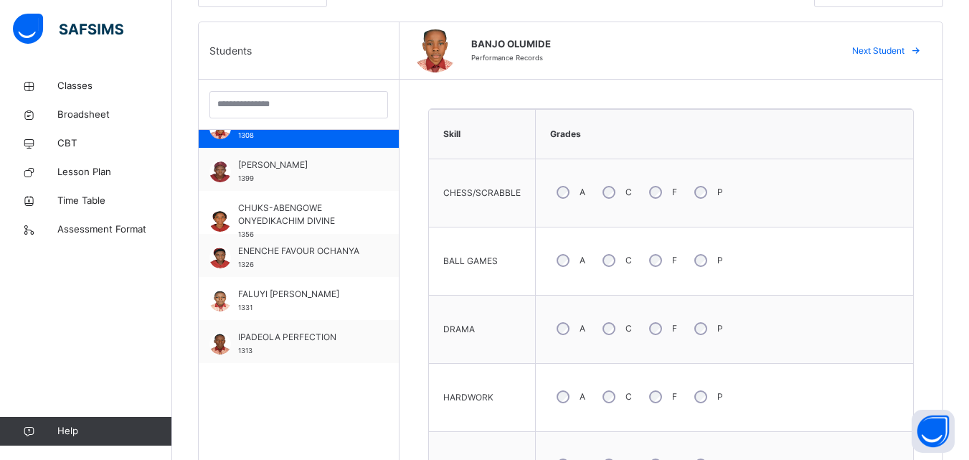
scroll to position [459, 0]
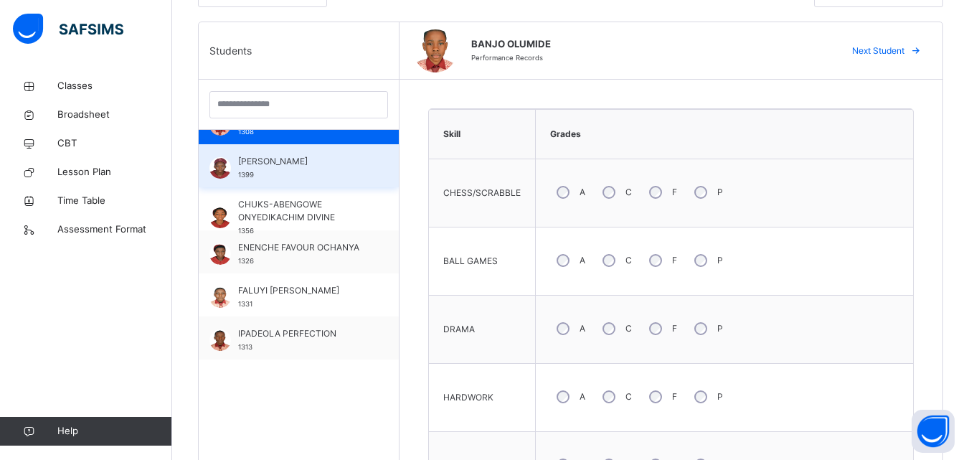
click at [292, 174] on div "BELLO BOLANLE 1399" at bounding box center [302, 168] width 128 height 26
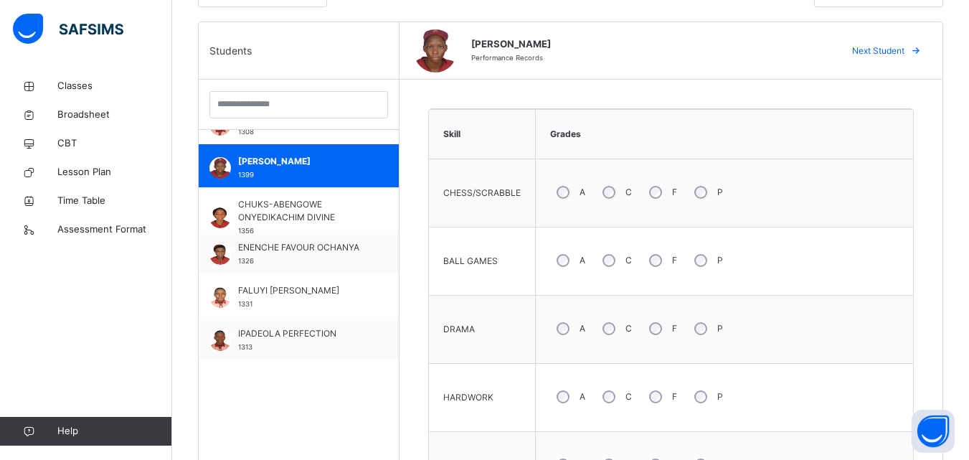
click at [471, 396] on span "HARDWORK" at bounding box center [468, 397] width 50 height 13
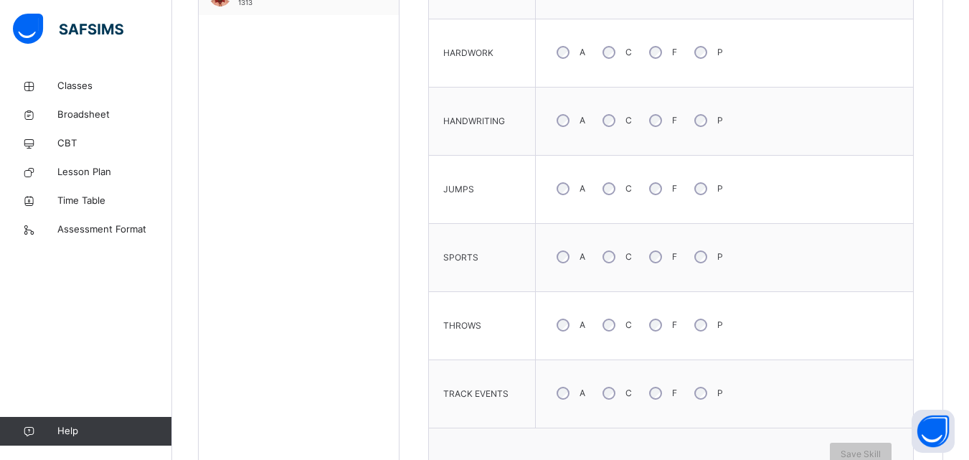
scroll to position [721, 0]
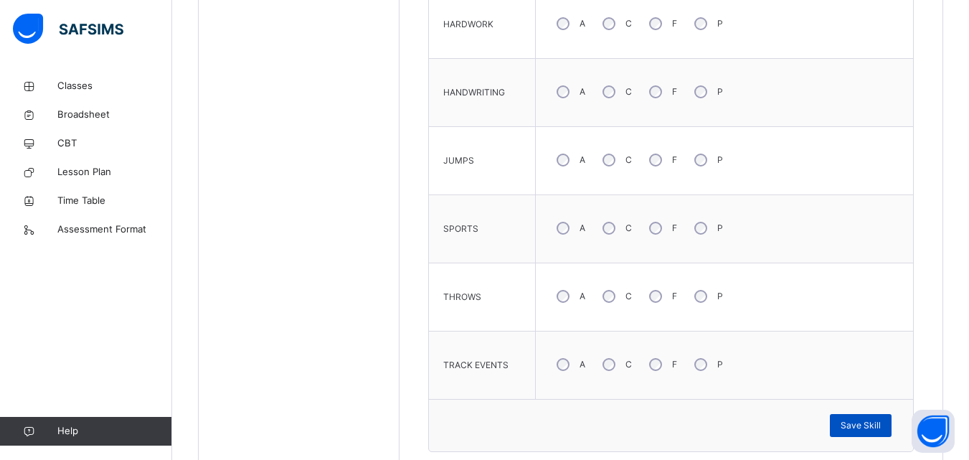
click at [872, 423] on span "Save Skill" at bounding box center [861, 425] width 40 height 13
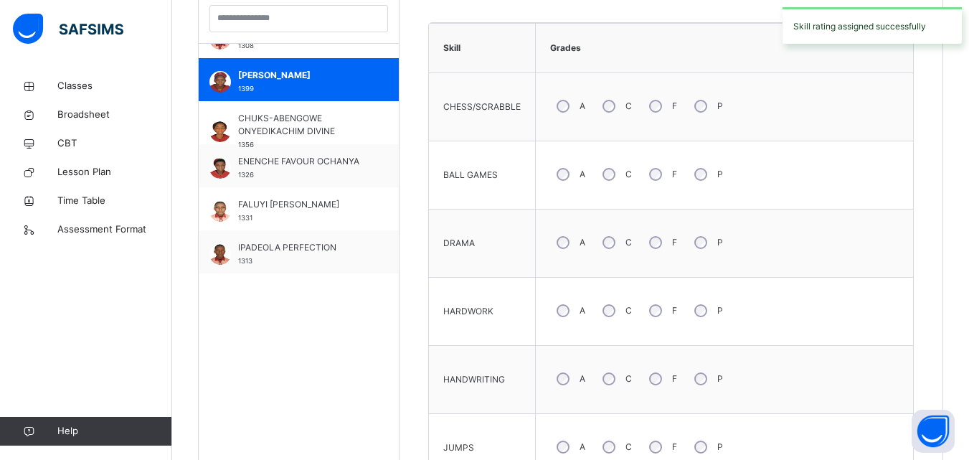
scroll to position [405, 0]
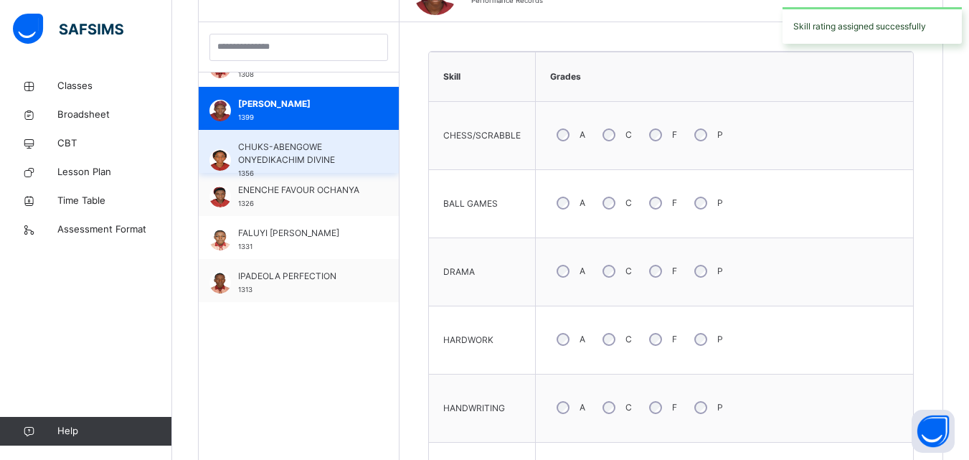
click at [311, 154] on span "CHUKS-ABENGOWE ONYEDIKACHIM DIVINE" at bounding box center [302, 154] width 128 height 26
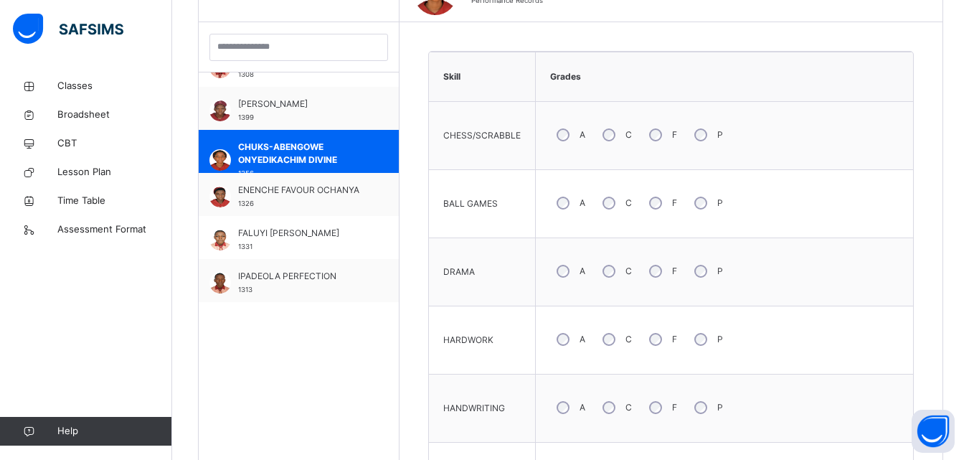
click at [513, 260] on div "DRAMA" at bounding box center [482, 271] width 92 height 53
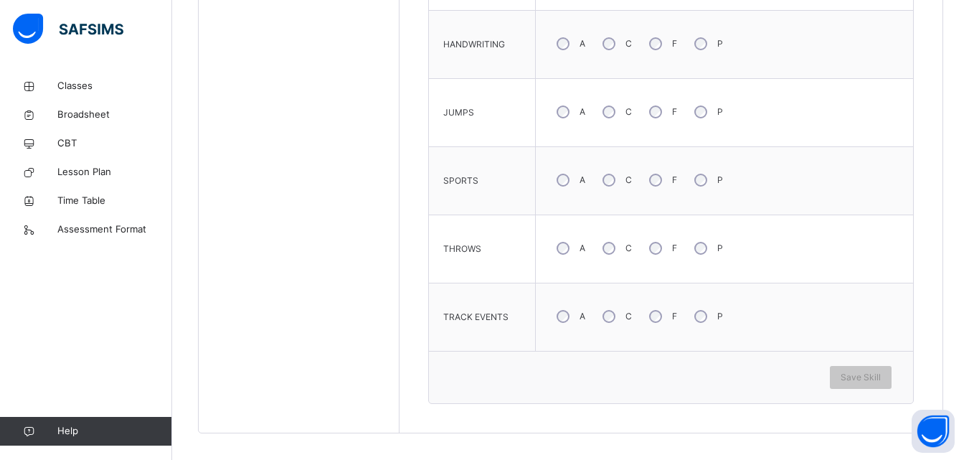
scroll to position [779, 0]
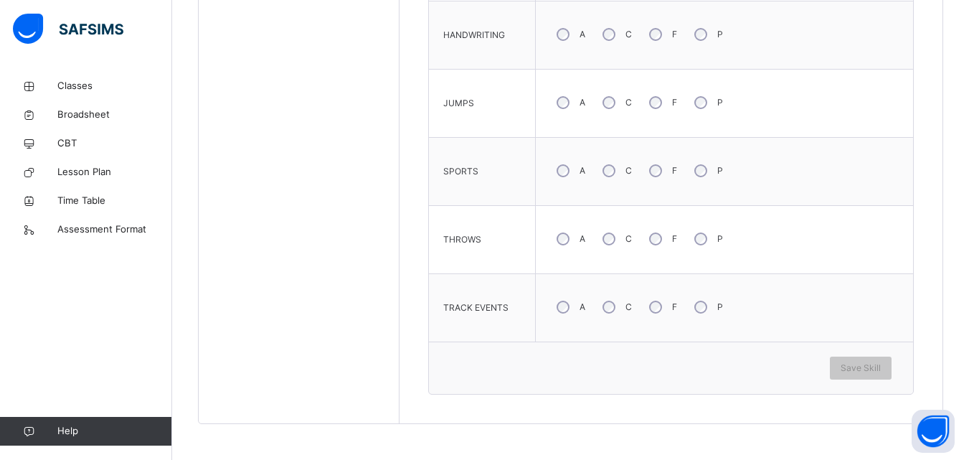
click at [561, 299] on div "A" at bounding box center [569, 307] width 39 height 30
click at [870, 361] on div "Save Skill" at bounding box center [861, 368] width 62 height 23
click at [876, 367] on span "Save Skill" at bounding box center [861, 368] width 40 height 13
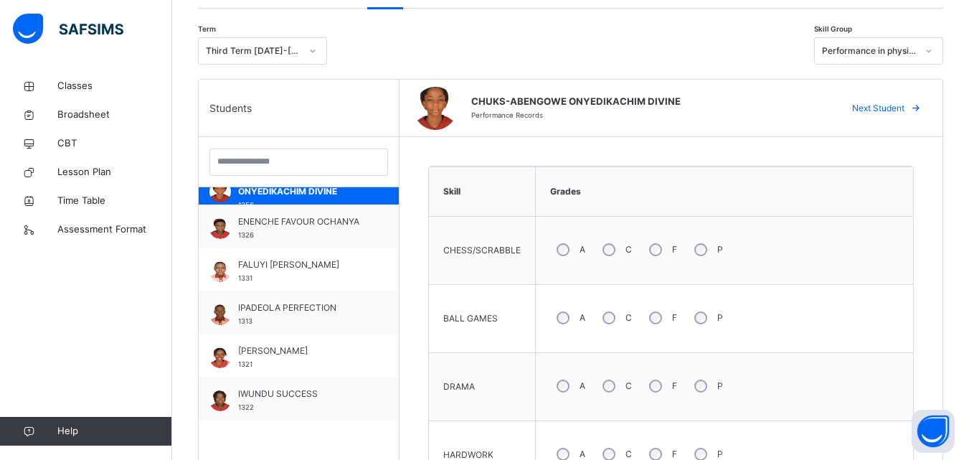
scroll to position [545, 0]
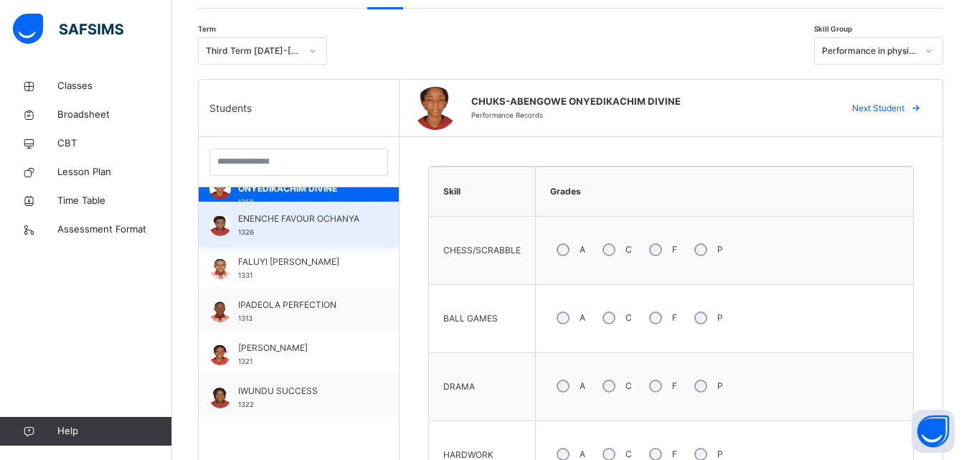
click at [272, 217] on span "ENENCHE FAVOUR OCHANYA" at bounding box center [302, 218] width 128 height 13
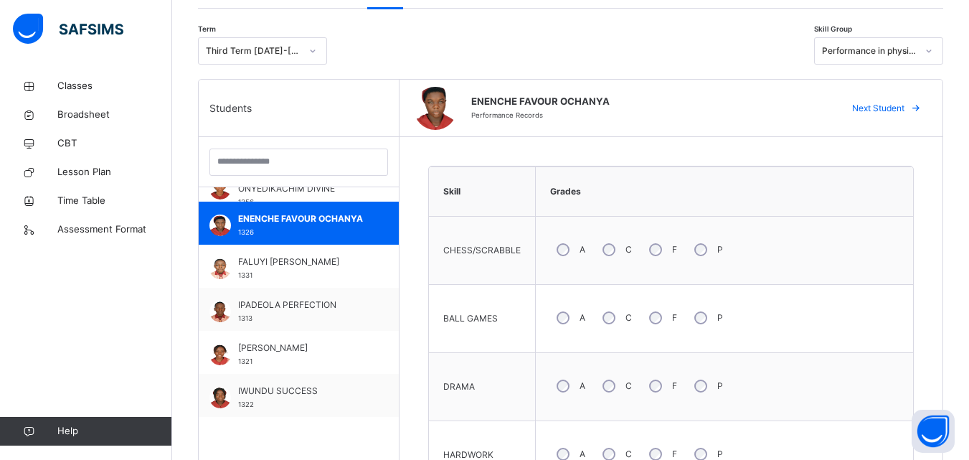
click at [509, 380] on div "DRAMA" at bounding box center [482, 386] width 92 height 53
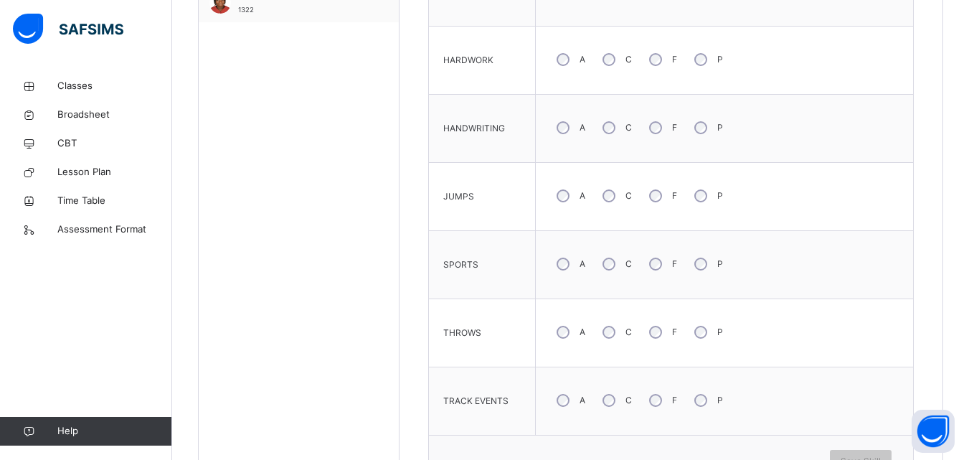
scroll to position [692, 0]
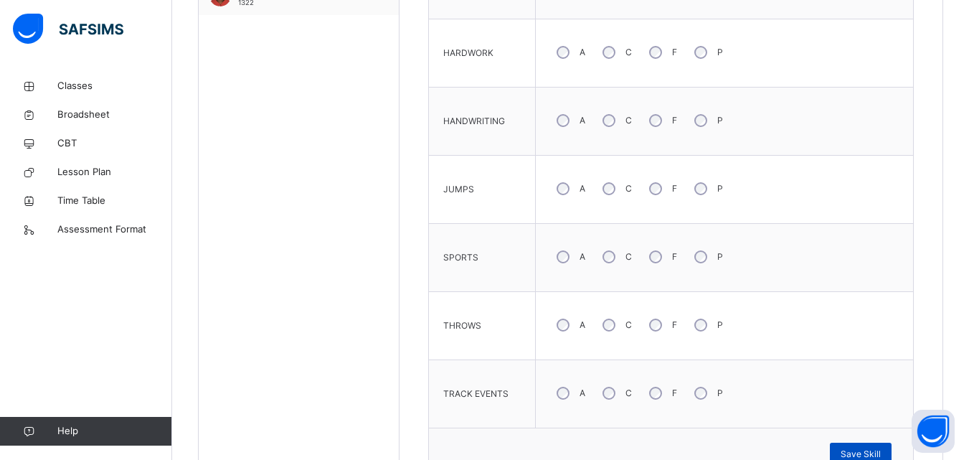
click at [881, 446] on div "Save Skill" at bounding box center [861, 454] width 62 height 23
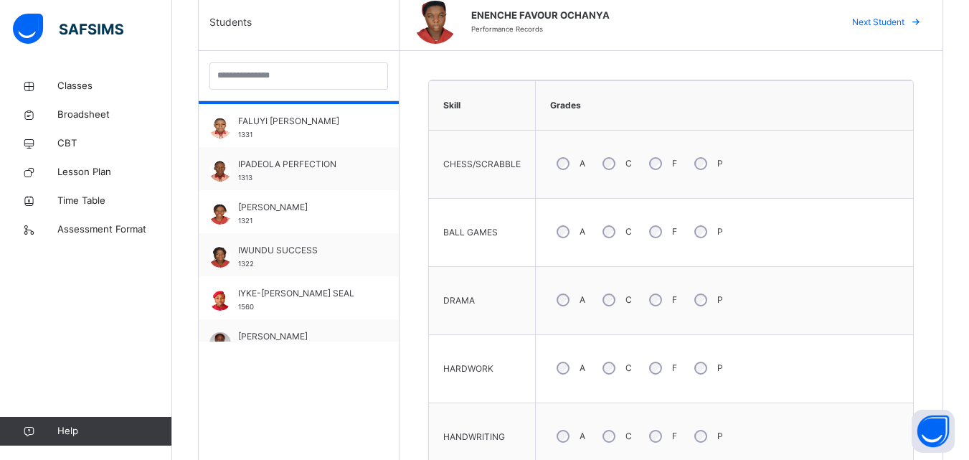
scroll to position [603, 0]
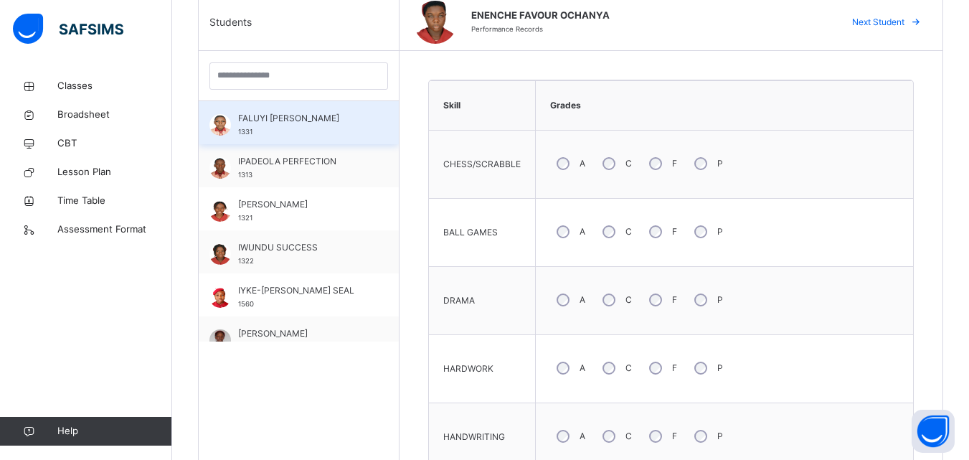
click at [314, 133] on div "FALUYI DAVID 1331" at bounding box center [302, 125] width 128 height 26
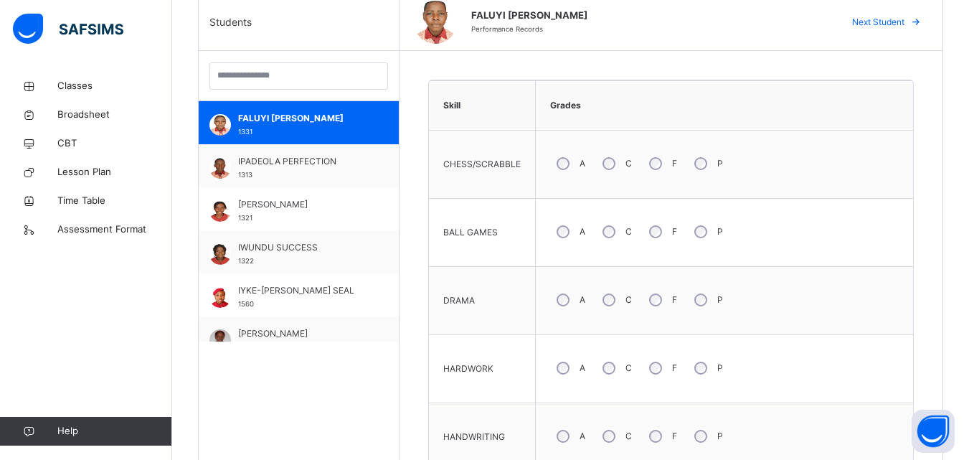
click at [725, 409] on td "A C F P" at bounding box center [725, 437] width 378 height 68
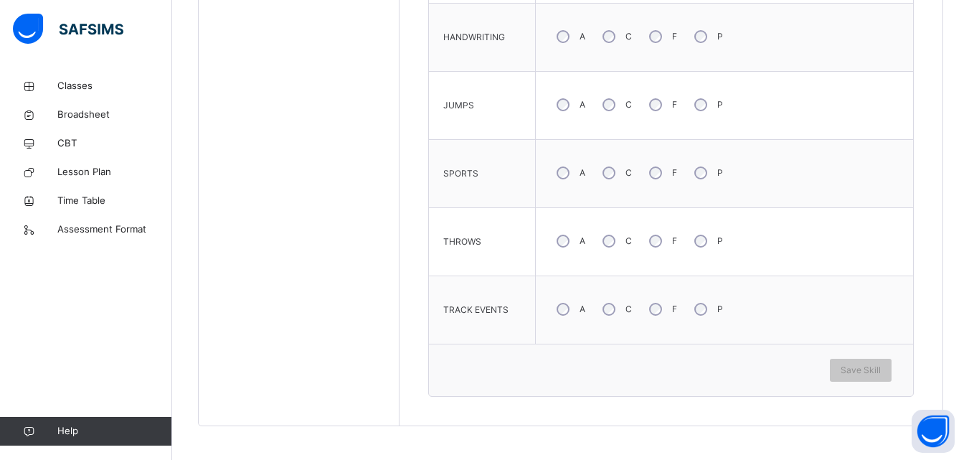
scroll to position [779, 0]
click at [560, 245] on div "A" at bounding box center [569, 239] width 39 height 30
click at [870, 373] on span "Save Skill" at bounding box center [861, 368] width 40 height 13
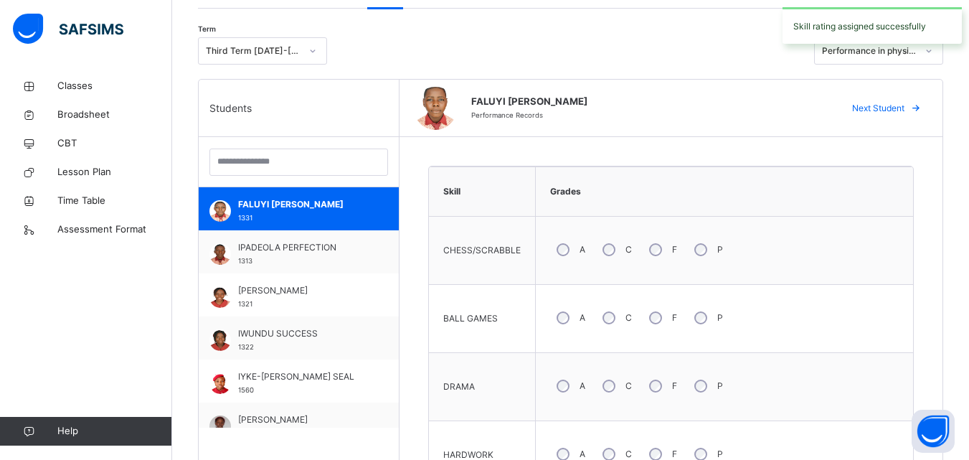
scroll to position [319, 0]
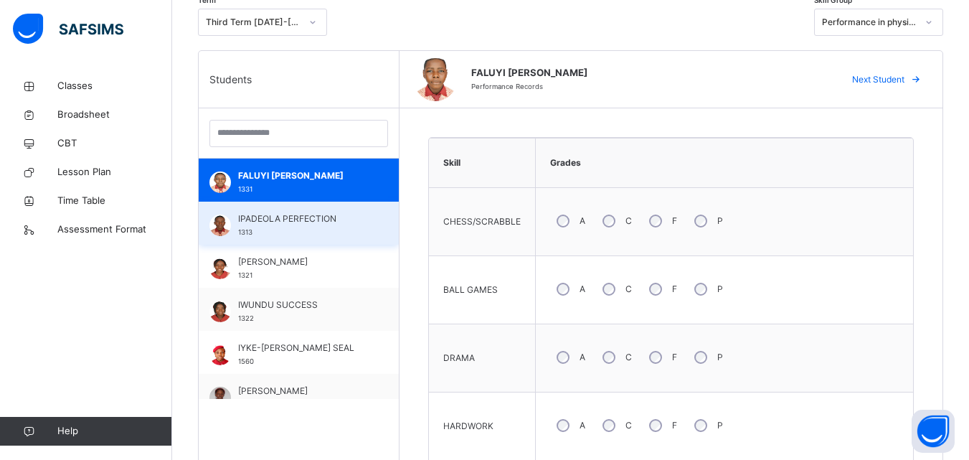
click at [274, 227] on div "IPADEOLA PERFECTION 1313" at bounding box center [302, 225] width 128 height 26
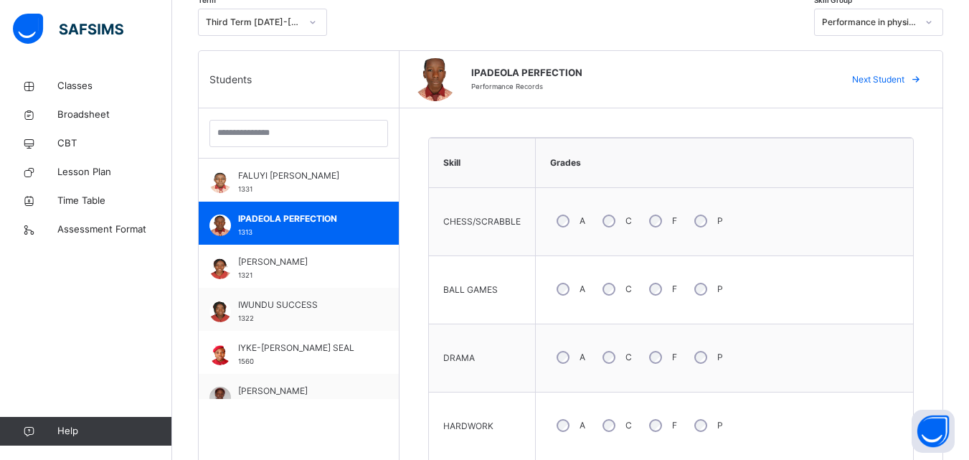
click at [489, 410] on div "HARDWORK" at bounding box center [482, 426] width 92 height 53
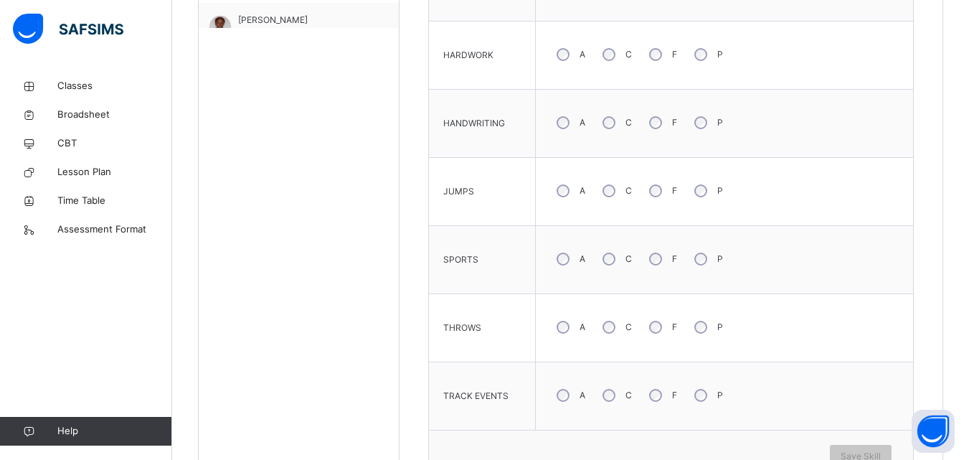
scroll to position [692, 0]
click at [560, 127] on div "A" at bounding box center [569, 120] width 39 height 30
click at [875, 451] on span "Save Skill" at bounding box center [861, 454] width 40 height 13
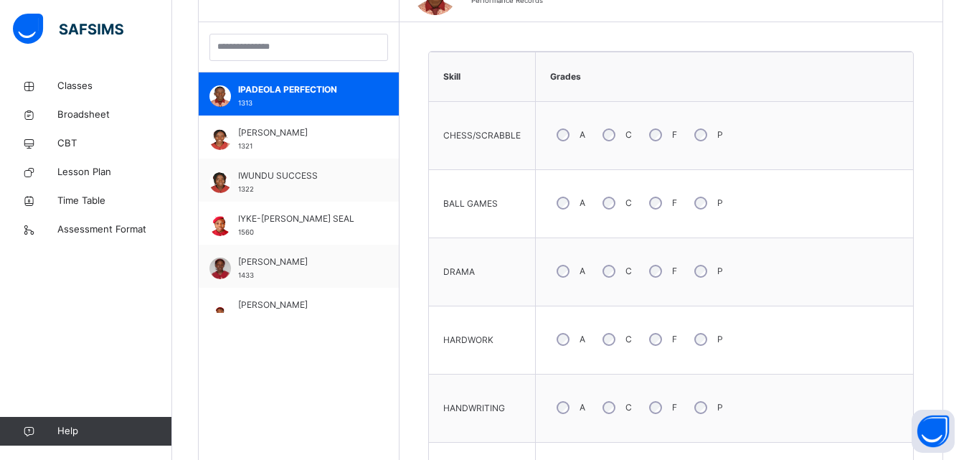
scroll to position [660, 0]
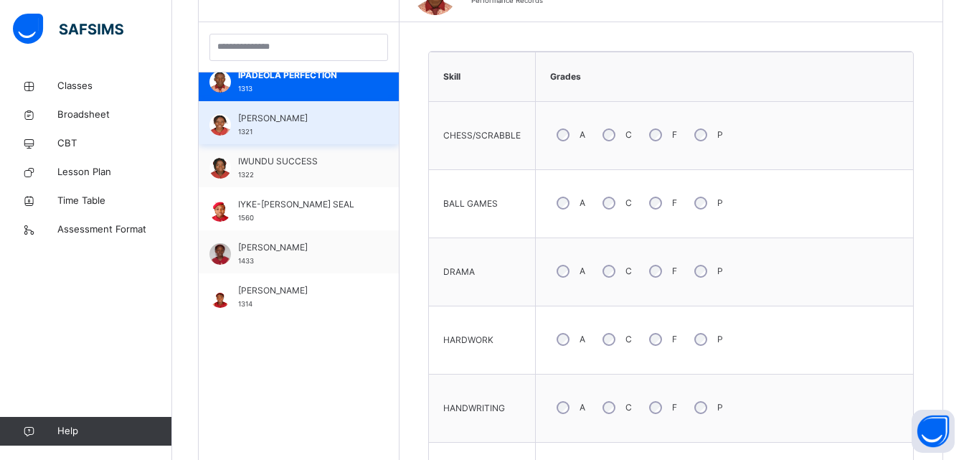
click at [293, 128] on div "IWUJI JESSICA 1321" at bounding box center [302, 125] width 128 height 26
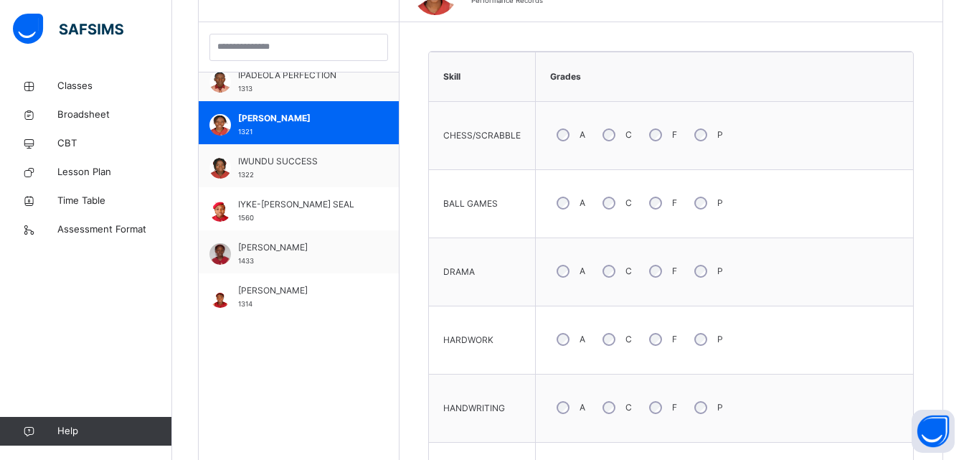
click at [568, 138] on div "A" at bounding box center [569, 135] width 39 height 30
click at [565, 211] on div "A" at bounding box center [569, 203] width 39 height 30
click at [502, 409] on span "HANDWRITING" at bounding box center [474, 408] width 62 height 13
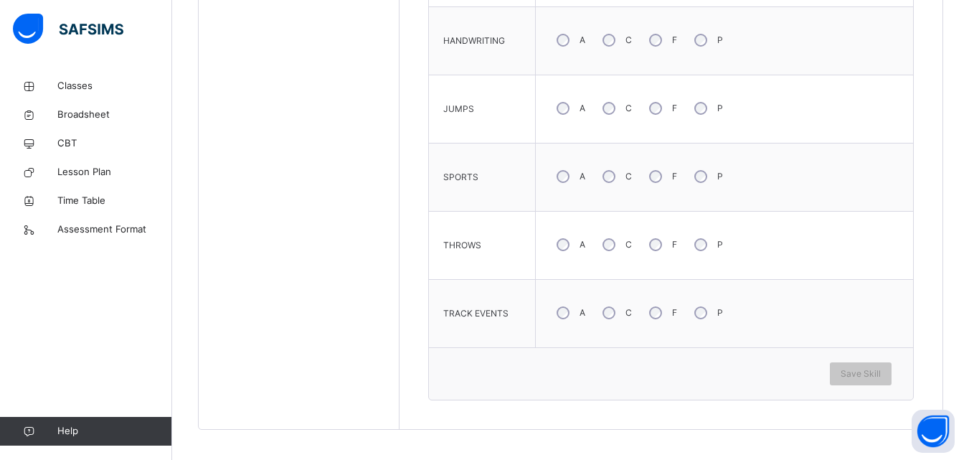
scroll to position [779, 0]
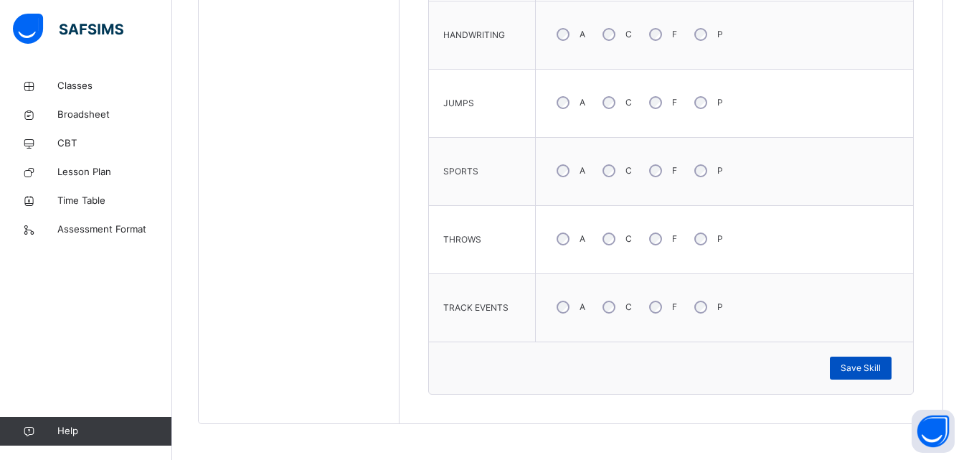
click at [873, 372] on span "Save Skill" at bounding box center [861, 368] width 40 height 13
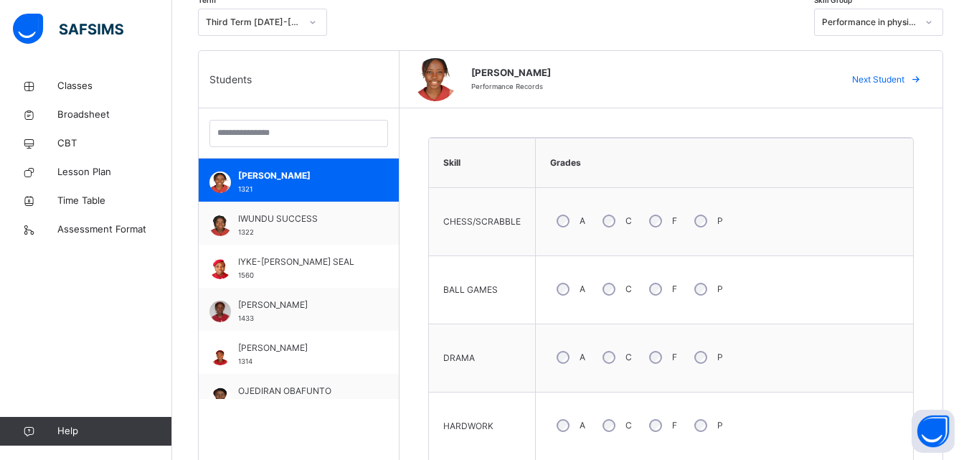
scroll to position [718, 0]
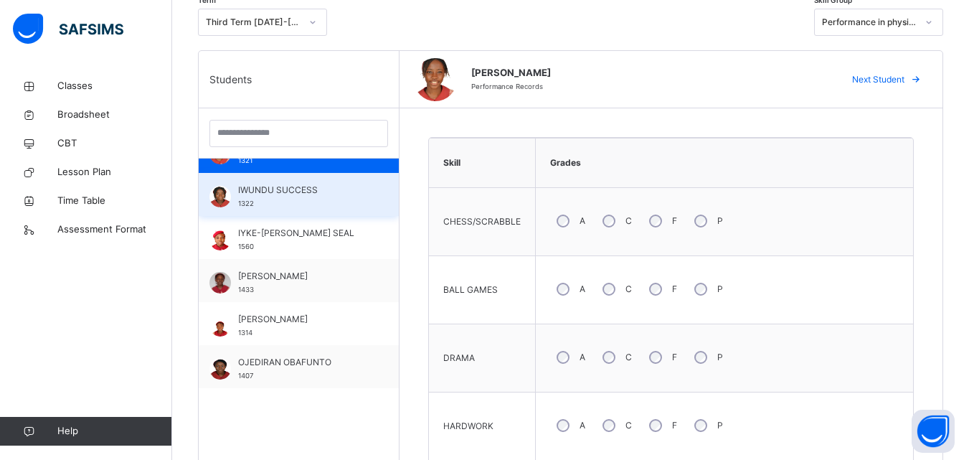
click at [295, 192] on span "IWUNDU SUCCESS" at bounding box center [302, 190] width 128 height 13
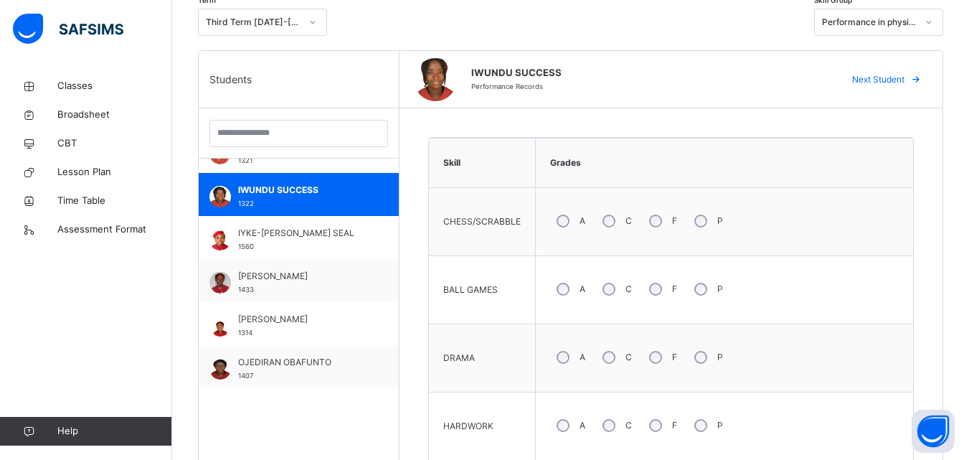
click at [555, 360] on div "A" at bounding box center [569, 357] width 39 height 30
click at [559, 433] on div "A" at bounding box center [569, 425] width 39 height 30
click at [438, 360] on div "DRAMA" at bounding box center [482, 358] width 92 height 53
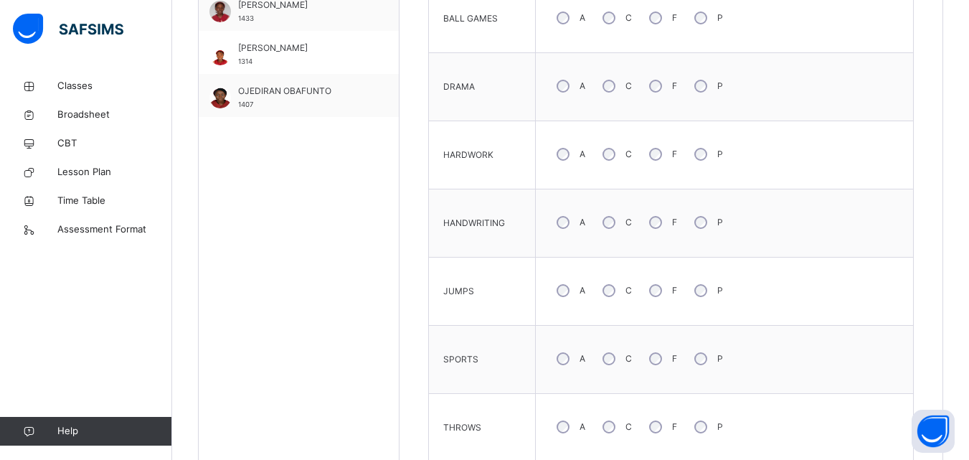
scroll to position [606, 0]
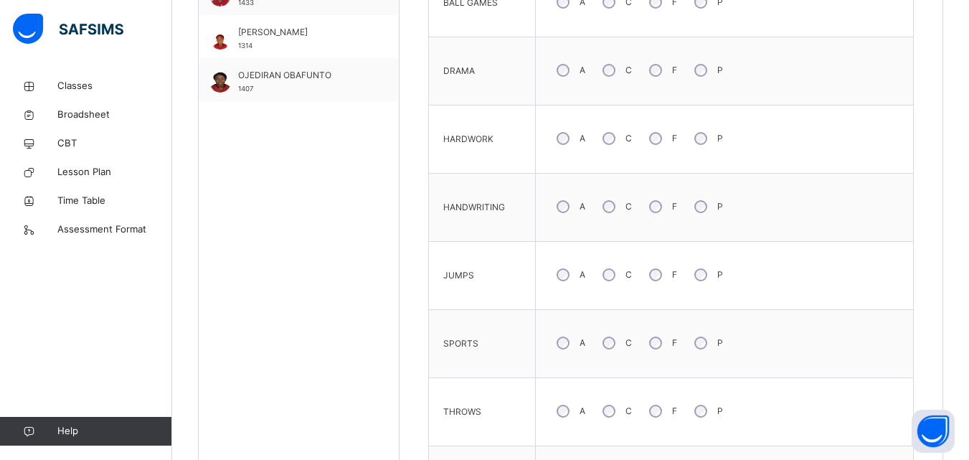
click at [490, 367] on div "SPORTS" at bounding box center [482, 343] width 92 height 53
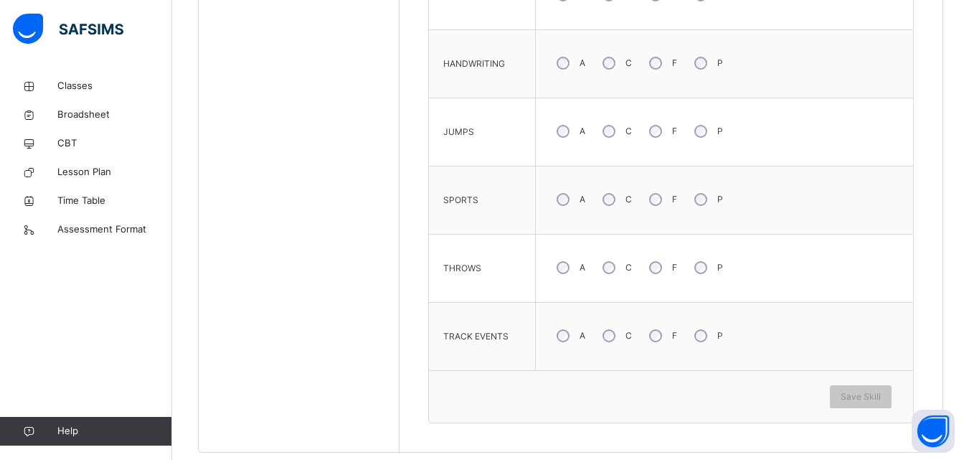
scroll to position [779, 0]
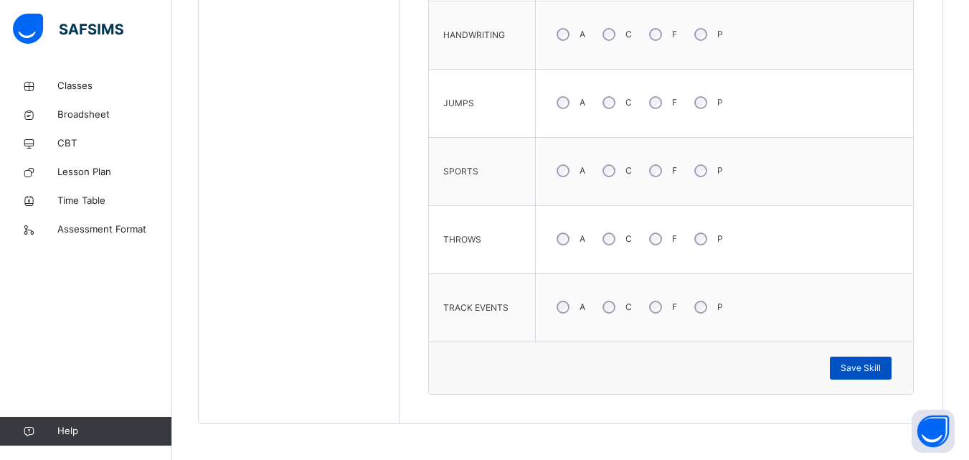
click at [873, 366] on span "Save Skill" at bounding box center [861, 368] width 40 height 13
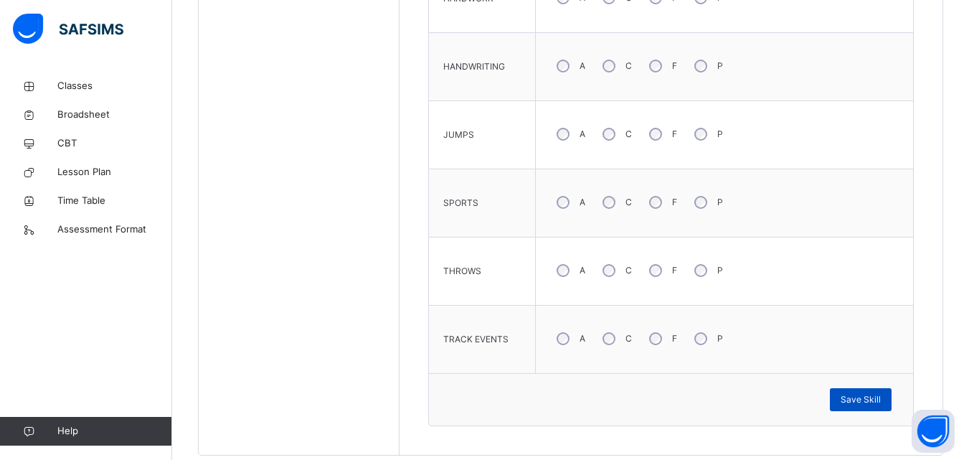
scroll to position [721, 0]
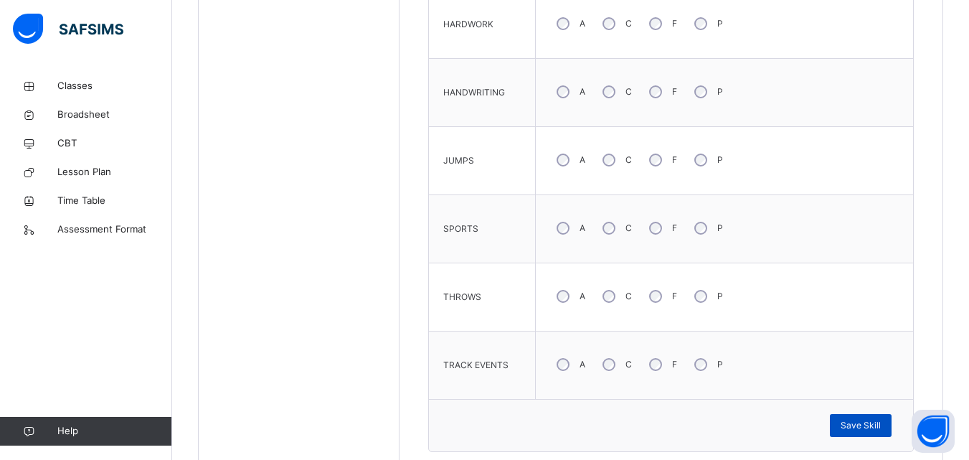
click at [870, 418] on div "Save Skill" at bounding box center [861, 425] width 62 height 23
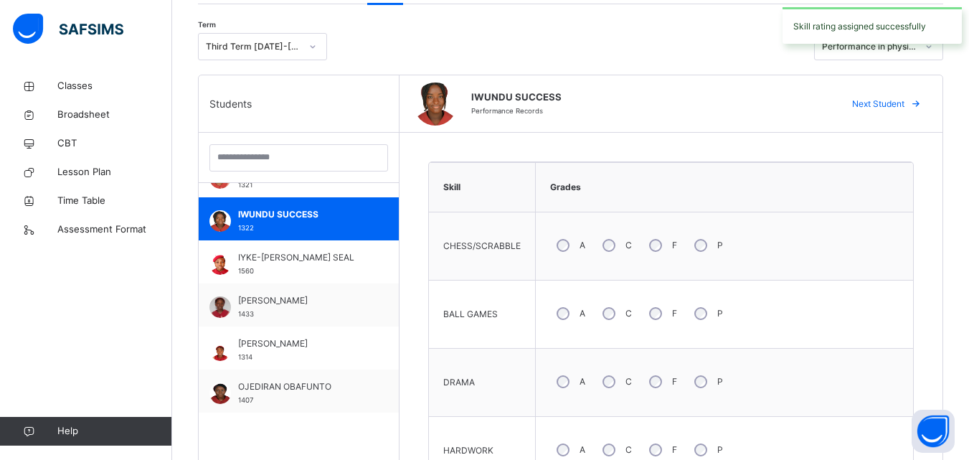
scroll to position [262, 0]
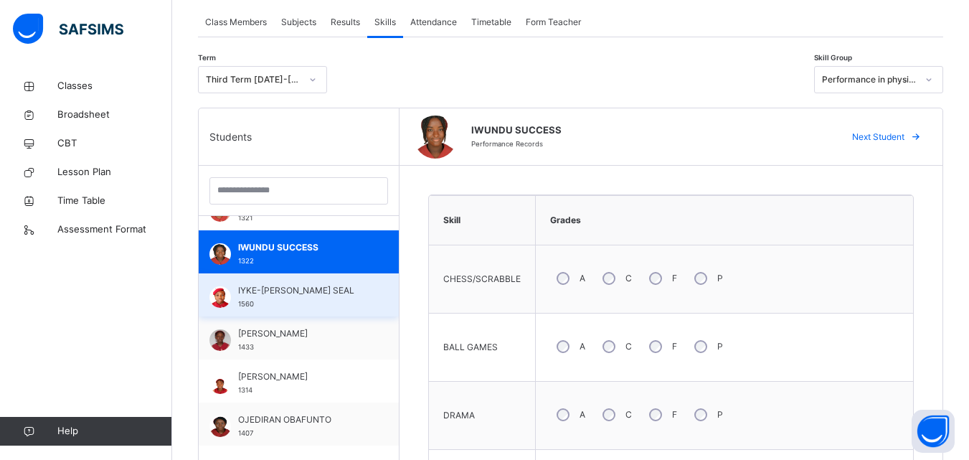
click at [291, 295] on span "IYKE-OKAFOR SEAL" at bounding box center [302, 290] width 128 height 13
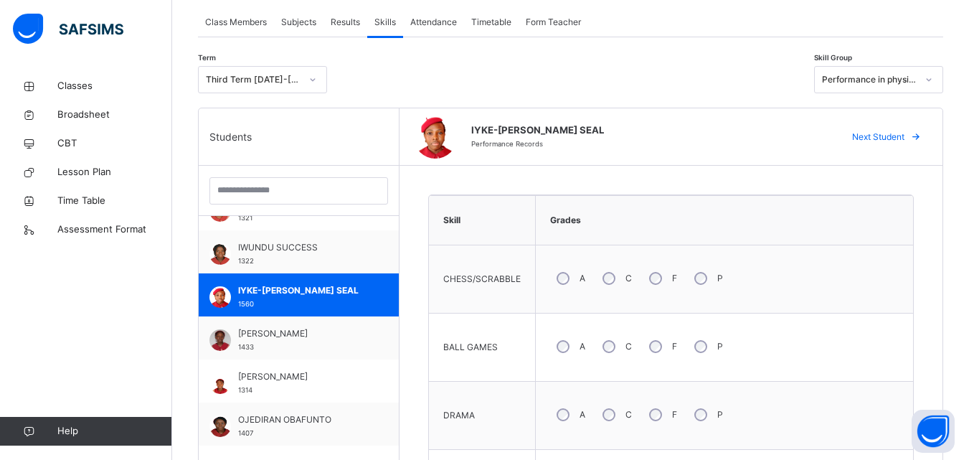
click at [466, 251] on td "CHESS/SCRABBLE" at bounding box center [482, 279] width 107 height 68
click at [507, 283] on span "CHESS/SCRABBLE" at bounding box center [481, 279] width 77 height 13
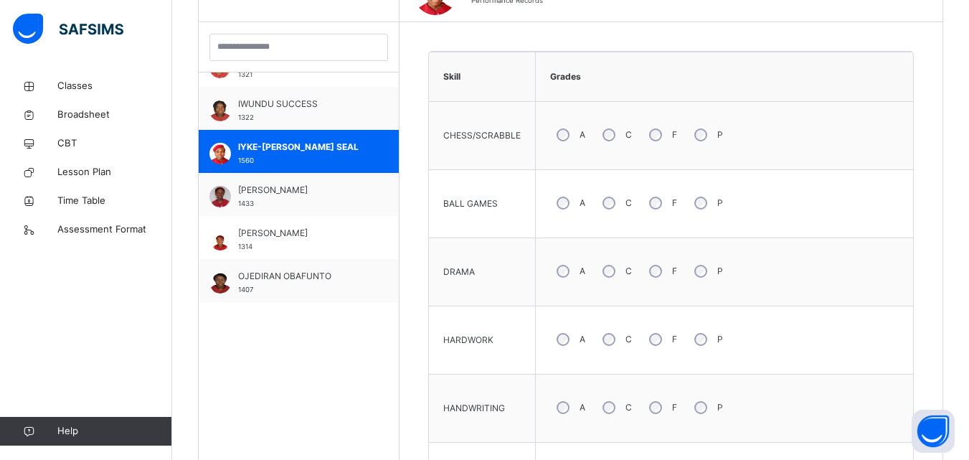
scroll to position [434, 0]
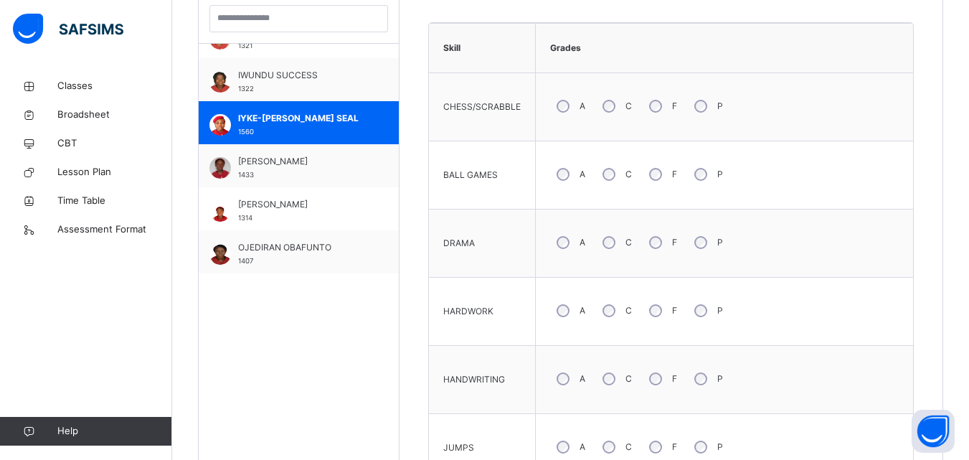
click at [487, 370] on div "HANDWRITING" at bounding box center [482, 379] width 92 height 53
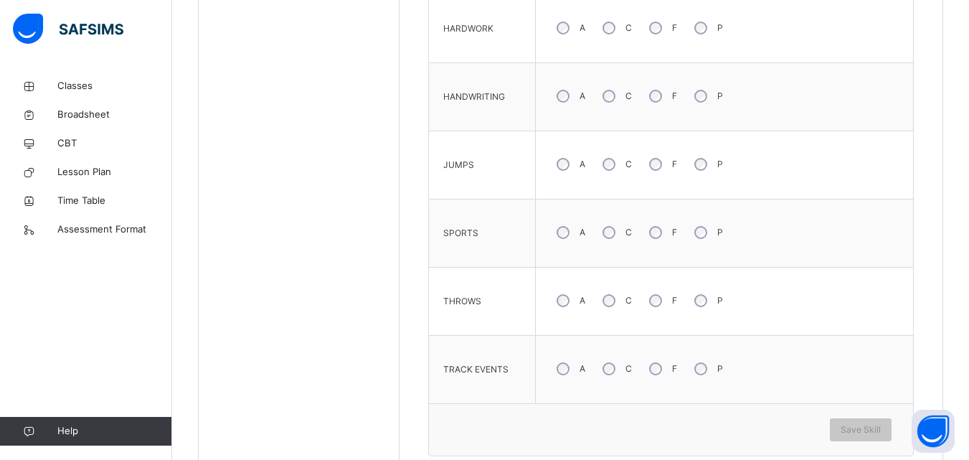
scroll to position [779, 0]
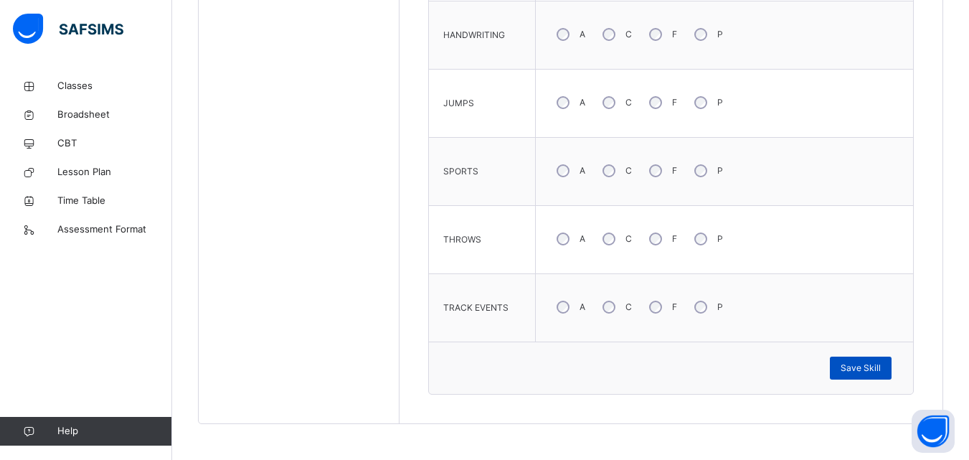
click at [865, 370] on span "Save Skill" at bounding box center [861, 368] width 40 height 13
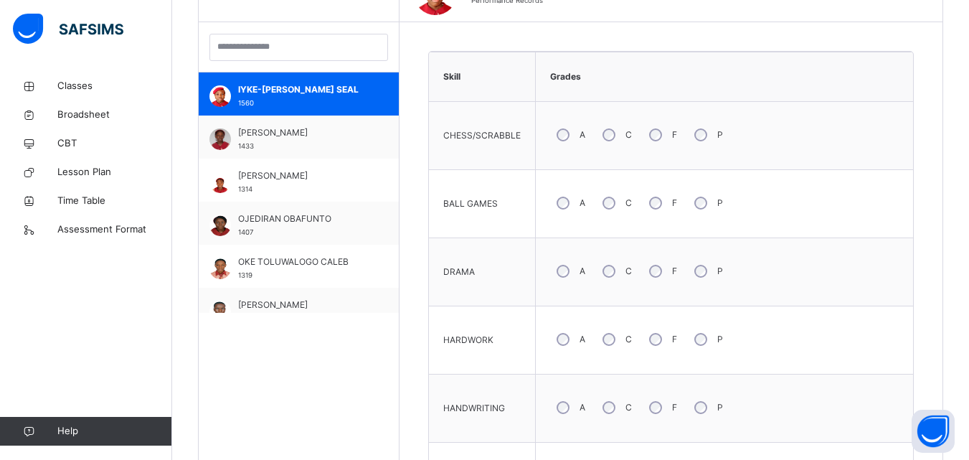
scroll to position [804, 0]
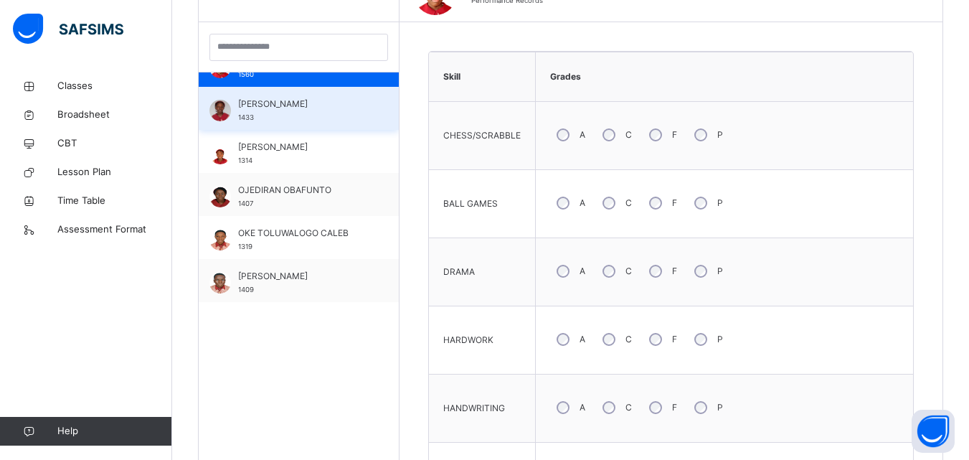
click at [287, 110] on span "KOMOLAFE OLAMIDE" at bounding box center [302, 104] width 128 height 13
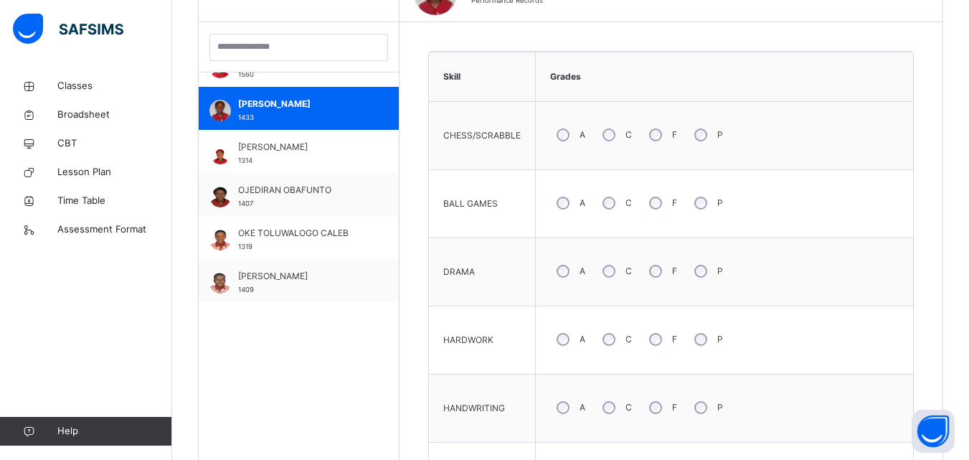
click at [561, 346] on div "A" at bounding box center [569, 339] width 39 height 30
click at [506, 387] on div "HANDWRITING" at bounding box center [482, 408] width 92 height 53
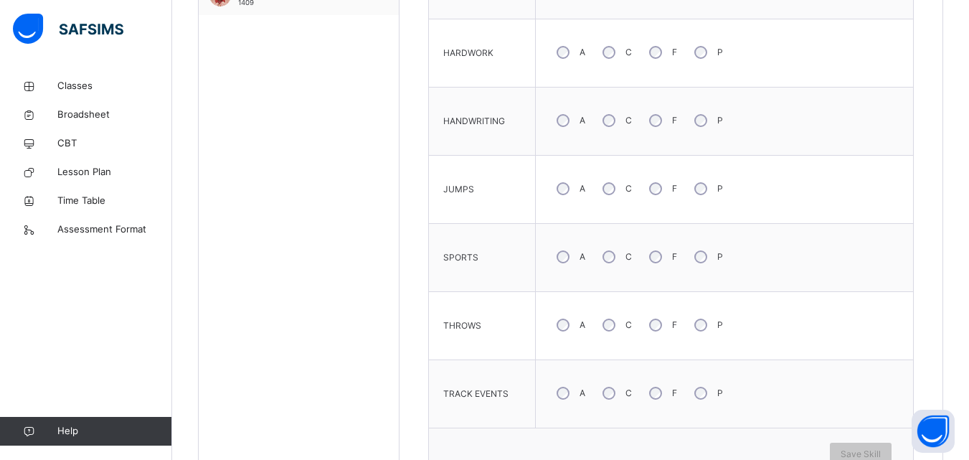
scroll to position [721, 0]
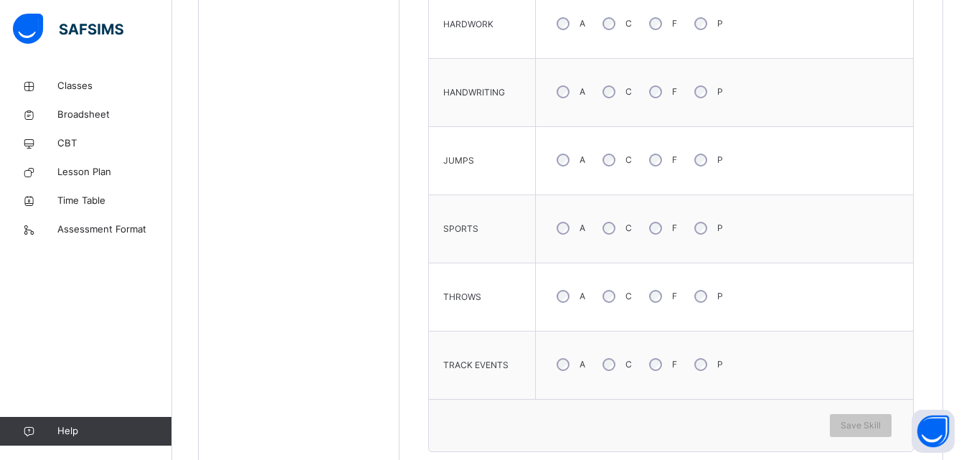
click at [565, 221] on div "A" at bounding box center [569, 228] width 39 height 30
click at [875, 421] on span "Save Skill" at bounding box center [861, 425] width 40 height 13
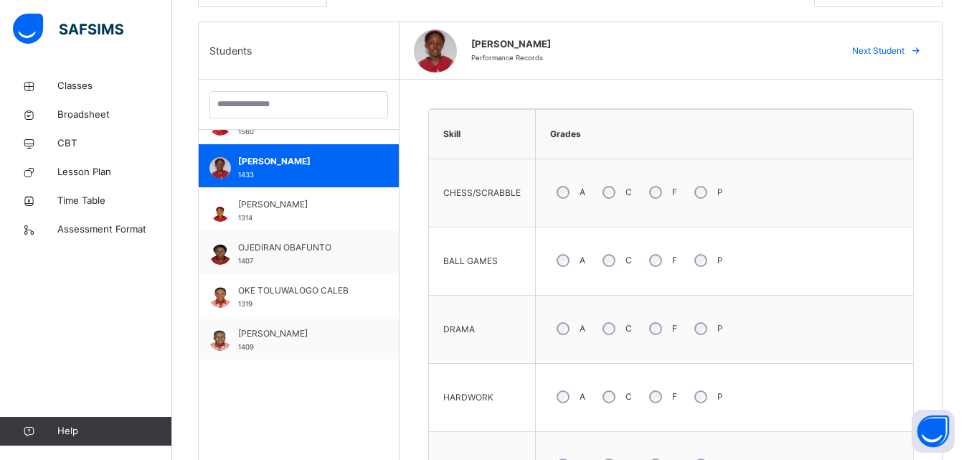
scroll to position [319, 0]
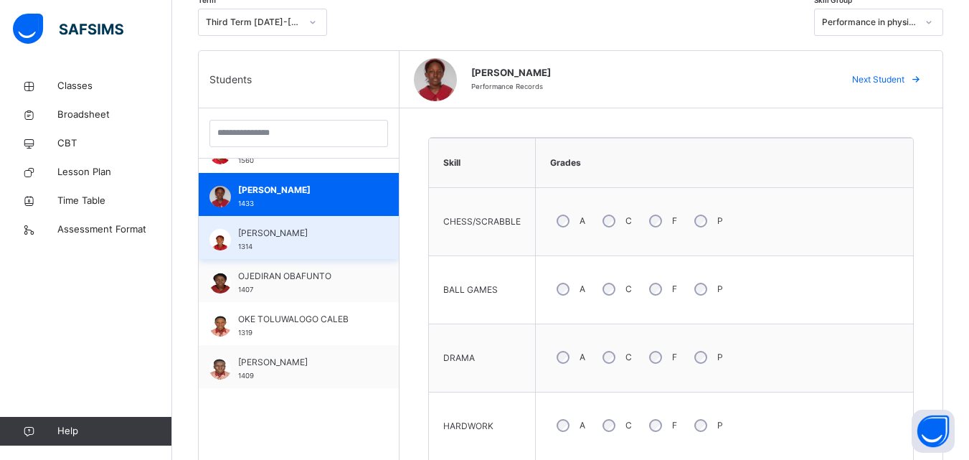
click at [362, 245] on div "OGECHUKWU DANIELLA 1314" at bounding box center [299, 237] width 200 height 43
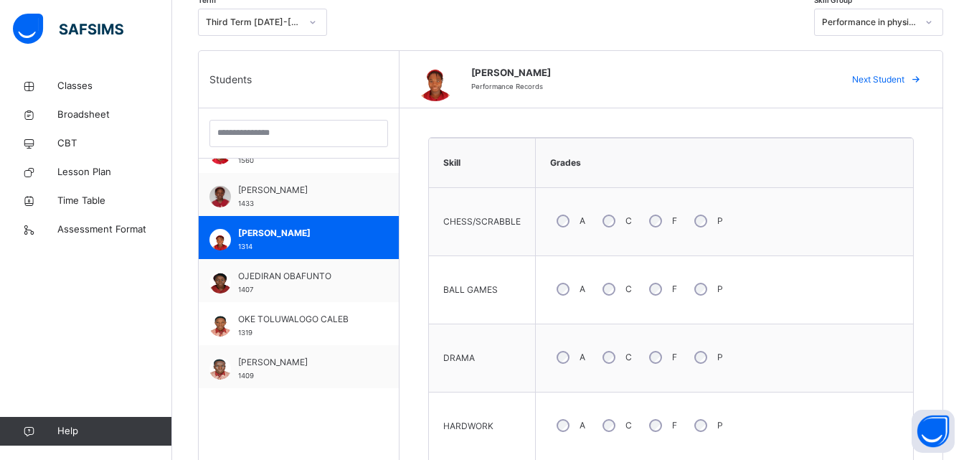
click at [497, 360] on div "DRAMA" at bounding box center [482, 358] width 92 height 53
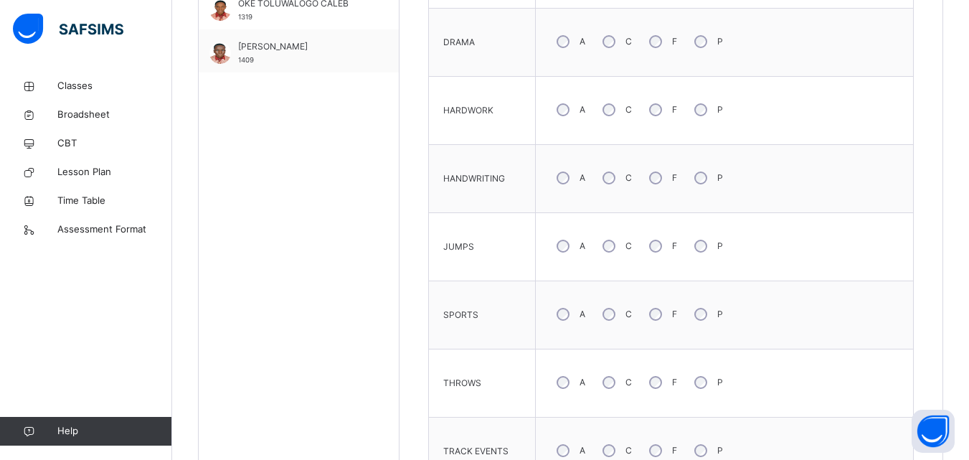
scroll to position [664, 0]
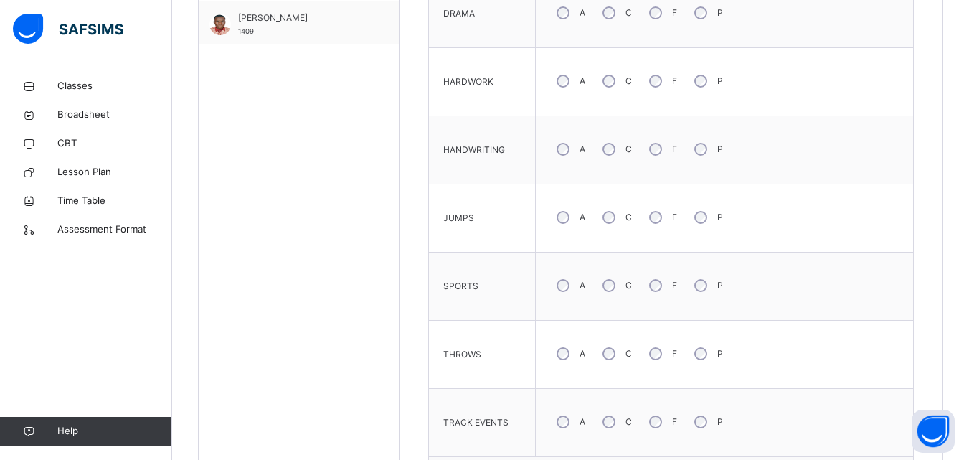
click at [495, 387] on td "THROWS" at bounding box center [482, 355] width 107 height 68
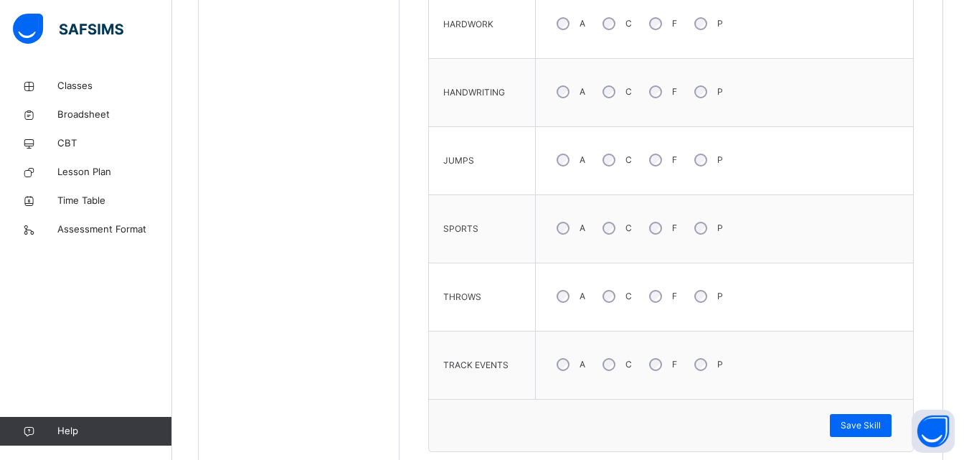
scroll to position [779, 0]
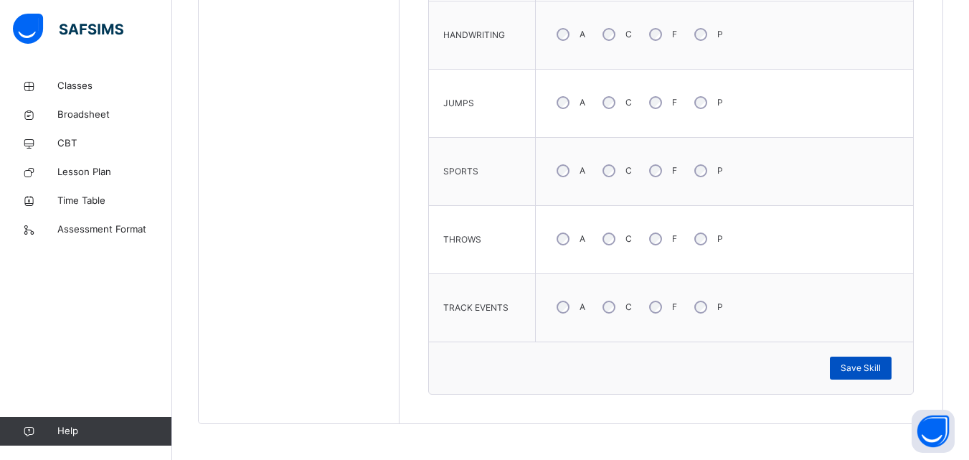
click at [868, 365] on span "Save Skill" at bounding box center [861, 368] width 40 height 13
click at [858, 368] on span "Save Skill" at bounding box center [861, 368] width 40 height 13
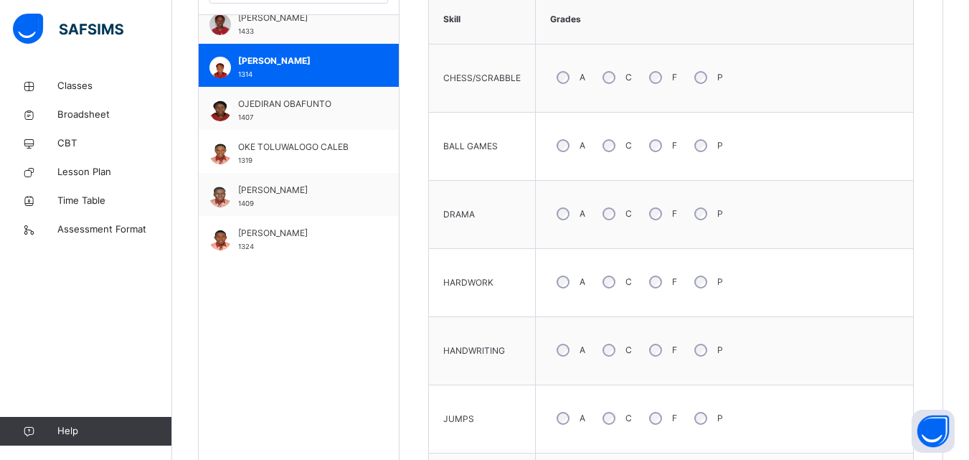
scroll to position [861, 0]
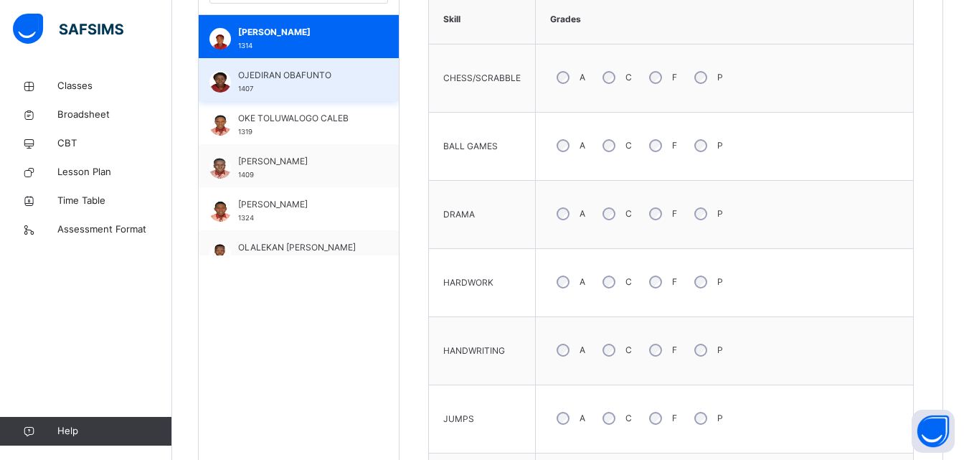
click at [289, 84] on div "OJEDIRAN OBAFUNTO 1407" at bounding box center [302, 82] width 128 height 26
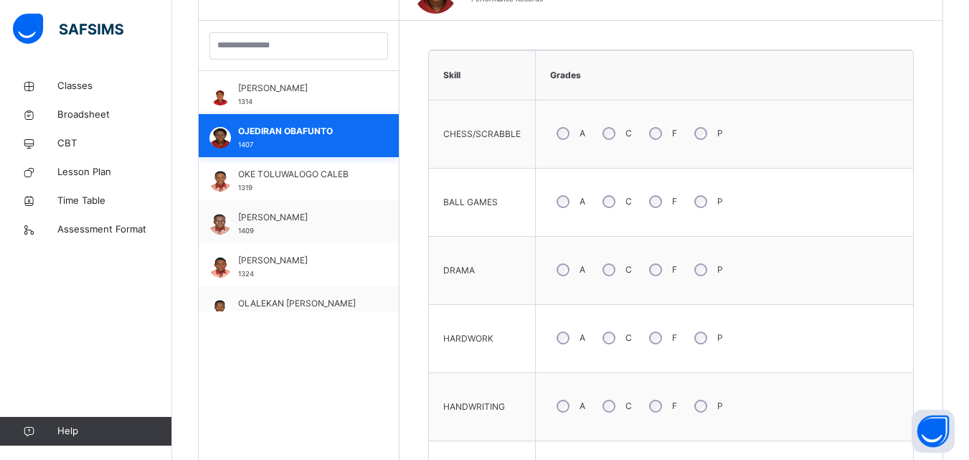
scroll to position [463, 0]
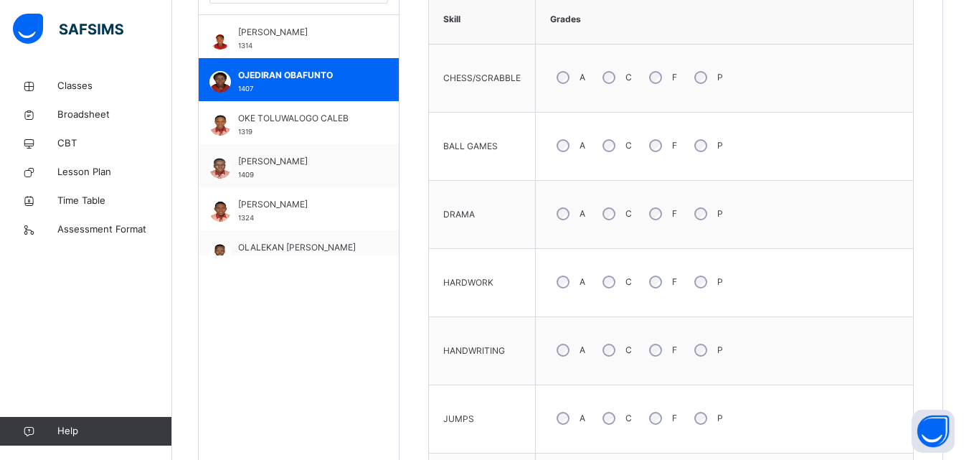
click at [567, 413] on div "A" at bounding box center [569, 418] width 39 height 30
click at [496, 328] on div "HANDWRITING" at bounding box center [482, 350] width 92 height 53
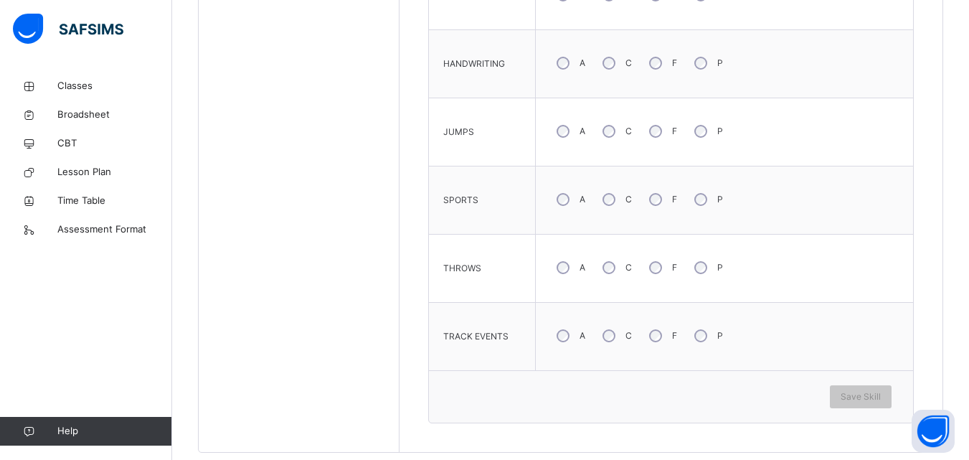
scroll to position [779, 0]
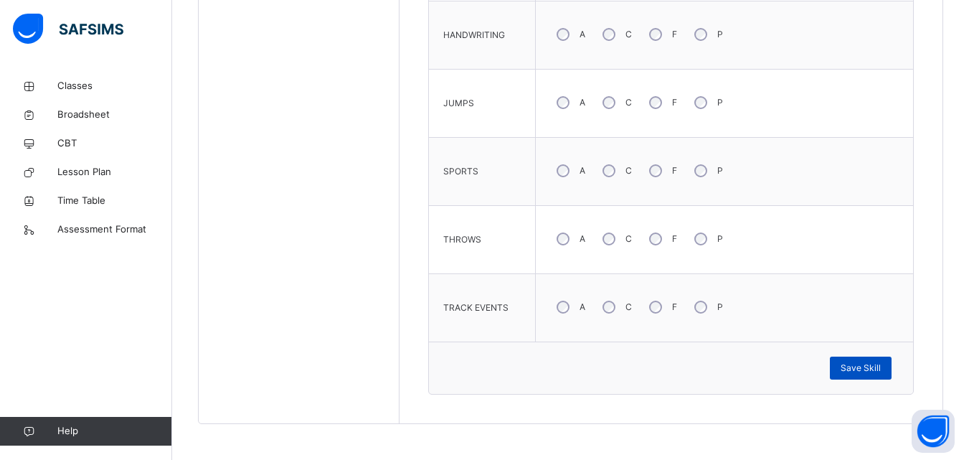
click at [870, 370] on span "Save Skill" at bounding box center [861, 368] width 40 height 13
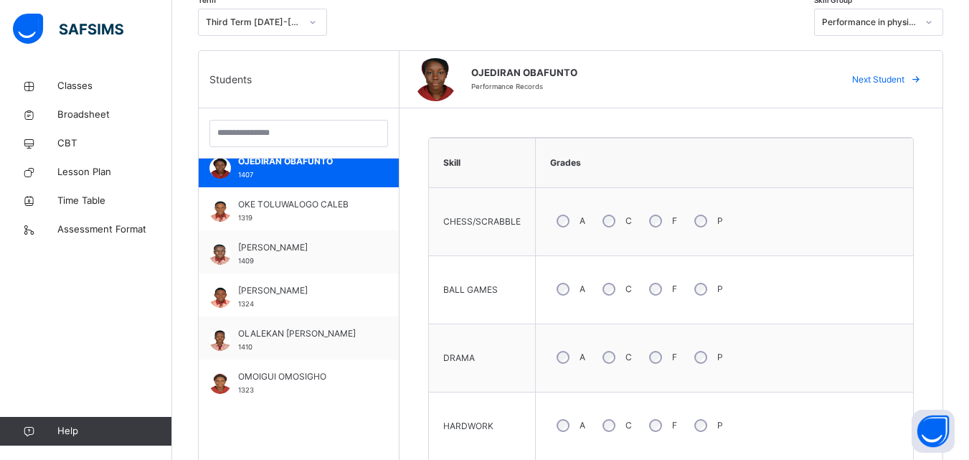
scroll to position [947, 0]
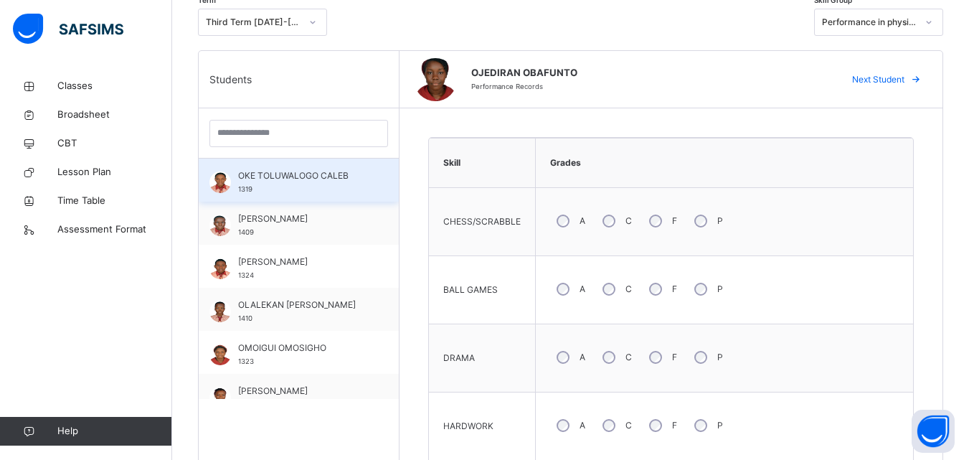
click at [309, 179] on span "OKE TOLUWALOGO CALEB" at bounding box center [302, 175] width 128 height 13
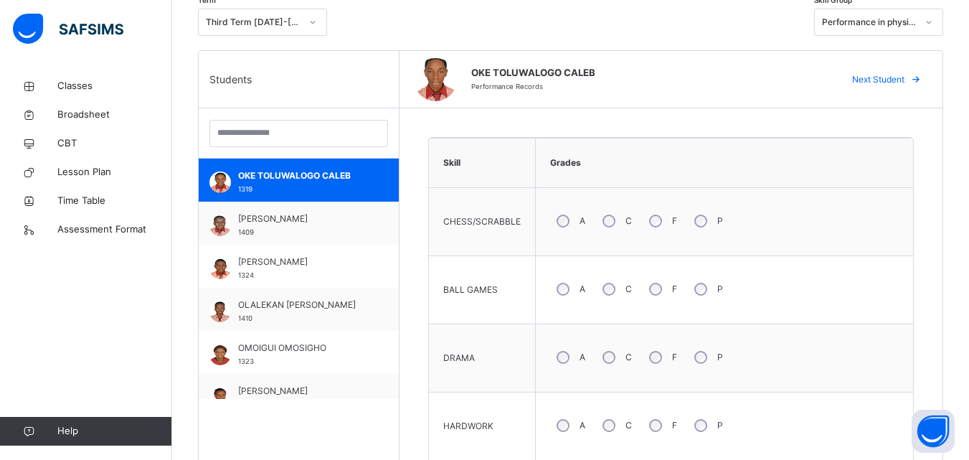
click at [555, 299] on div "A" at bounding box center [569, 289] width 39 height 30
click at [560, 418] on div "A" at bounding box center [569, 425] width 39 height 30
click at [501, 334] on div "DRAMA" at bounding box center [482, 358] width 92 height 53
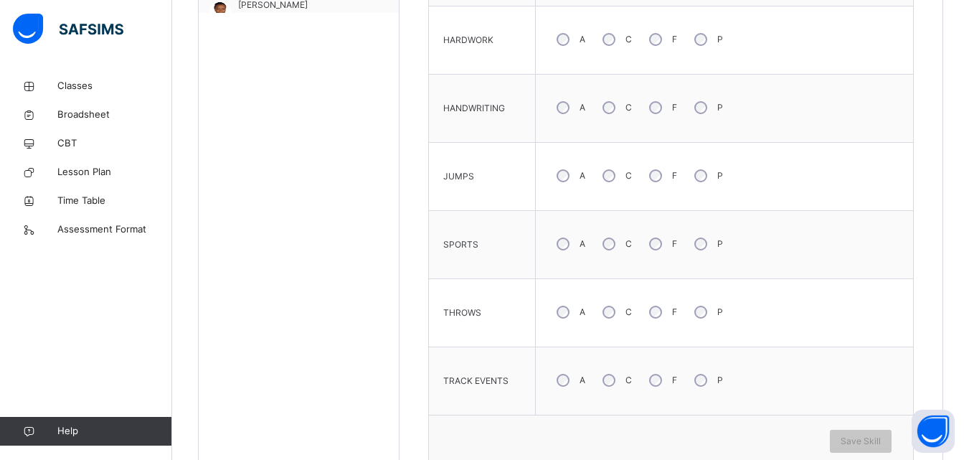
scroll to position [721, 0]
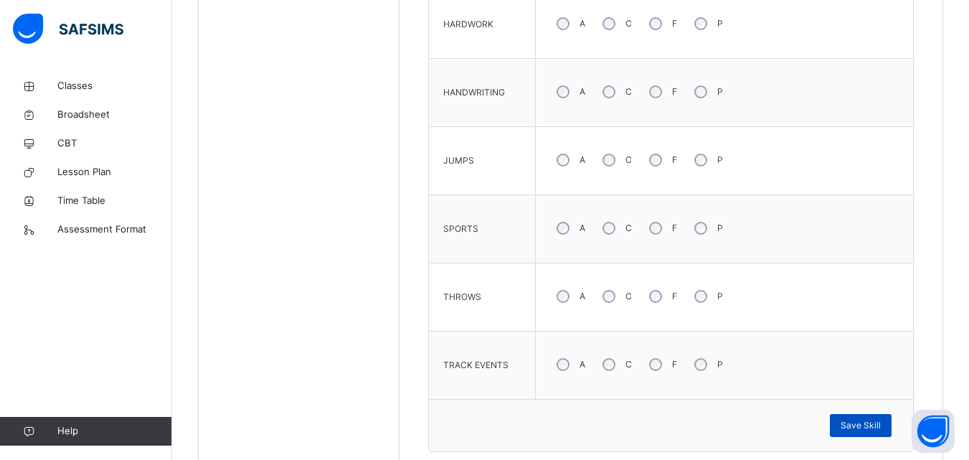
click at [860, 424] on span "Save Skill" at bounding box center [861, 425] width 40 height 13
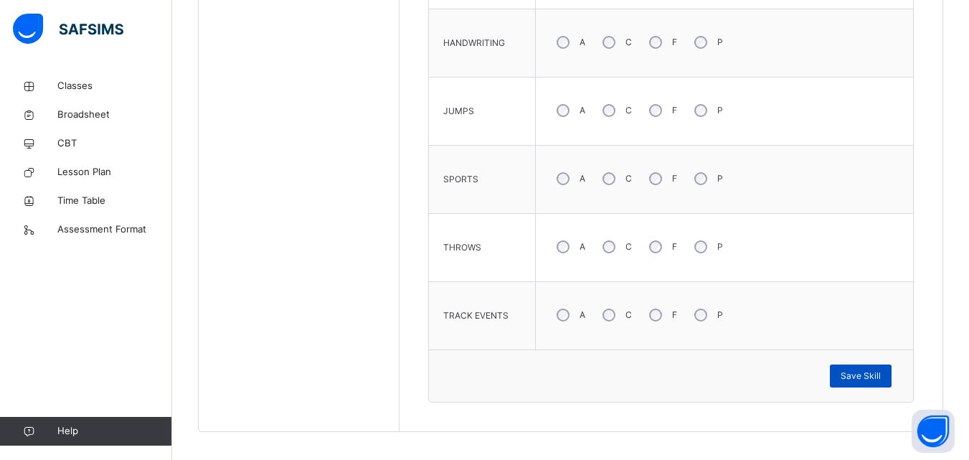
scroll to position [779, 0]
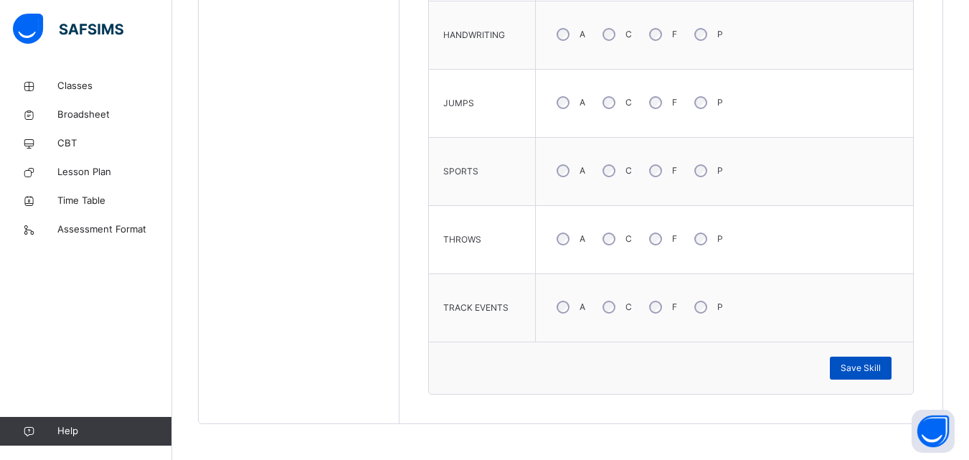
click at [865, 359] on div "Save Skill" at bounding box center [861, 368] width 62 height 23
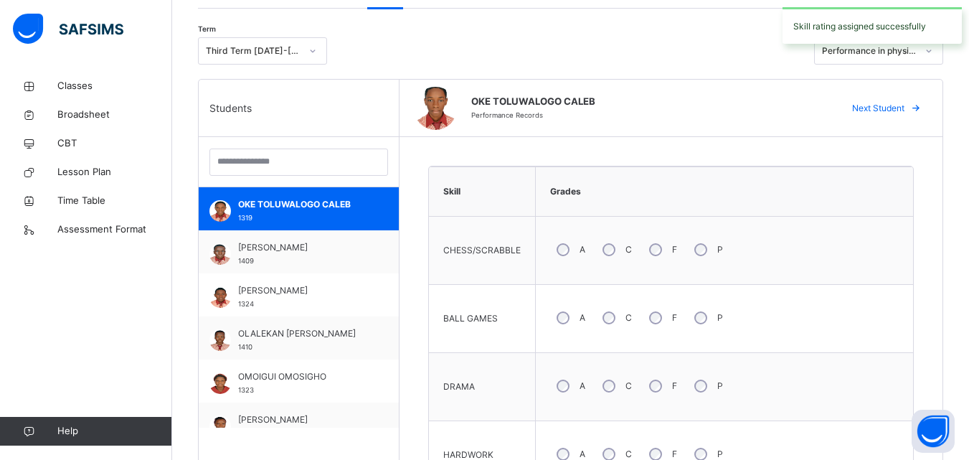
scroll to position [319, 0]
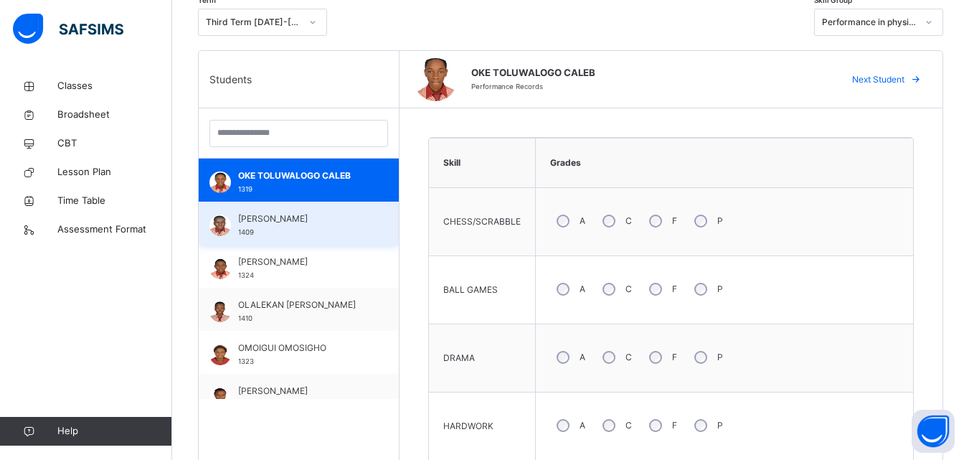
click at [342, 223] on span "OKELOLA ENIOLA" at bounding box center [302, 218] width 128 height 13
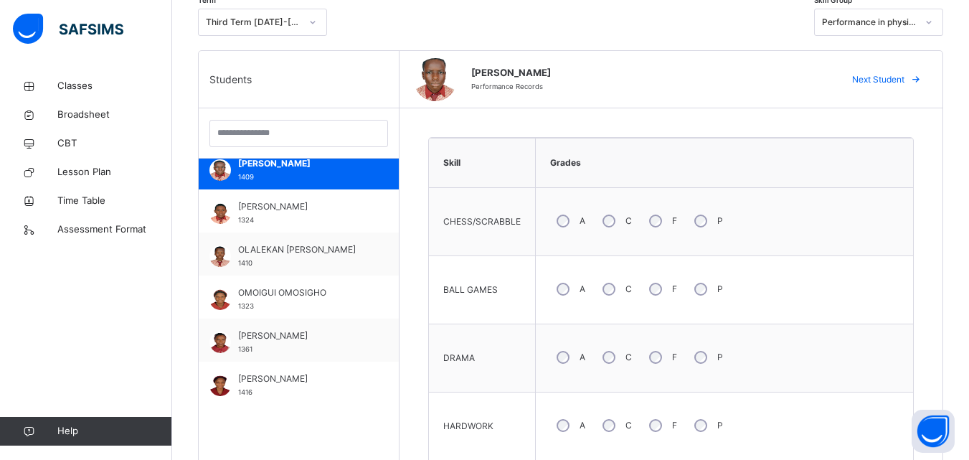
scroll to position [1005, 0]
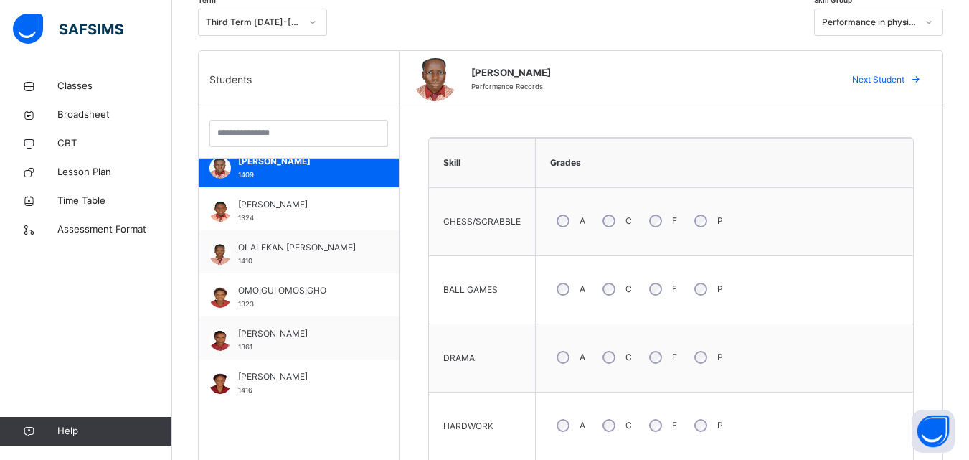
click at [479, 395] on td "HARDWORK" at bounding box center [482, 427] width 107 height 68
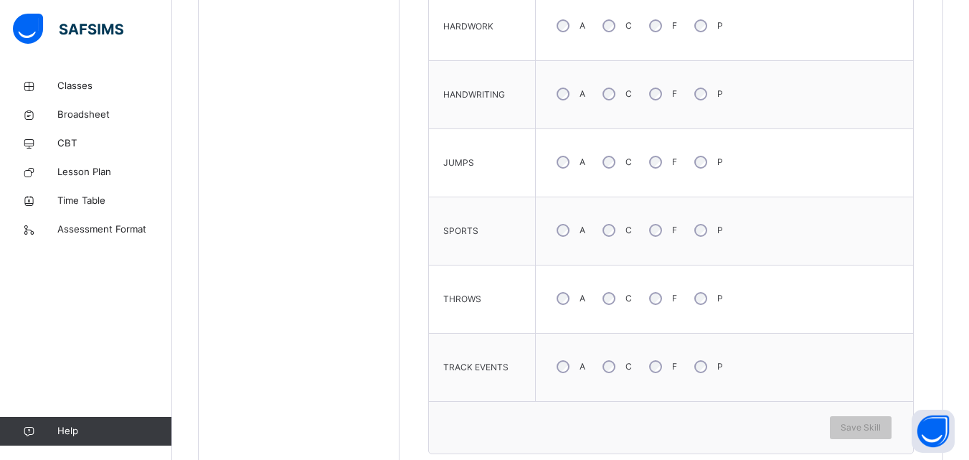
scroll to position [721, 0]
click at [855, 422] on span "Save Skill" at bounding box center [861, 425] width 40 height 13
click at [862, 421] on span "Save Skill" at bounding box center [861, 425] width 40 height 13
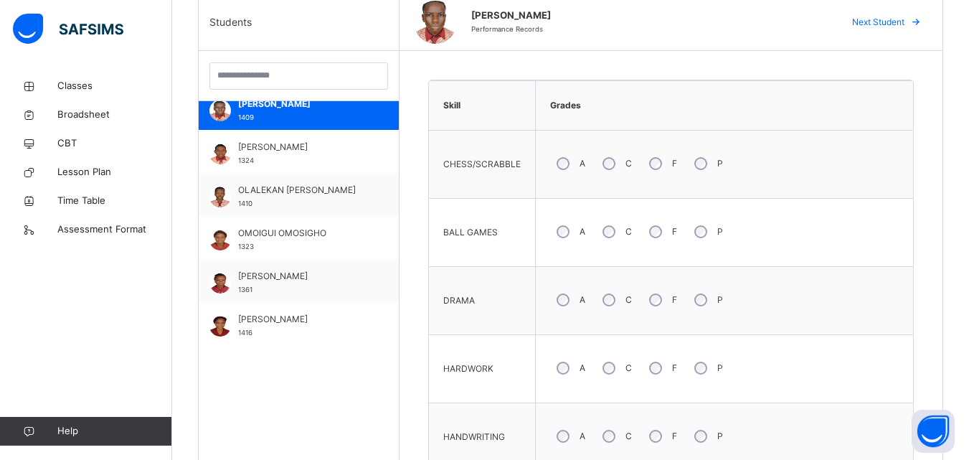
scroll to position [348, 0]
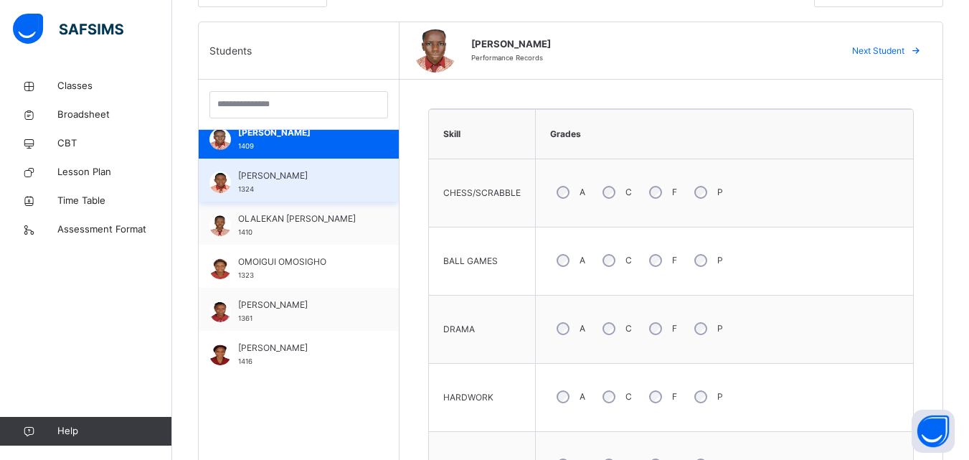
click at [327, 180] on span "OKPARA CHIMAOBI" at bounding box center [302, 175] width 128 height 13
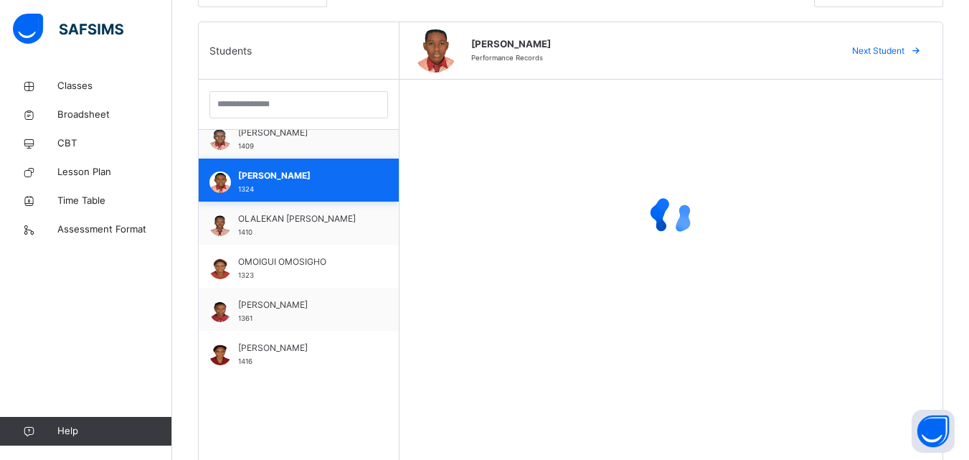
click at [327, 180] on span "OKPARA CHIMAOBI" at bounding box center [302, 175] width 128 height 13
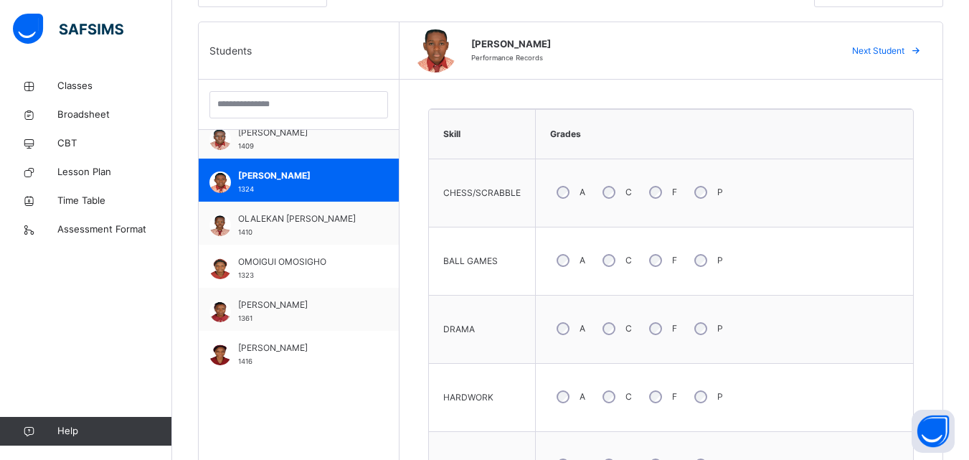
click at [505, 337] on div "DRAMA" at bounding box center [482, 329] width 92 height 53
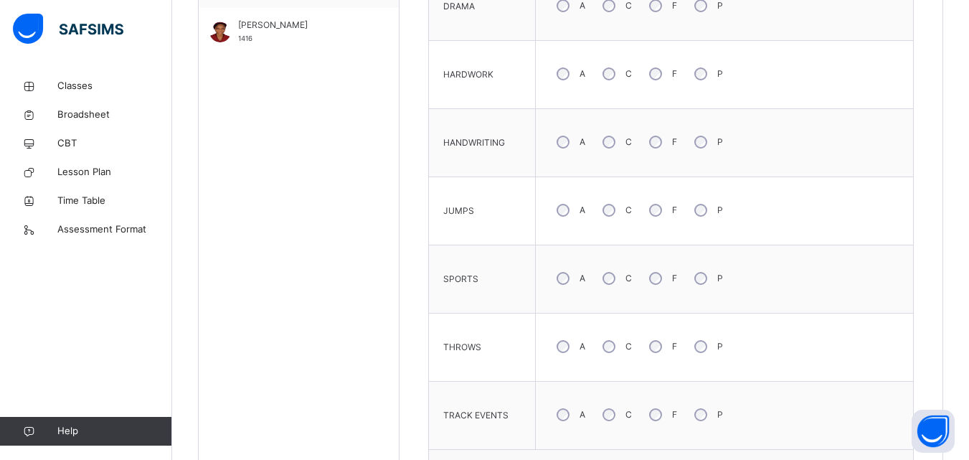
scroll to position [721, 0]
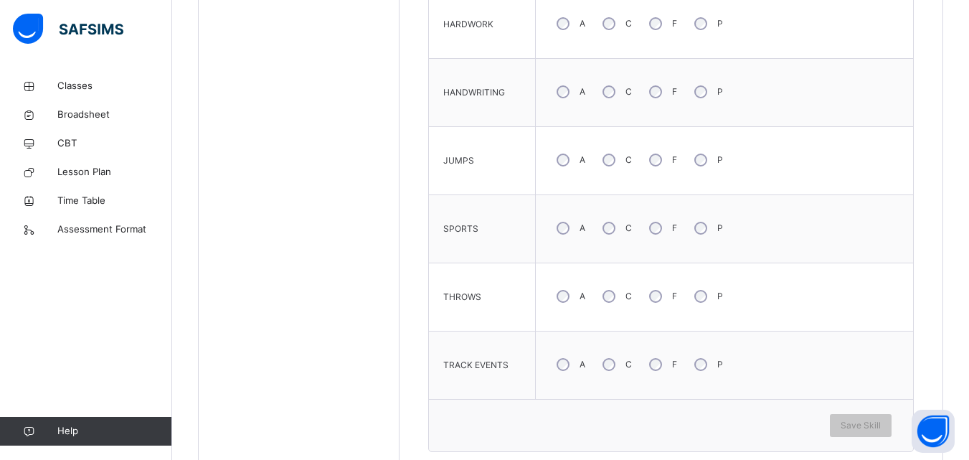
click at [560, 242] on div "A" at bounding box center [569, 228] width 39 height 30
click at [875, 427] on span "Save Skill" at bounding box center [861, 425] width 40 height 13
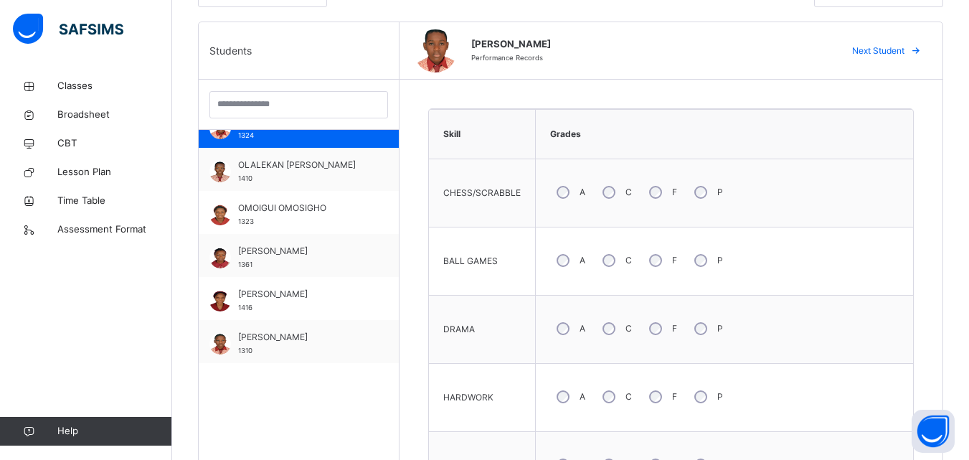
scroll to position [1062, 0]
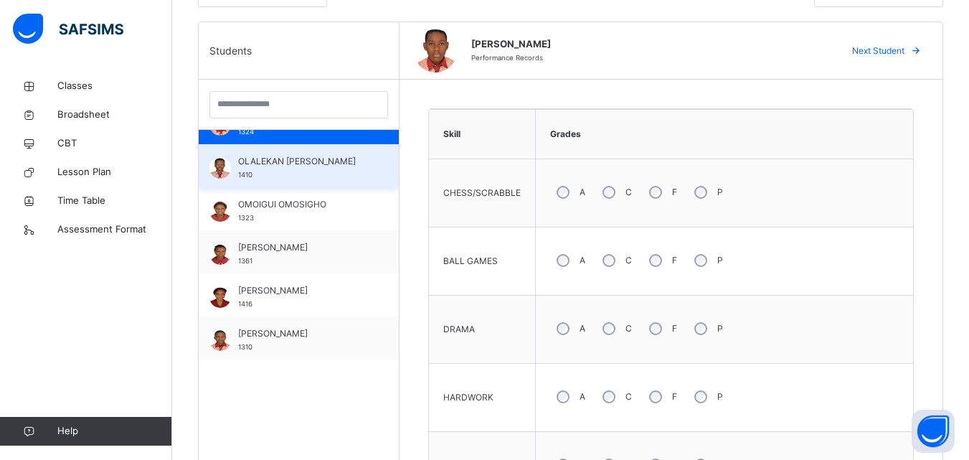
click at [290, 164] on span "OLALEKAN KAYODE SAMUEL" at bounding box center [302, 161] width 128 height 13
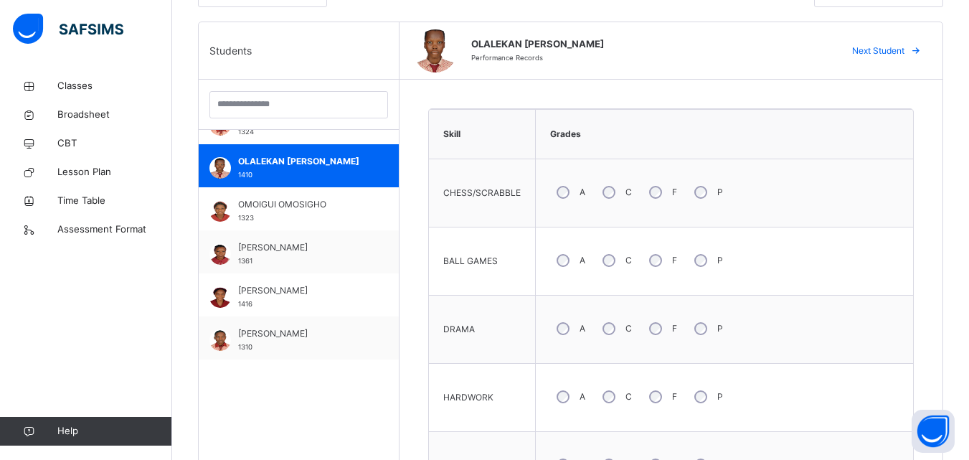
click at [498, 349] on div "DRAMA" at bounding box center [482, 329] width 92 height 53
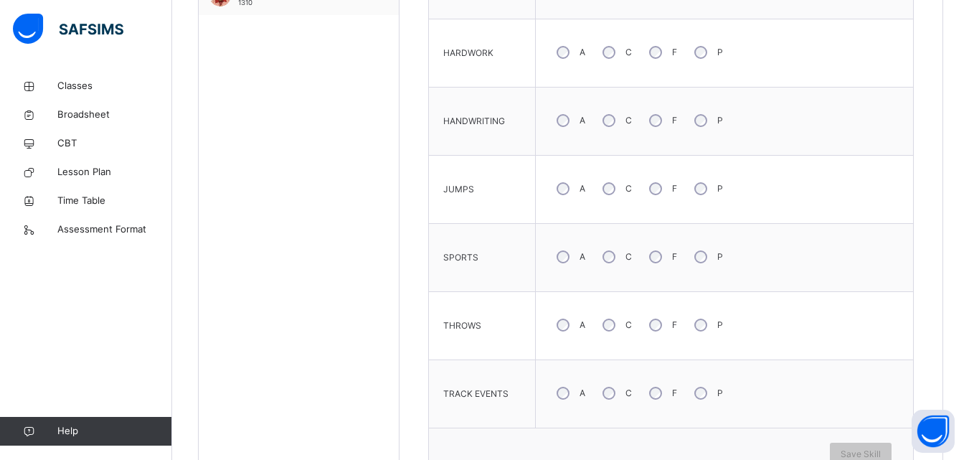
scroll to position [721, 0]
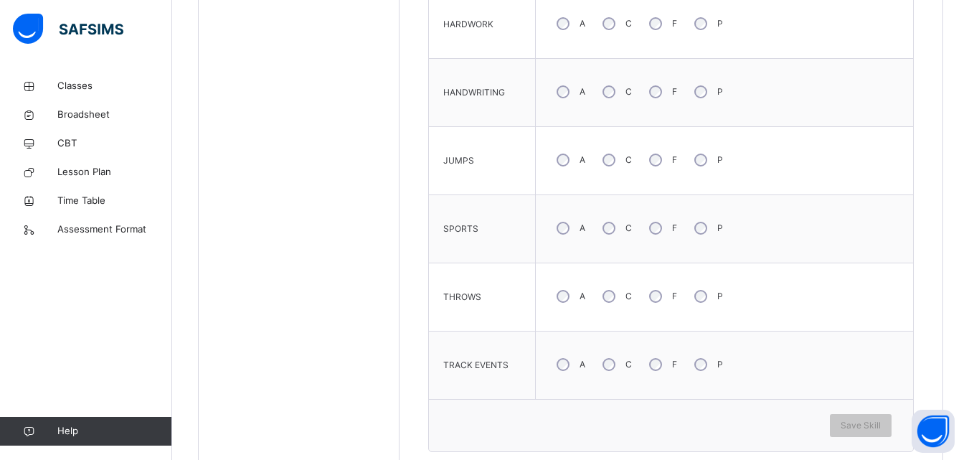
click at [567, 218] on div "A" at bounding box center [569, 228] width 39 height 30
click at [878, 425] on span "Save Skill" at bounding box center [861, 425] width 40 height 13
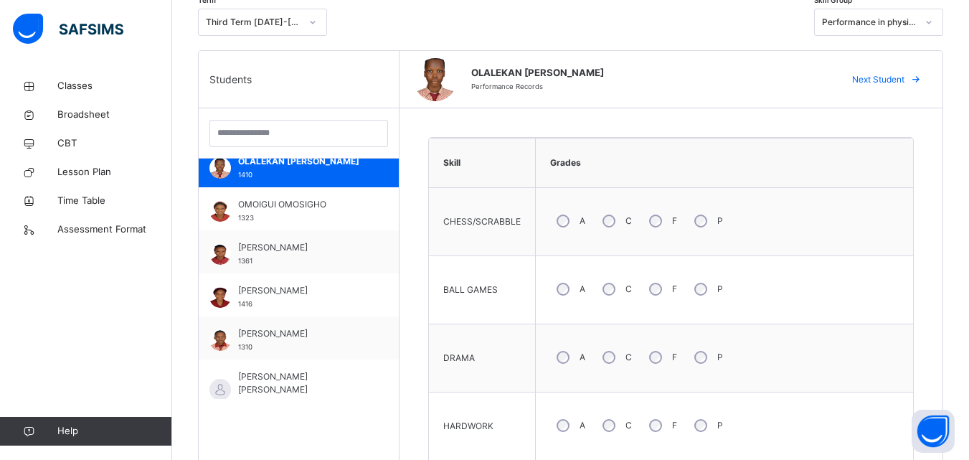
scroll to position [1119, 0]
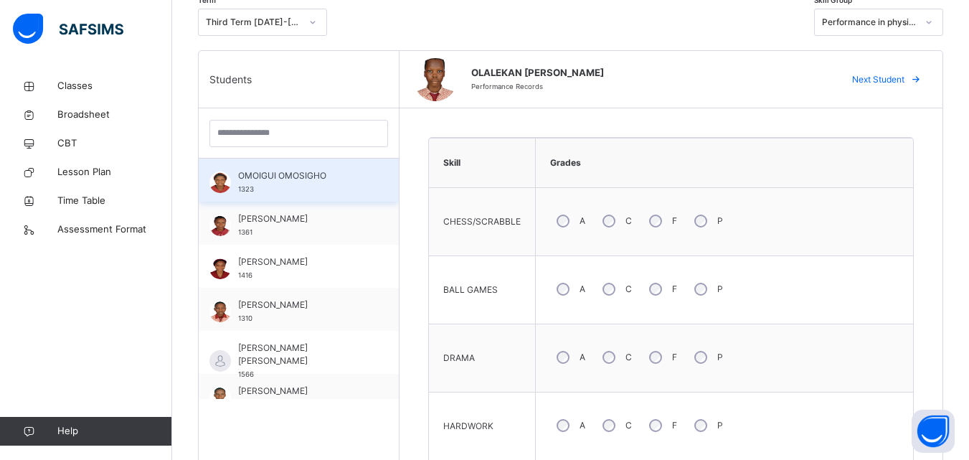
click at [292, 179] on span "OMOIGUI OMOSIGHO" at bounding box center [302, 175] width 128 height 13
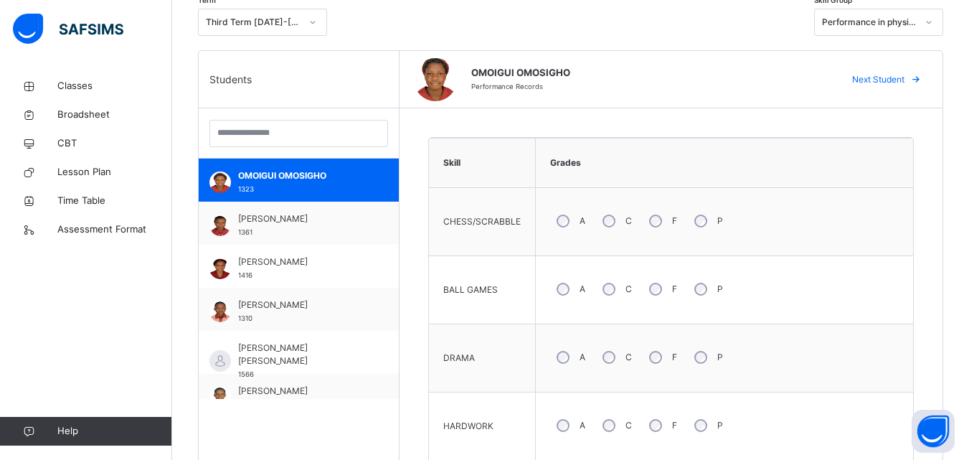
click at [560, 367] on div "A" at bounding box center [569, 357] width 39 height 30
click at [451, 339] on div "DRAMA" at bounding box center [482, 358] width 92 height 53
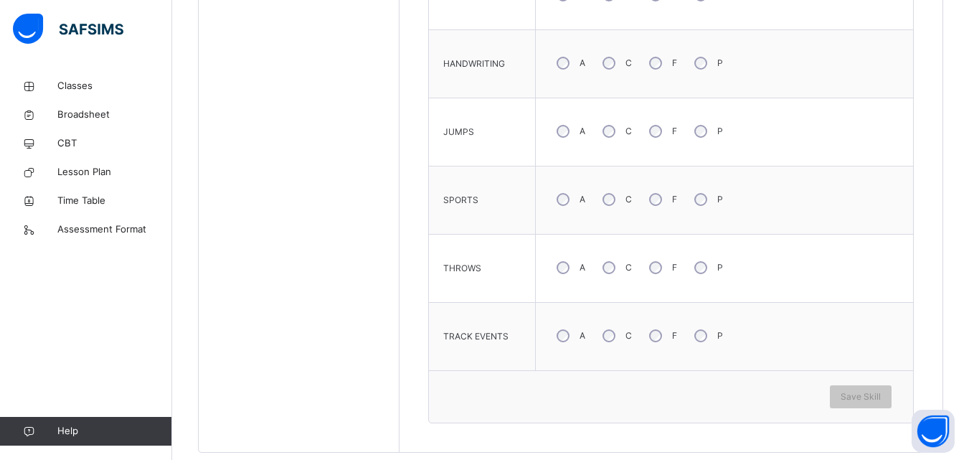
scroll to position [779, 0]
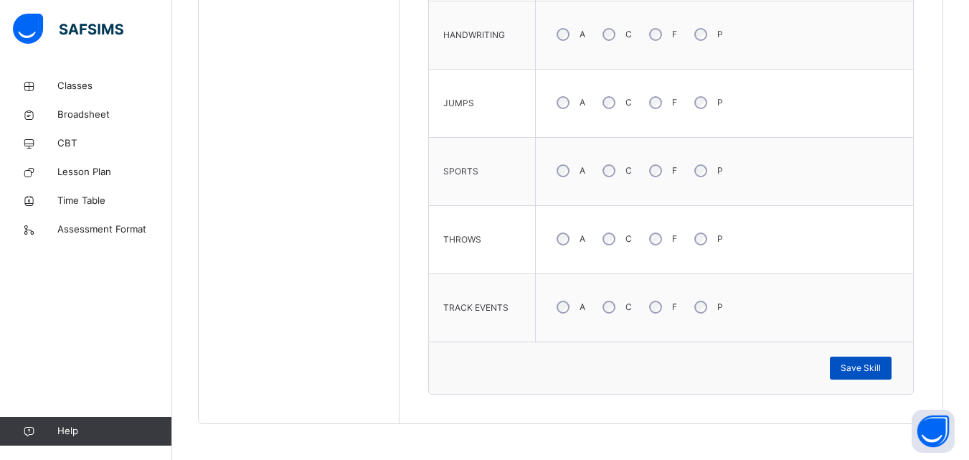
click at [874, 371] on span "Save Skill" at bounding box center [861, 368] width 40 height 13
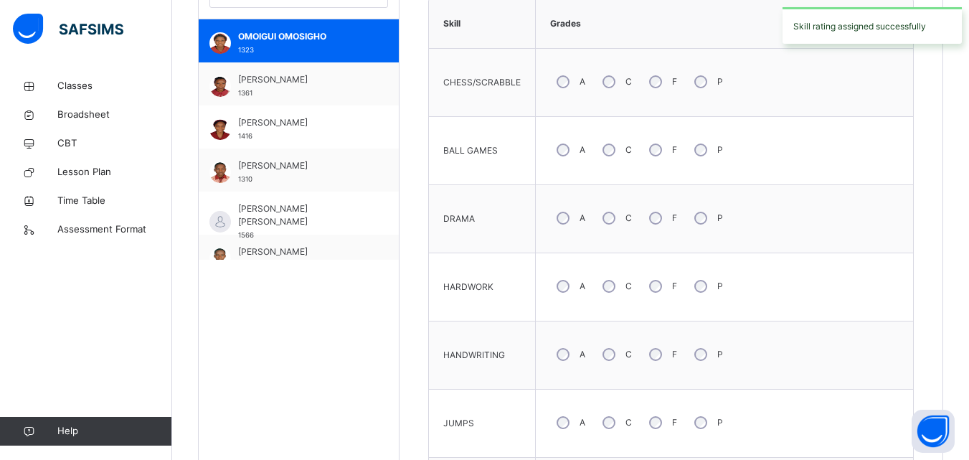
scroll to position [434, 0]
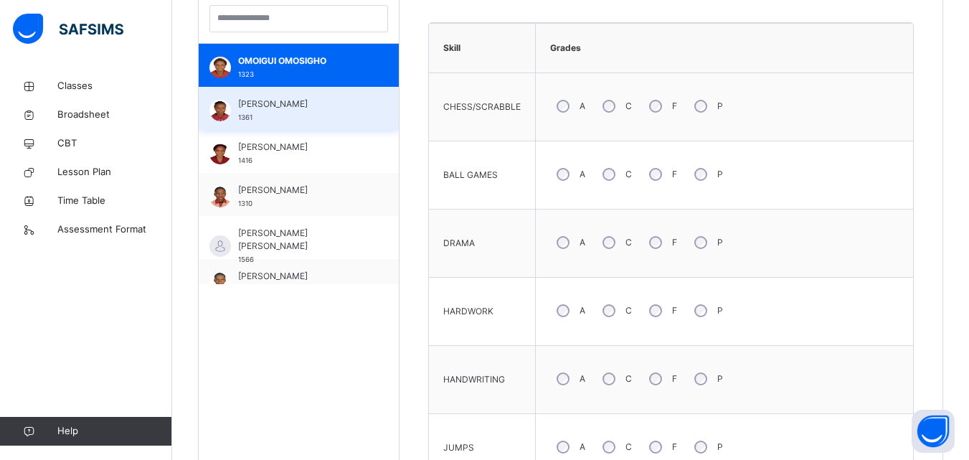
click at [303, 107] on span "ONITIRI PRISCILLA" at bounding box center [302, 104] width 128 height 13
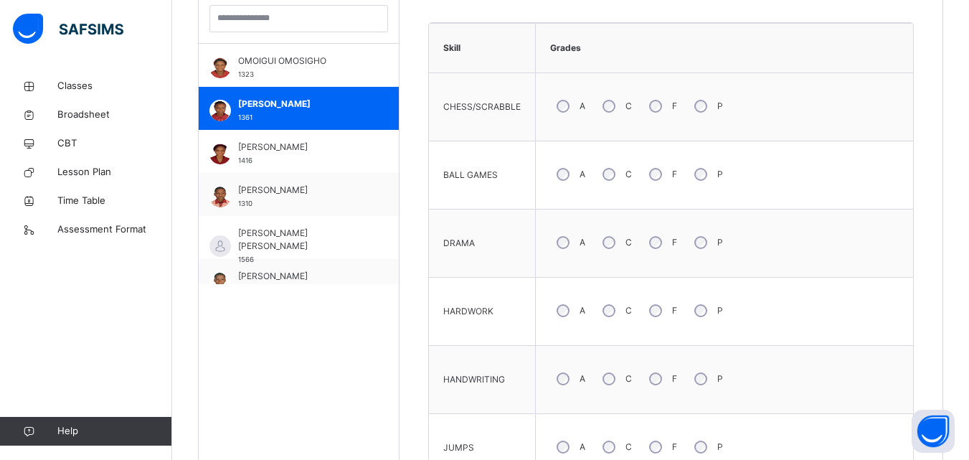
click at [563, 439] on div "A" at bounding box center [569, 447] width 39 height 30
click at [520, 377] on div "HANDWRITING" at bounding box center [482, 379] width 92 height 53
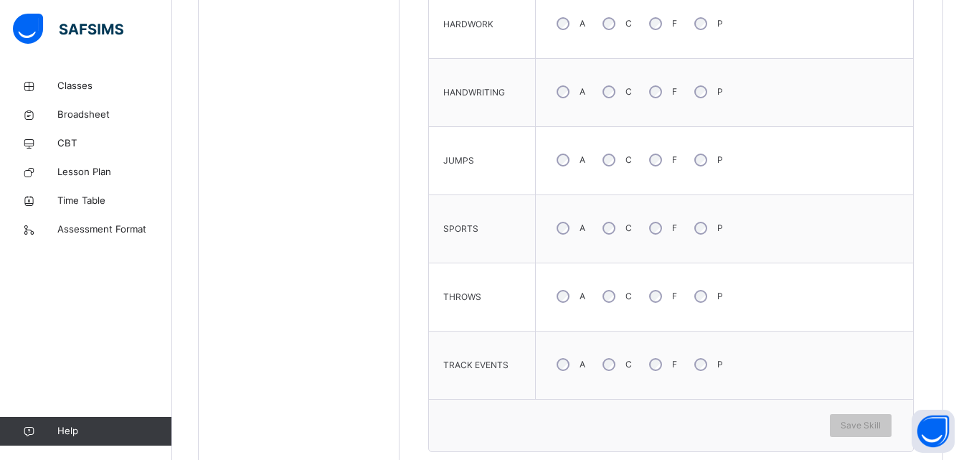
scroll to position [750, 0]
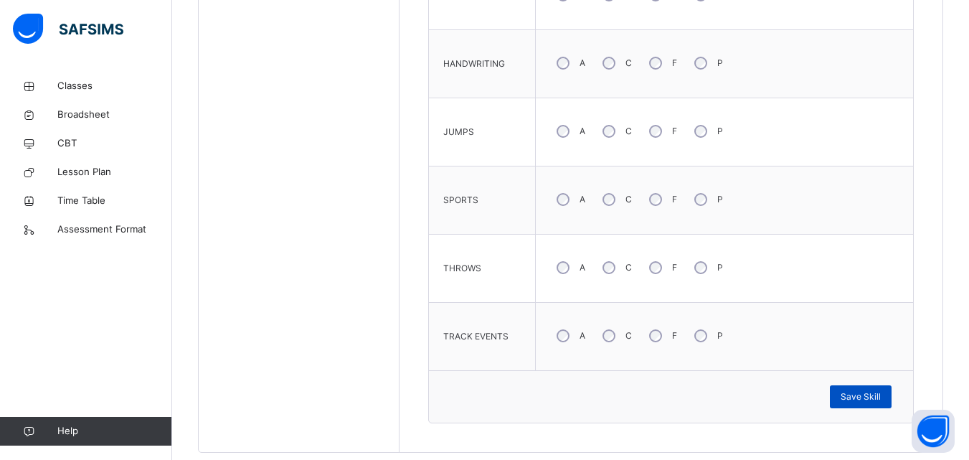
click at [865, 398] on span "Save Skill" at bounding box center [861, 396] width 40 height 13
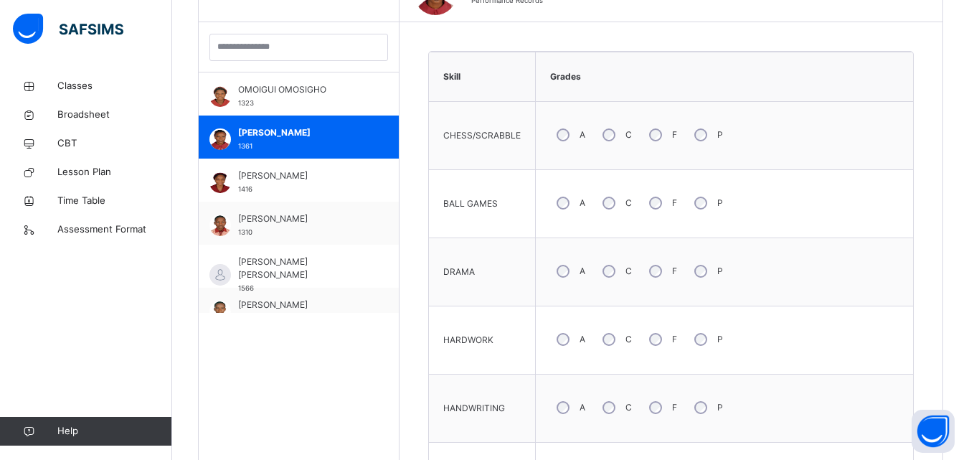
scroll to position [1144, 0]
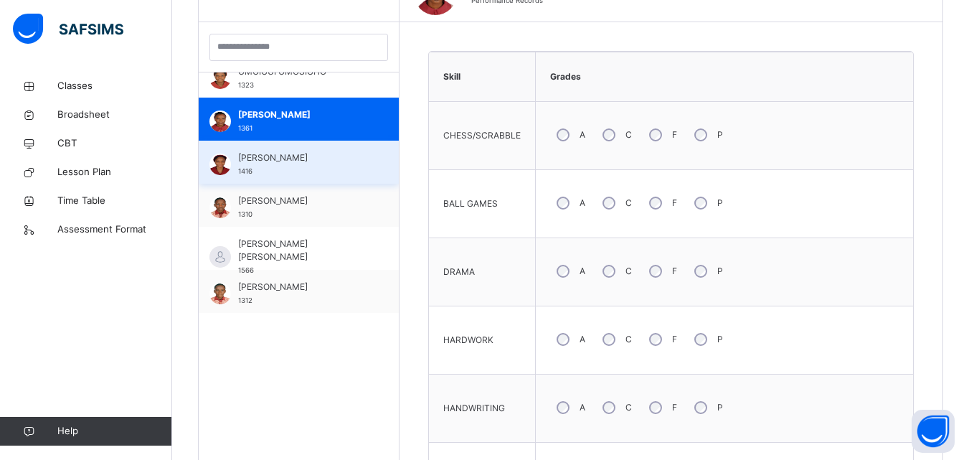
click at [284, 153] on span "OYEDELE ISABELLA" at bounding box center [302, 157] width 128 height 13
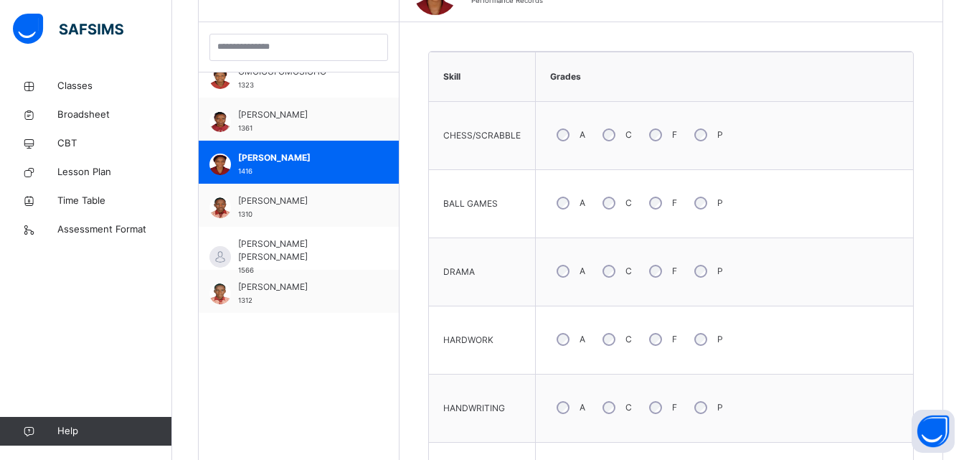
click at [569, 273] on div "A" at bounding box center [569, 271] width 39 height 30
click at [505, 398] on div "HANDWRITING" at bounding box center [482, 408] width 92 height 53
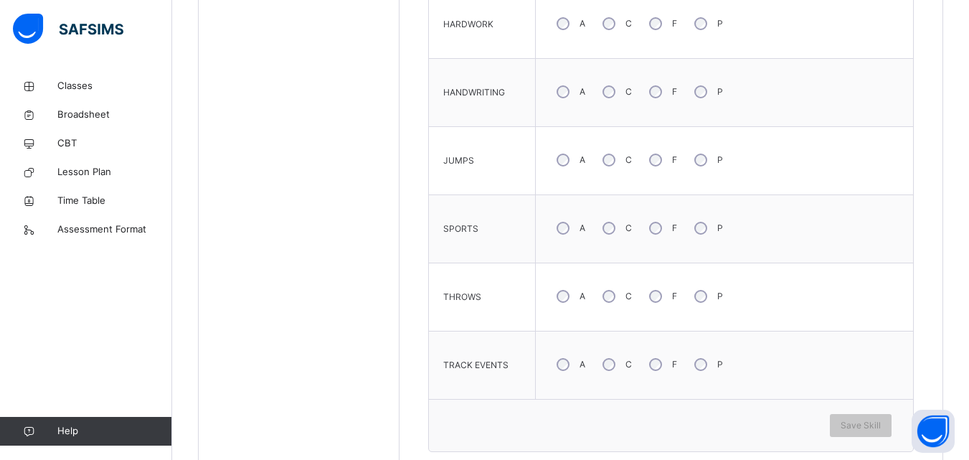
scroll to position [750, 0]
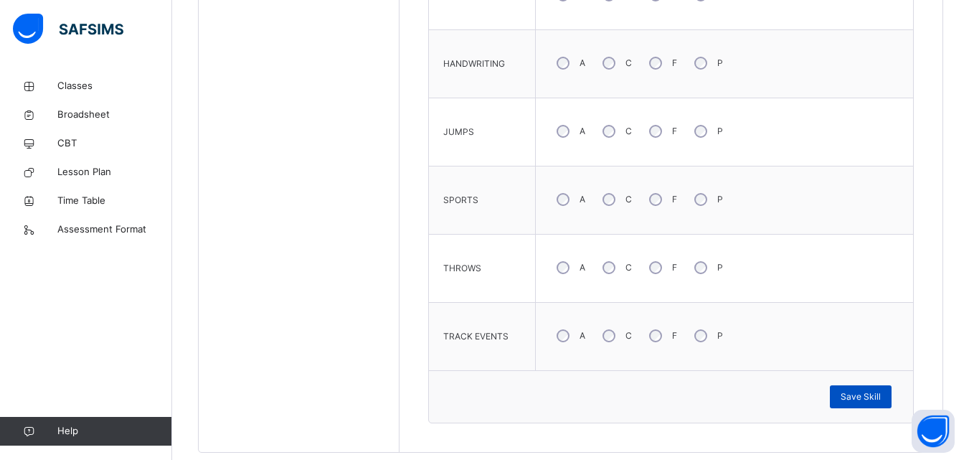
click at [866, 393] on span "Save Skill" at bounding box center [861, 396] width 40 height 13
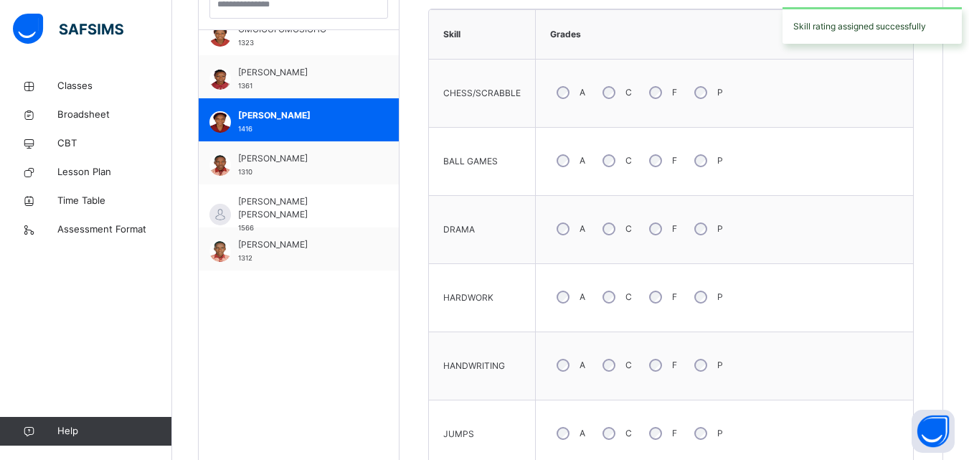
scroll to position [405, 0]
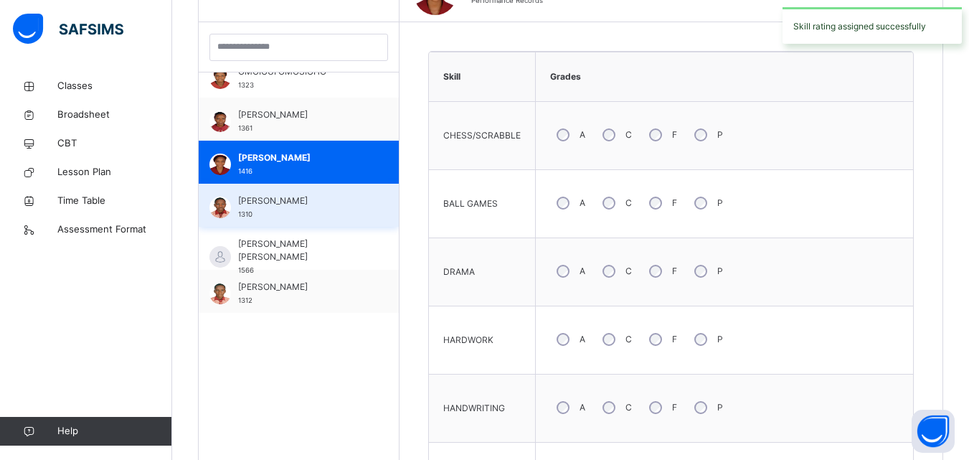
click at [310, 207] on span "OYEDOKUN ABRAHAM OLUWAPELUMI" at bounding box center [302, 200] width 128 height 13
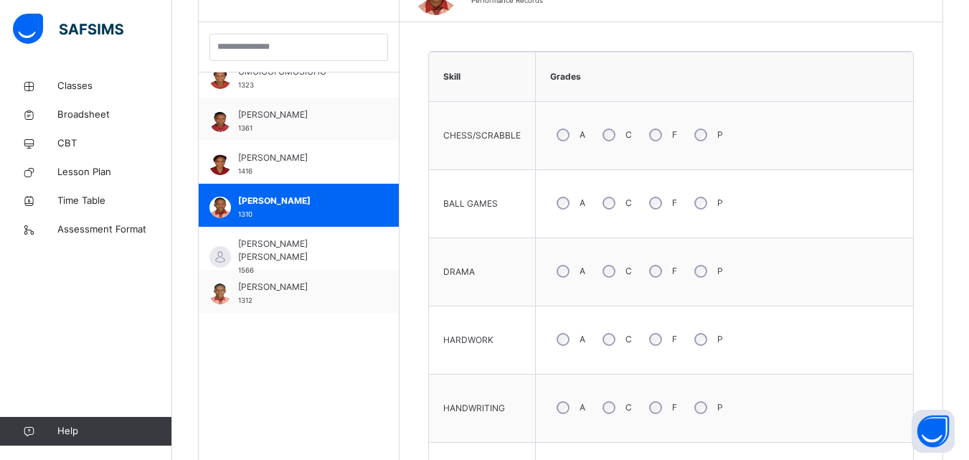
click at [489, 326] on div "HARDWORK" at bounding box center [482, 340] width 92 height 53
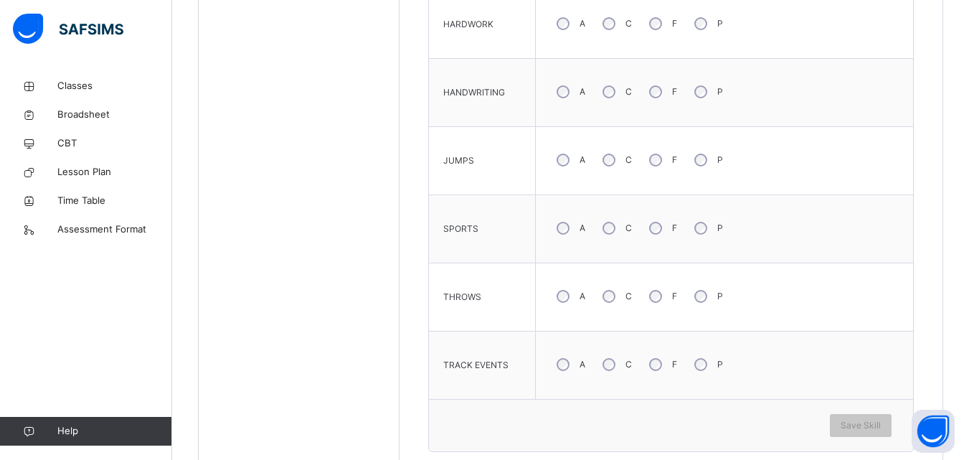
scroll to position [750, 0]
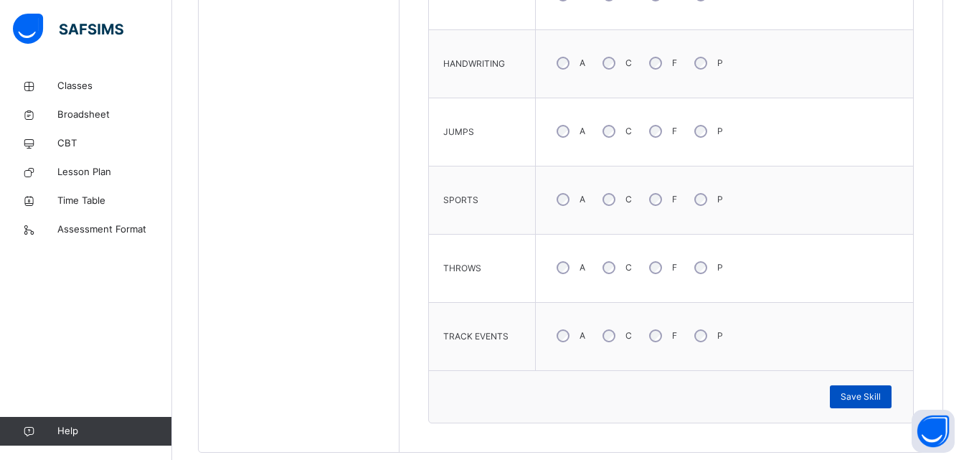
click at [861, 400] on span "Save Skill" at bounding box center [861, 396] width 40 height 13
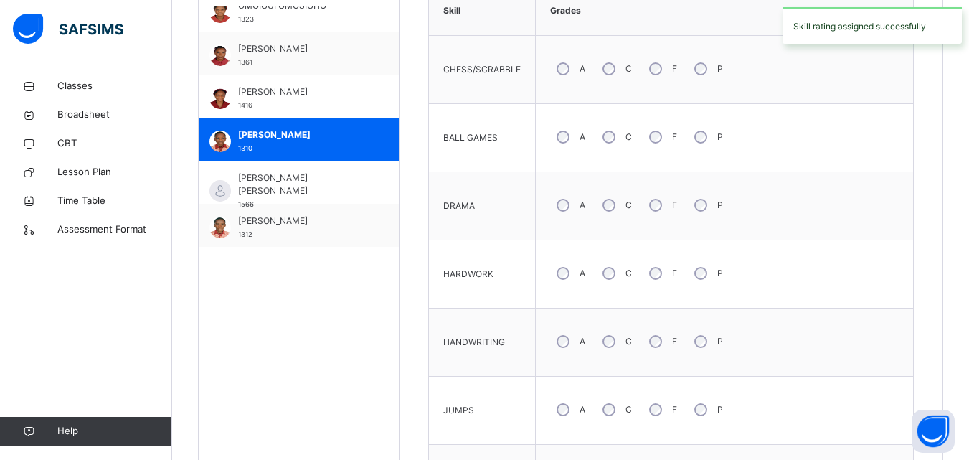
scroll to position [463, 0]
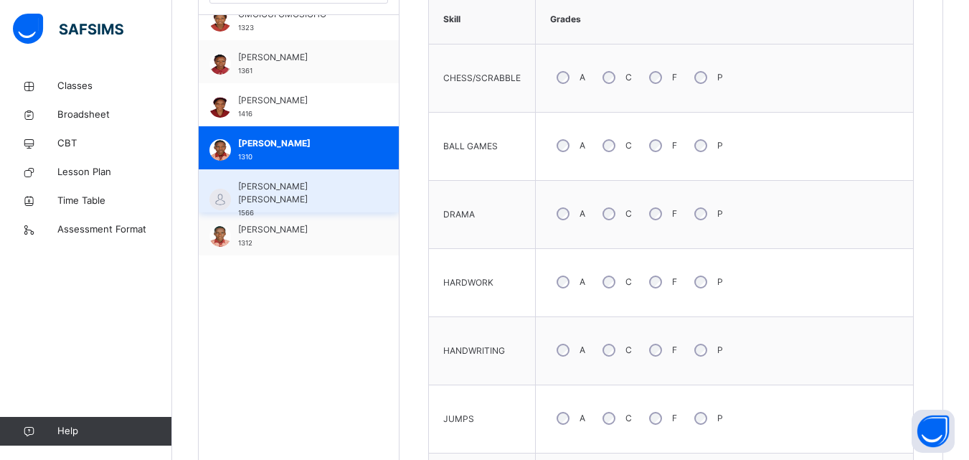
click at [318, 180] on span "OYENIRAN MOYINOLUWA DEBORAH" at bounding box center [302, 193] width 128 height 26
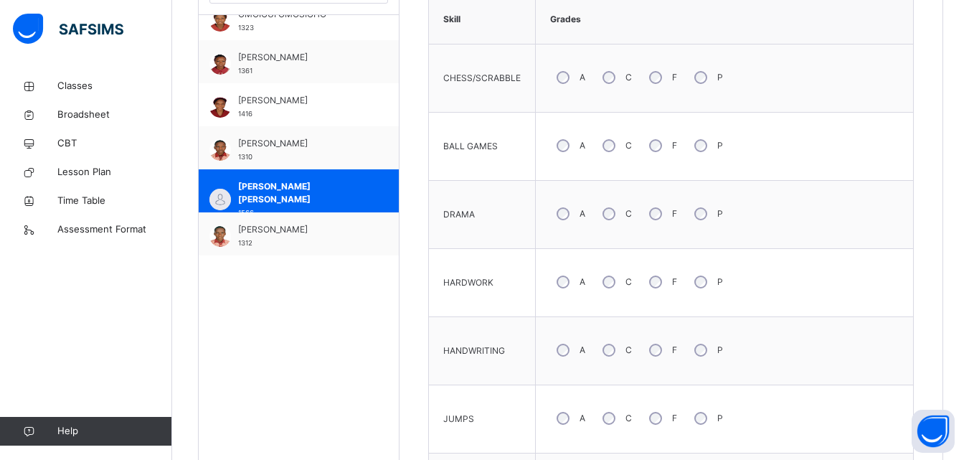
click at [562, 347] on tbody "CHESS/SCRABBLE A C F P BALL GAMES A C F P DRAMA A C F P HARDWORK A C F P HANDWR…" at bounding box center [671, 351] width 484 height 614
click at [522, 365] on div "HANDWRITING" at bounding box center [482, 350] width 92 height 53
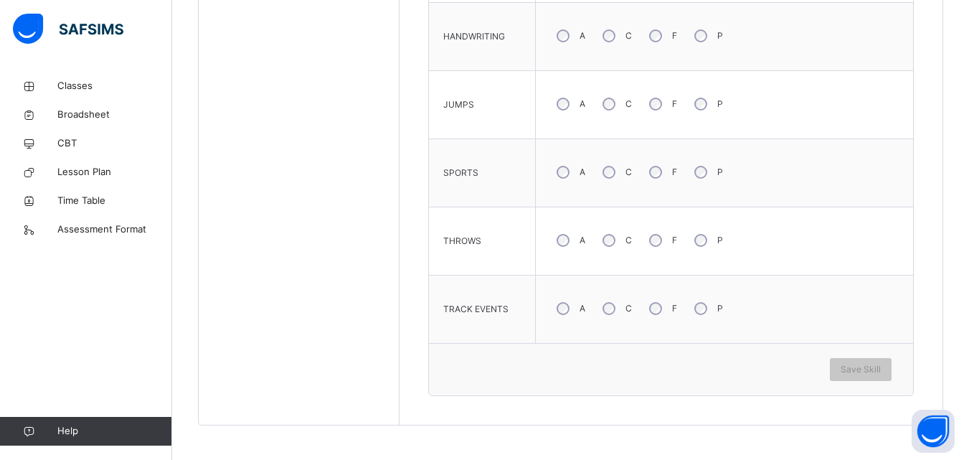
scroll to position [779, 0]
click at [868, 370] on span "Save Skill" at bounding box center [861, 368] width 40 height 13
click at [876, 369] on span "Save Skill" at bounding box center [861, 368] width 40 height 13
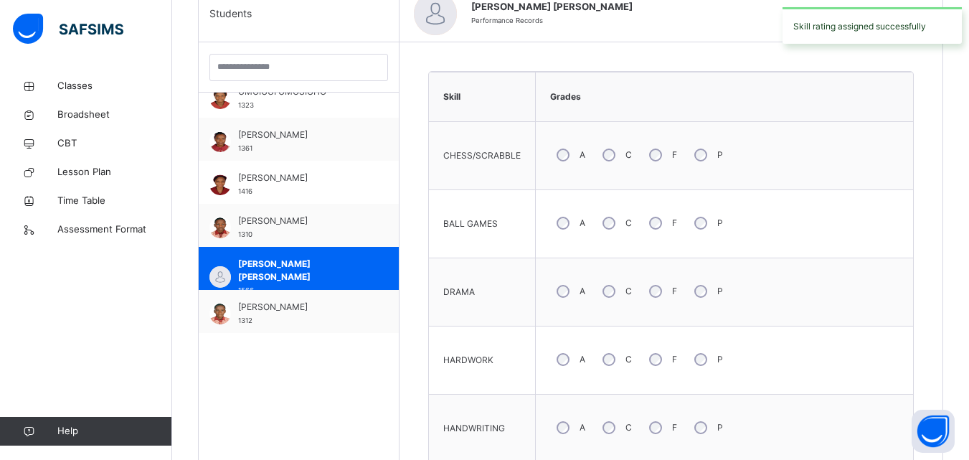
scroll to position [377, 0]
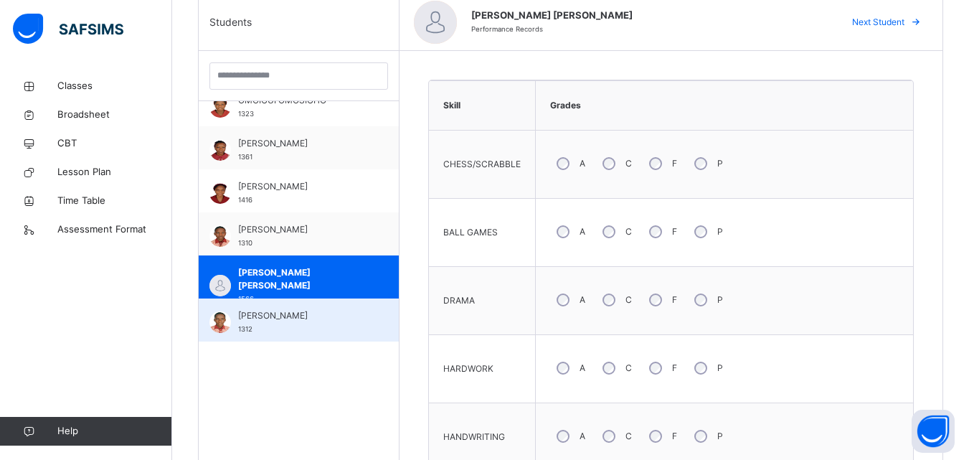
click at [329, 315] on span "TAIWO ABDUL-BASIT ADEKOLA" at bounding box center [302, 315] width 128 height 13
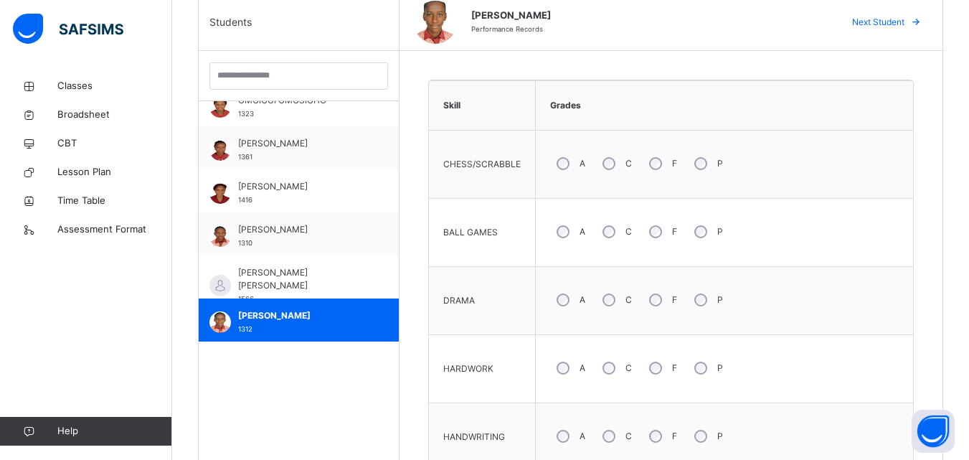
click at [469, 332] on td "DRAMA" at bounding box center [482, 301] width 107 height 68
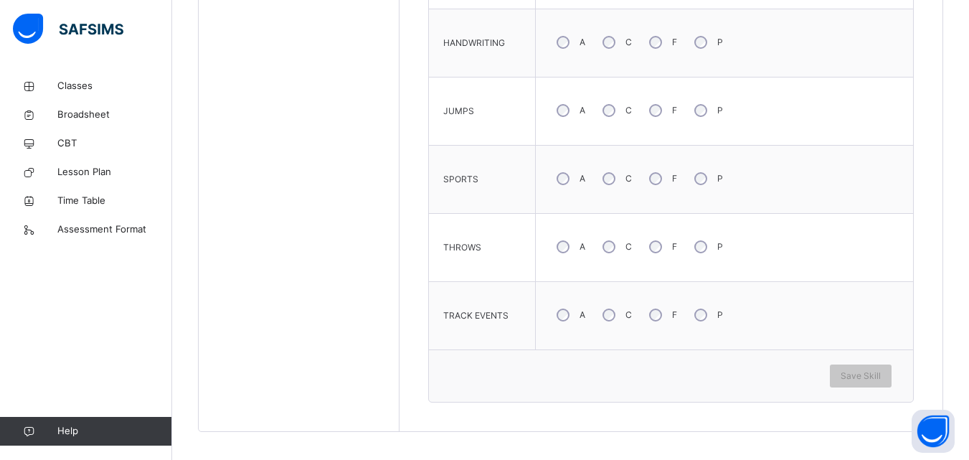
scroll to position [779, 0]
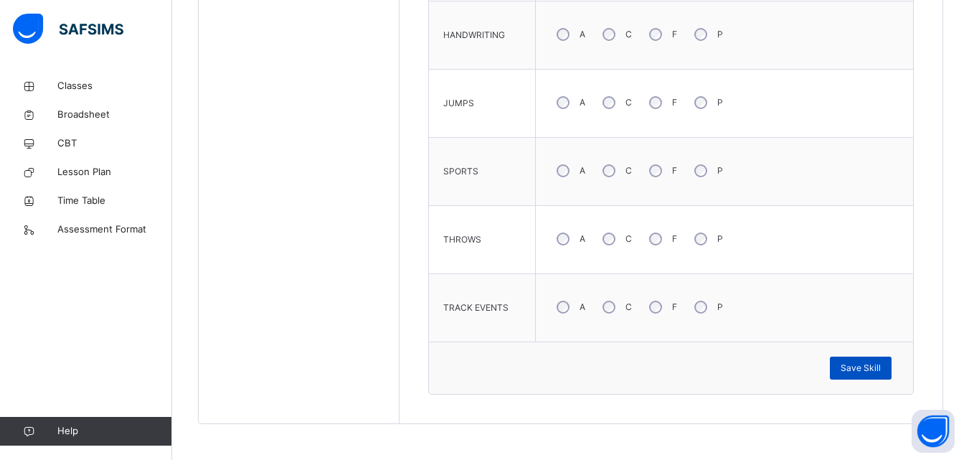
click at [874, 365] on span "Save Skill" at bounding box center [861, 368] width 40 height 13
click at [866, 362] on span "Save Skill" at bounding box center [861, 368] width 40 height 13
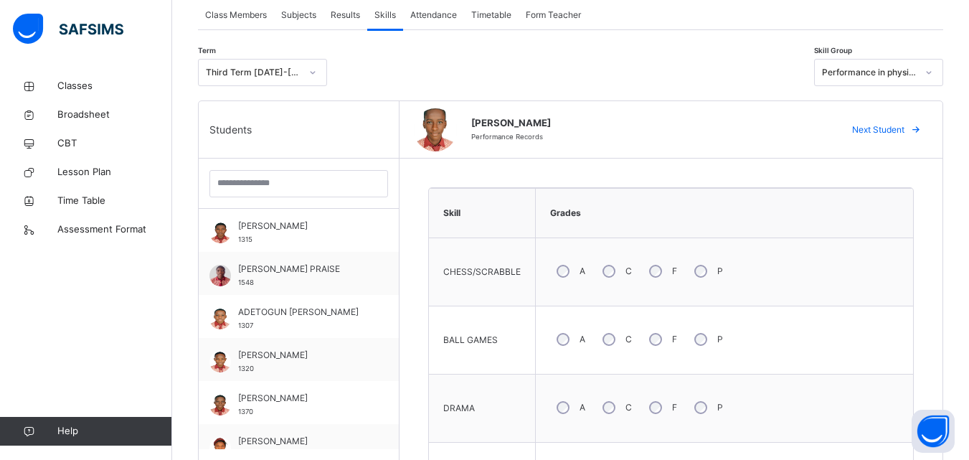
scroll to position [233, 0]
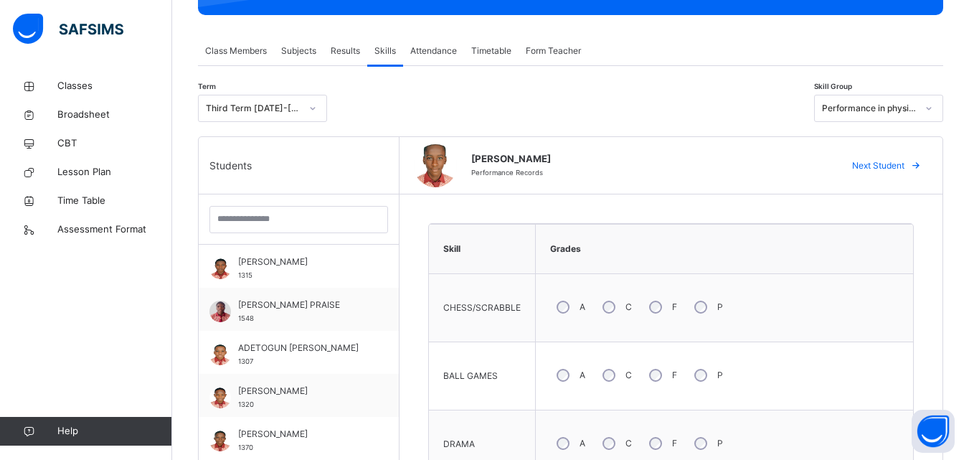
click at [351, 52] on span "Results" at bounding box center [345, 50] width 29 height 13
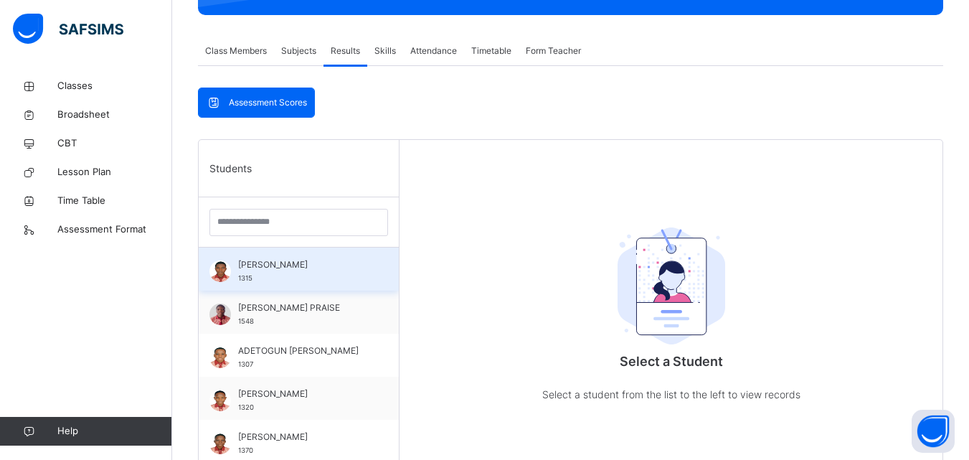
click at [301, 271] on span "ABRAHAMS VINNING" at bounding box center [302, 264] width 128 height 13
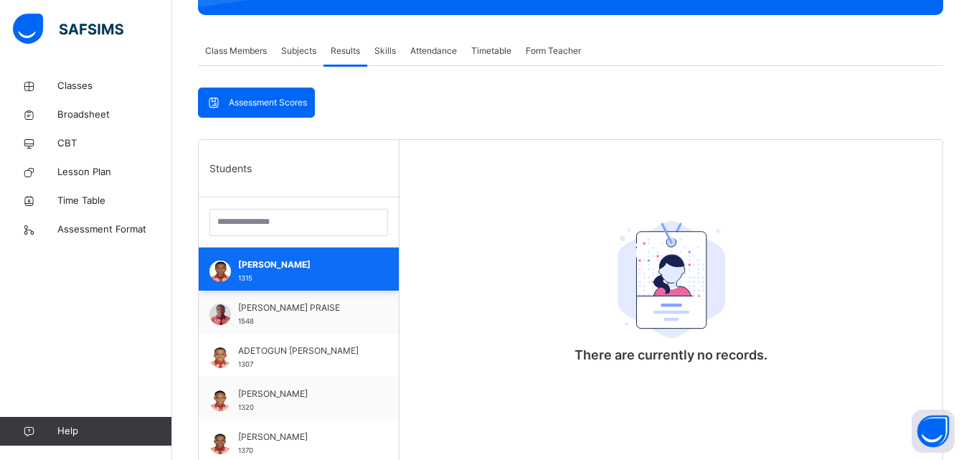
click at [244, 270] on span "ABRAHAMS VINNING" at bounding box center [302, 264] width 128 height 13
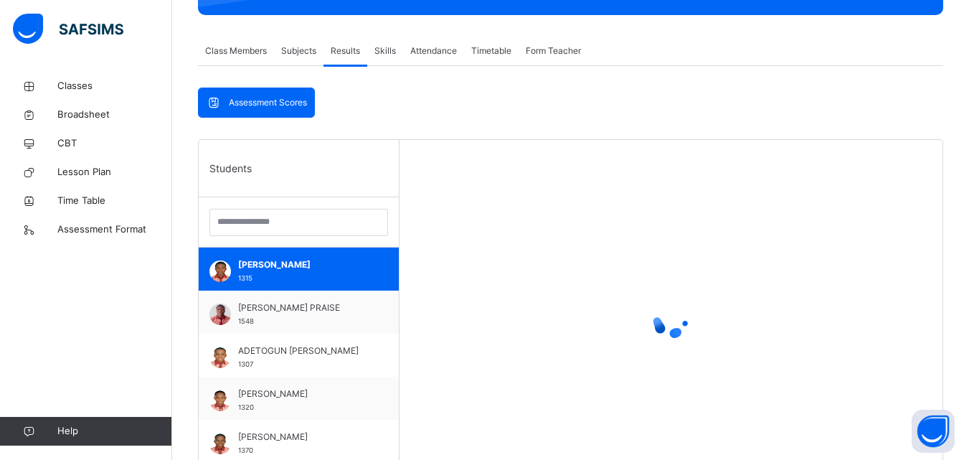
click at [553, 50] on span "Form Teacher" at bounding box center [553, 50] width 55 height 13
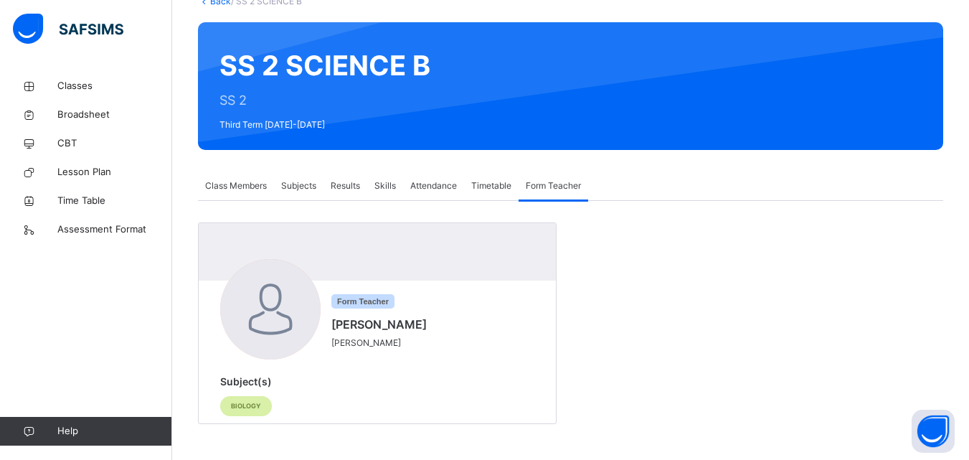
click at [581, 329] on div "Form Teacher Mohammed Rabiu r.rabiu Subject(s) BIOLOGY" at bounding box center [571, 323] width 746 height 202
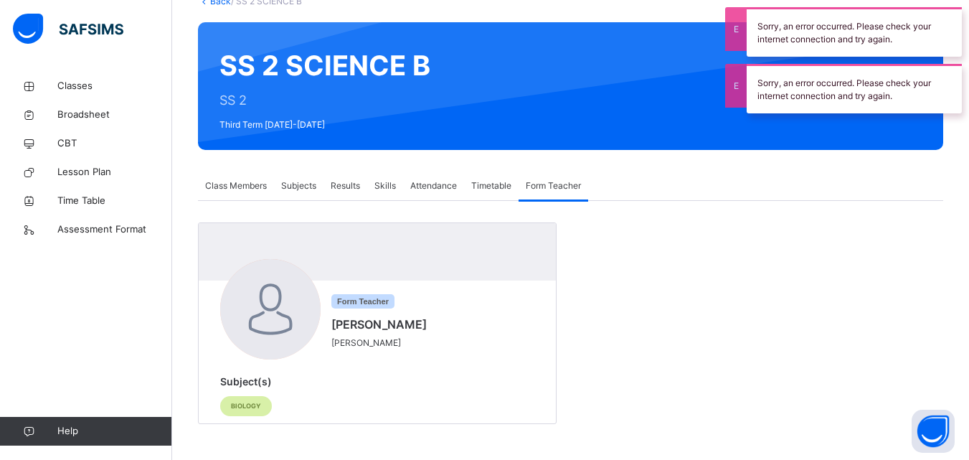
click at [491, 182] on span "Timetable" at bounding box center [491, 185] width 40 height 13
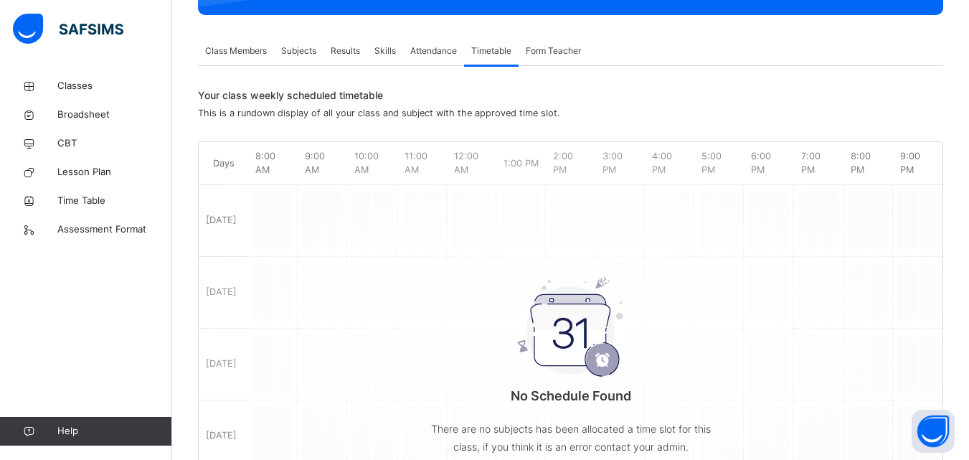
click at [430, 54] on span "Attendance" at bounding box center [433, 50] width 47 height 13
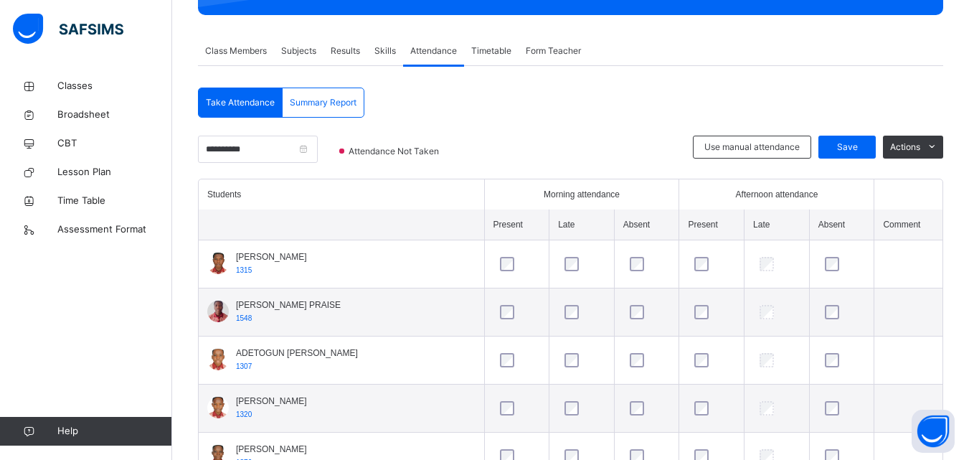
click at [386, 47] on span "Skills" at bounding box center [386, 50] width 22 height 13
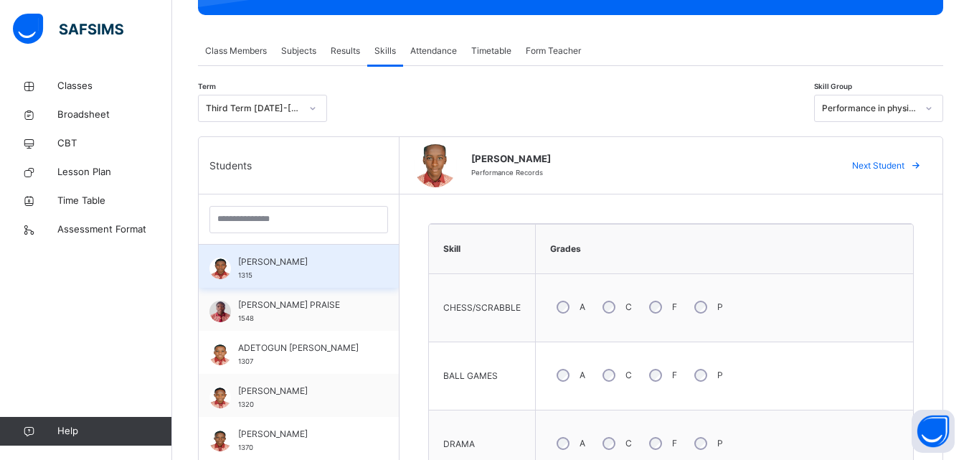
click at [265, 259] on span "ABRAHAMS VINNING" at bounding box center [302, 261] width 128 height 13
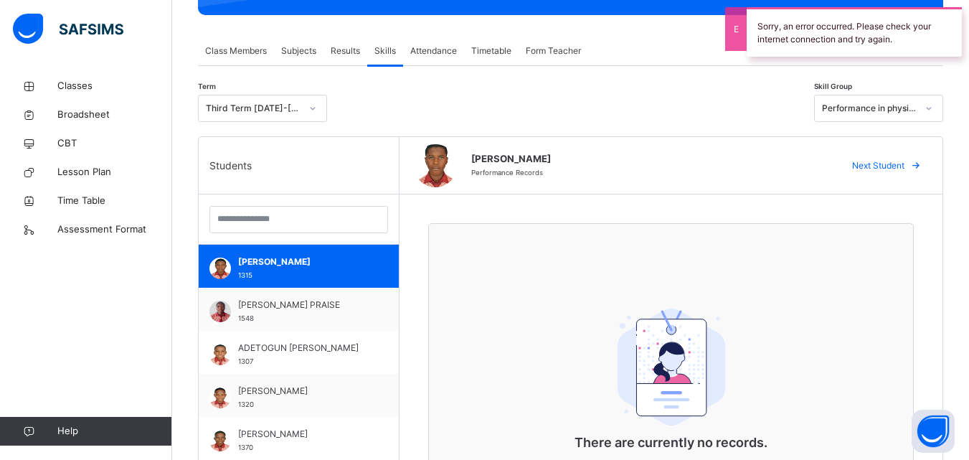
click at [345, 54] on span "Results" at bounding box center [345, 50] width 29 height 13
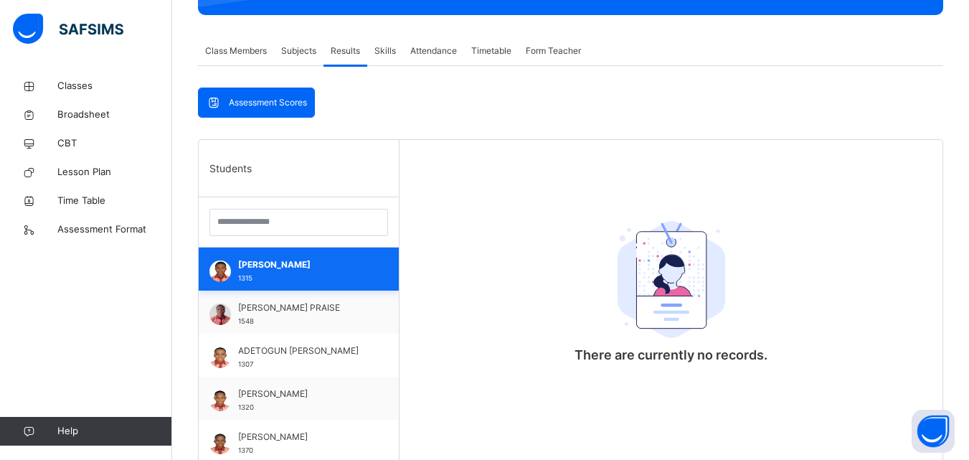
click at [269, 271] on div "ABRAHAMS VINNING 1315" at bounding box center [302, 271] width 128 height 26
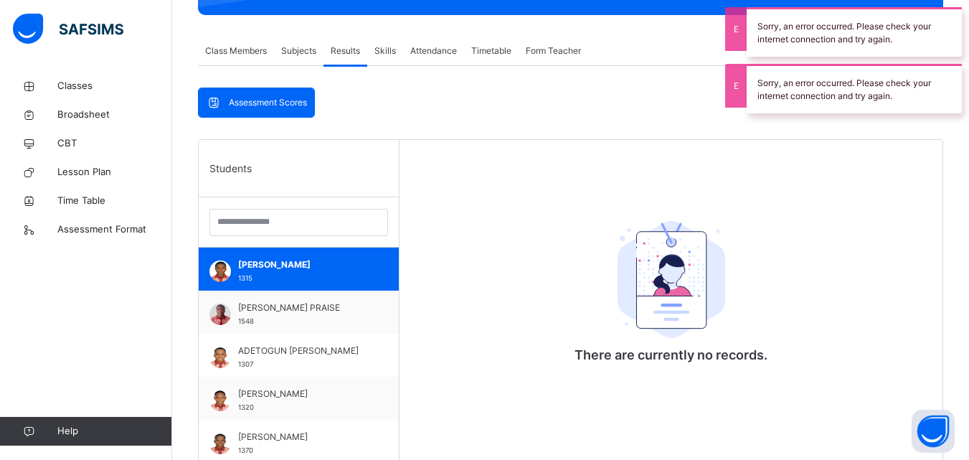
click at [304, 46] on span "Subjects" at bounding box center [298, 50] width 35 height 13
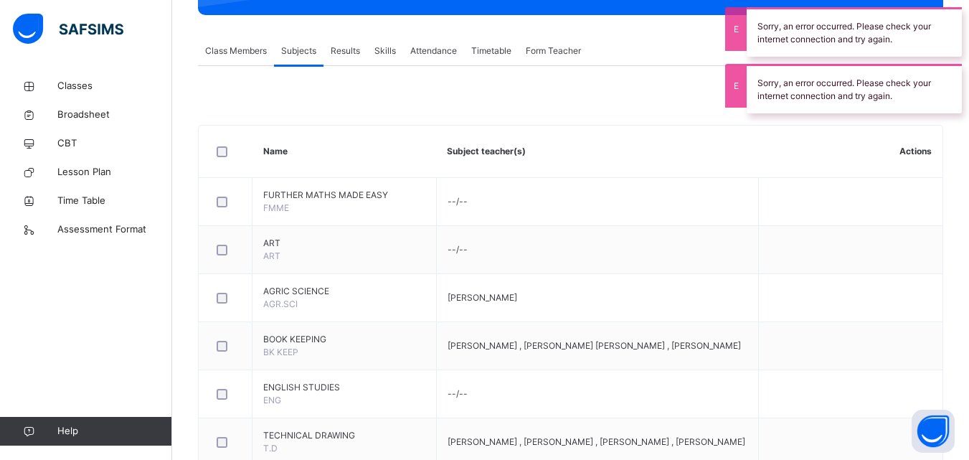
click at [255, 50] on span "Class Members" at bounding box center [236, 50] width 62 height 13
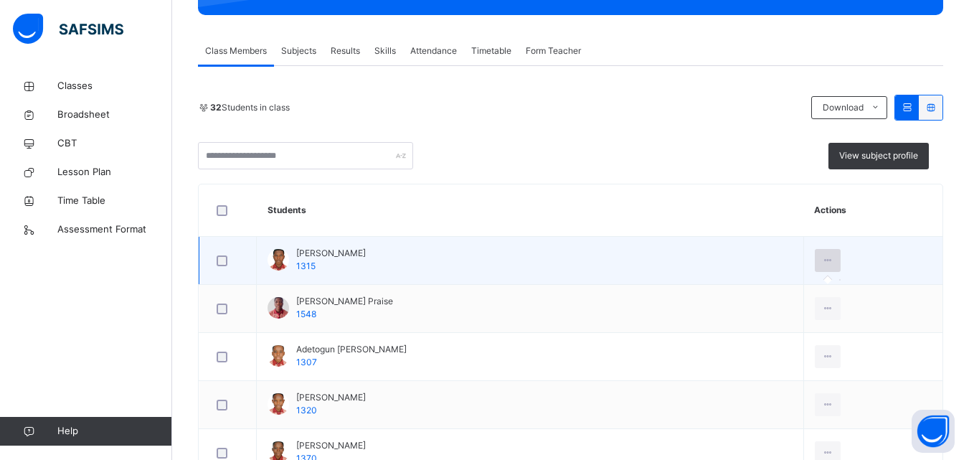
click at [835, 258] on icon at bounding box center [828, 260] width 12 height 13
click at [831, 258] on icon at bounding box center [828, 260] width 12 height 13
click at [474, 269] on td "Abrahams Vinning 1315" at bounding box center [531, 261] width 548 height 48
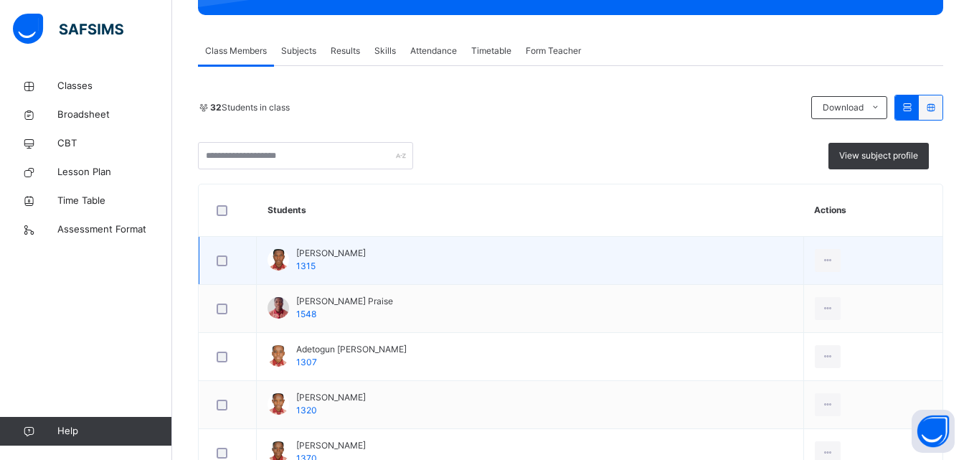
click at [274, 264] on div at bounding box center [279, 260] width 22 height 22
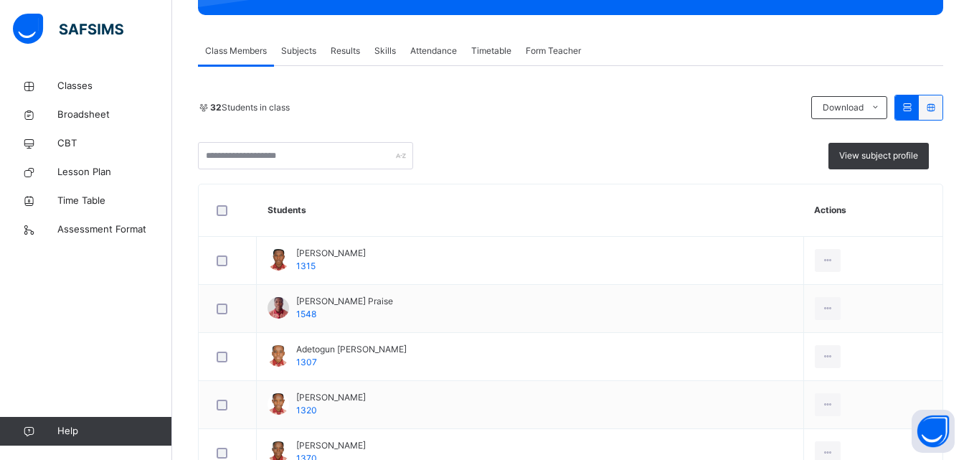
click at [314, 46] on span "Subjects" at bounding box center [298, 50] width 35 height 13
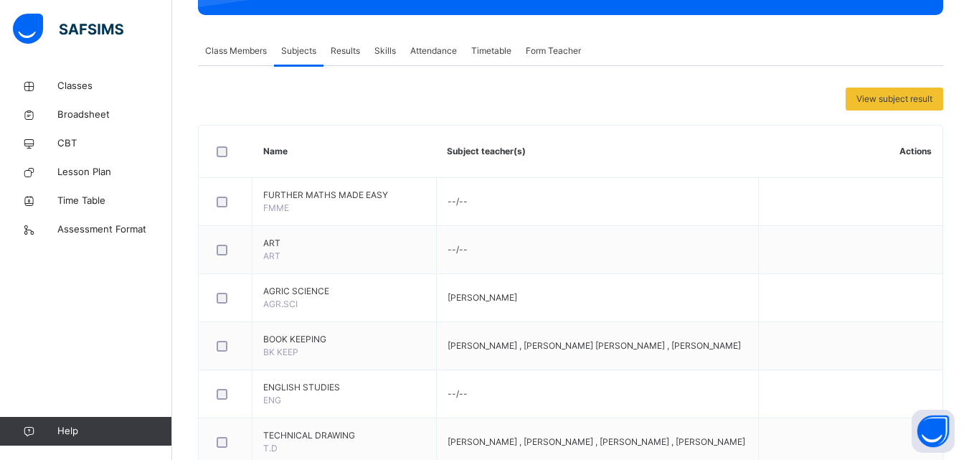
click at [359, 53] on span "Results" at bounding box center [345, 50] width 29 height 13
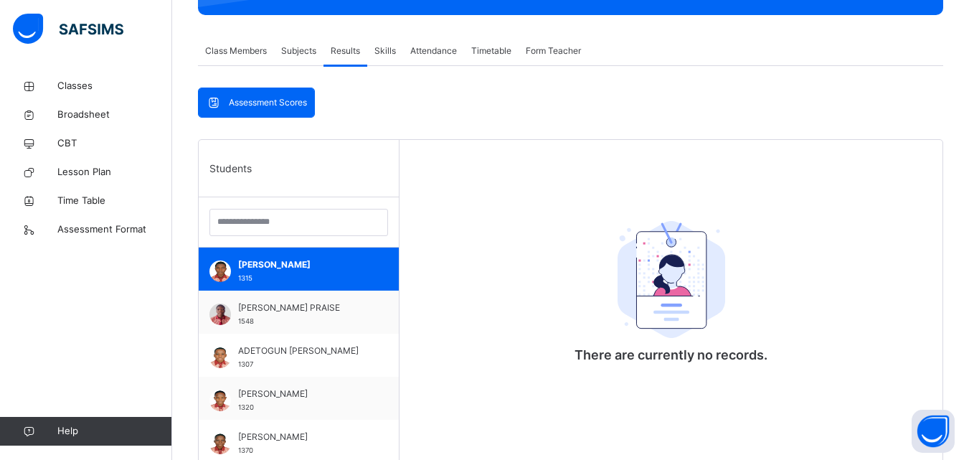
click at [382, 47] on span "Skills" at bounding box center [386, 50] width 22 height 13
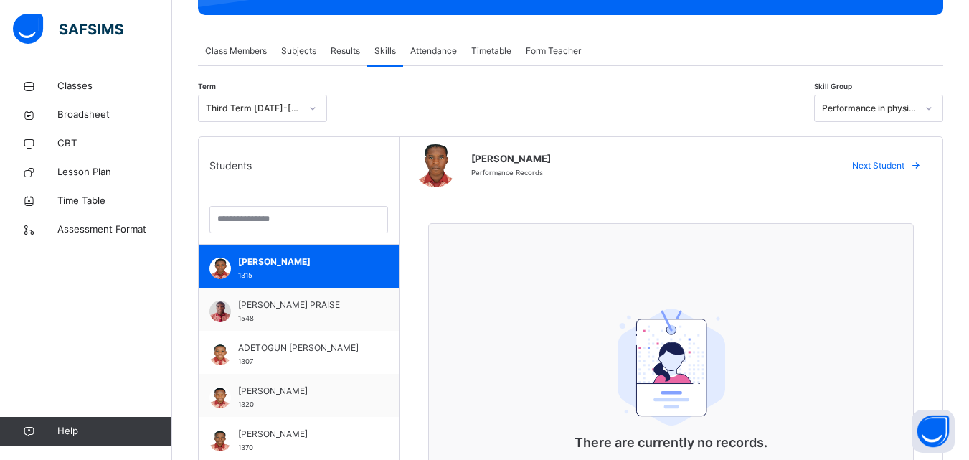
click at [443, 44] on span "Attendance" at bounding box center [433, 50] width 47 height 13
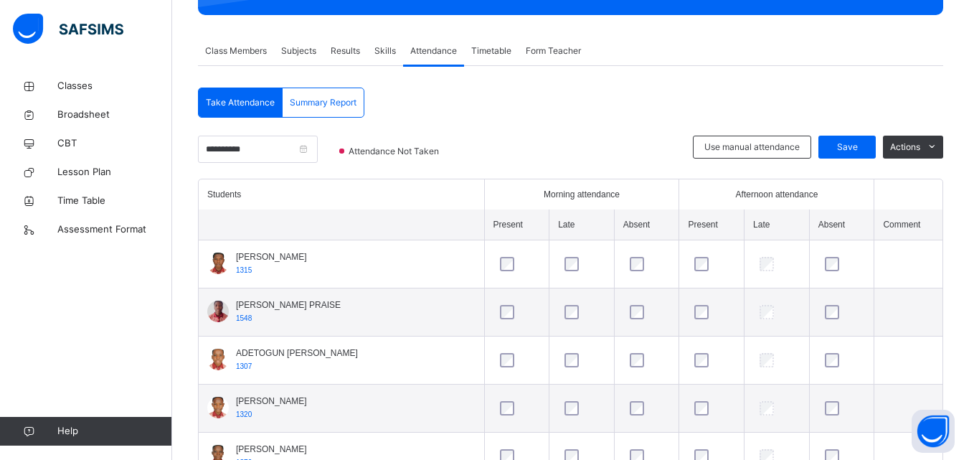
click at [474, 52] on span "Timetable" at bounding box center [491, 50] width 40 height 13
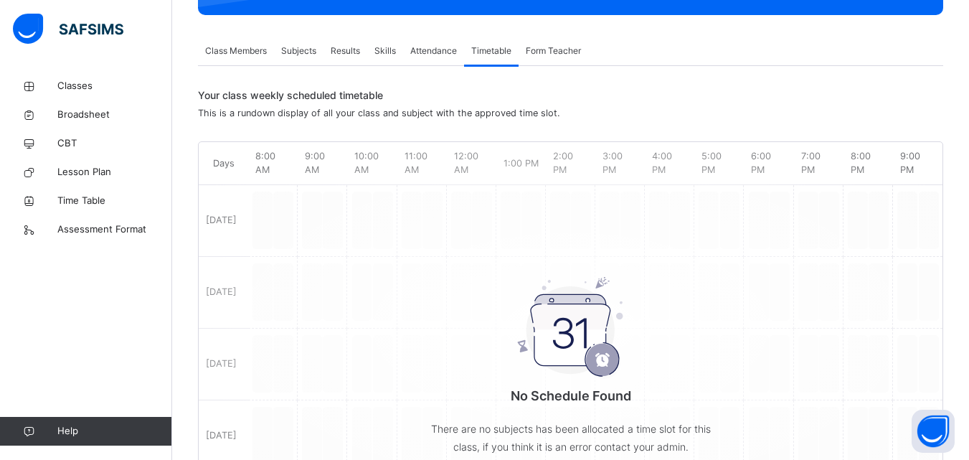
click at [548, 49] on span "Form Teacher" at bounding box center [553, 50] width 55 height 13
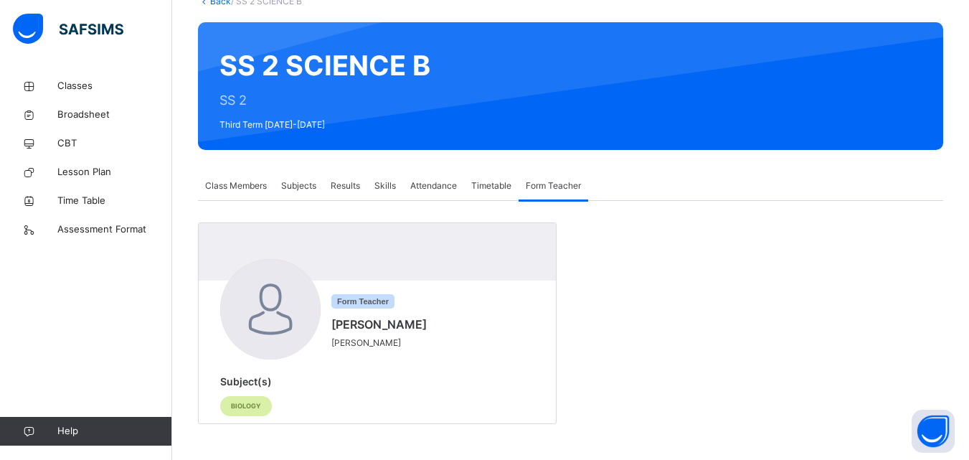
scroll to position [98, 0]
click at [75, 87] on span "Classes" at bounding box center [114, 86] width 115 height 14
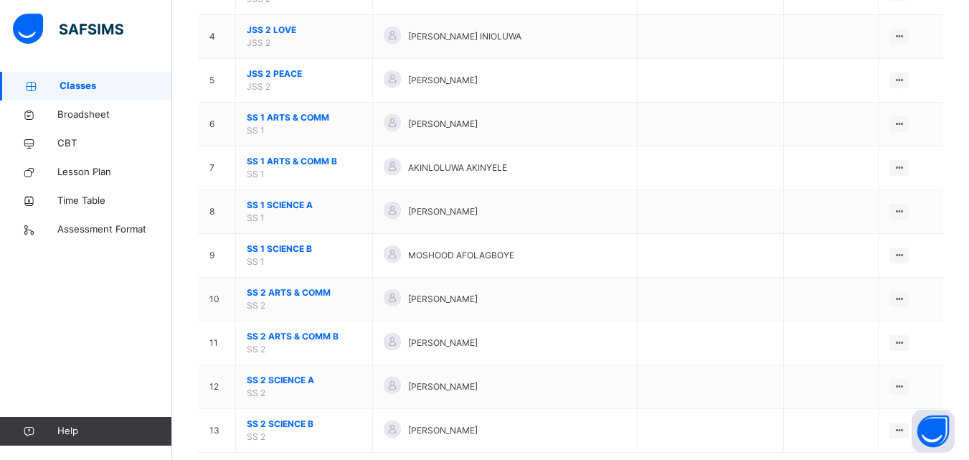
scroll to position [316, 0]
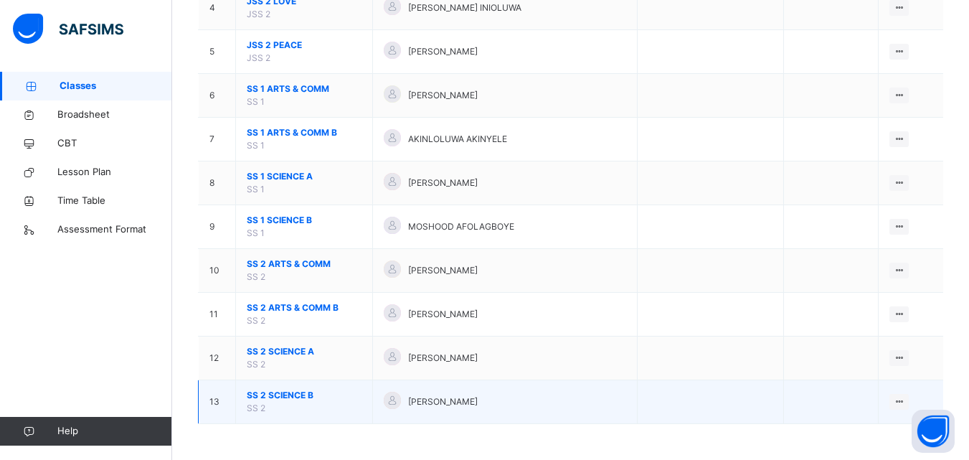
click at [526, 418] on td "Mohammed Rabiu" at bounding box center [505, 402] width 265 height 44
click at [874, 423] on ul "View Class" at bounding box center [869, 430] width 79 height 27
click at [871, 431] on div "View Class" at bounding box center [880, 430] width 44 height 14
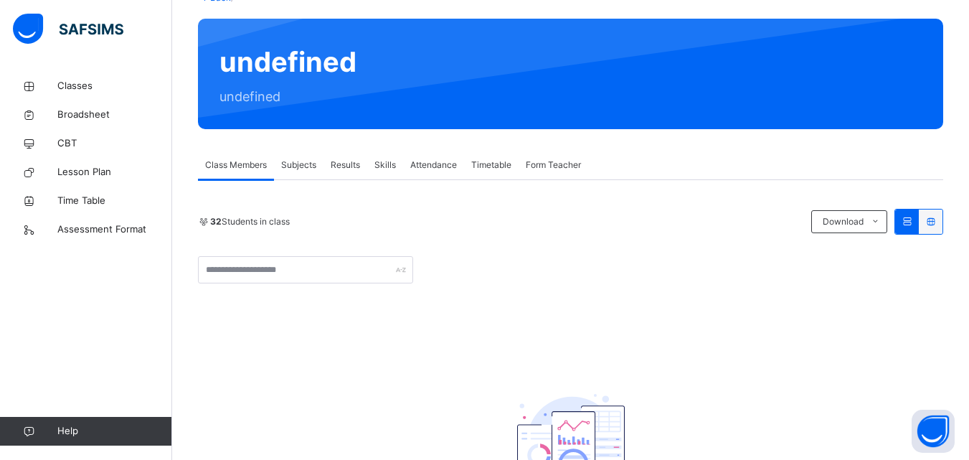
scroll to position [95, 0]
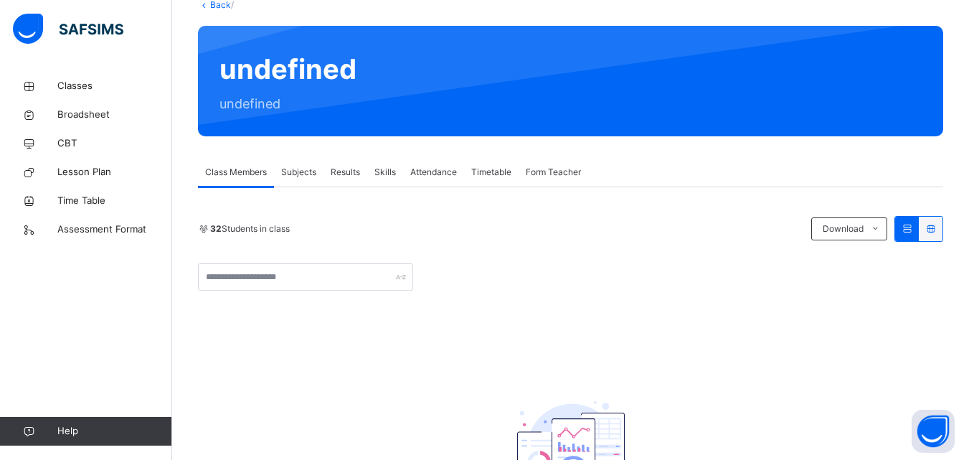
click at [309, 175] on span "Subjects" at bounding box center [298, 172] width 35 height 13
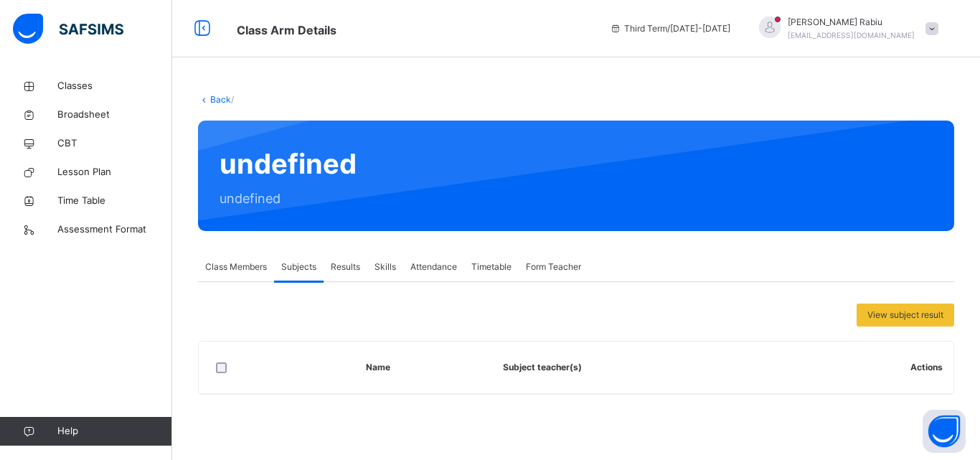
click at [359, 270] on span "Results" at bounding box center [345, 266] width 29 height 13
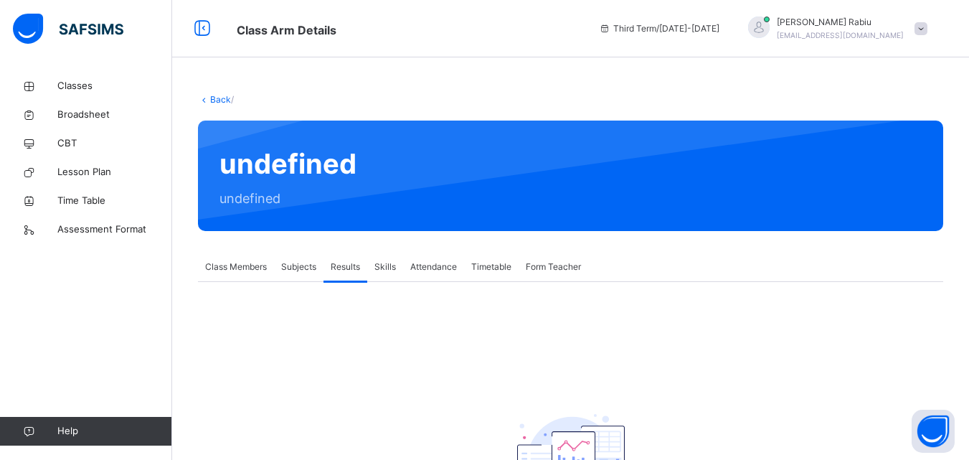
click at [381, 271] on span "Skills" at bounding box center [386, 266] width 22 height 13
click at [426, 269] on span "Attendance" at bounding box center [433, 266] width 47 height 13
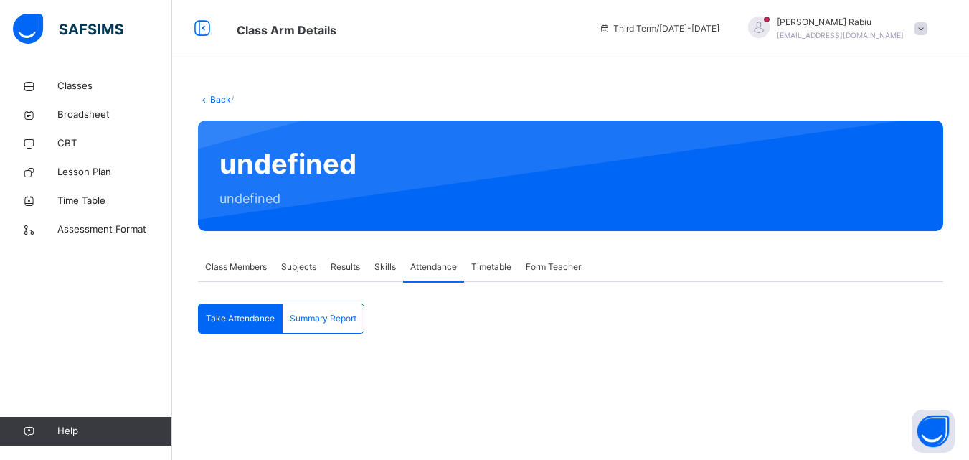
click at [492, 270] on span "Timetable" at bounding box center [491, 266] width 40 height 13
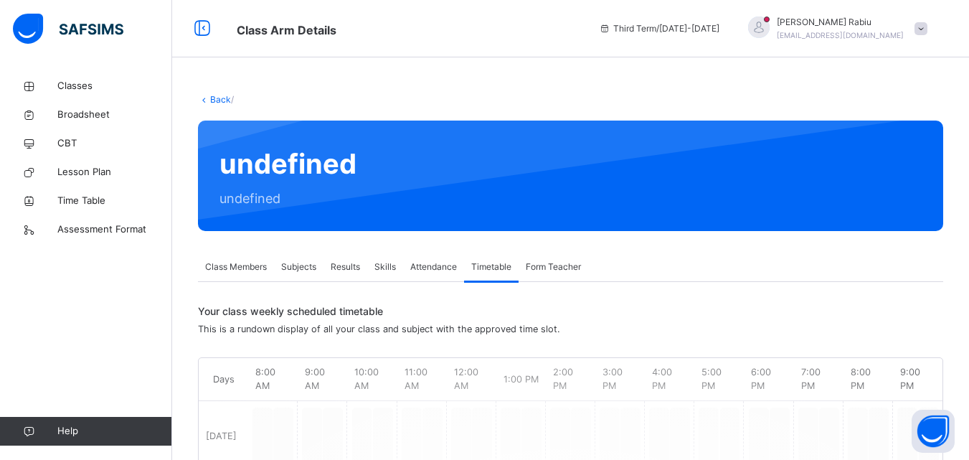
click at [539, 269] on span "Form Teacher" at bounding box center [553, 266] width 55 height 13
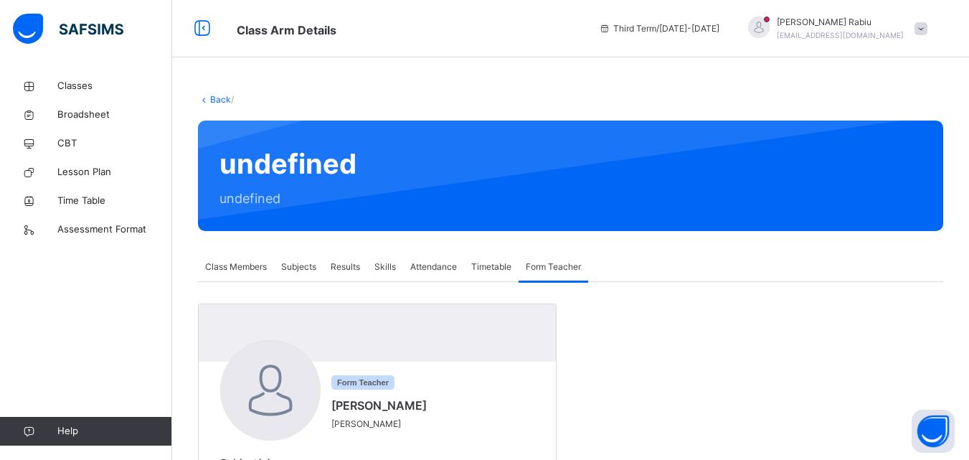
click at [222, 96] on link "Back" at bounding box center [220, 99] width 21 height 11
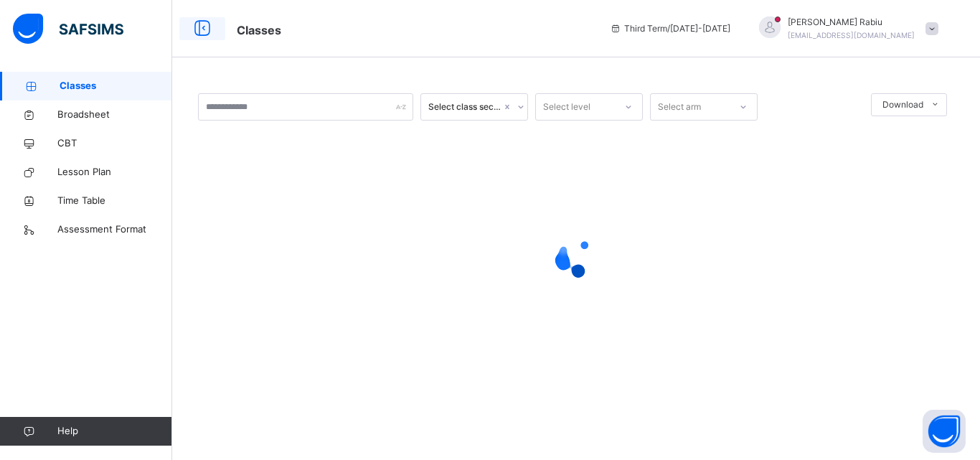
click at [201, 26] on icon at bounding box center [202, 29] width 24 height 26
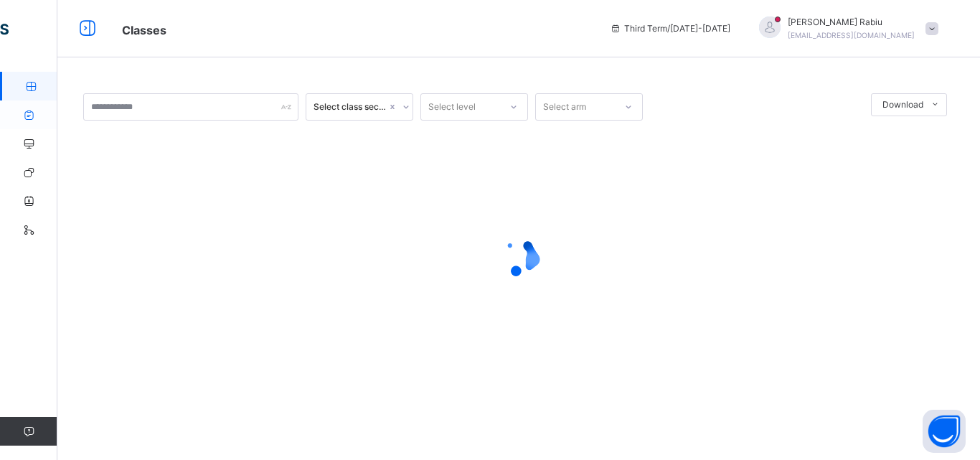
click at [40, 116] on icon at bounding box center [28, 115] width 57 height 11
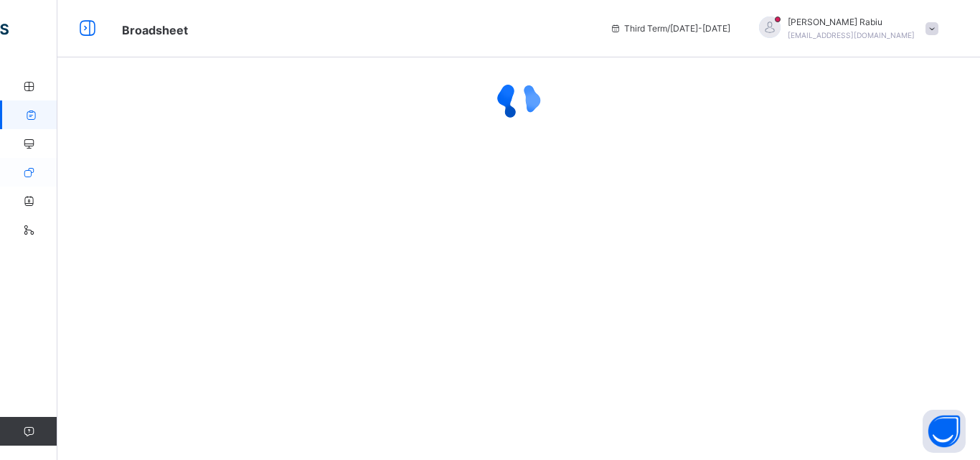
click at [27, 171] on icon at bounding box center [28, 172] width 57 height 11
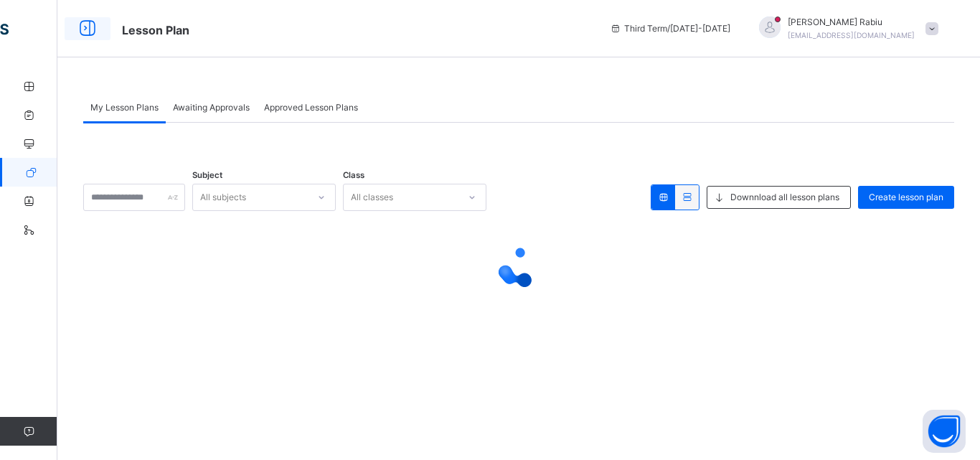
click at [85, 32] on icon at bounding box center [87, 29] width 24 height 26
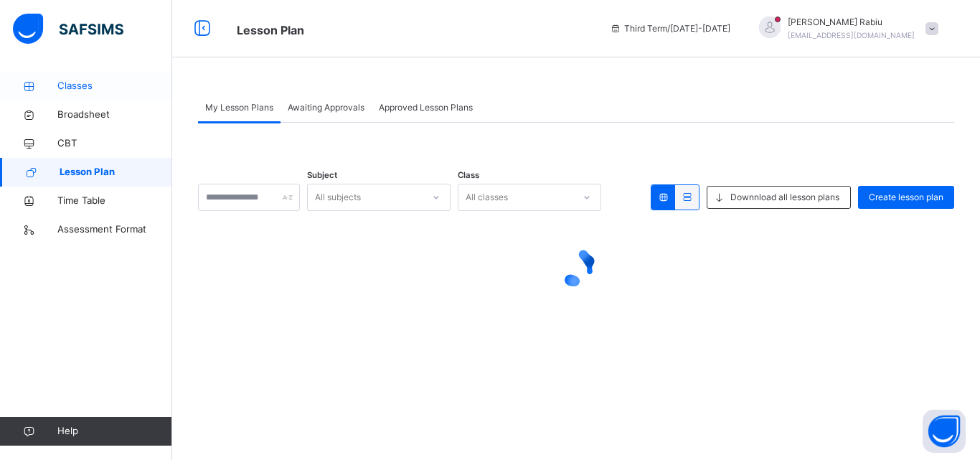
click at [67, 81] on span "Classes" at bounding box center [114, 86] width 115 height 14
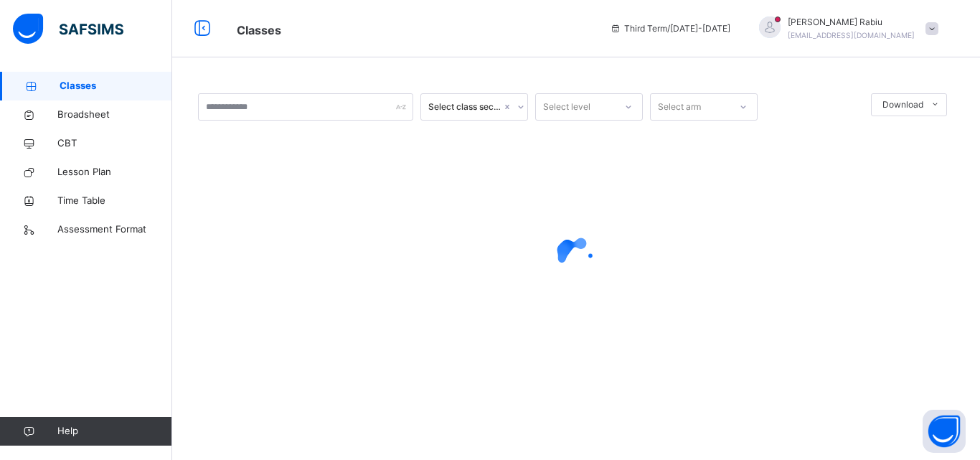
click at [522, 107] on icon at bounding box center [521, 107] width 9 height 14
click at [629, 105] on icon at bounding box center [628, 107] width 9 height 14
click at [603, 186] on div "SS 2" at bounding box center [589, 188] width 106 height 24
click at [746, 105] on icon at bounding box center [743, 107] width 9 height 14
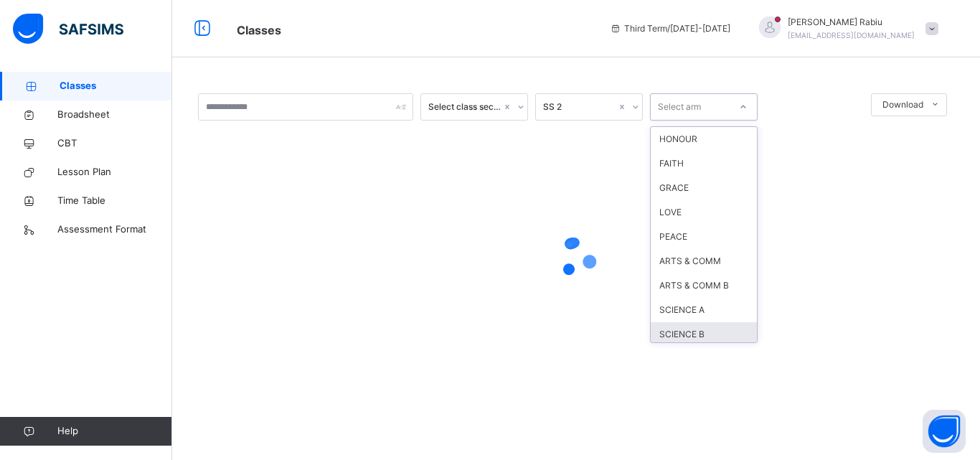
click at [720, 337] on div "SCIENCE B" at bounding box center [704, 334] width 106 height 24
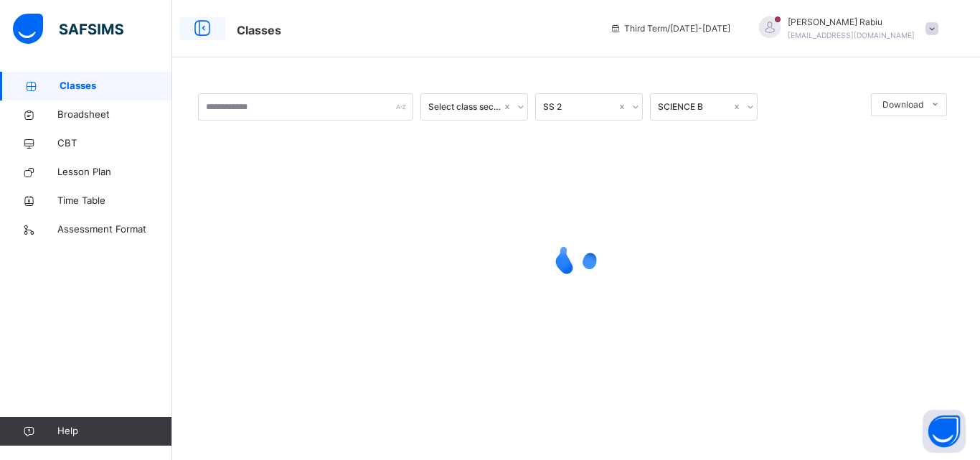
click at [199, 28] on icon at bounding box center [202, 29] width 24 height 26
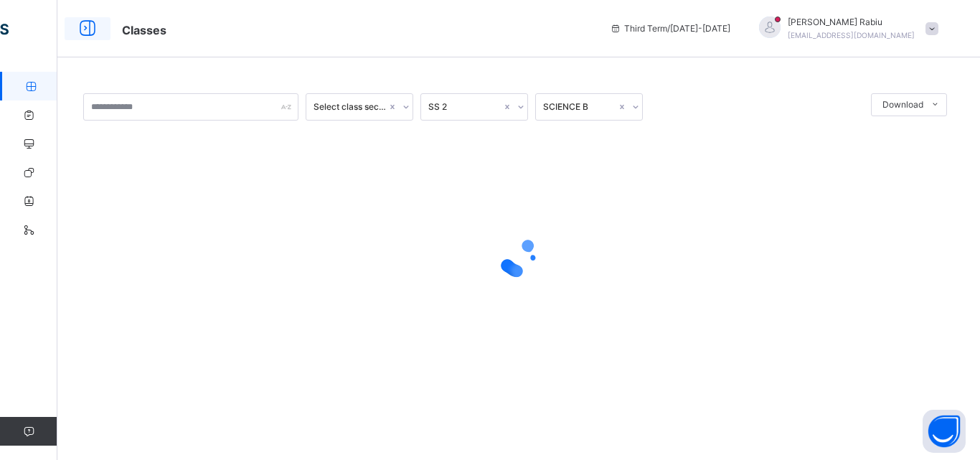
click at [89, 33] on icon at bounding box center [87, 29] width 24 height 26
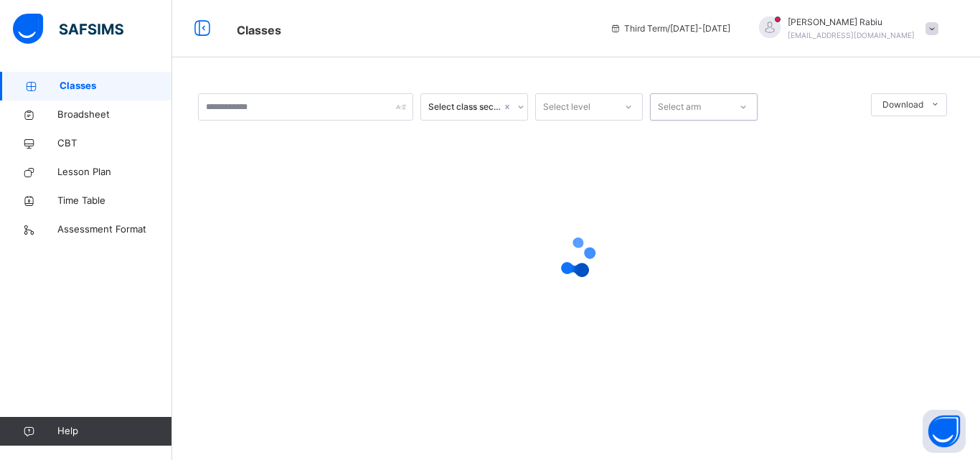
click at [932, 30] on span at bounding box center [932, 28] width 13 height 13
click at [403, 227] on div at bounding box center [576, 257] width 756 height 273
click at [44, 84] on icon at bounding box center [30, 86] width 57 height 11
click at [47, 116] on icon at bounding box center [28, 115] width 57 height 11
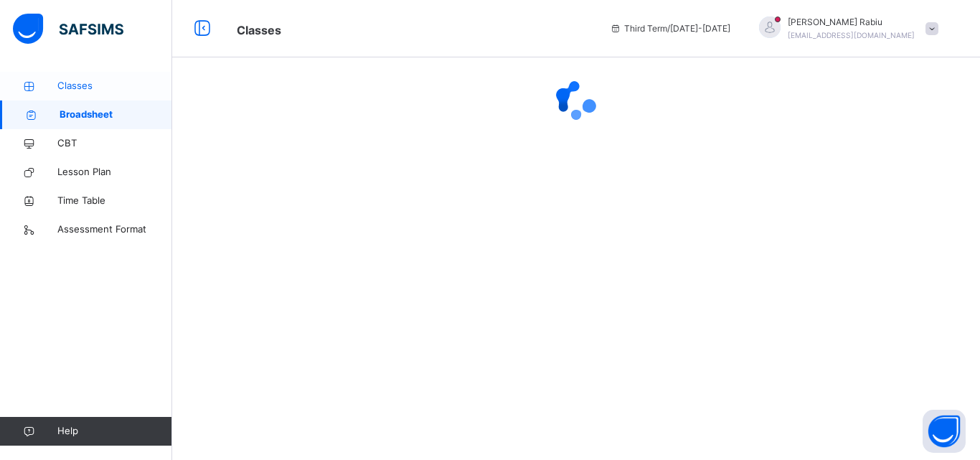
click at [67, 84] on span "Classes" at bounding box center [114, 86] width 115 height 14
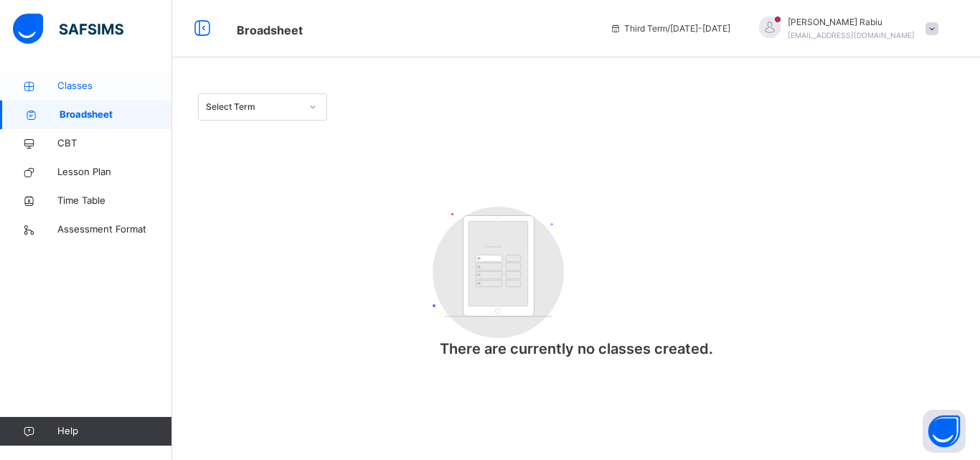
click at [83, 85] on span "Classes" at bounding box center [114, 86] width 115 height 14
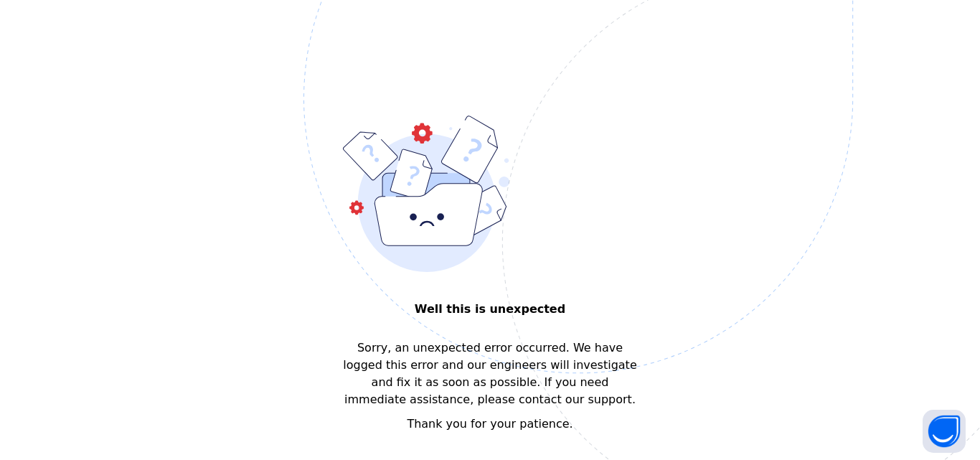
click at [690, 209] on img at bounding box center [678, 170] width 748 height 694
click at [604, 230] on img at bounding box center [678, 170] width 748 height 694
